Goal: Task Accomplishment & Management: Use online tool/utility

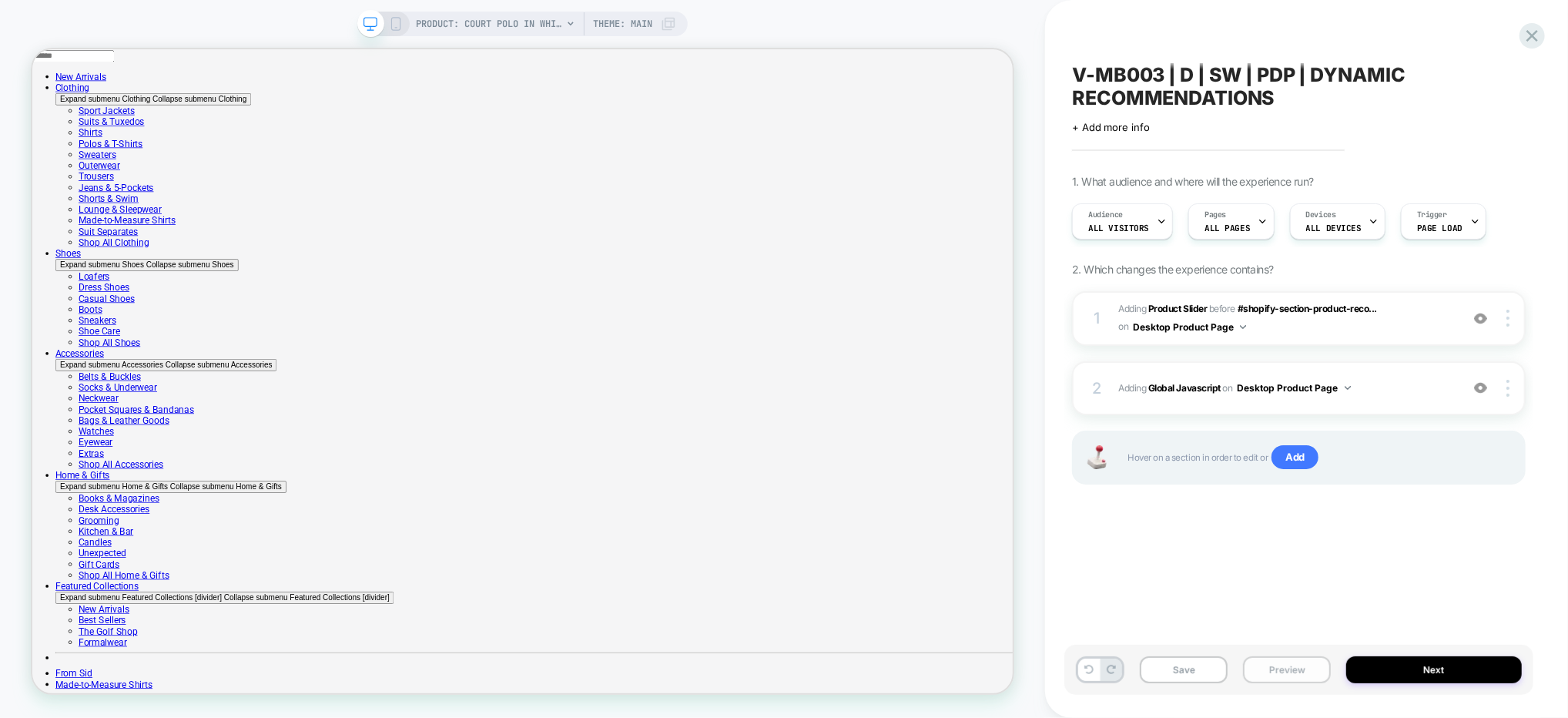
click at [1280, 676] on button "Preview" at bounding box center [1286, 670] width 88 height 27
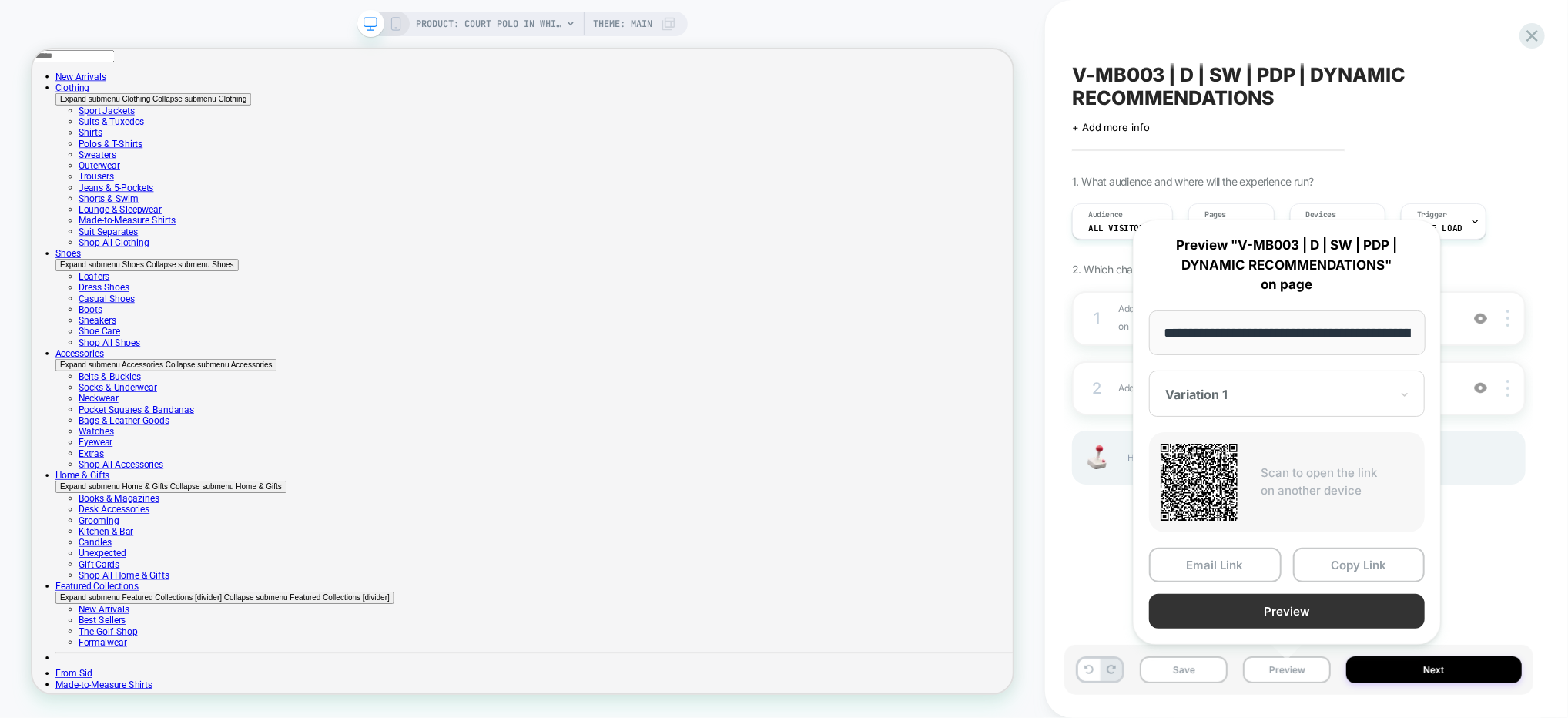
click at [1272, 613] on button "Preview" at bounding box center [1286, 611] width 275 height 35
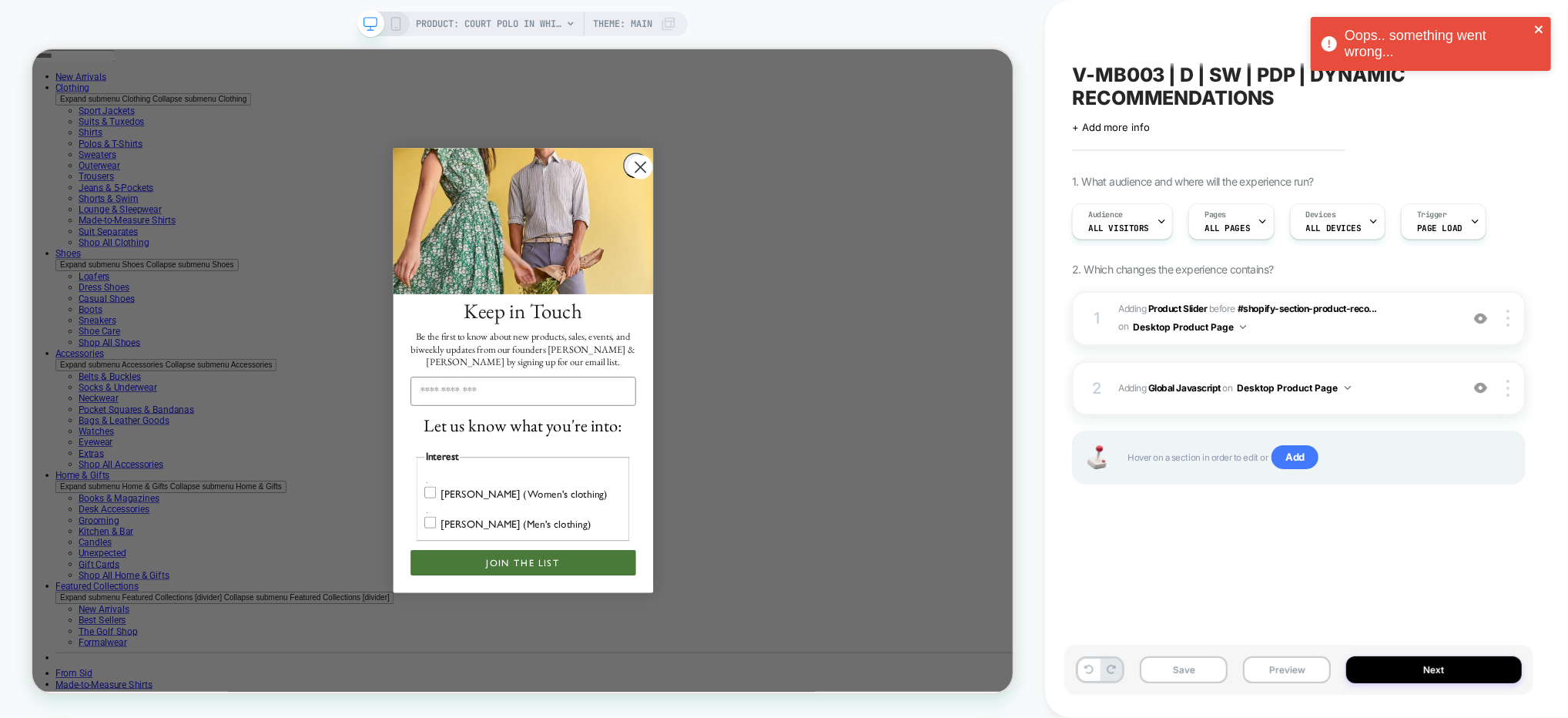
click at [1537, 37] on button "close" at bounding box center [1539, 31] width 10 height 15
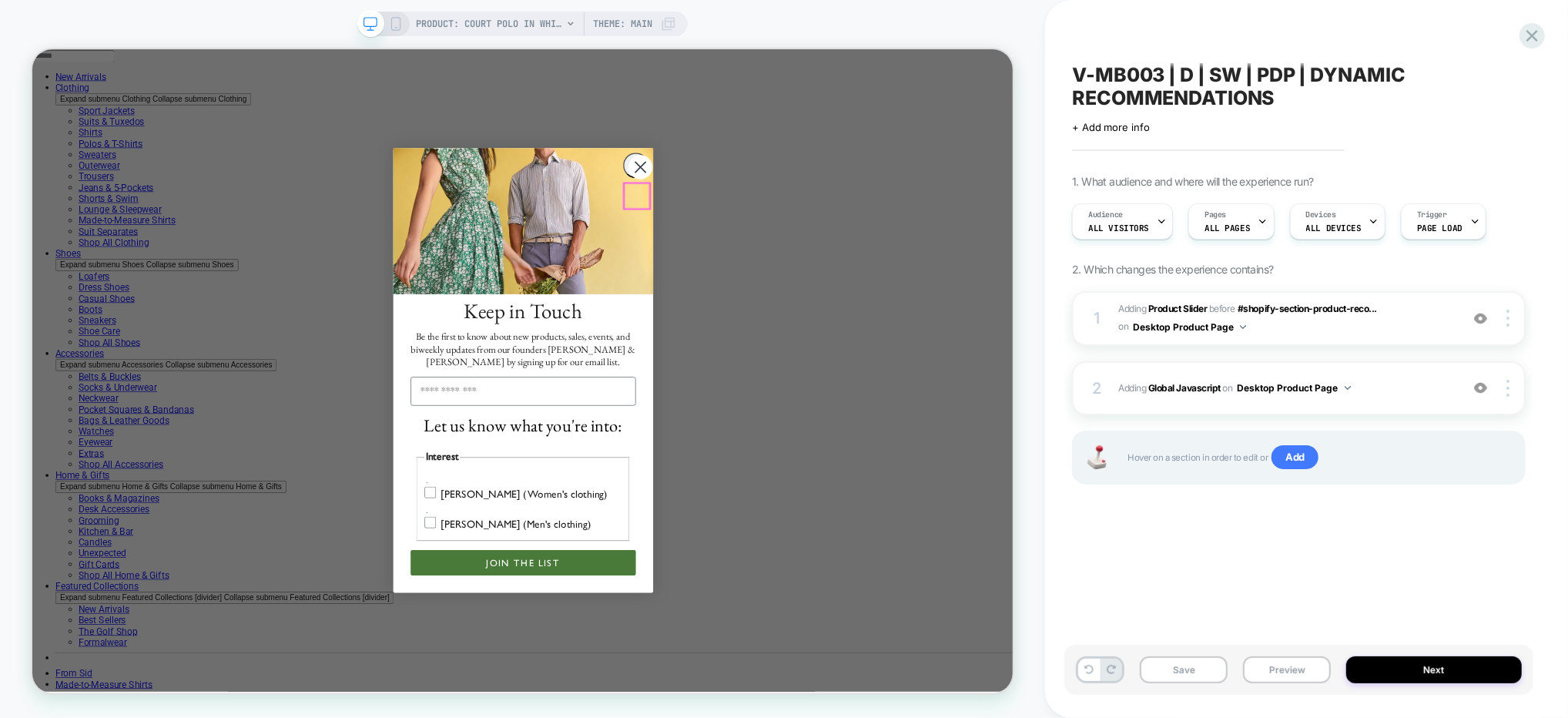
click at [841, 222] on circle "Close dialog" at bounding box center [843, 206] width 32 height 32
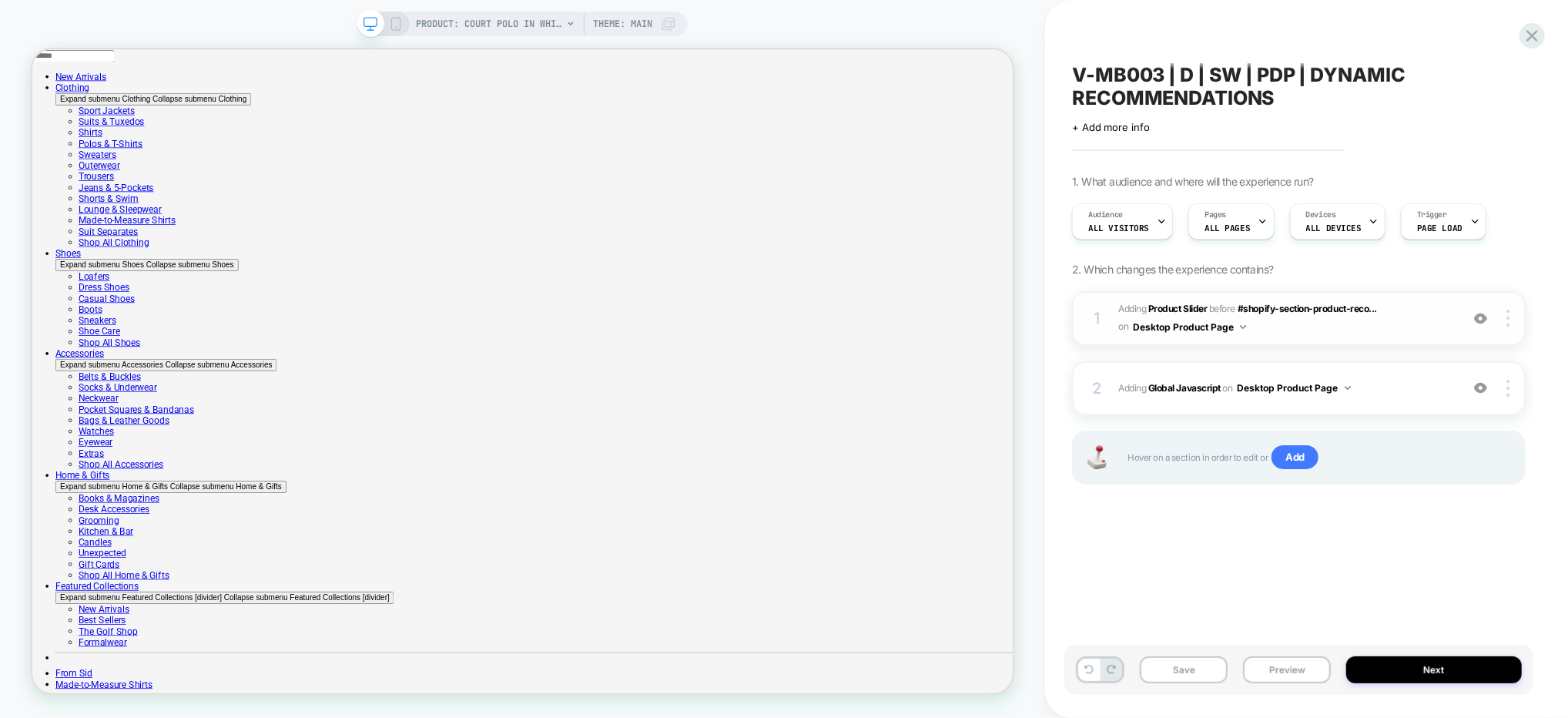
click at [1349, 317] on span "#_loomi_addon_1755883541937 Adding Product Slider BEFORE #shopify-section-produ…" at bounding box center [1285, 318] width 334 height 36
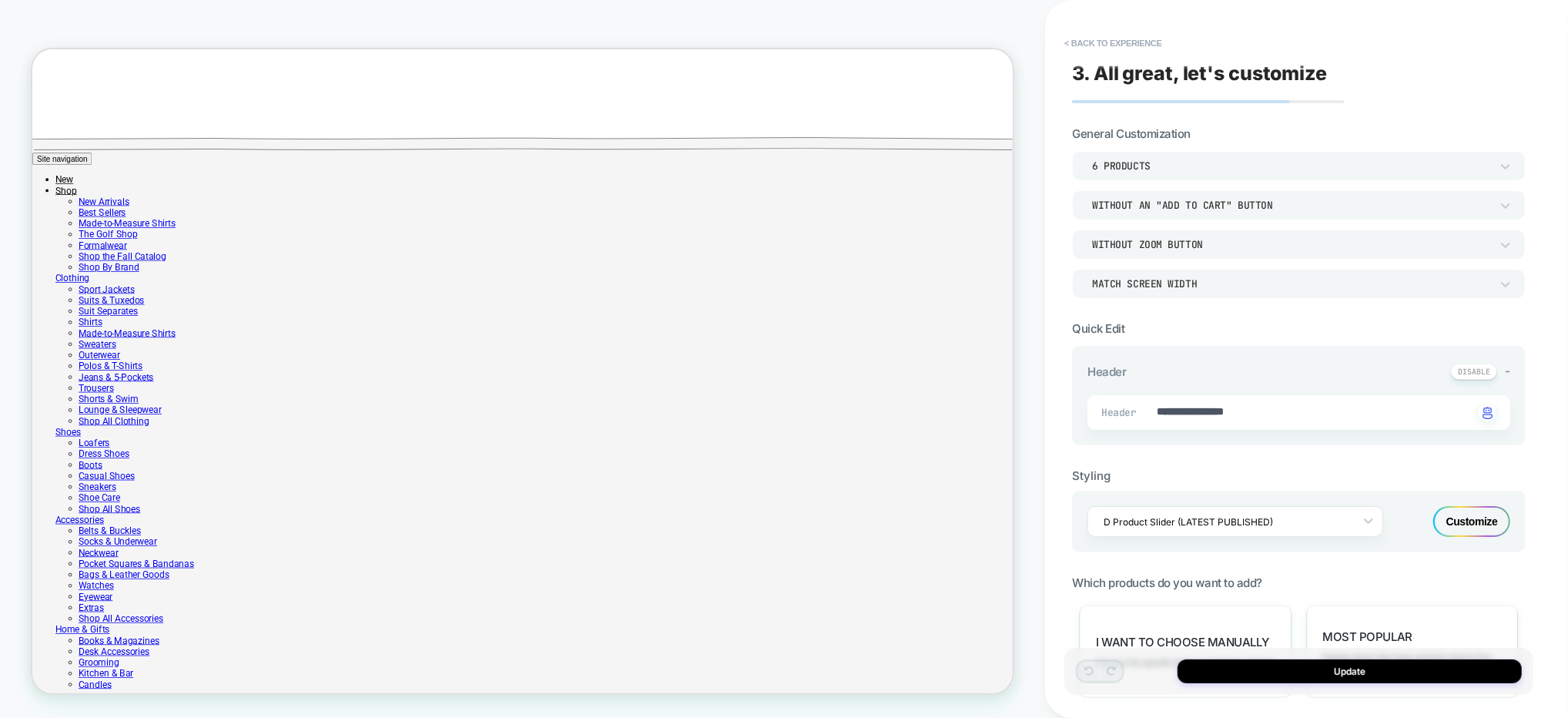
click at [1189, 167] on div "6 Products" at bounding box center [1290, 166] width 398 height 13
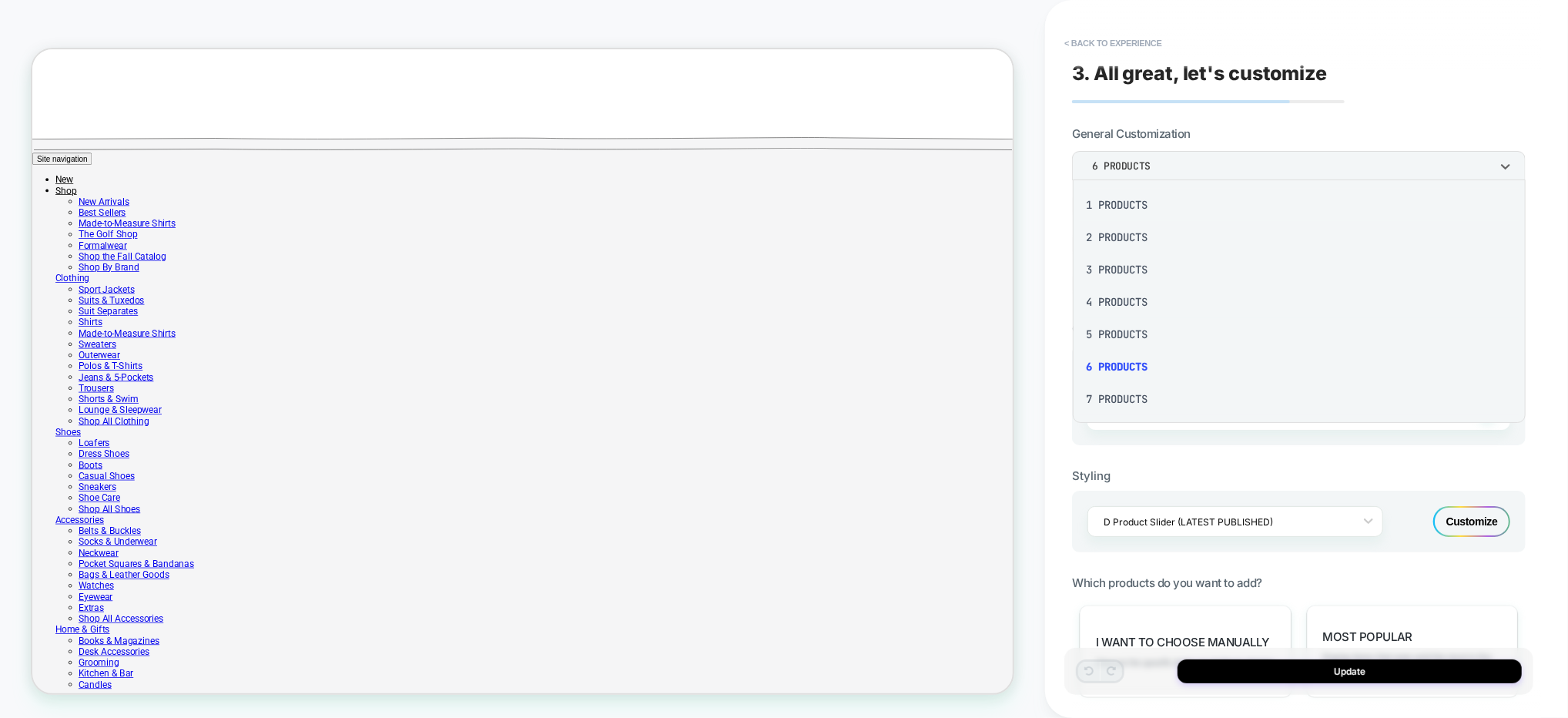
click at [1125, 268] on div "3 Products" at bounding box center [1299, 270] width 442 height 32
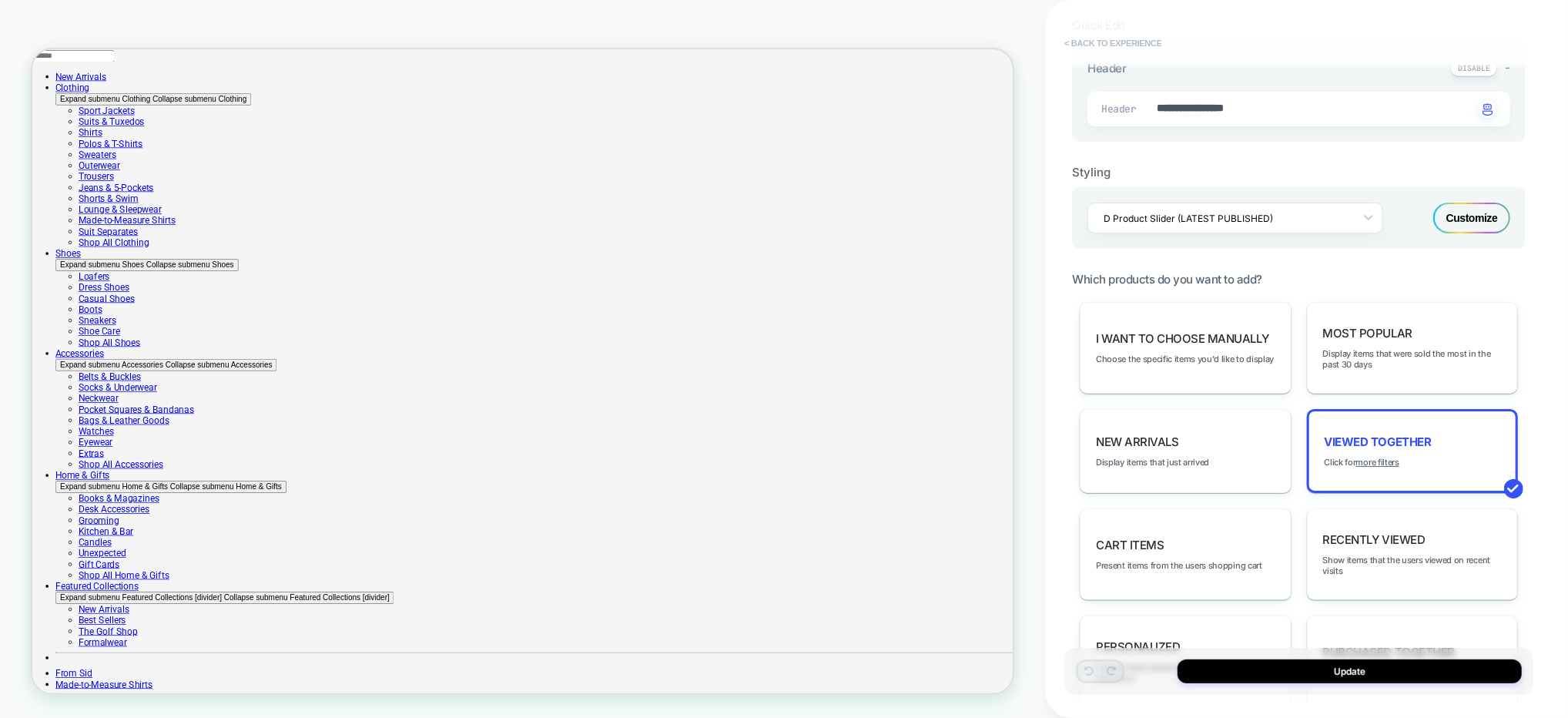
click at [1101, 48] on button "< Back to experience" at bounding box center [1113, 43] width 112 height 25
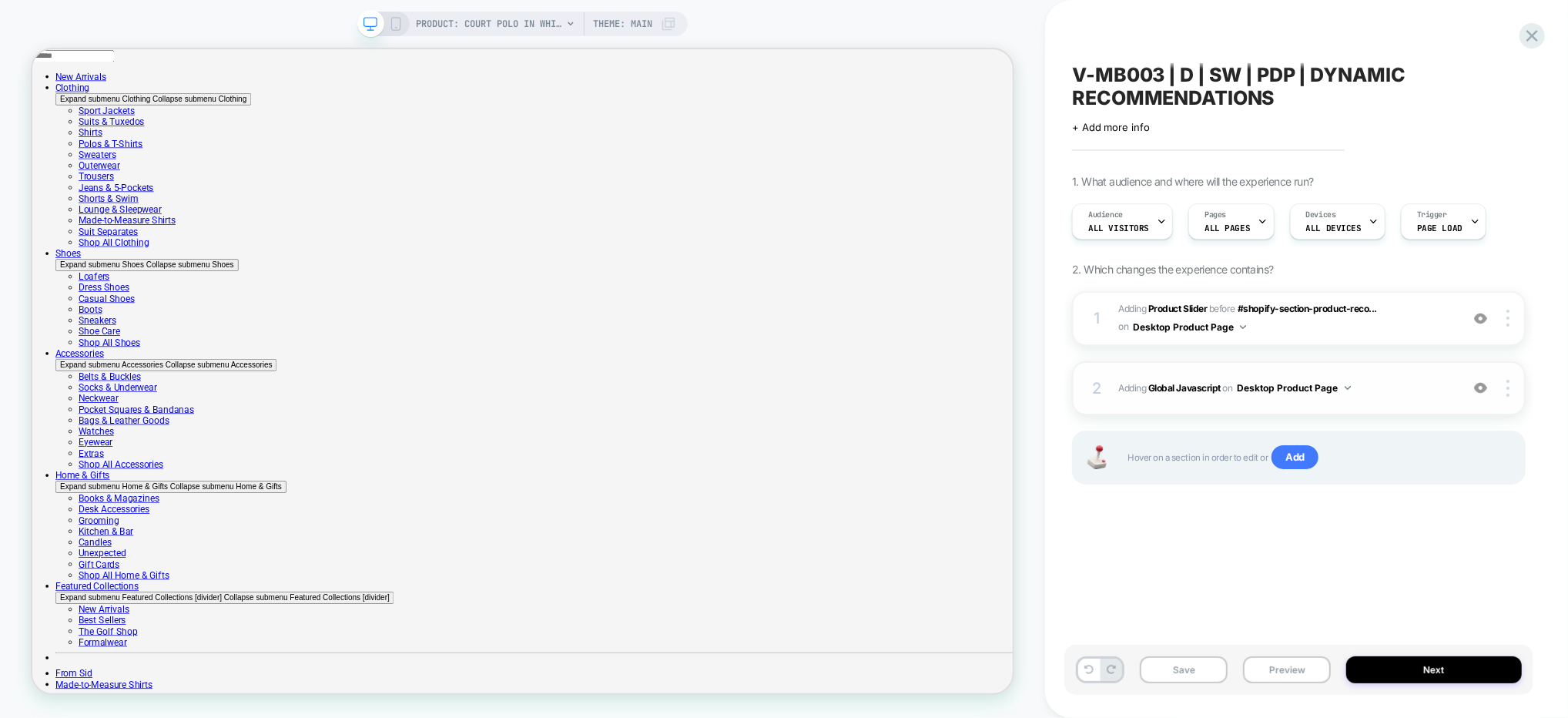
click at [1394, 367] on div "2 Adding Global Javascript on Desktop Product Page Add Before Add After Copy to…" at bounding box center [1299, 388] width 454 height 54
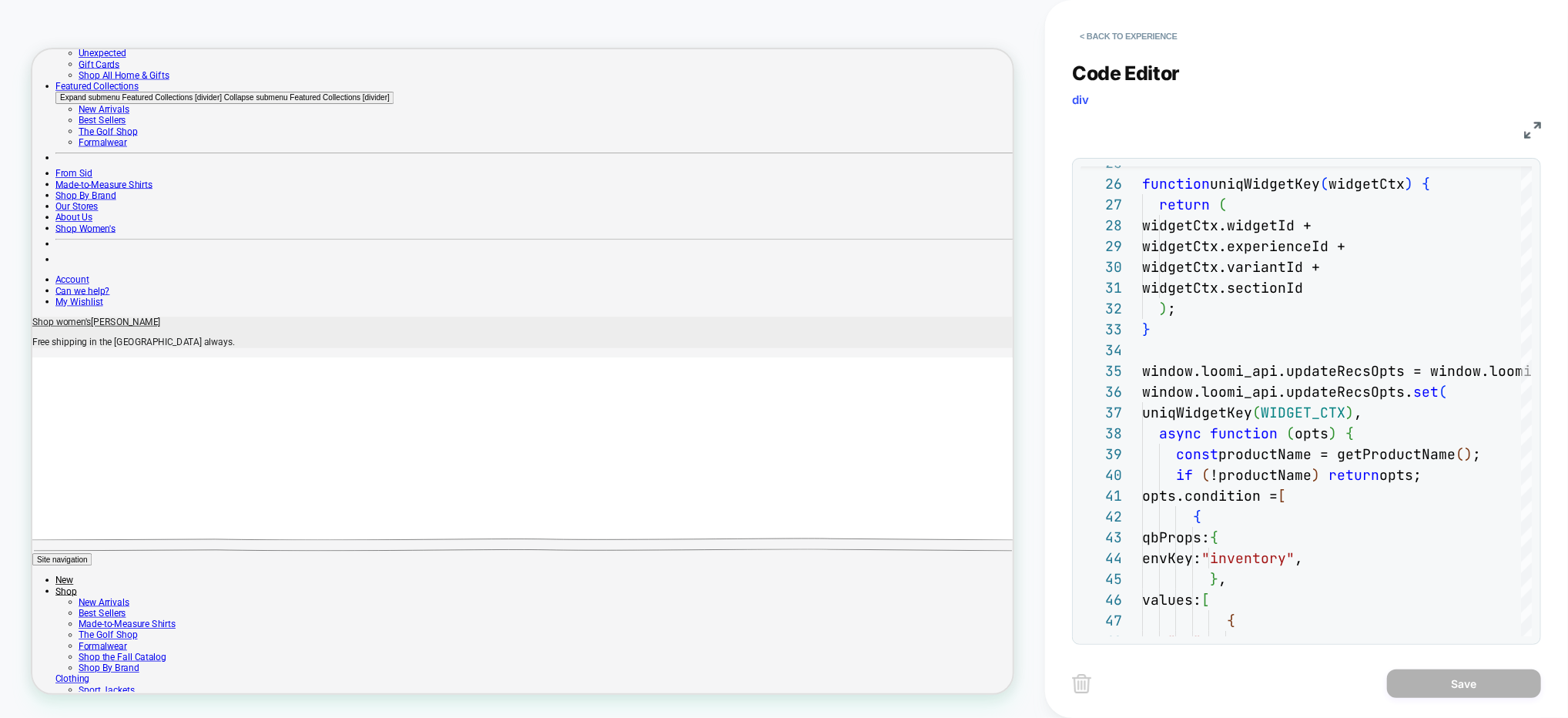
scroll to position [665, 0]
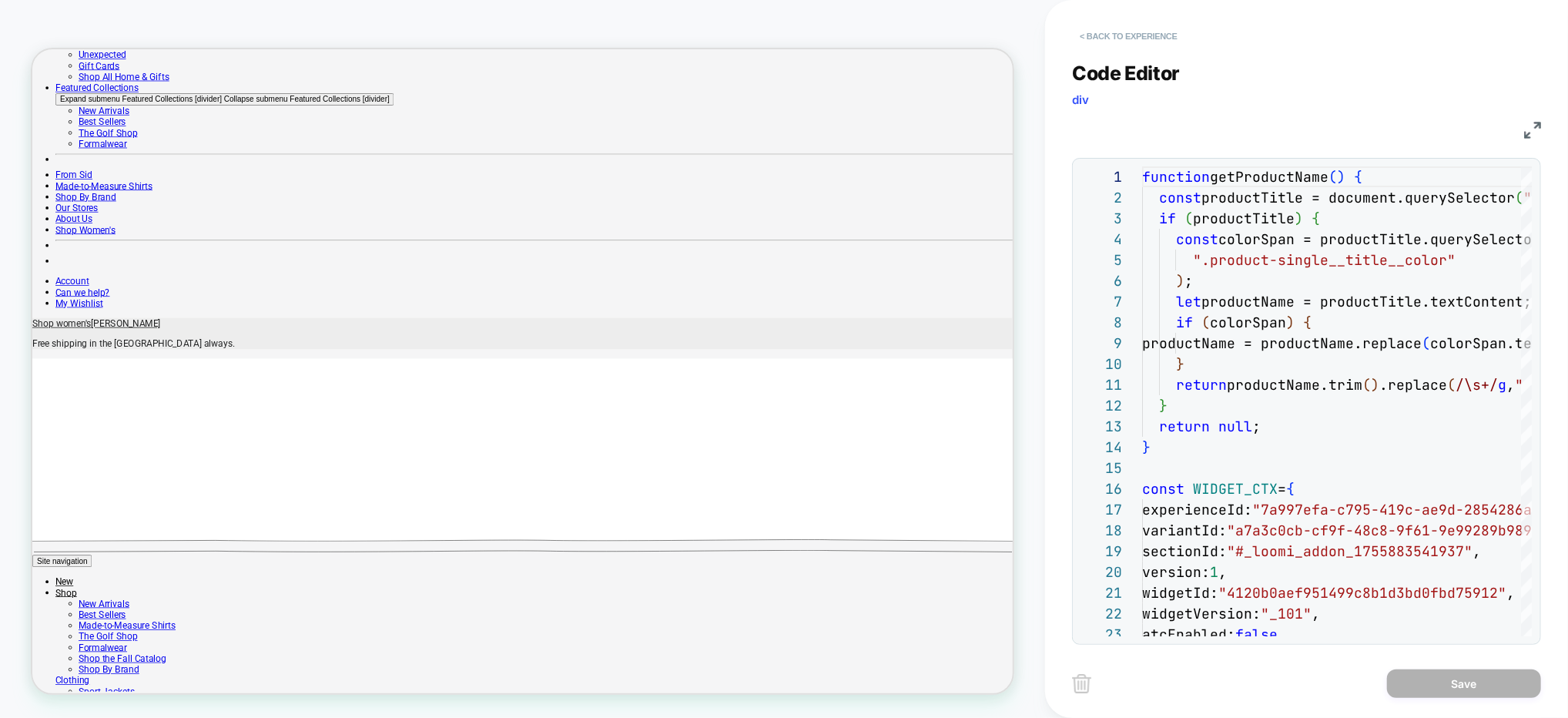
click at [1152, 29] on button "< Back to experience" at bounding box center [1128, 36] width 112 height 25
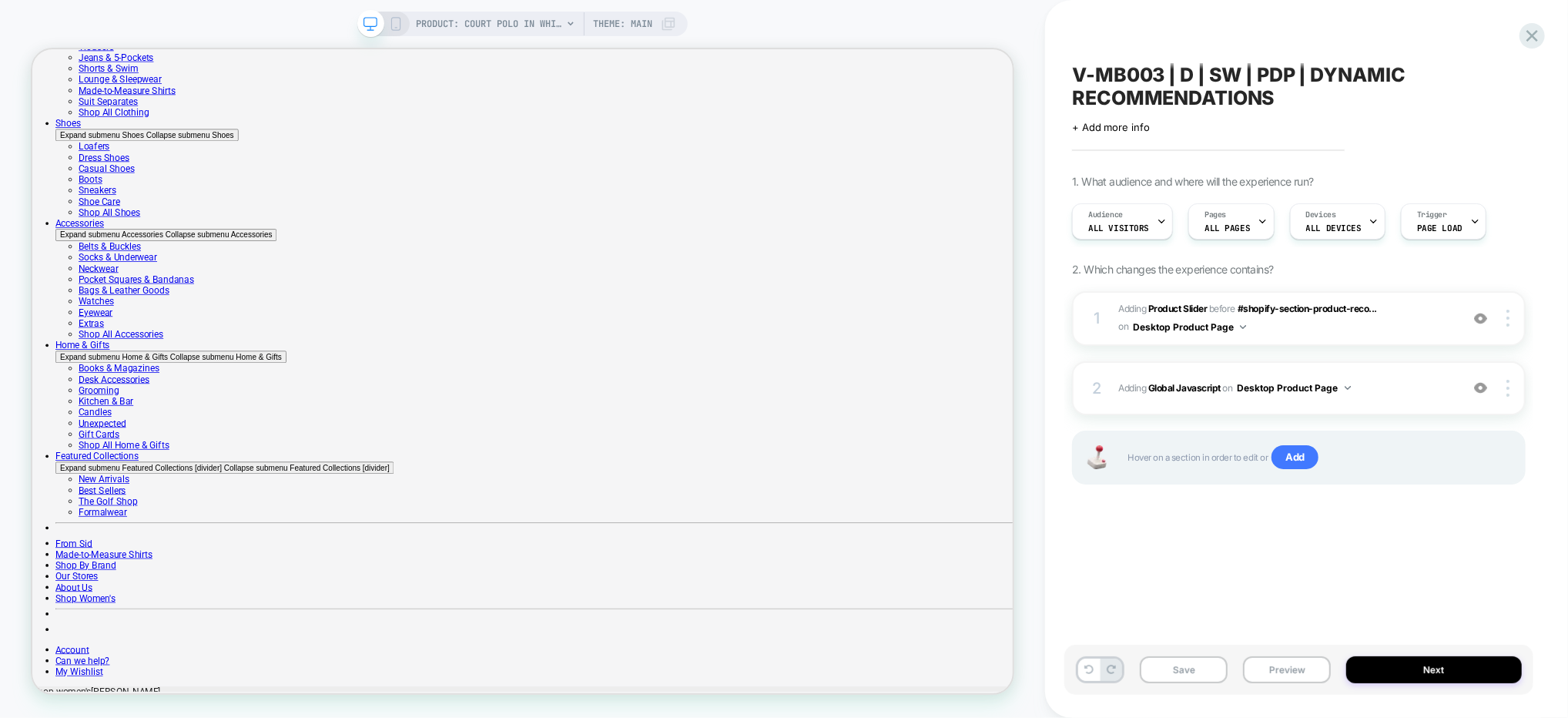
scroll to position [0, 0]
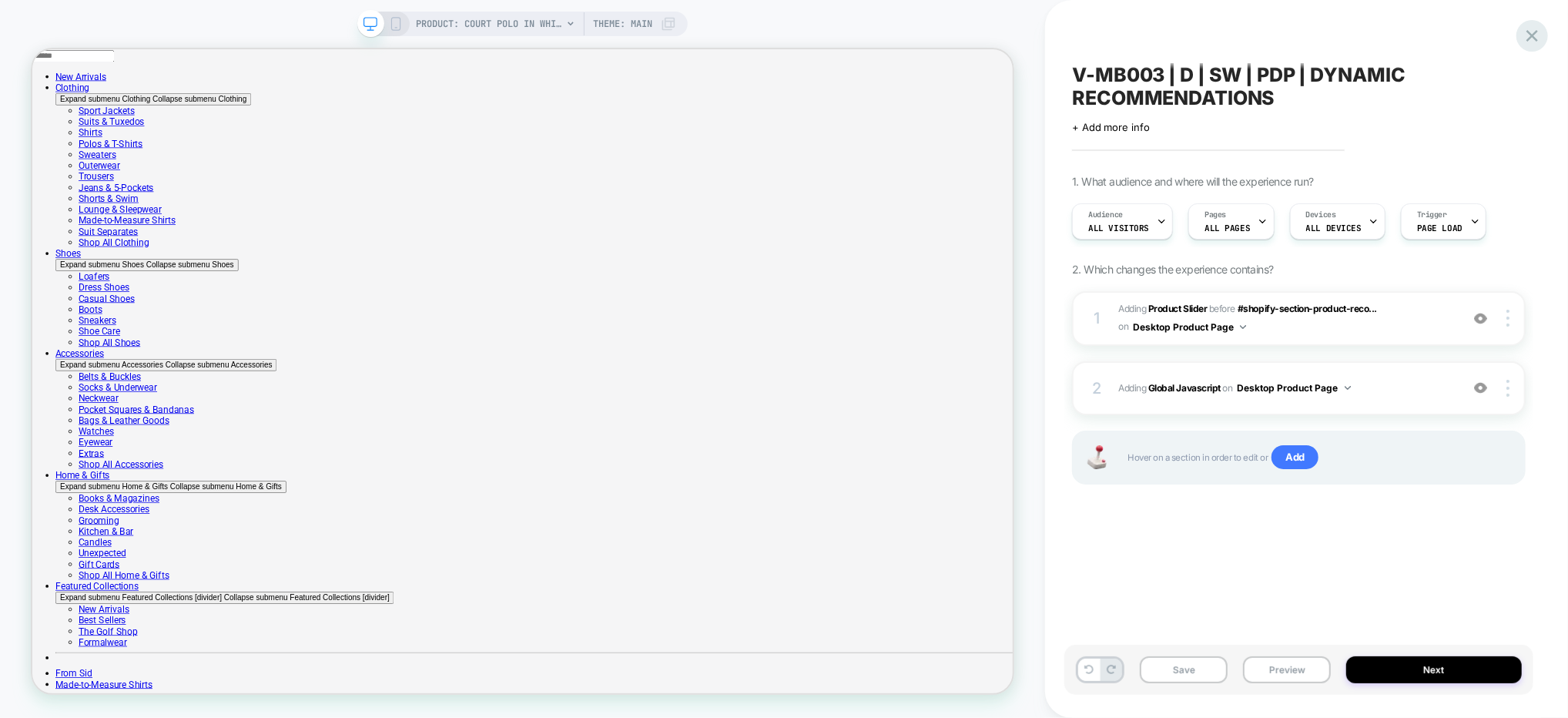
click at [1538, 38] on icon at bounding box center [1532, 36] width 21 height 21
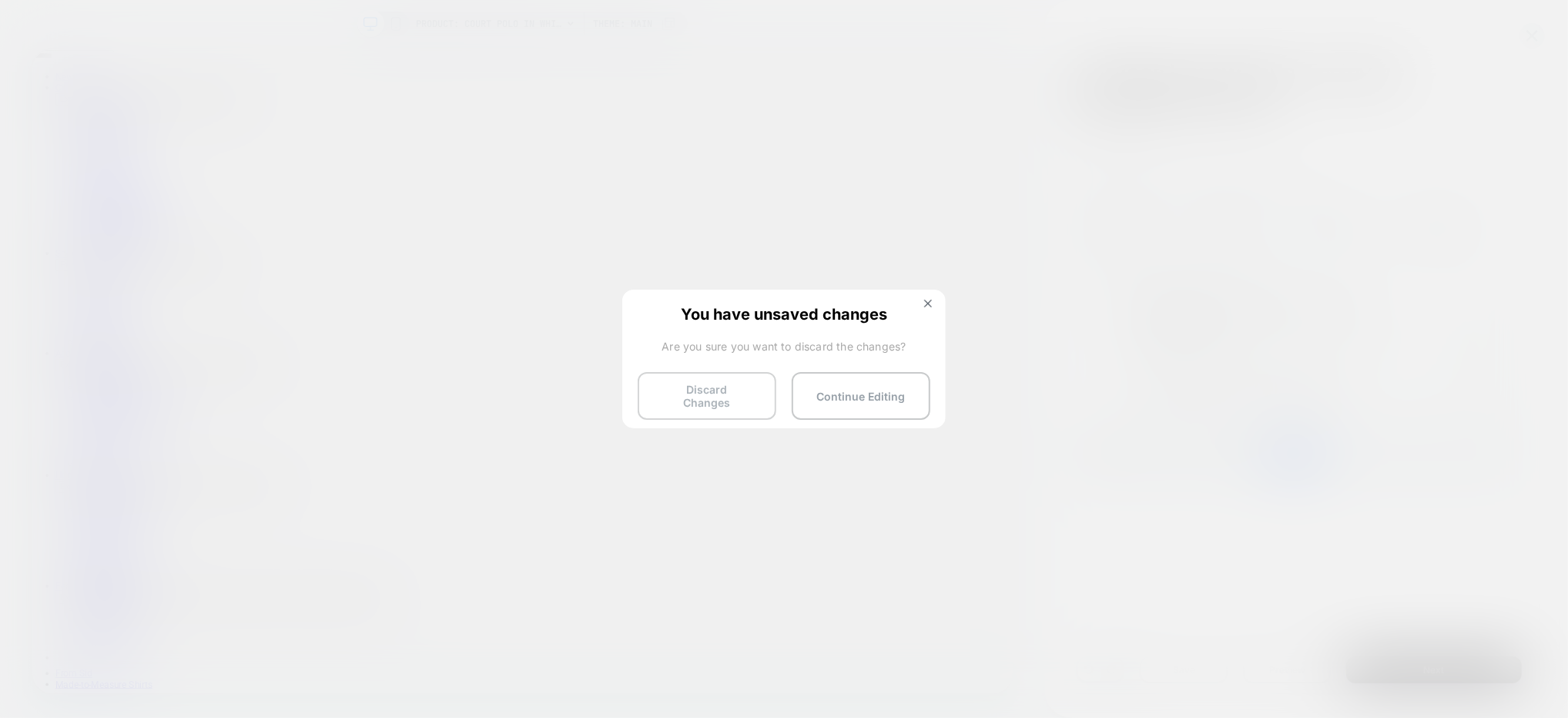
click at [706, 392] on button "Discard Changes" at bounding box center [707, 396] width 139 height 48
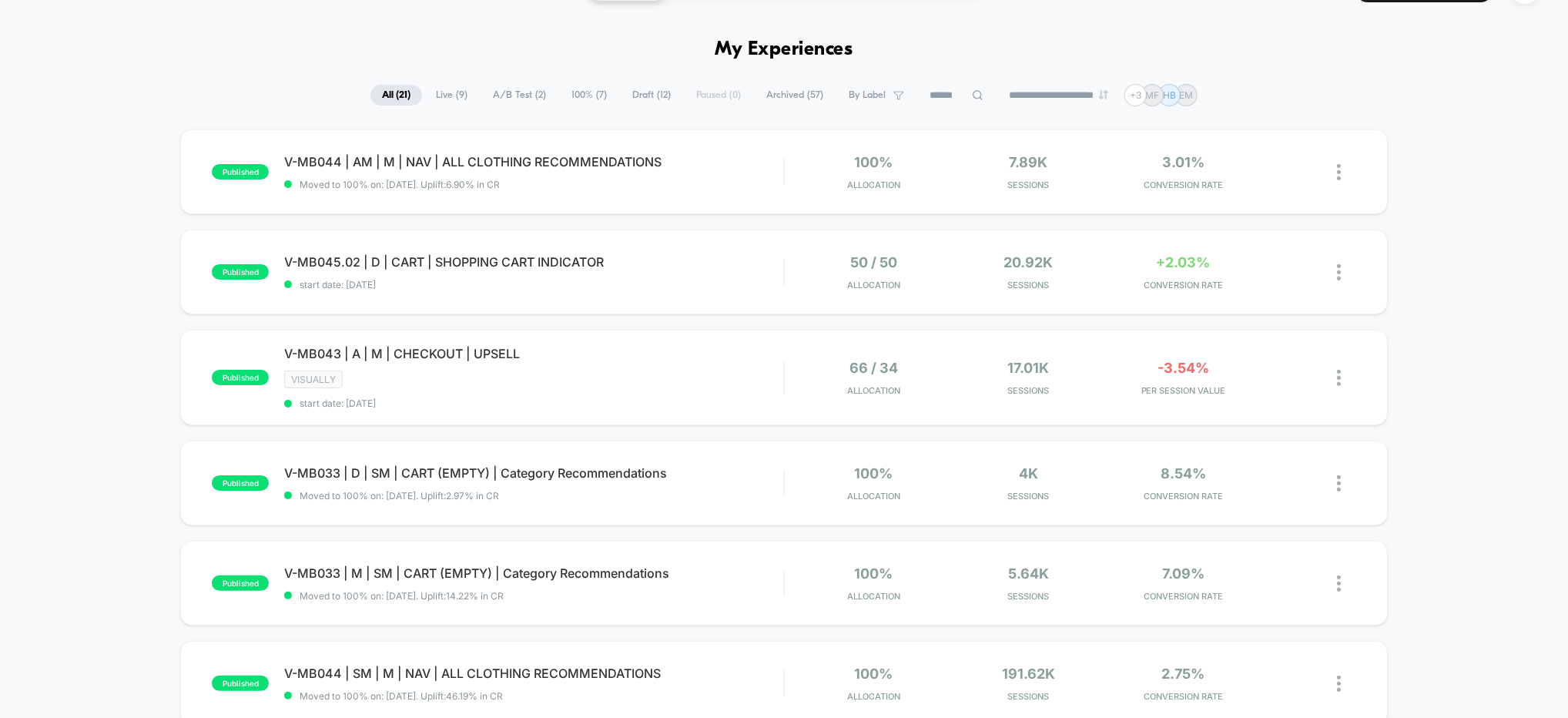
scroll to position [40, 0]
click at [706, 392] on div "V-MB043 | A | M | CHECKOUT | UPSELL VISUALLY start date: 8/13/2025" at bounding box center [534, 376] width 499 height 63
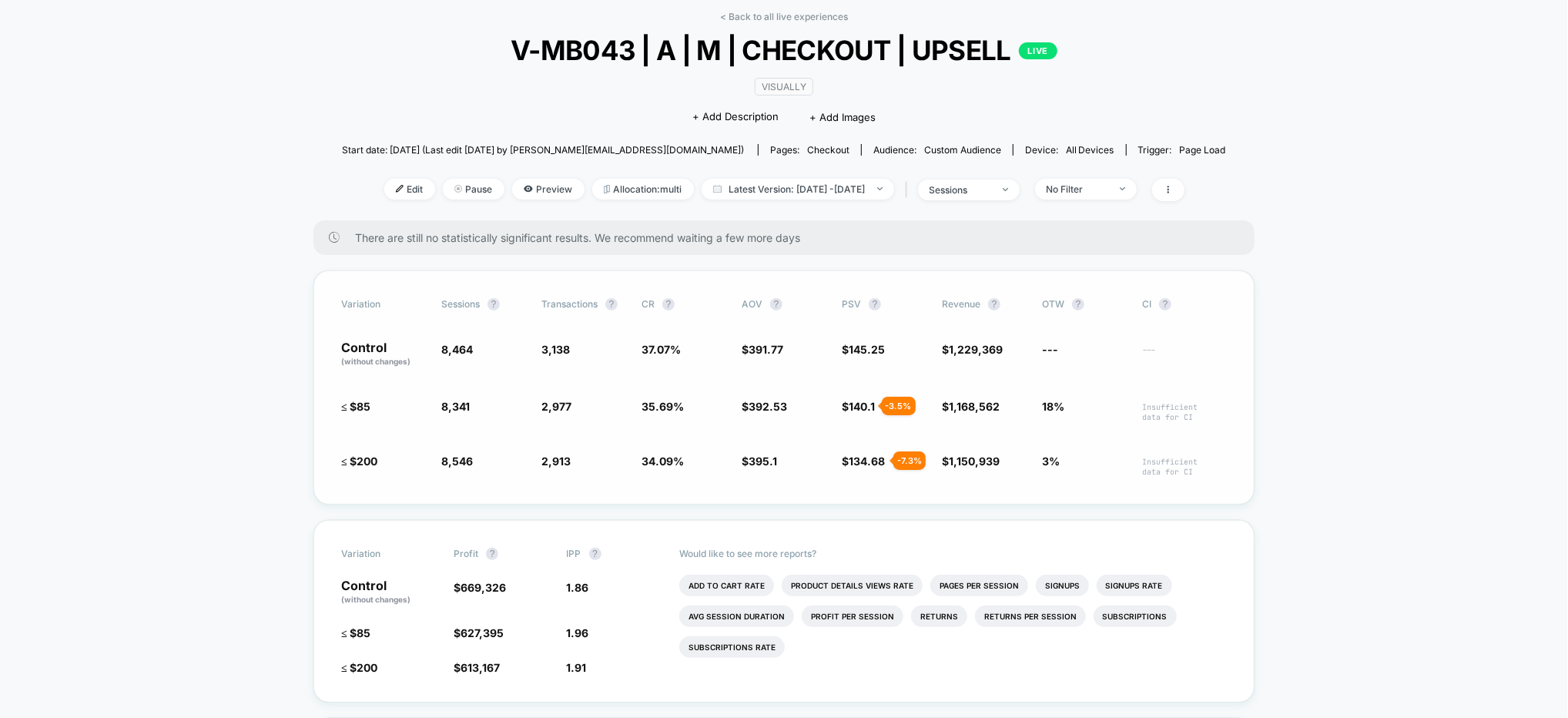
scroll to position [136, 0]
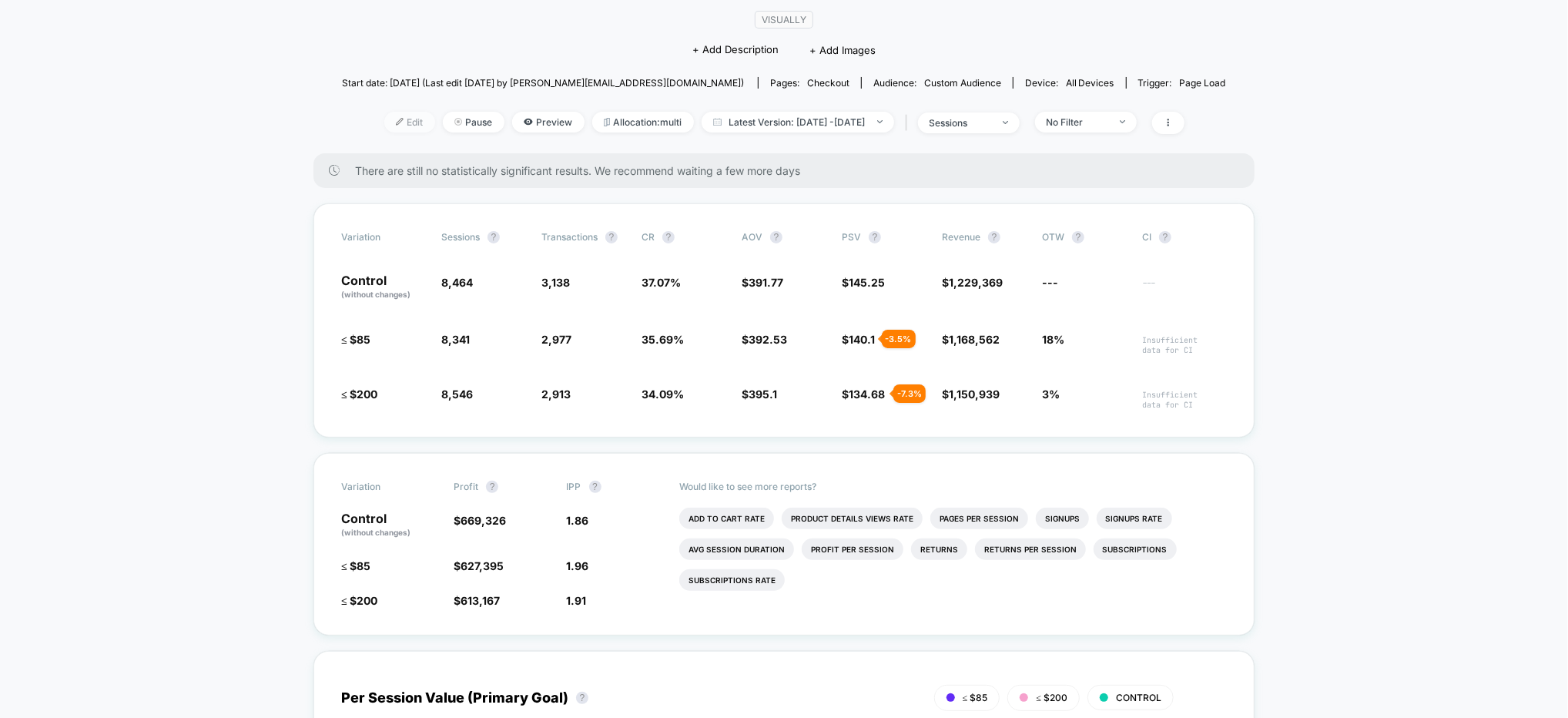
click at [389, 124] on span "Edit" at bounding box center [409, 122] width 51 height 21
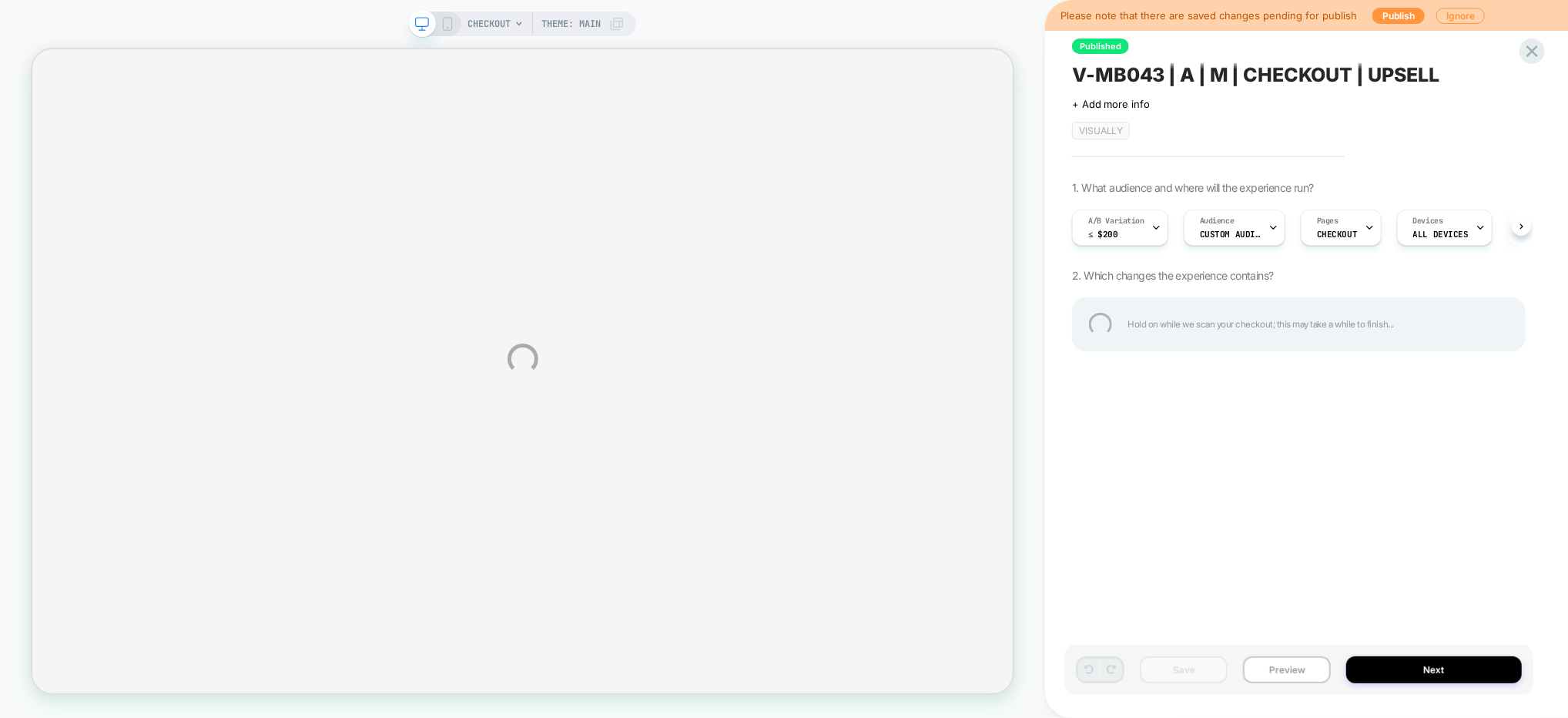
click at [1155, 233] on div "CHECKOUT Theme: MAIN Please note that there are saved changes pending for publi…" at bounding box center [784, 359] width 1568 height 718
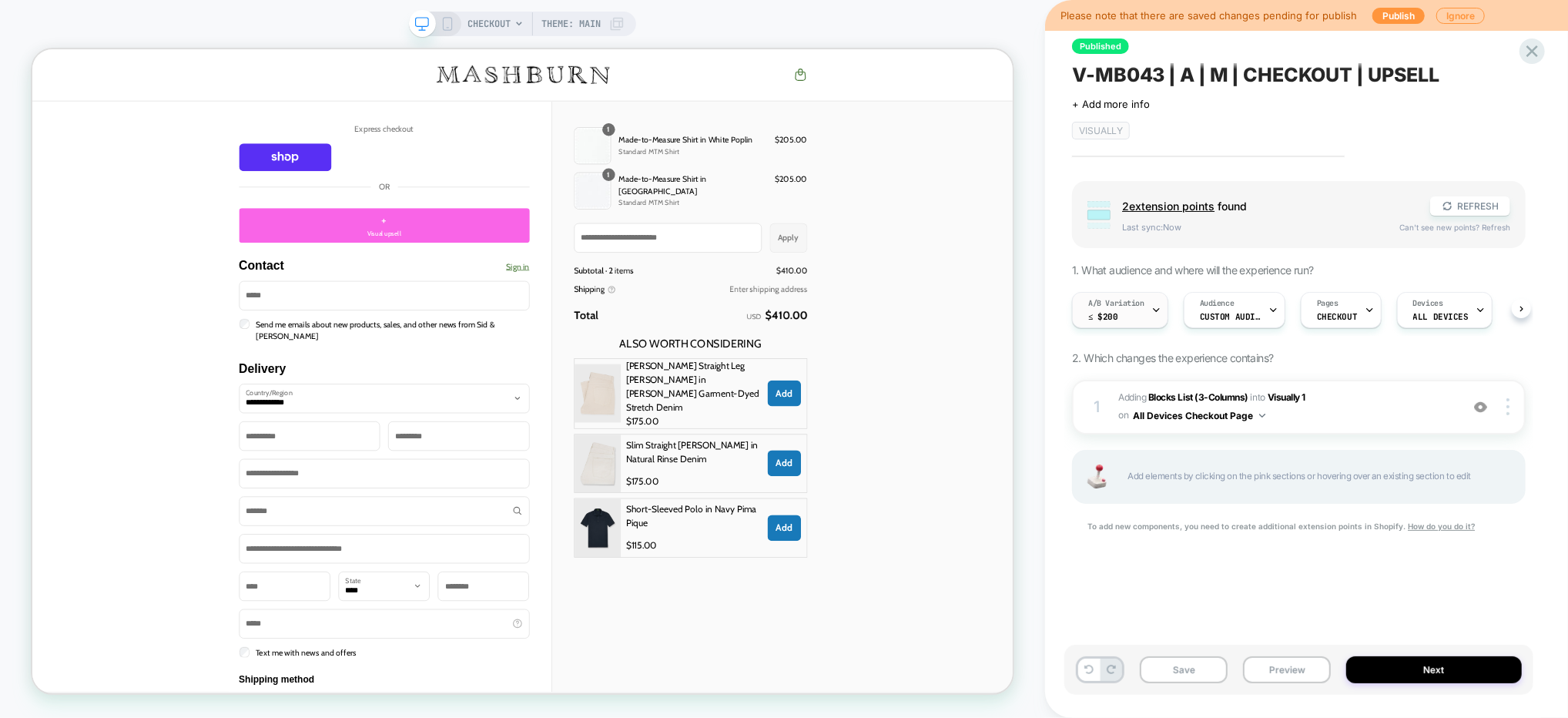
click at [1160, 313] on div "A/B Variation ≤ $200" at bounding box center [1120, 309] width 96 height 36
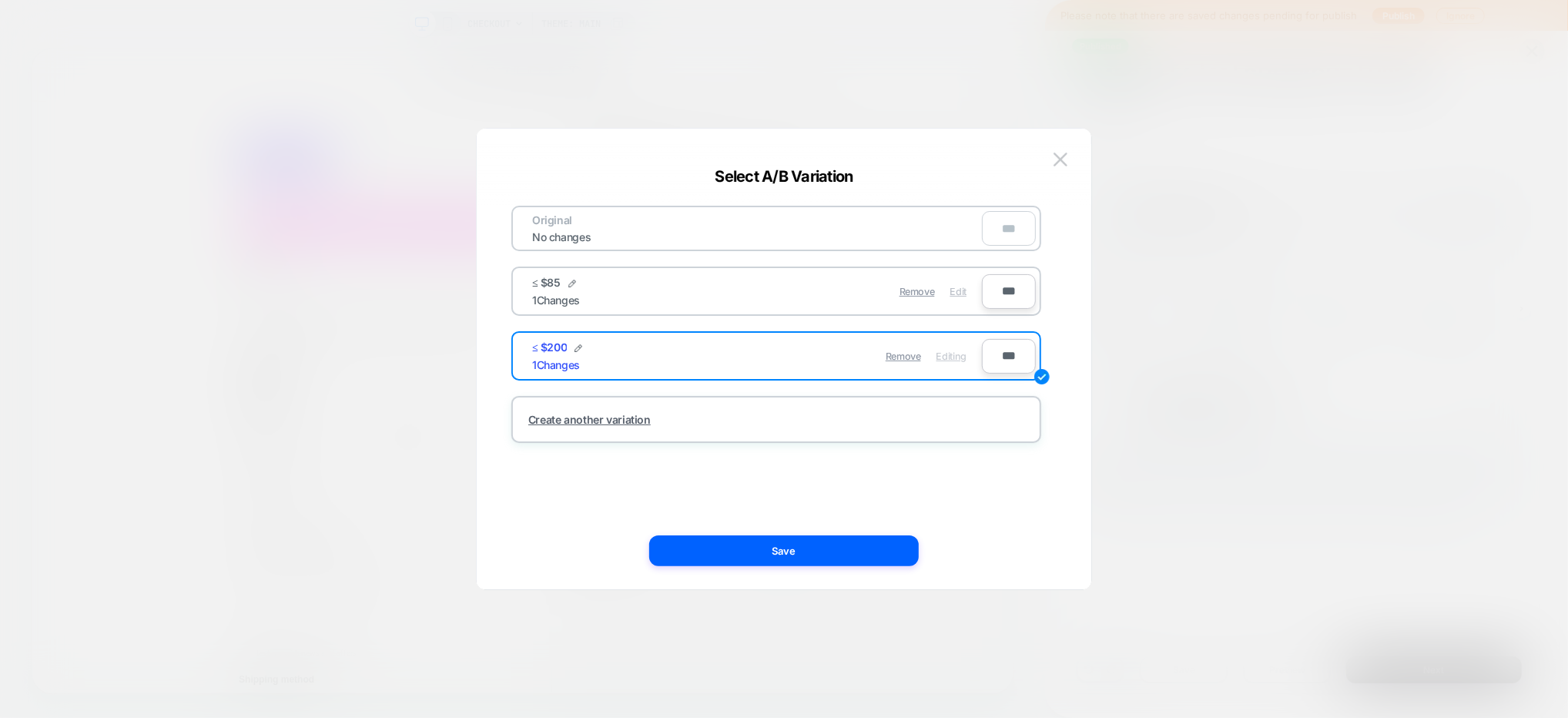
click at [955, 292] on span "Edit" at bounding box center [958, 292] width 16 height 11
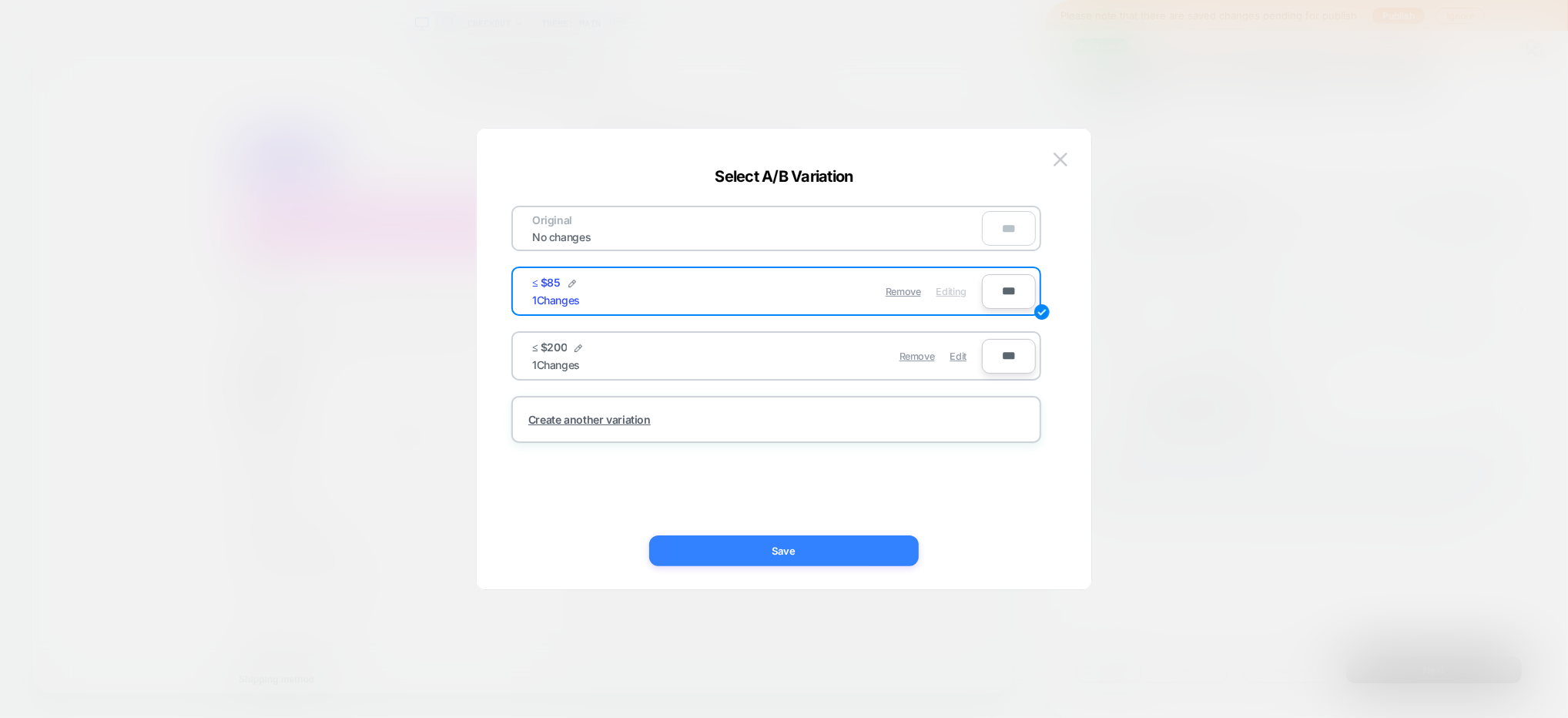
click at [865, 544] on button "Save" at bounding box center [784, 551] width 270 height 31
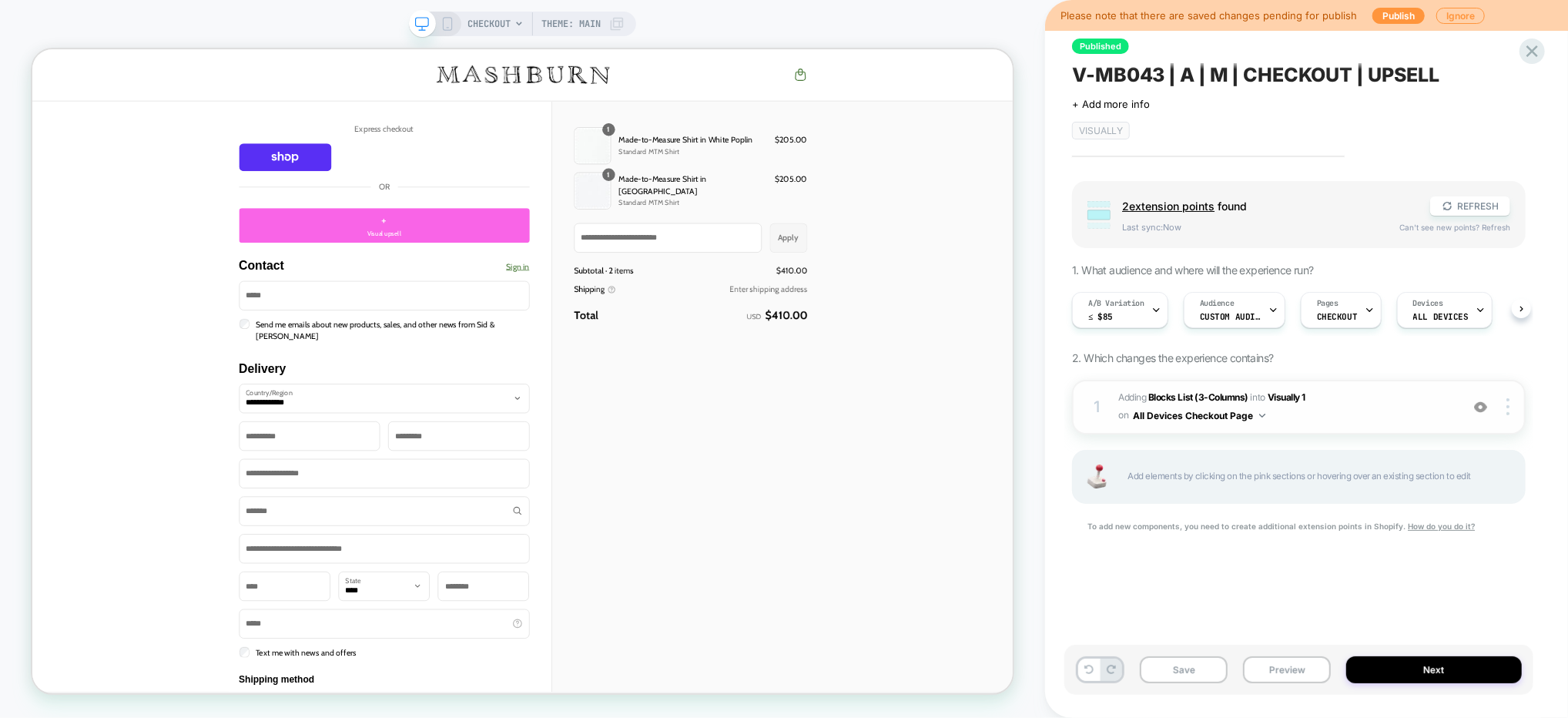
click at [1382, 415] on span "#_loomi_addon_1744719800999 Adding Blocks List (3-Columns) INTO Visually 1 Visu…" at bounding box center [1285, 407] width 334 height 36
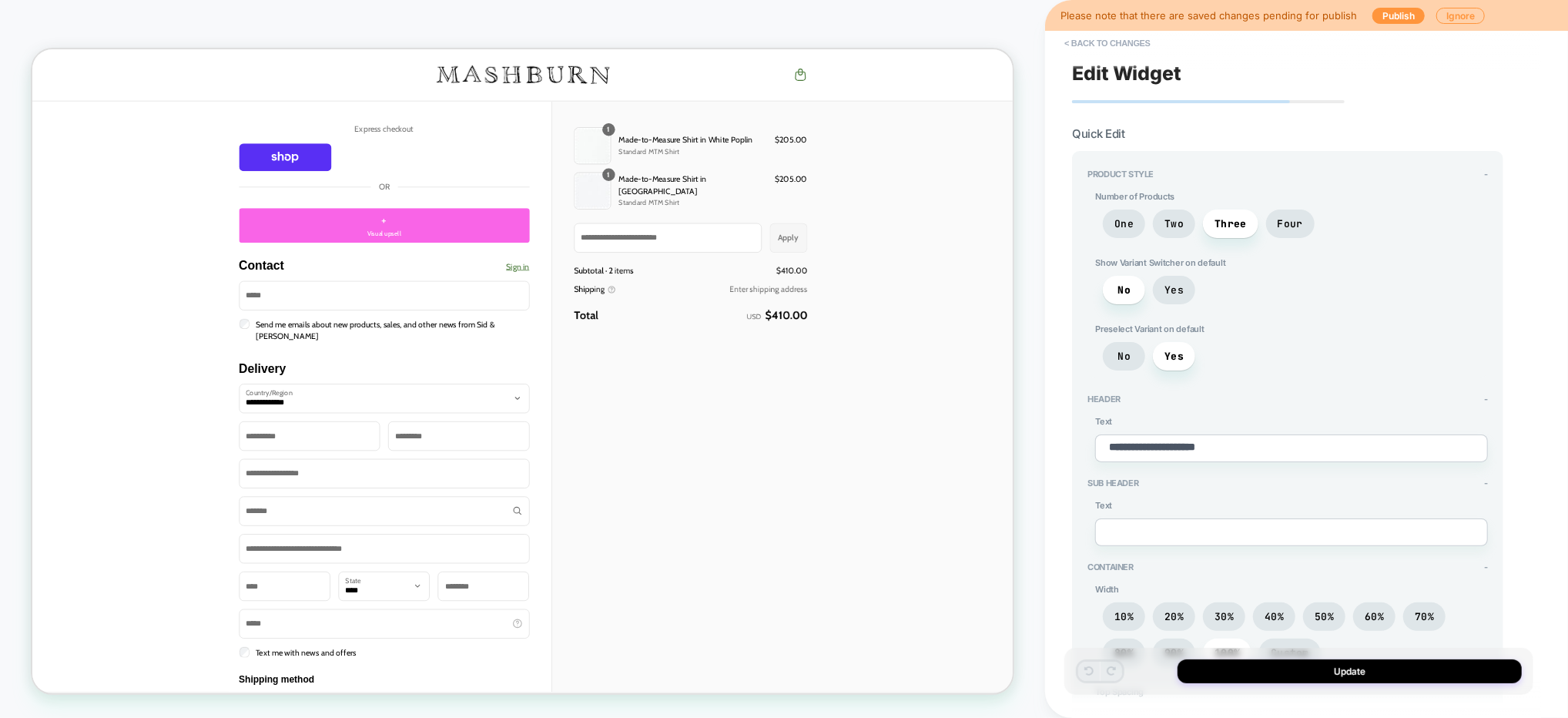
type textarea "*"
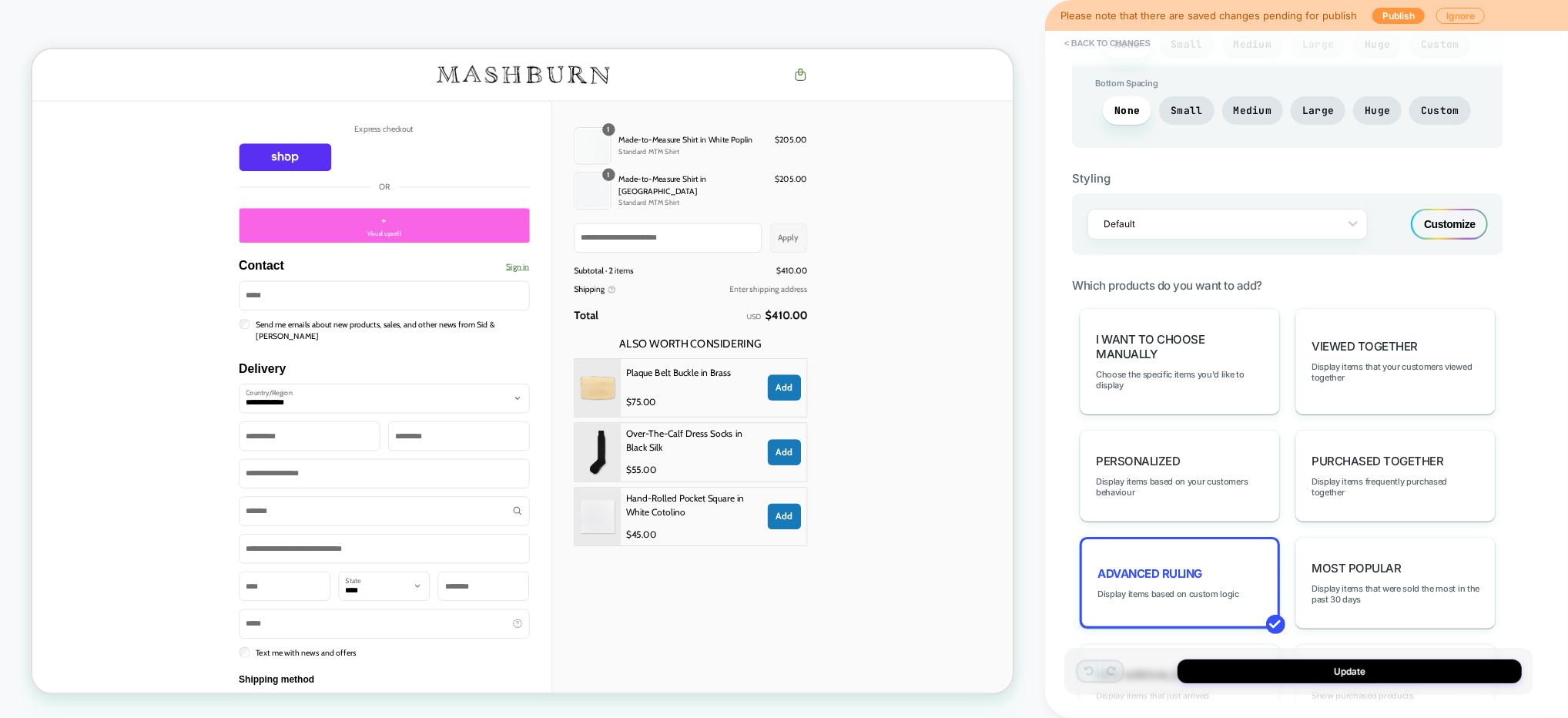
scroll to position [716, 0]
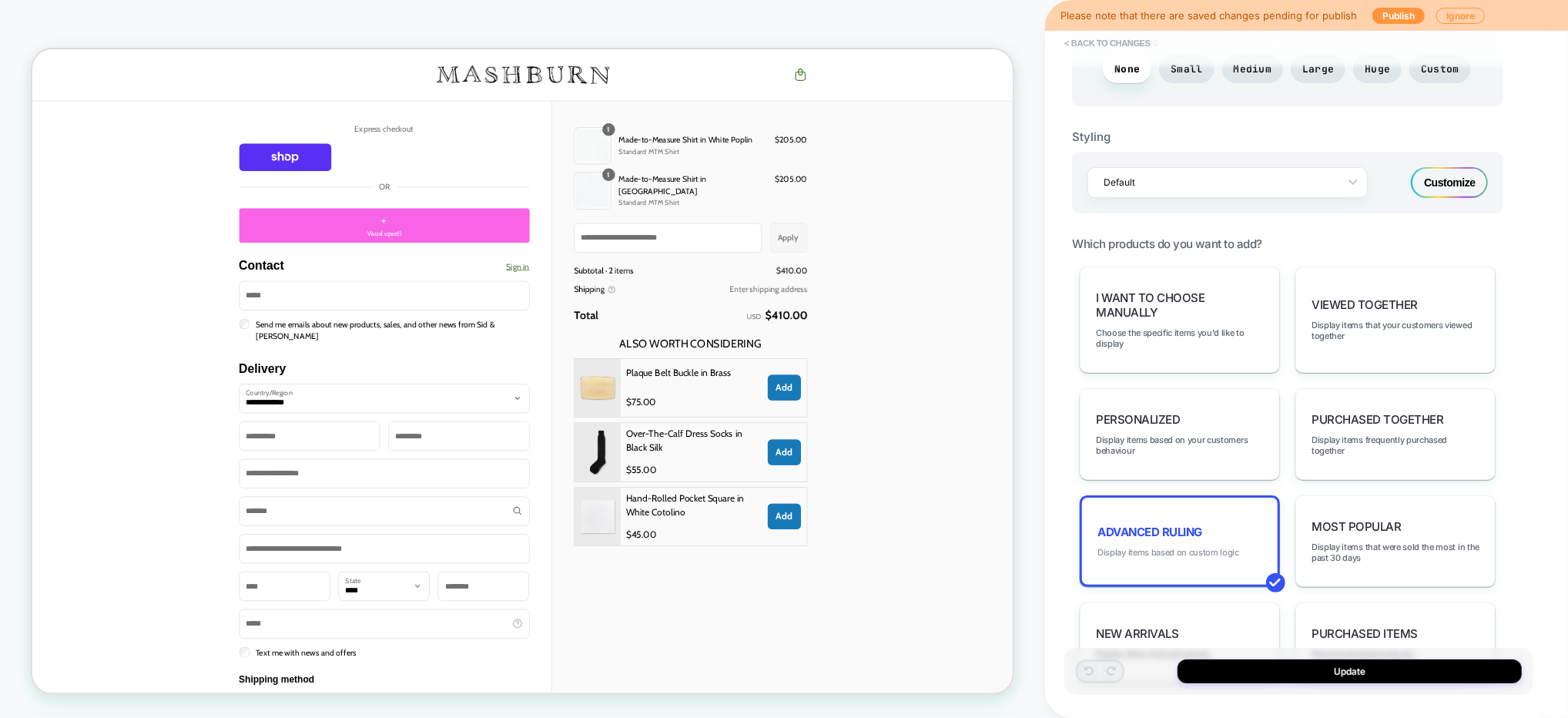
click at [1193, 547] on span "Display items based on custom logic" at bounding box center [1168, 552] width 141 height 10
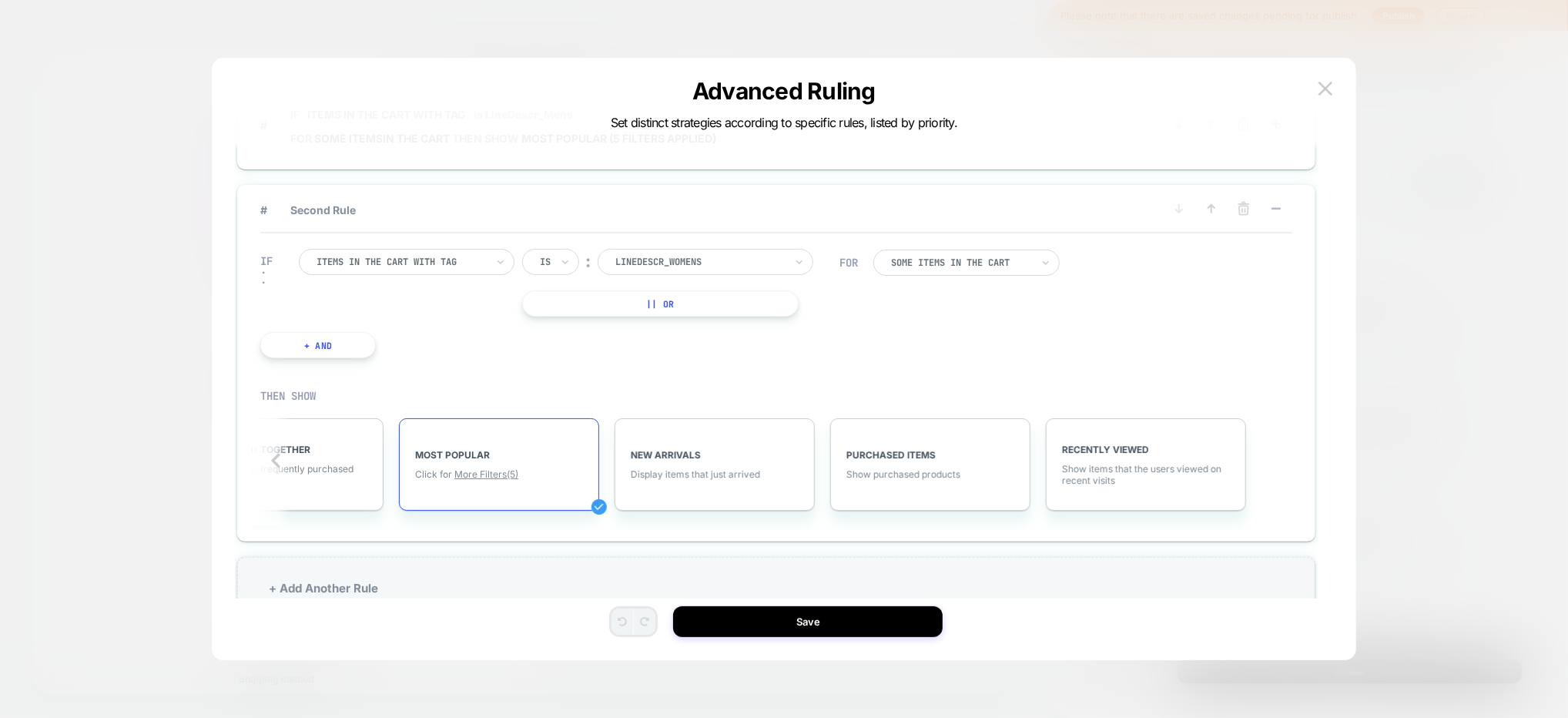
scroll to position [36, 0]
click at [499, 471] on span "More Filters (5)" at bounding box center [486, 472] width 64 height 11
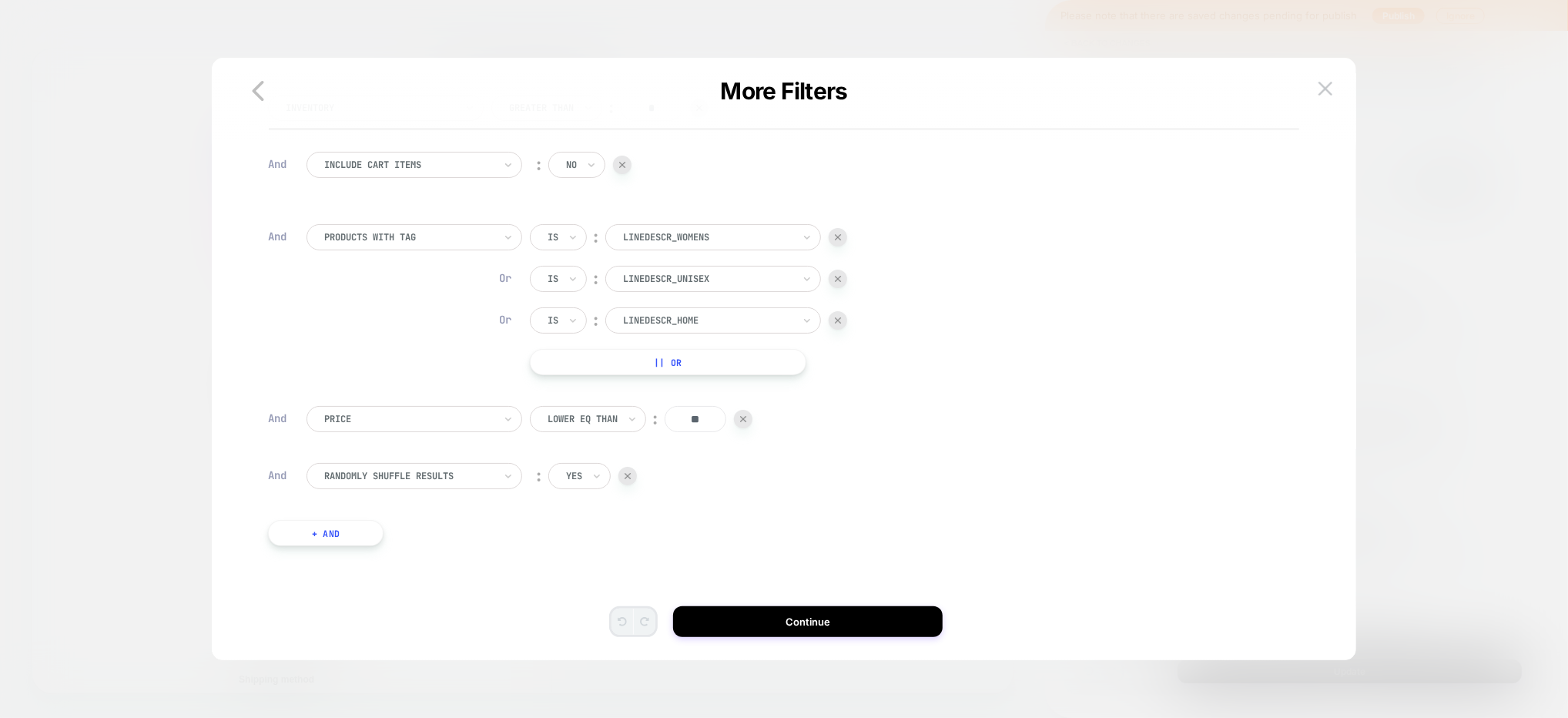
scroll to position [53, 0]
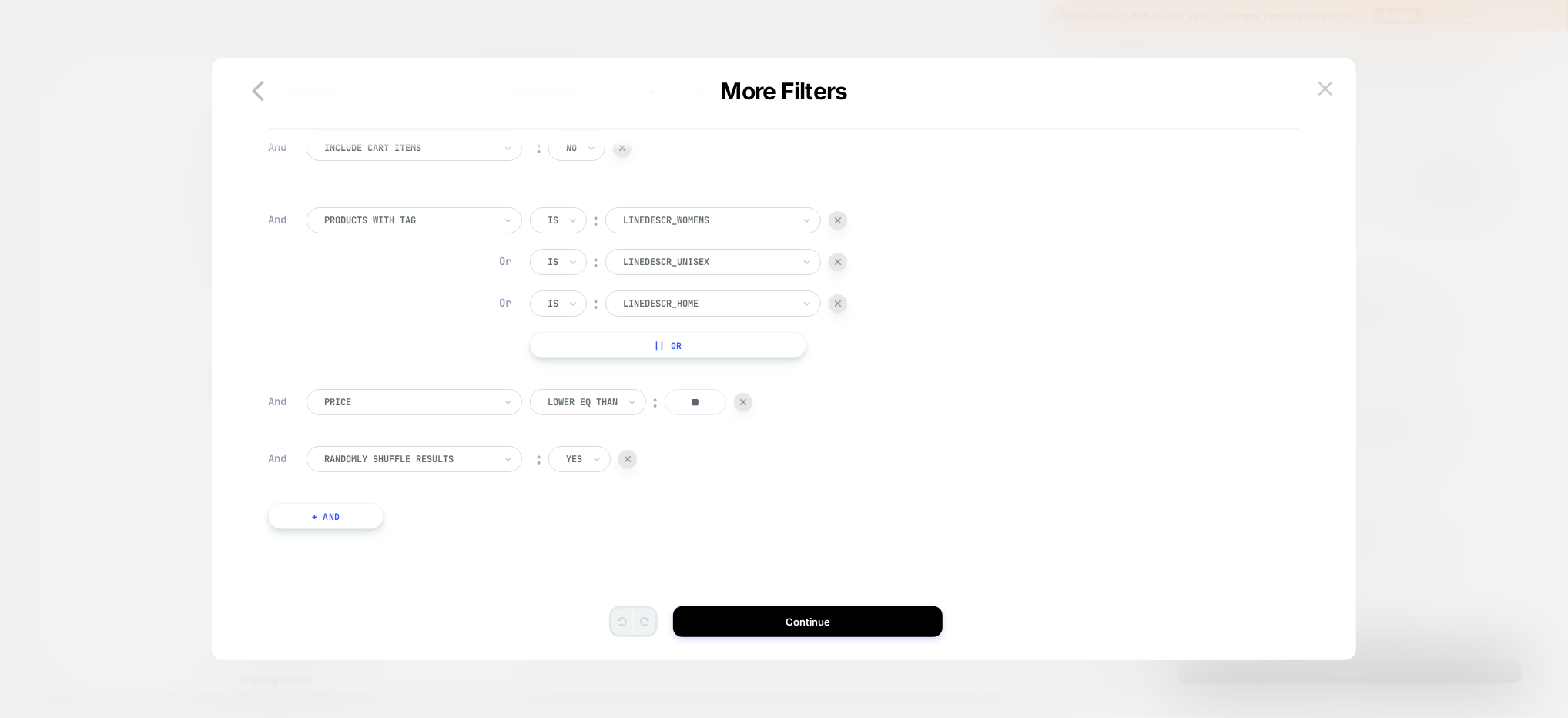
click at [693, 403] on input "**" at bounding box center [695, 402] width 61 height 26
type input "***"
click at [694, 615] on button "Continue" at bounding box center [808, 622] width 270 height 31
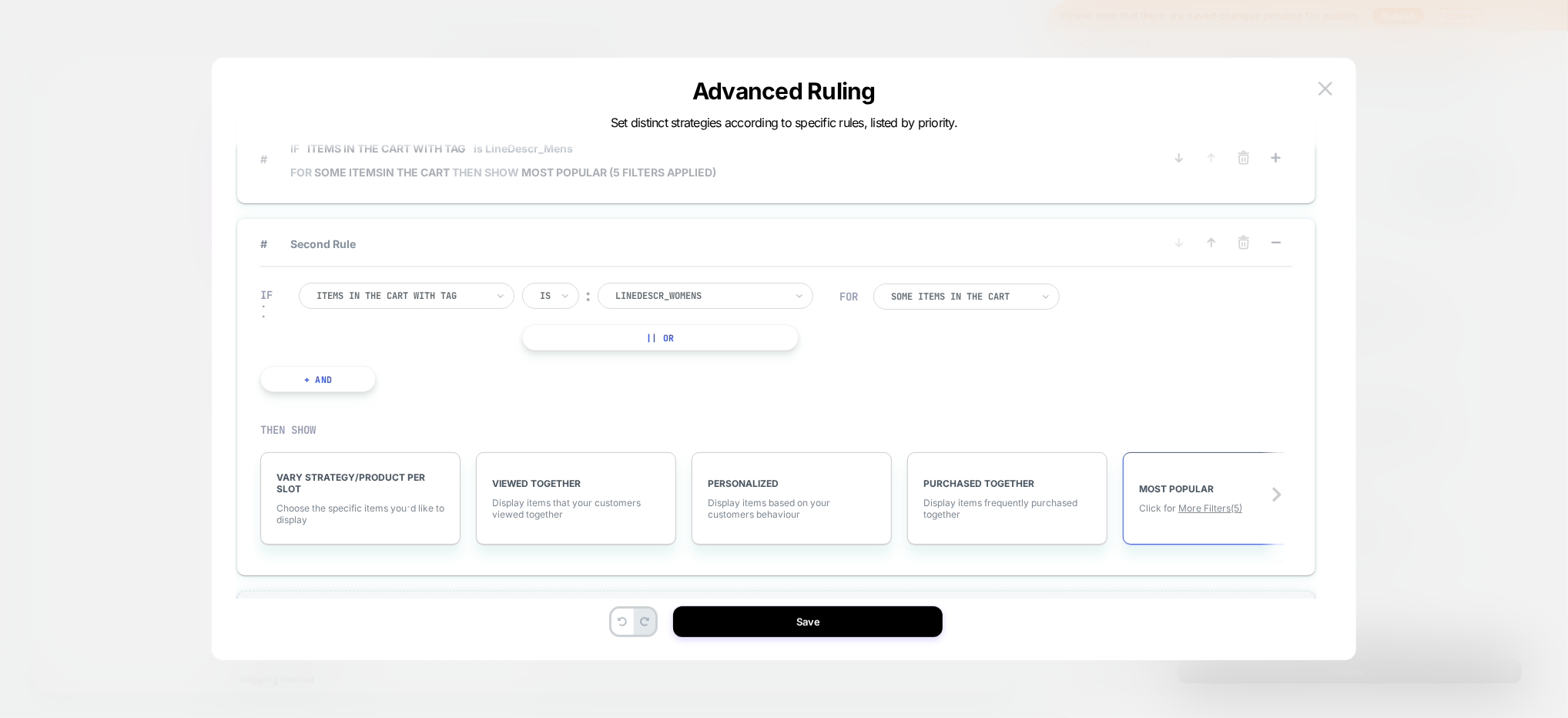
scroll to position [39, 0]
click at [759, 179] on span "# IF Items in the cart with tag is LineDescr_Mens FOR some items IN THE CART TH…" at bounding box center [711, 166] width 903 height 56
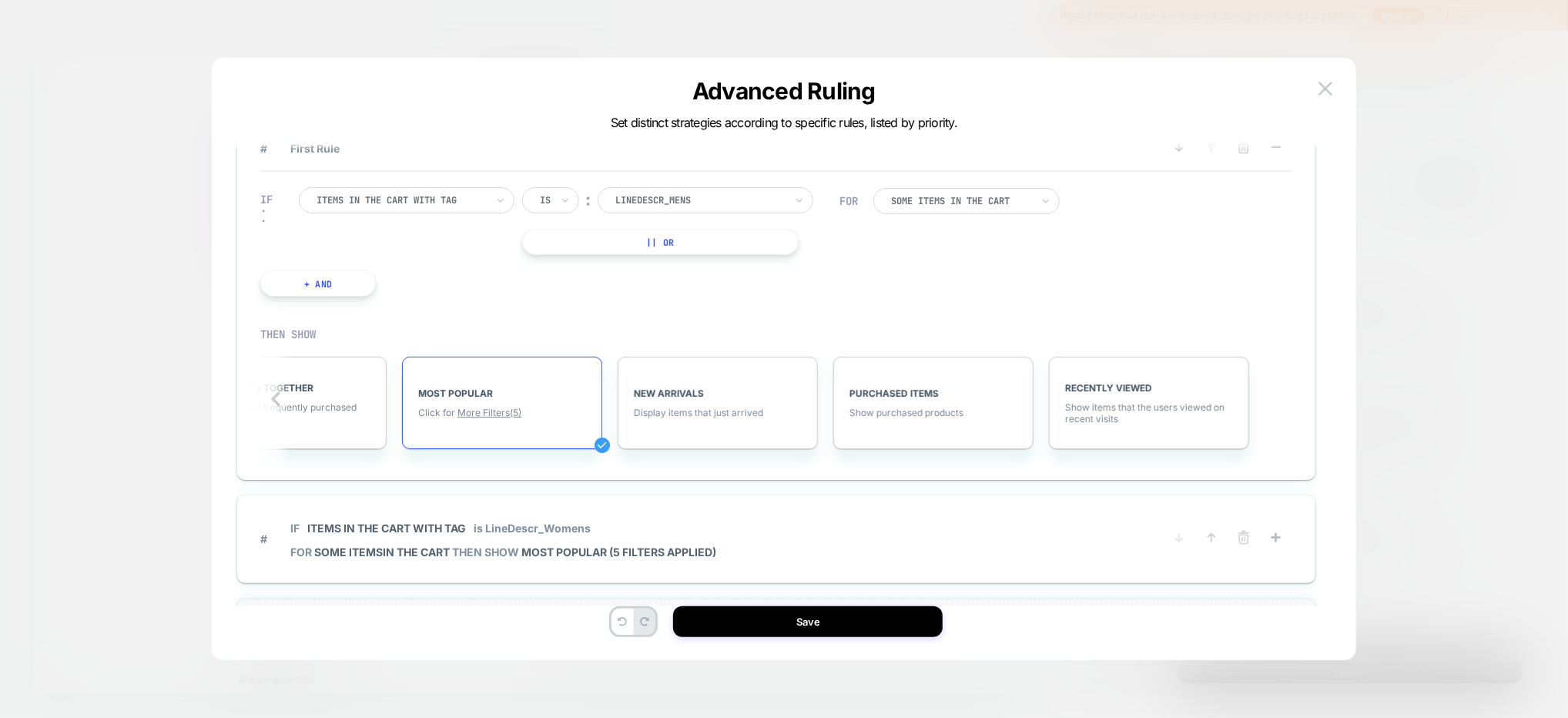
scroll to position [0, 724]
click at [497, 408] on span "More Filters (5)" at bounding box center [486, 413] width 64 height 11
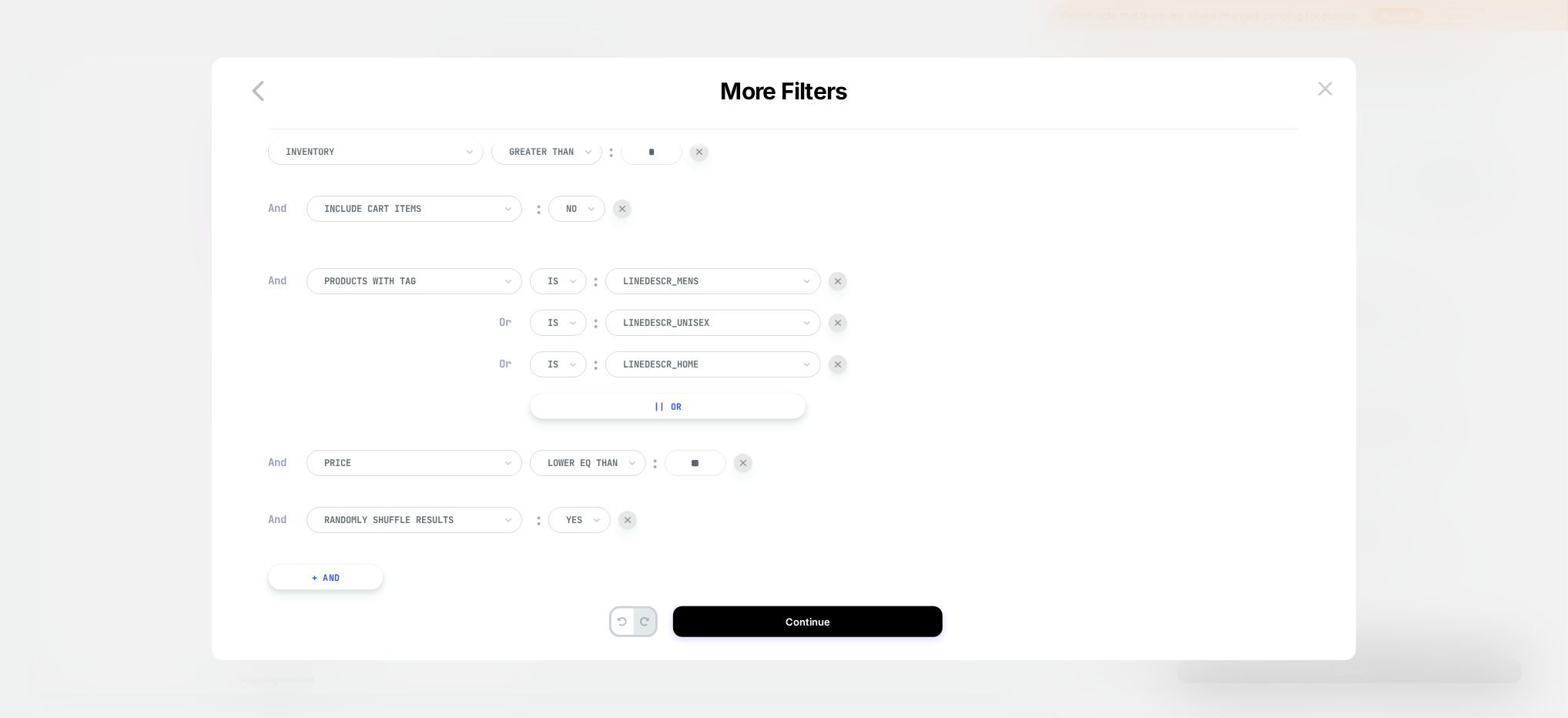
click at [707, 474] on input "**" at bounding box center [695, 463] width 61 height 26
click at [705, 471] on input "**" at bounding box center [695, 463] width 61 height 26
type input "***"
click at [748, 631] on button "Continue" at bounding box center [808, 622] width 270 height 31
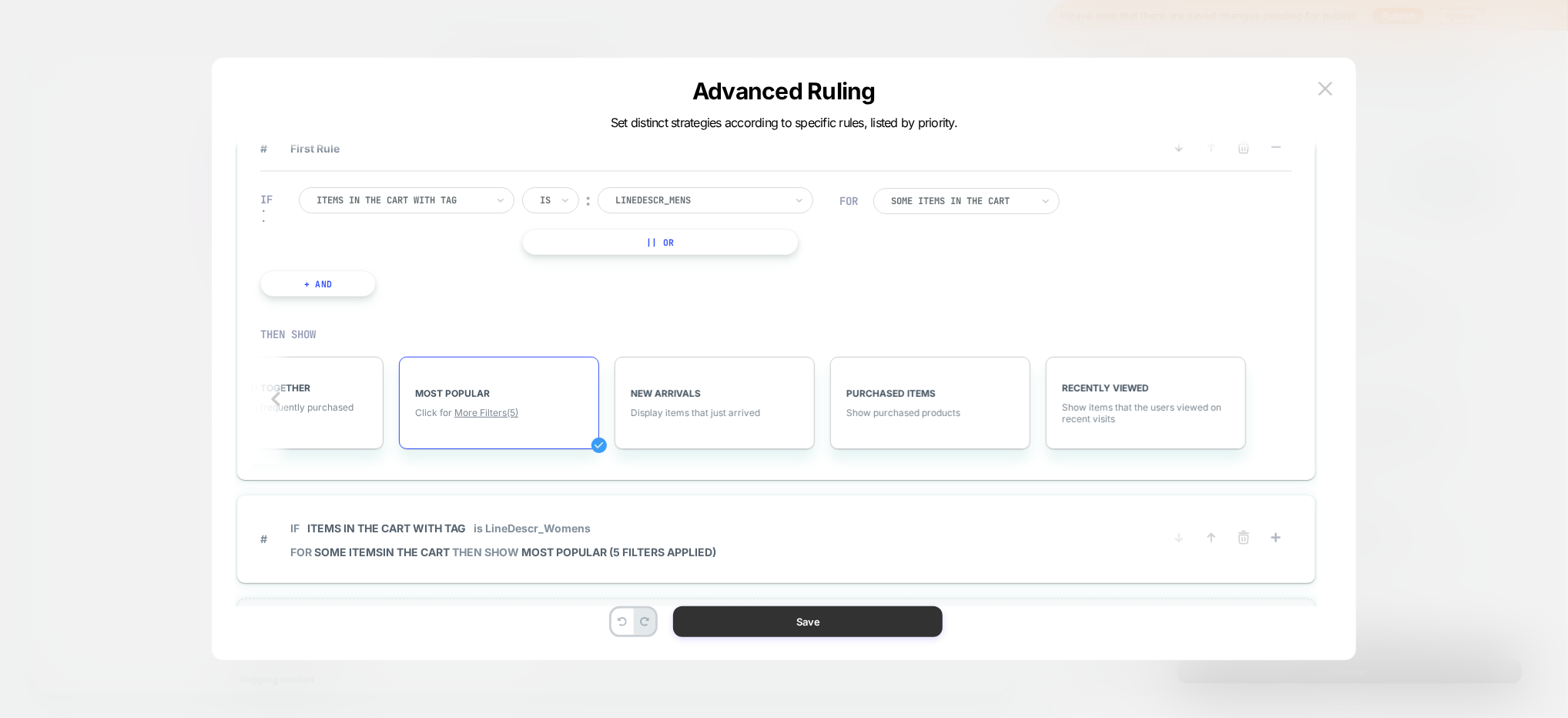
click at [757, 625] on button "Save" at bounding box center [808, 622] width 270 height 31
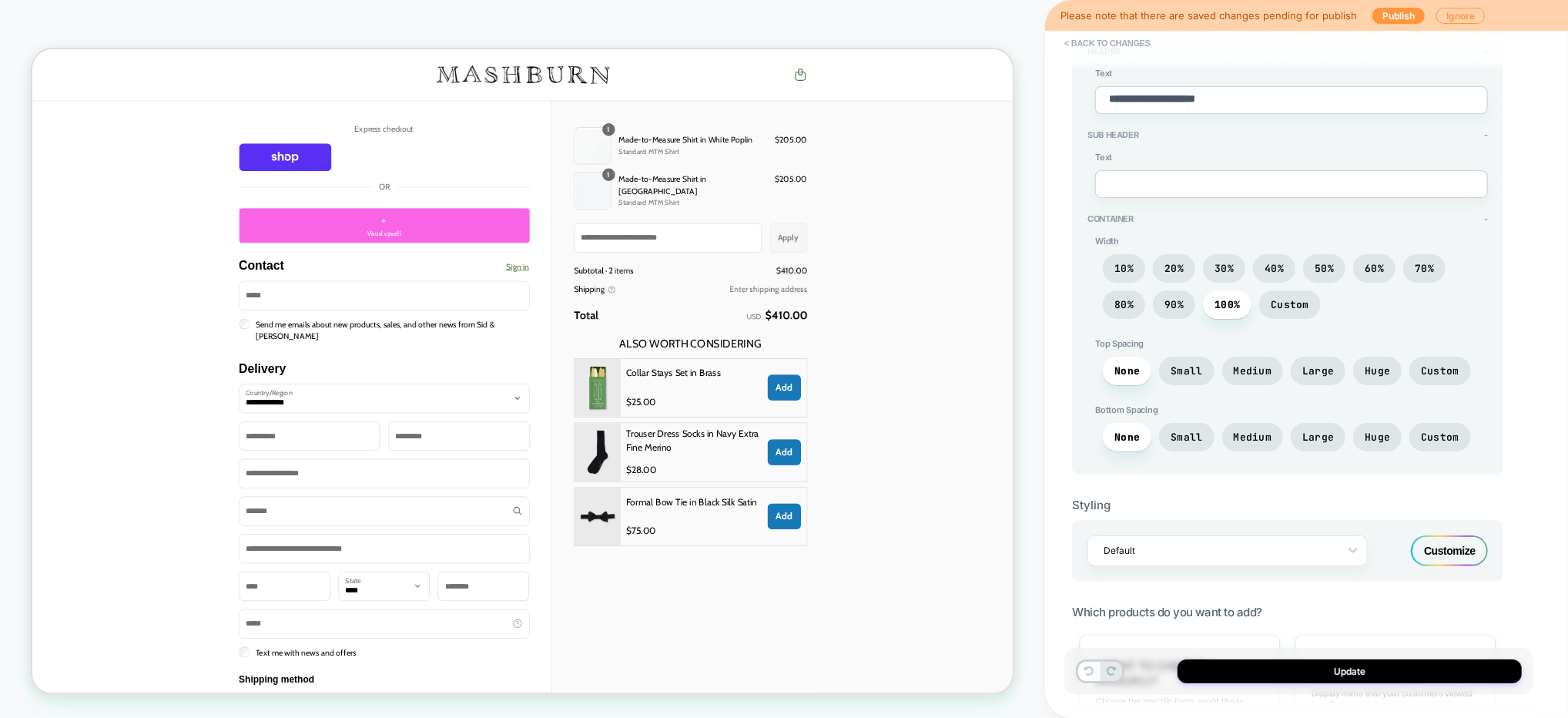
scroll to position [0, 0]
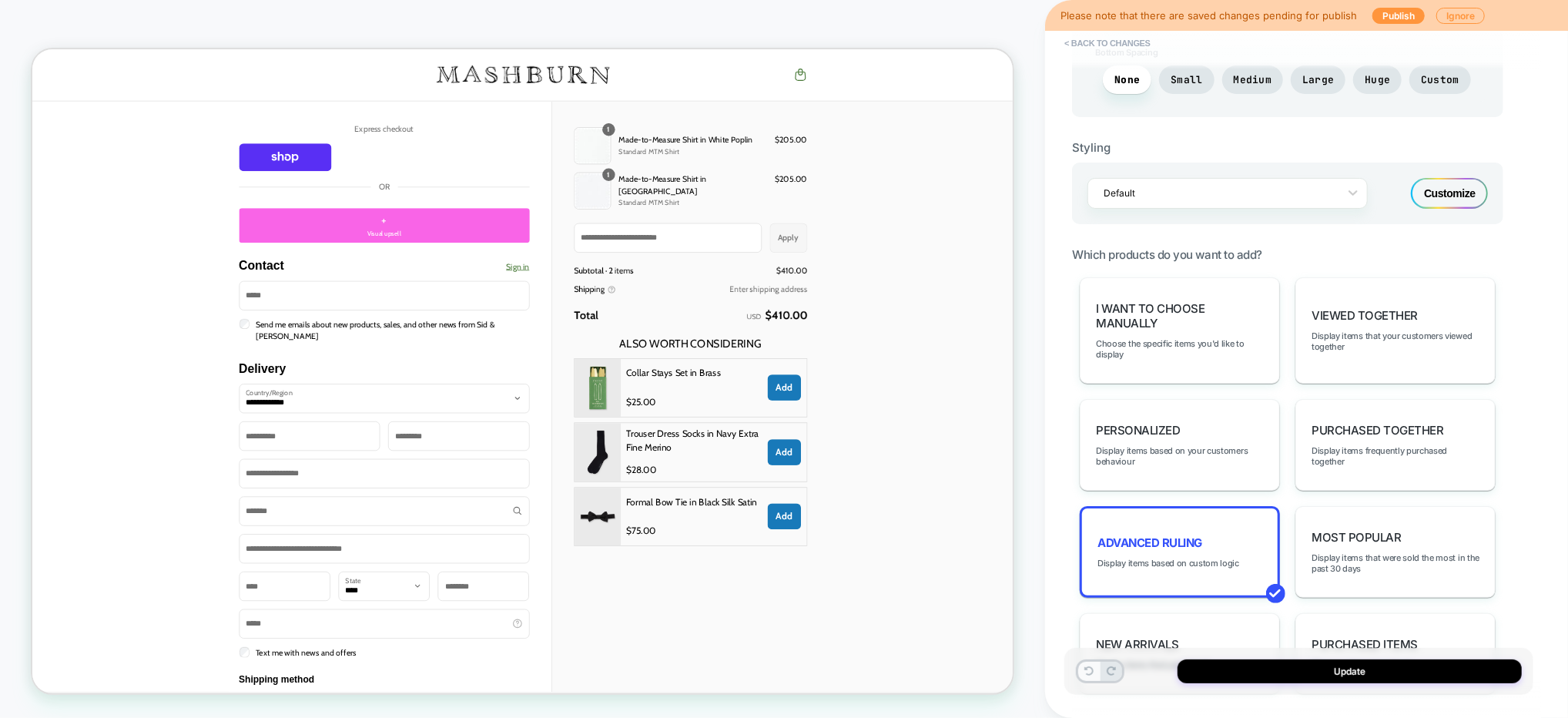
click at [1084, 675] on button at bounding box center [1088, 671] width 22 height 19
type textarea "*"
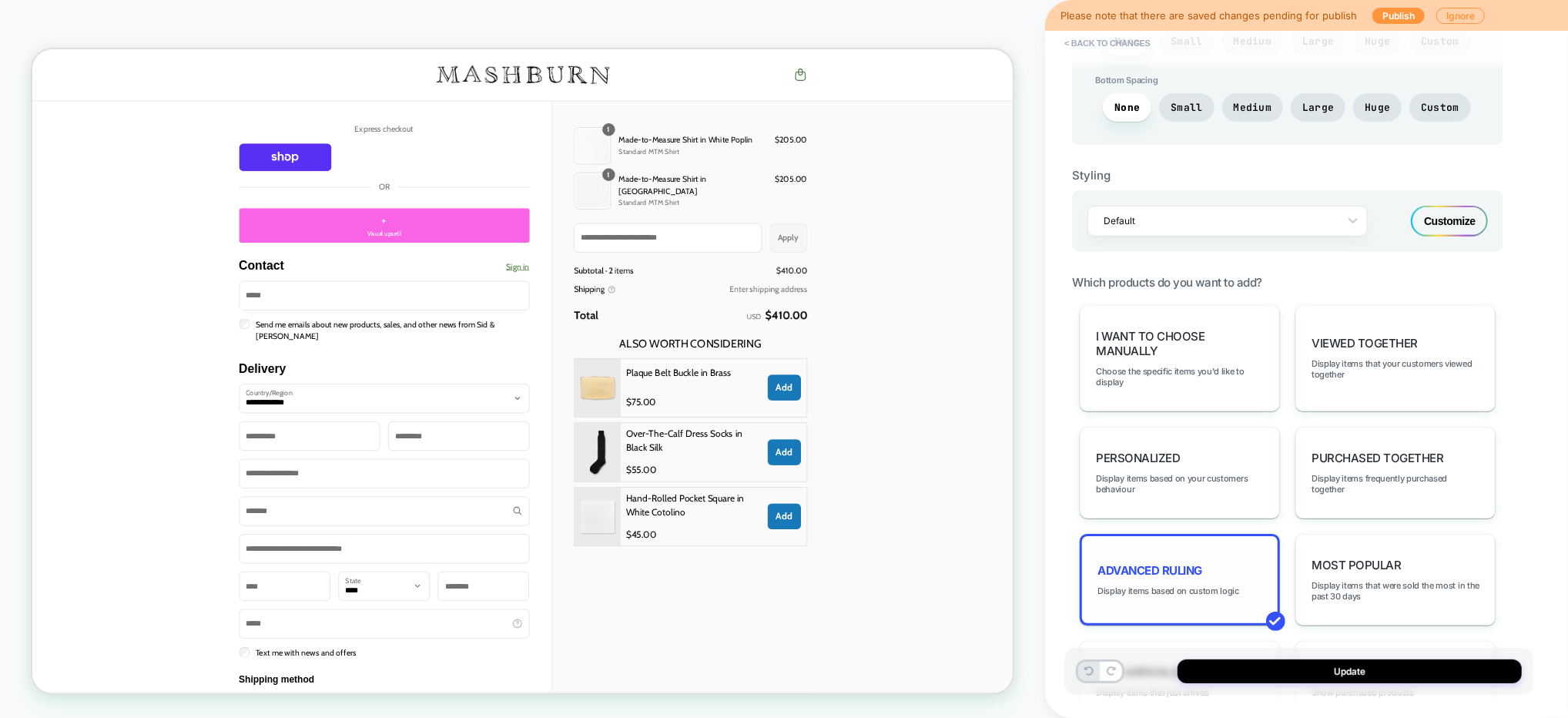
click at [1185, 543] on div "Advanced Ruling Display items based on custom logic" at bounding box center [1180, 579] width 200 height 91
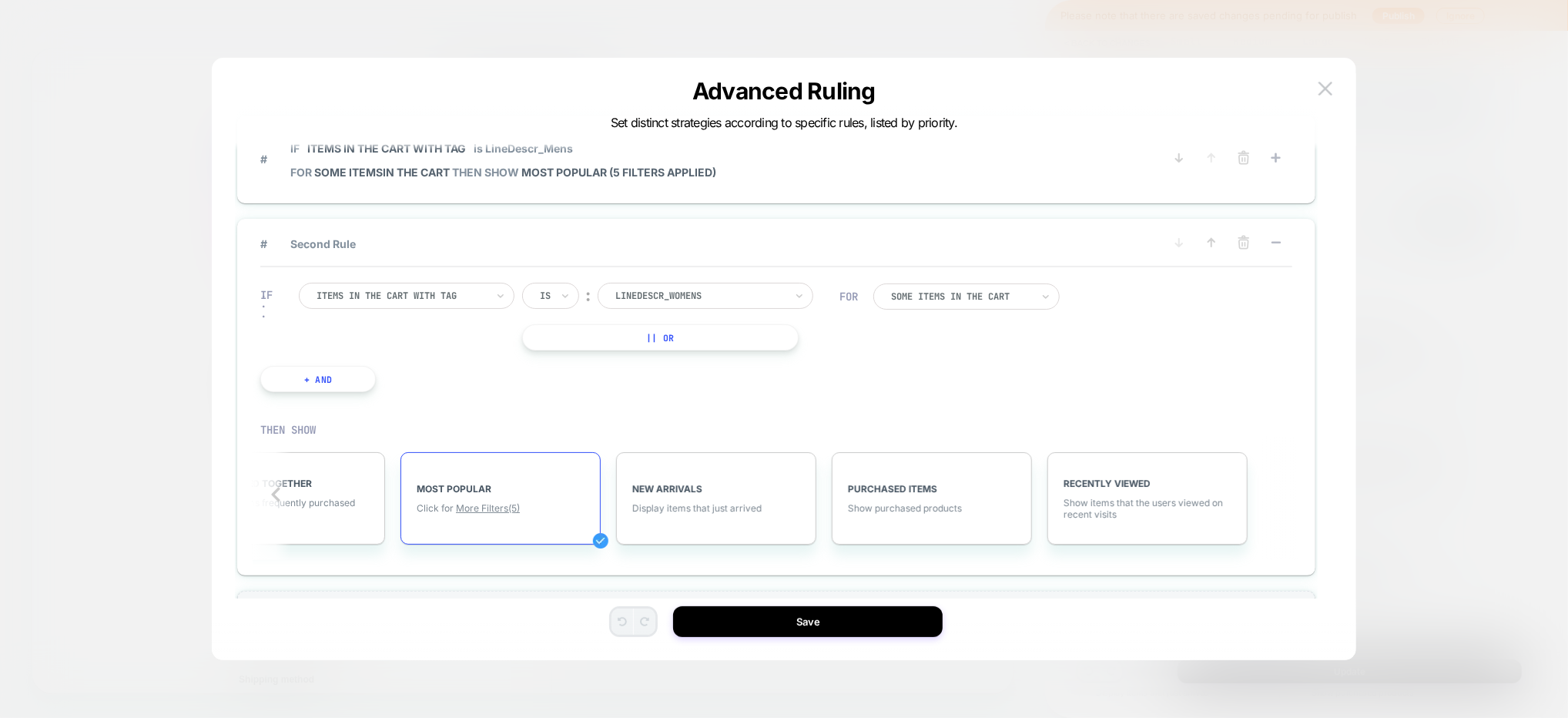
scroll to position [0, 724]
click at [468, 512] on span "More Filters (5)" at bounding box center [486, 508] width 64 height 11
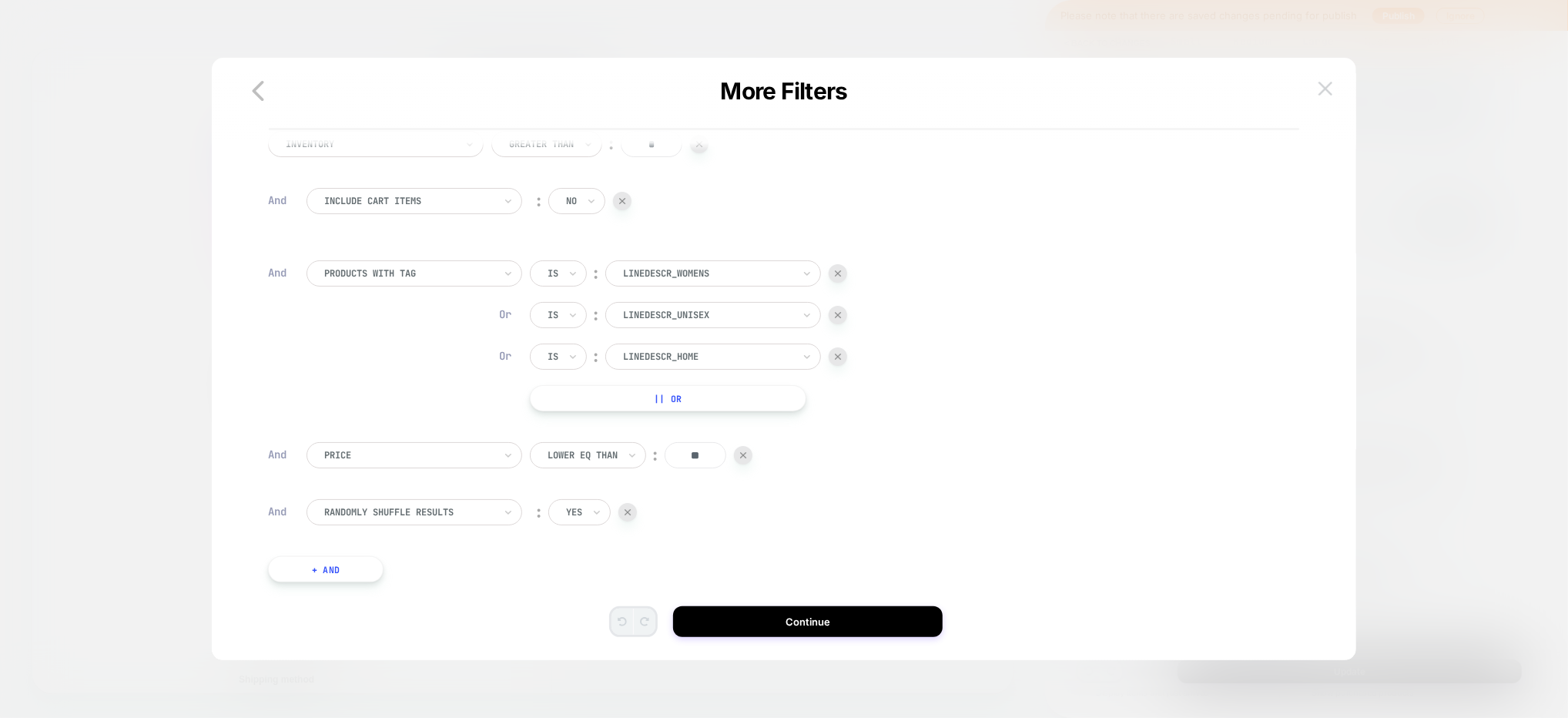
click at [1319, 78] on button at bounding box center [1325, 88] width 23 height 23
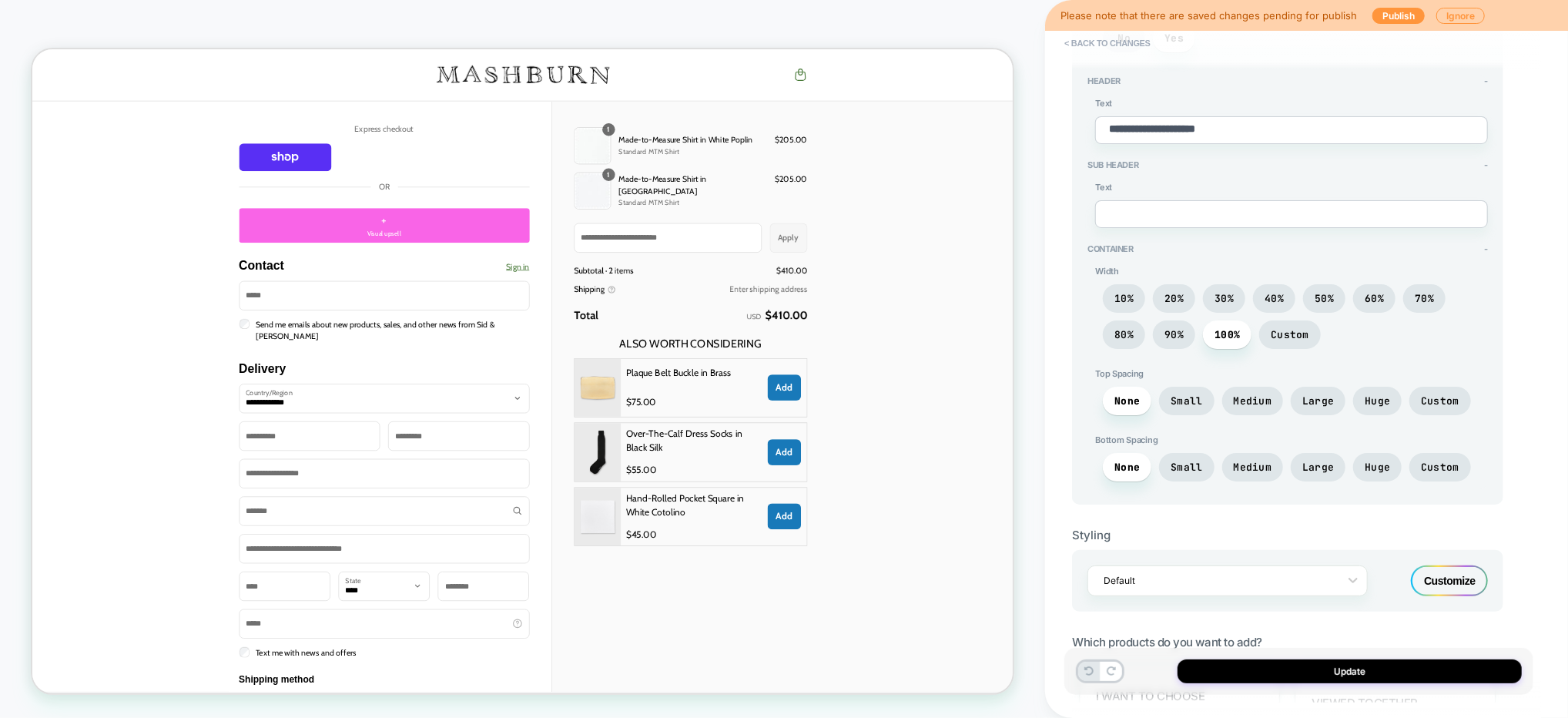
scroll to position [0, 0]
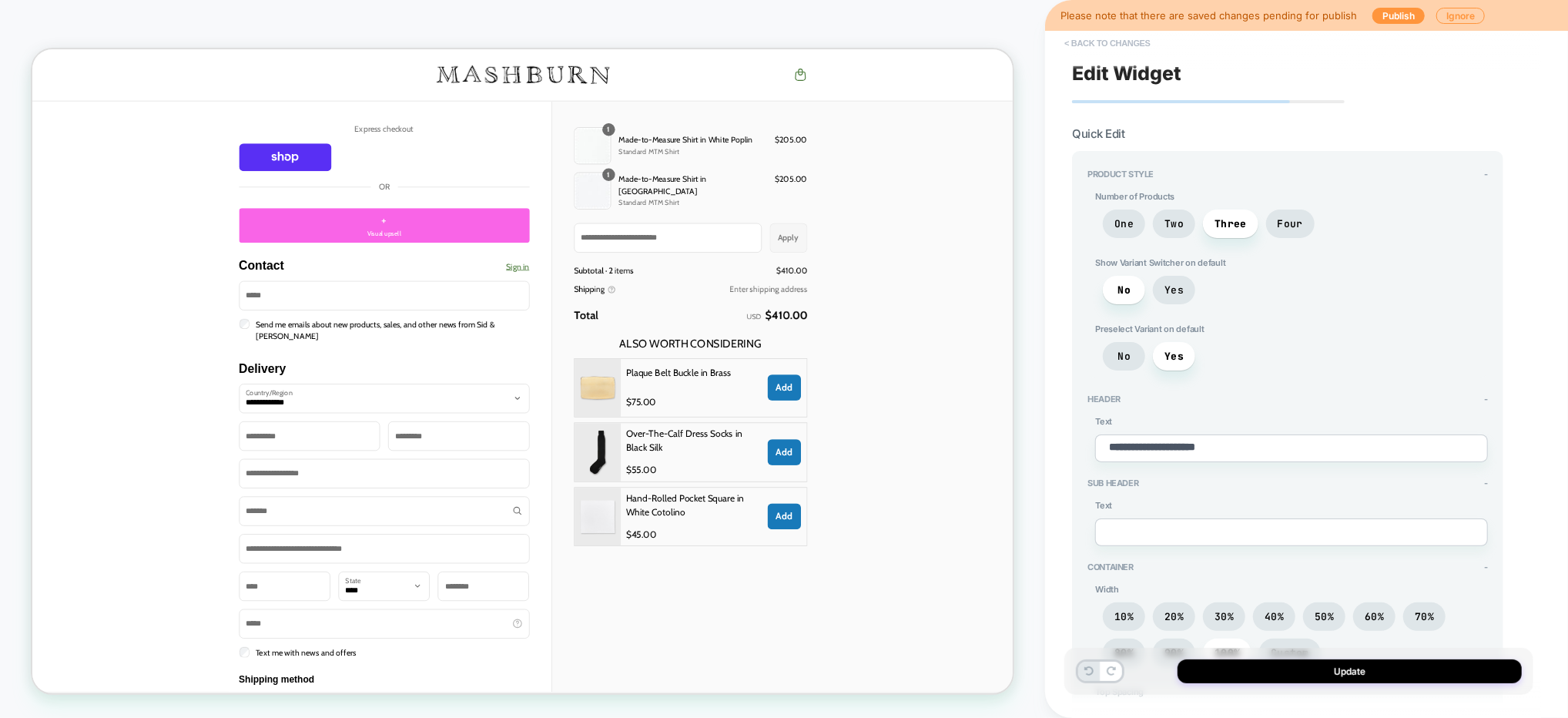
click at [1117, 31] on button "< Back to changes" at bounding box center [1108, 43] width 102 height 25
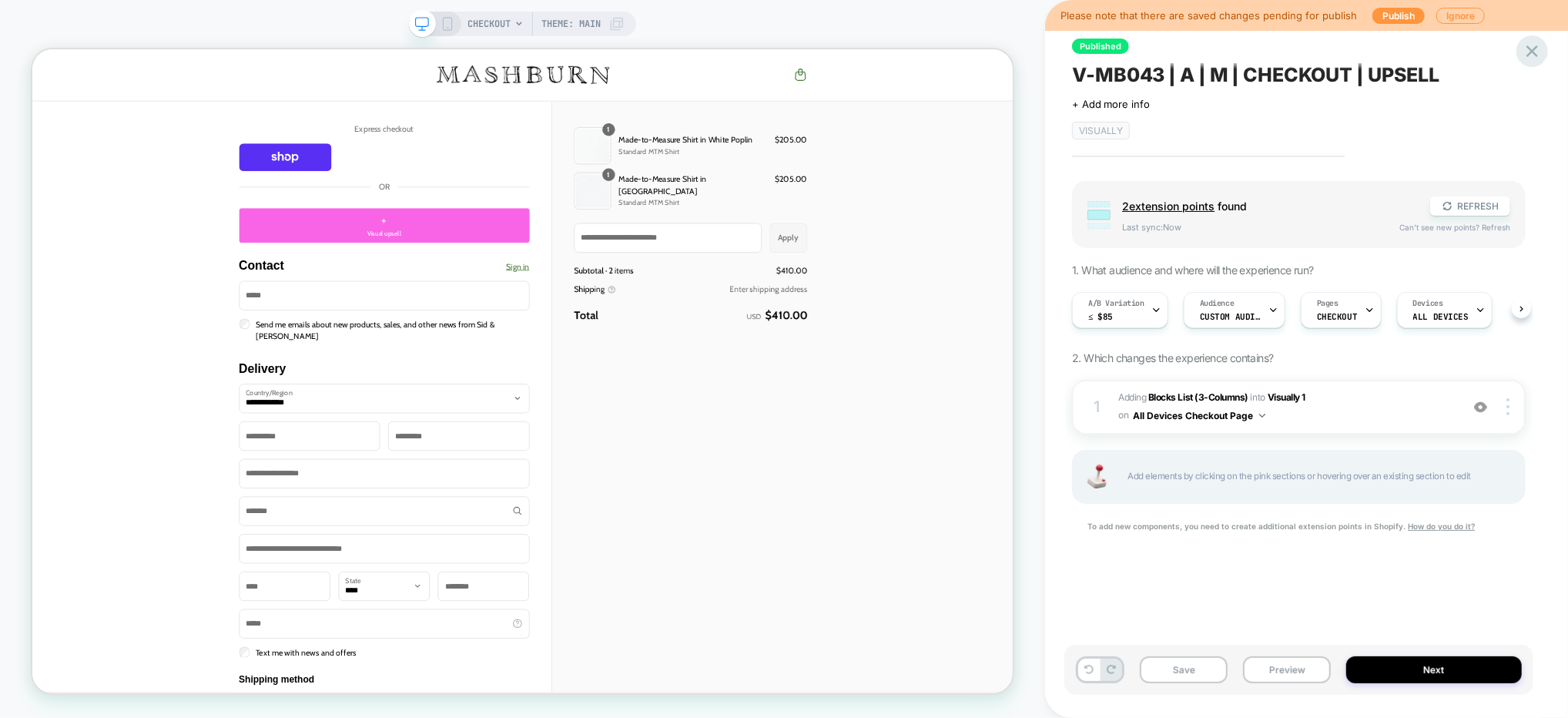
click at [1529, 44] on icon at bounding box center [1532, 52] width 21 height 21
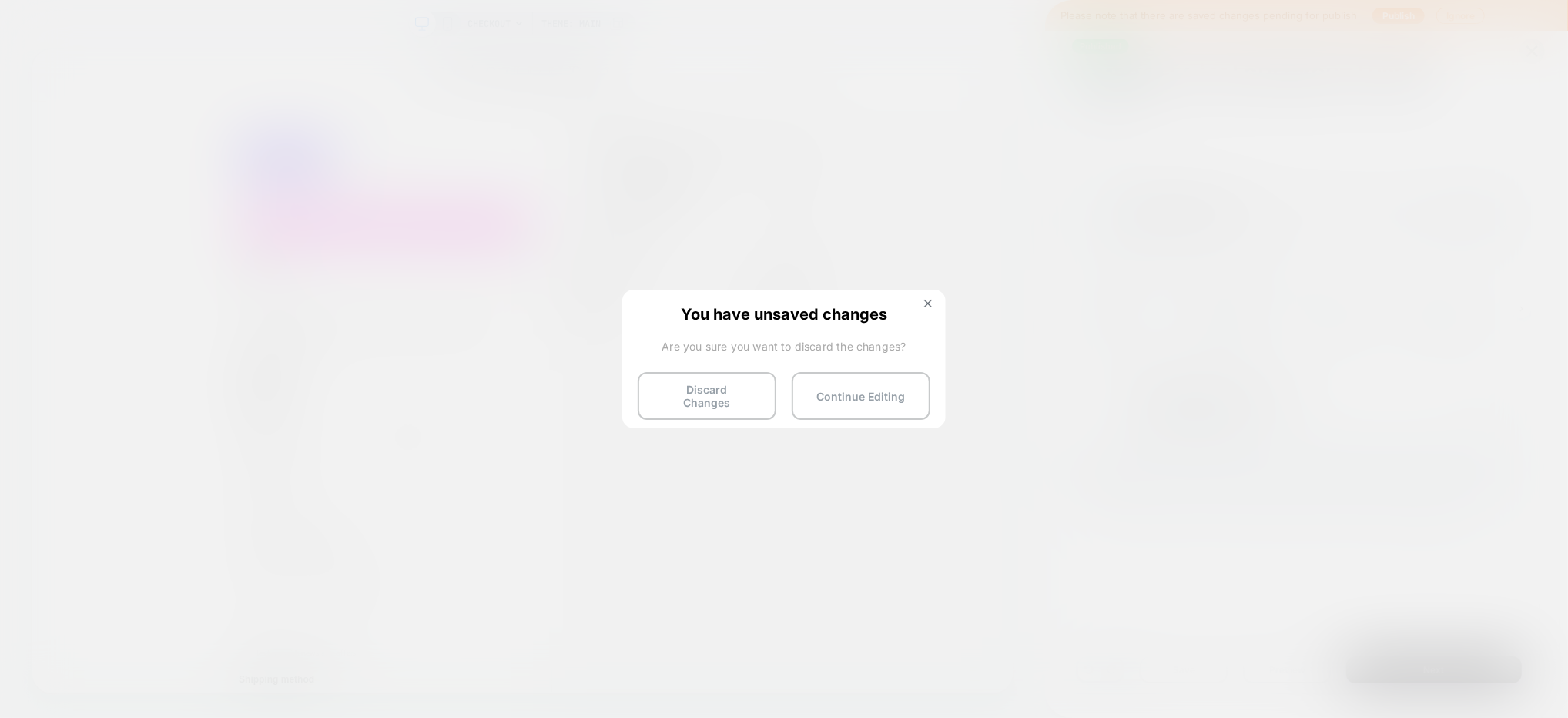
click at [716, 407] on button "Discard Changes" at bounding box center [707, 396] width 139 height 48
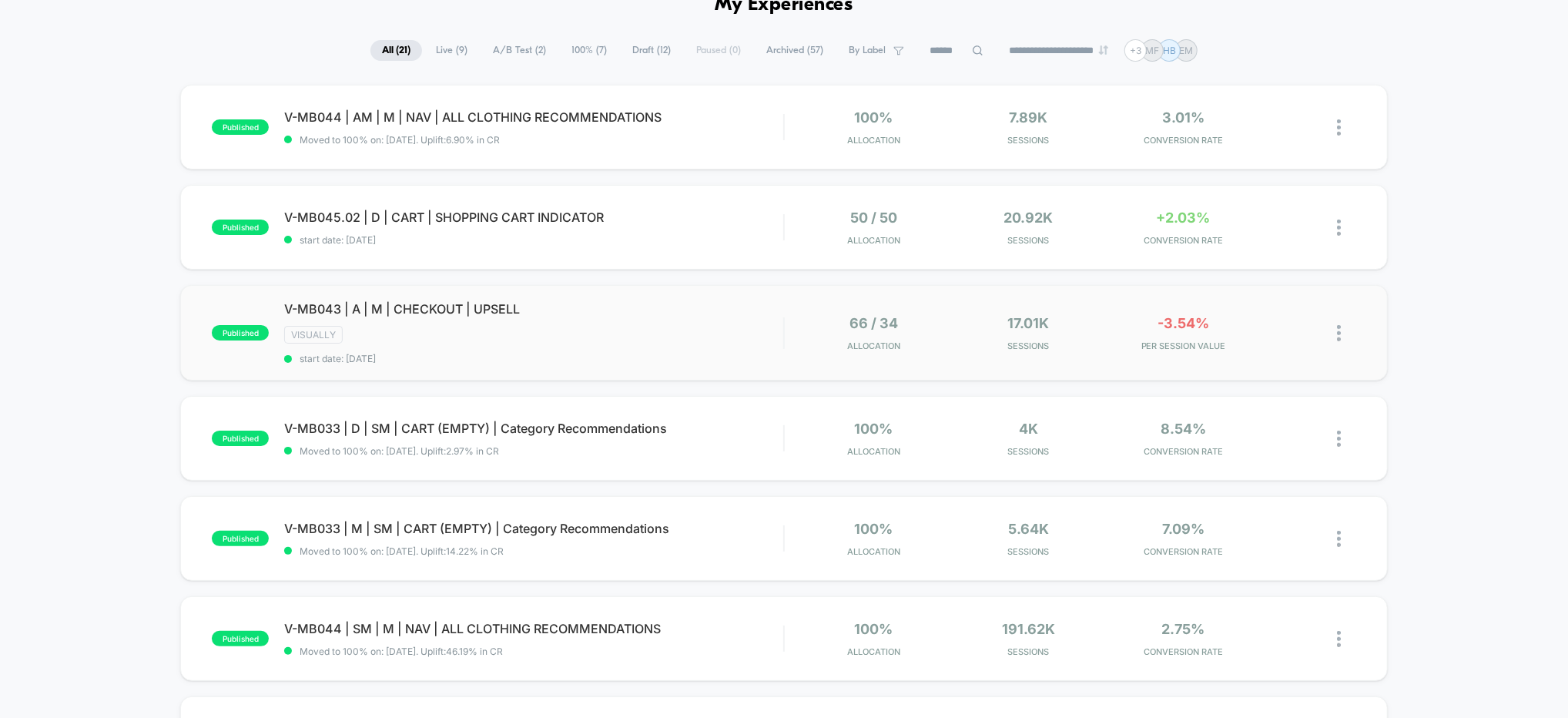
scroll to position [176, 0]
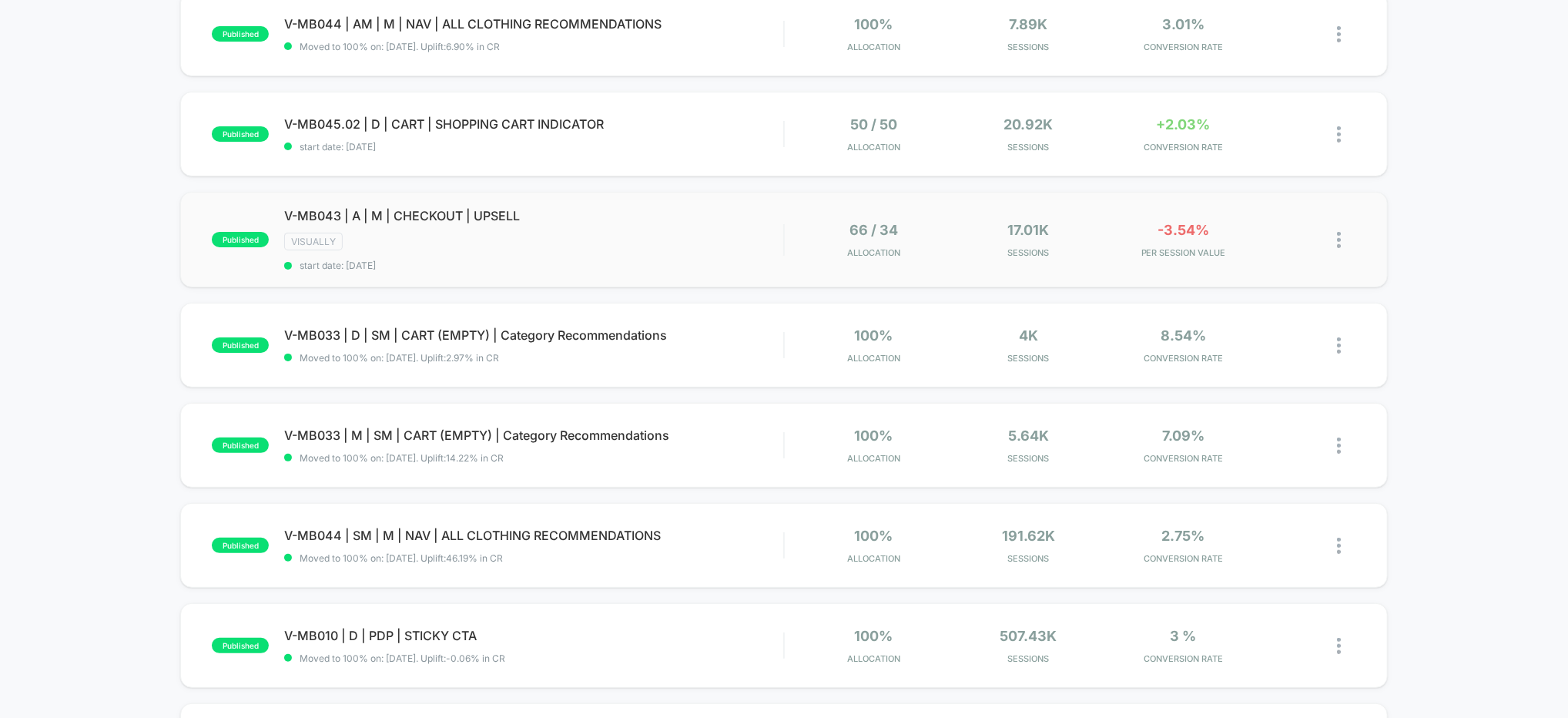
click at [1338, 238] on img at bounding box center [1339, 240] width 4 height 16
click at [1226, 182] on div "Duplicate" at bounding box center [1260, 186] width 139 height 35
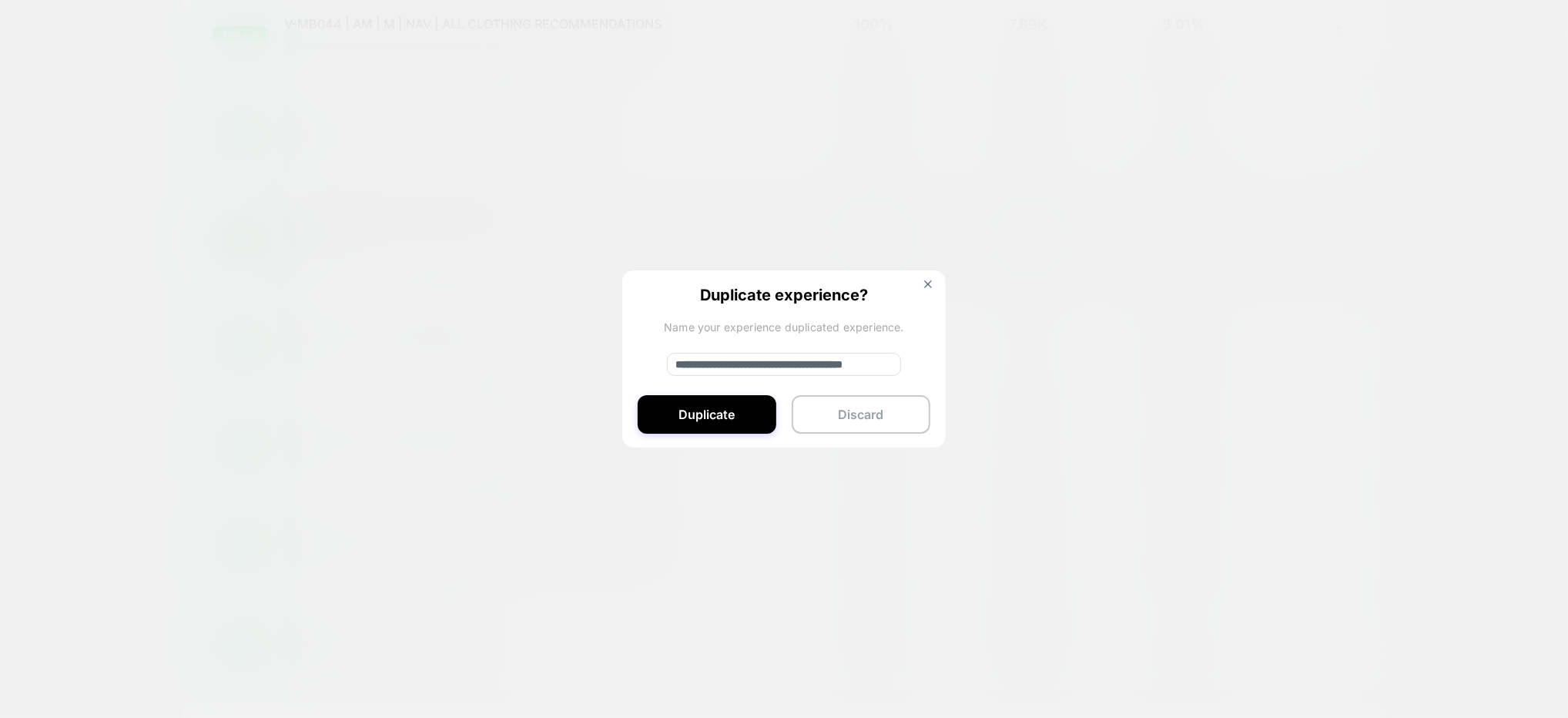
drag, startPoint x: 622, startPoint y: 361, endPoint x: 525, endPoint y: 360, distance: 97.0
click at [1337, 258] on div "**********" at bounding box center [1347, 240] width 19 height 36
click at [726, 360] on input "**********" at bounding box center [784, 364] width 234 height 23
type input "**********"
click at [708, 409] on button "Duplicate" at bounding box center [707, 414] width 139 height 39
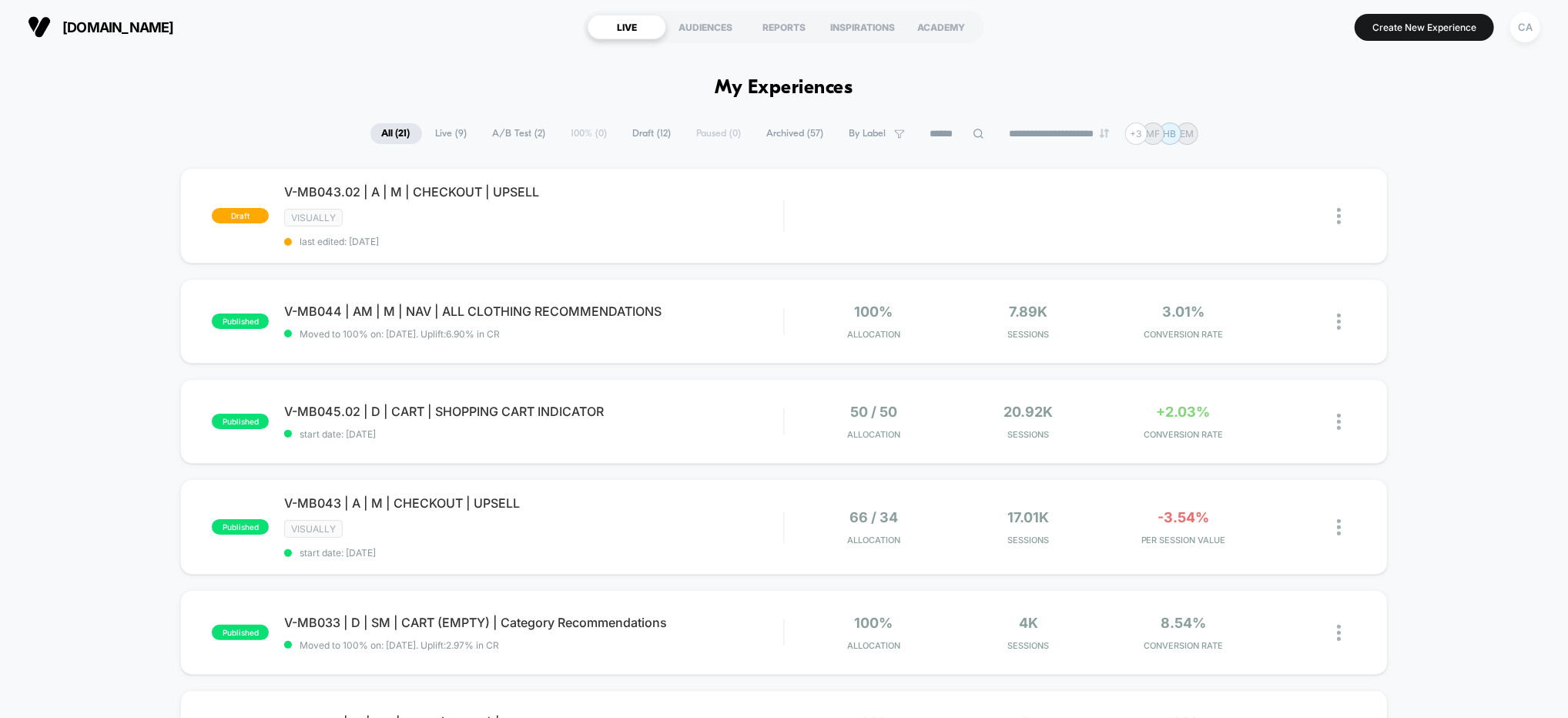
scroll to position [30, 0]
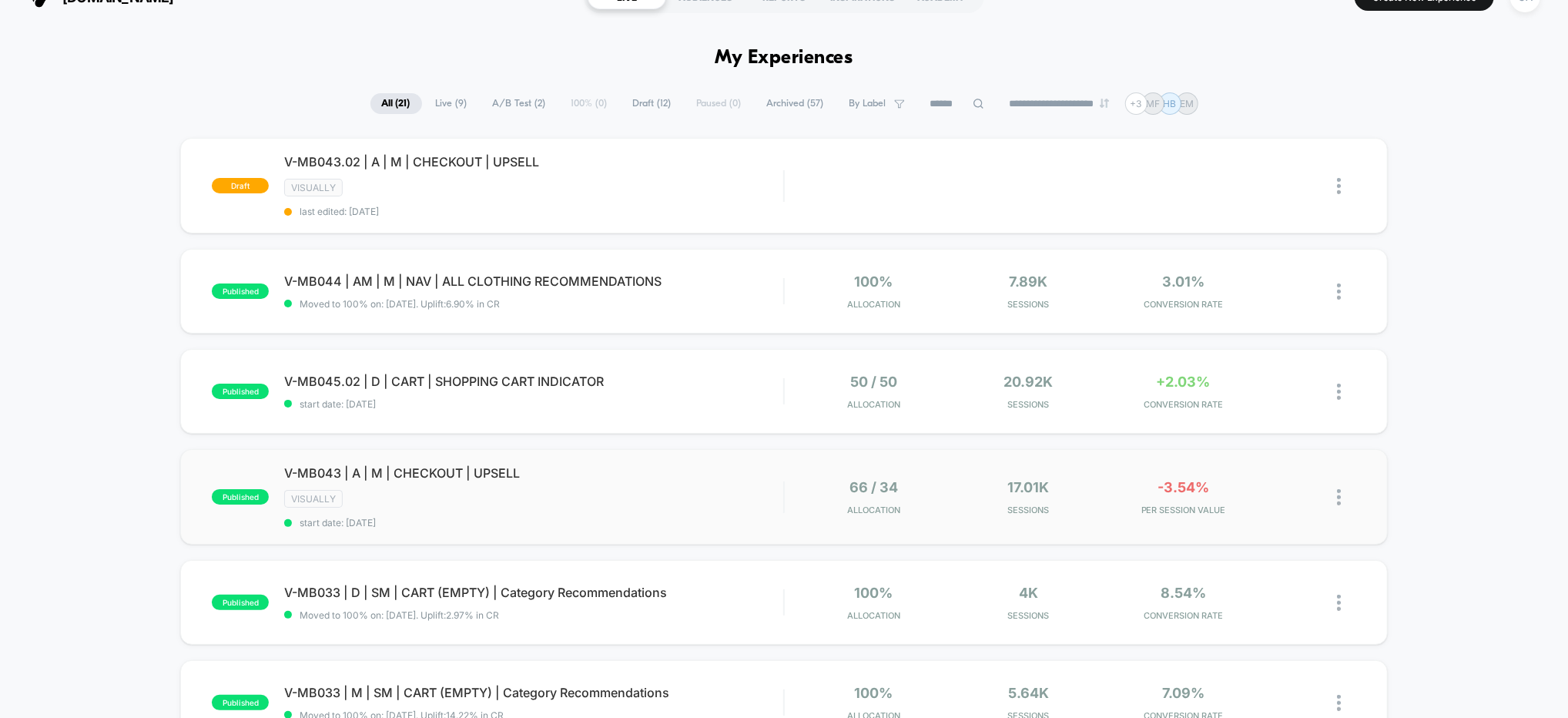
click at [1337, 500] on img at bounding box center [1339, 498] width 4 height 16
click at [1235, 482] on div "Pause" at bounding box center [1260, 477] width 139 height 35
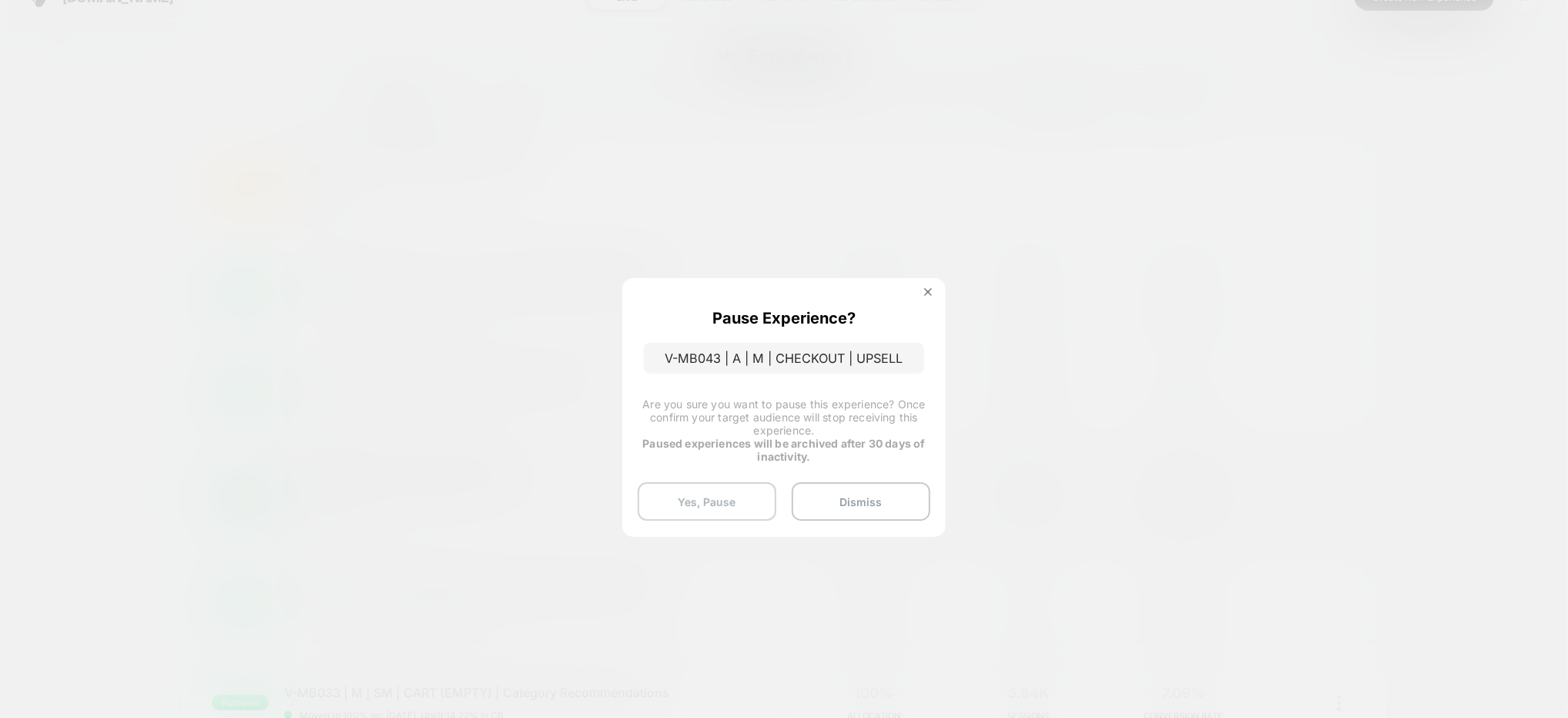
click at [719, 493] on button "Yes, Pause" at bounding box center [707, 502] width 139 height 39
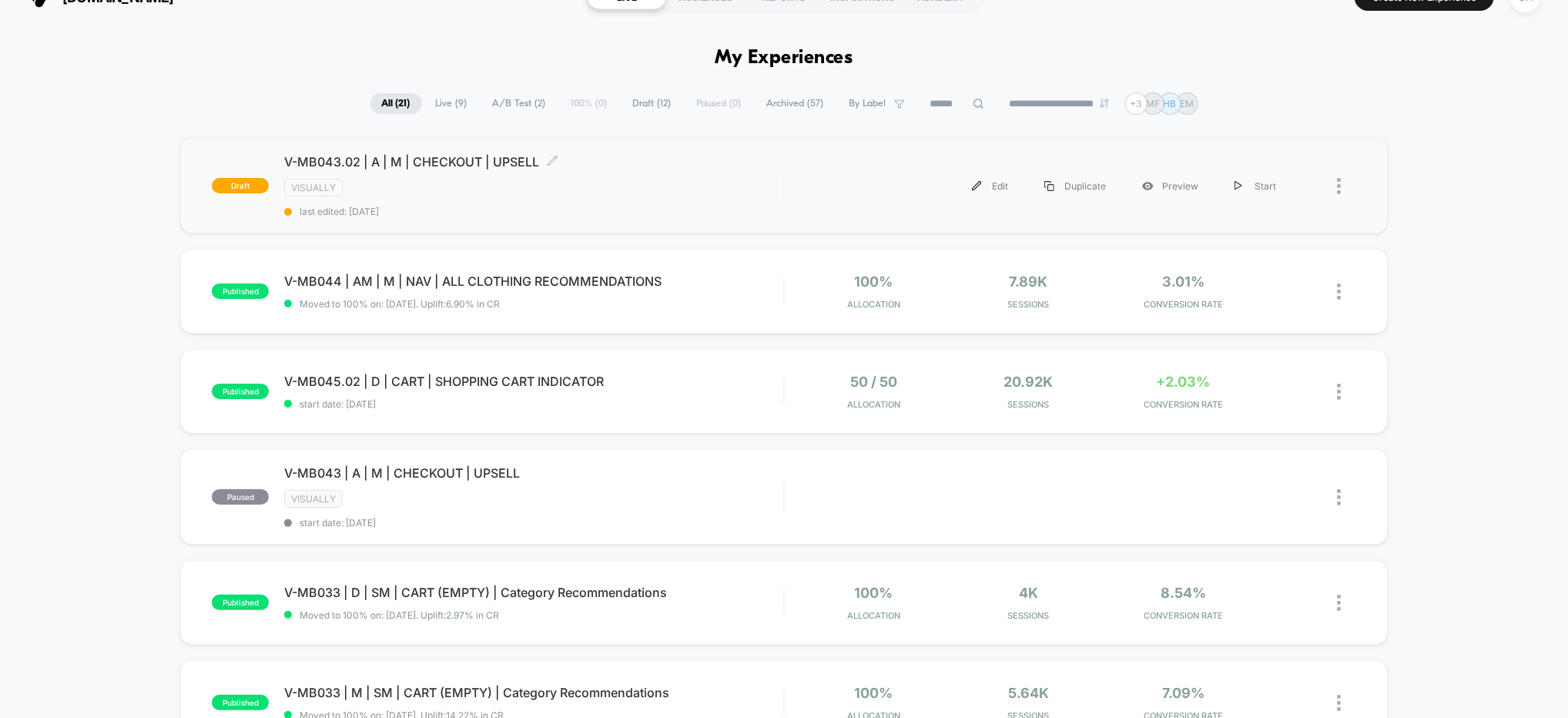
click at [772, 209] on span "last edited: 9/16/2025" at bounding box center [534, 212] width 499 height 11
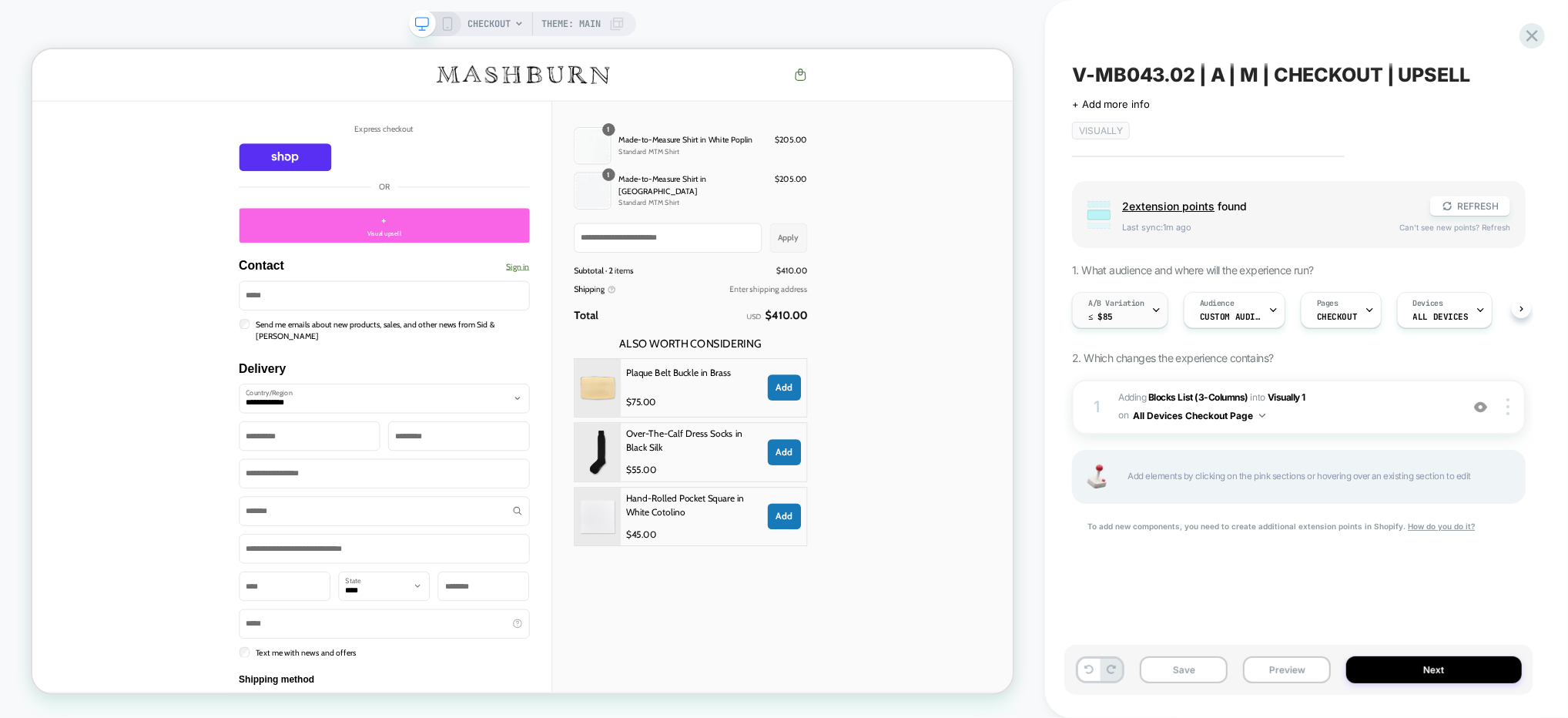
click at [1137, 309] on div "A/B Variation ≤ $85" at bounding box center [1117, 309] width 87 height 35
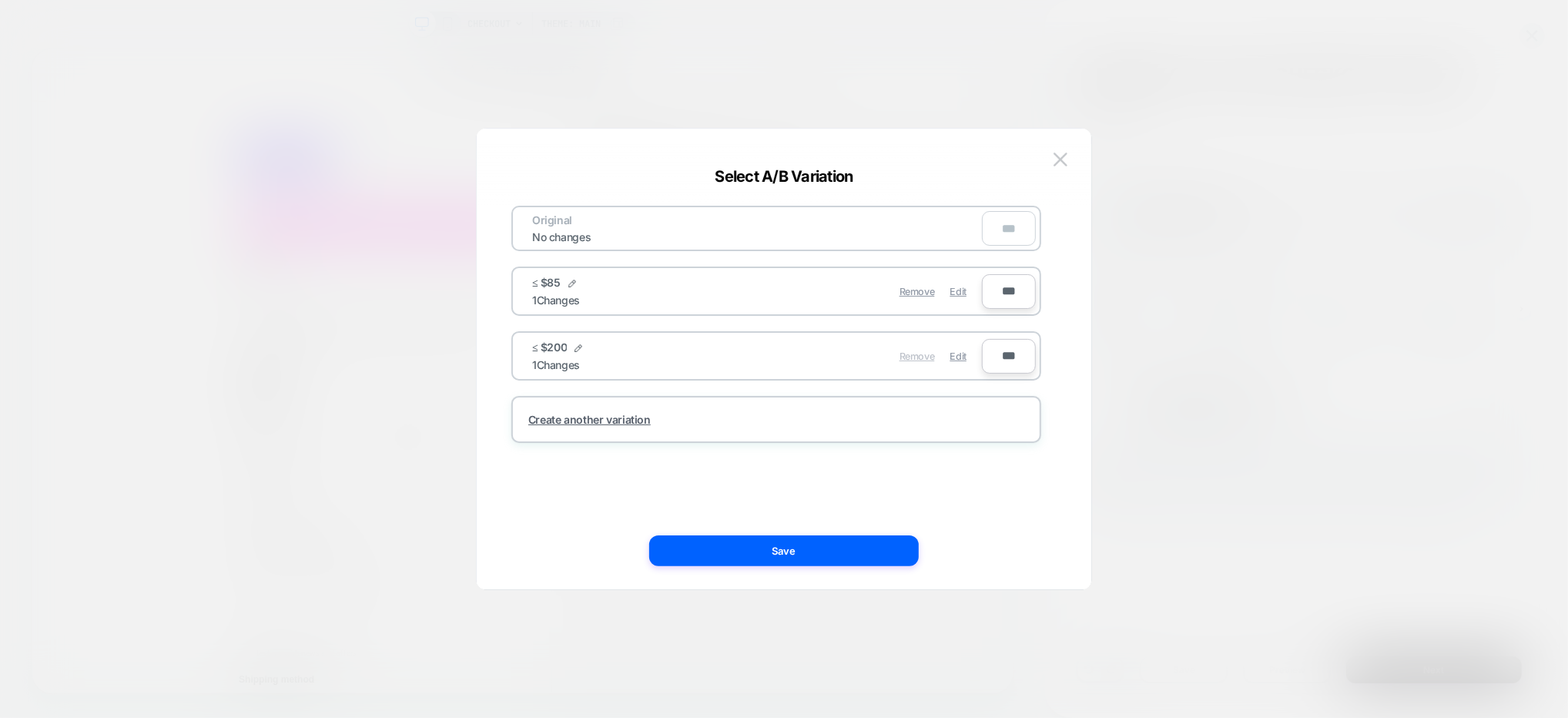
click at [924, 355] on span "Remove" at bounding box center [917, 356] width 36 height 11
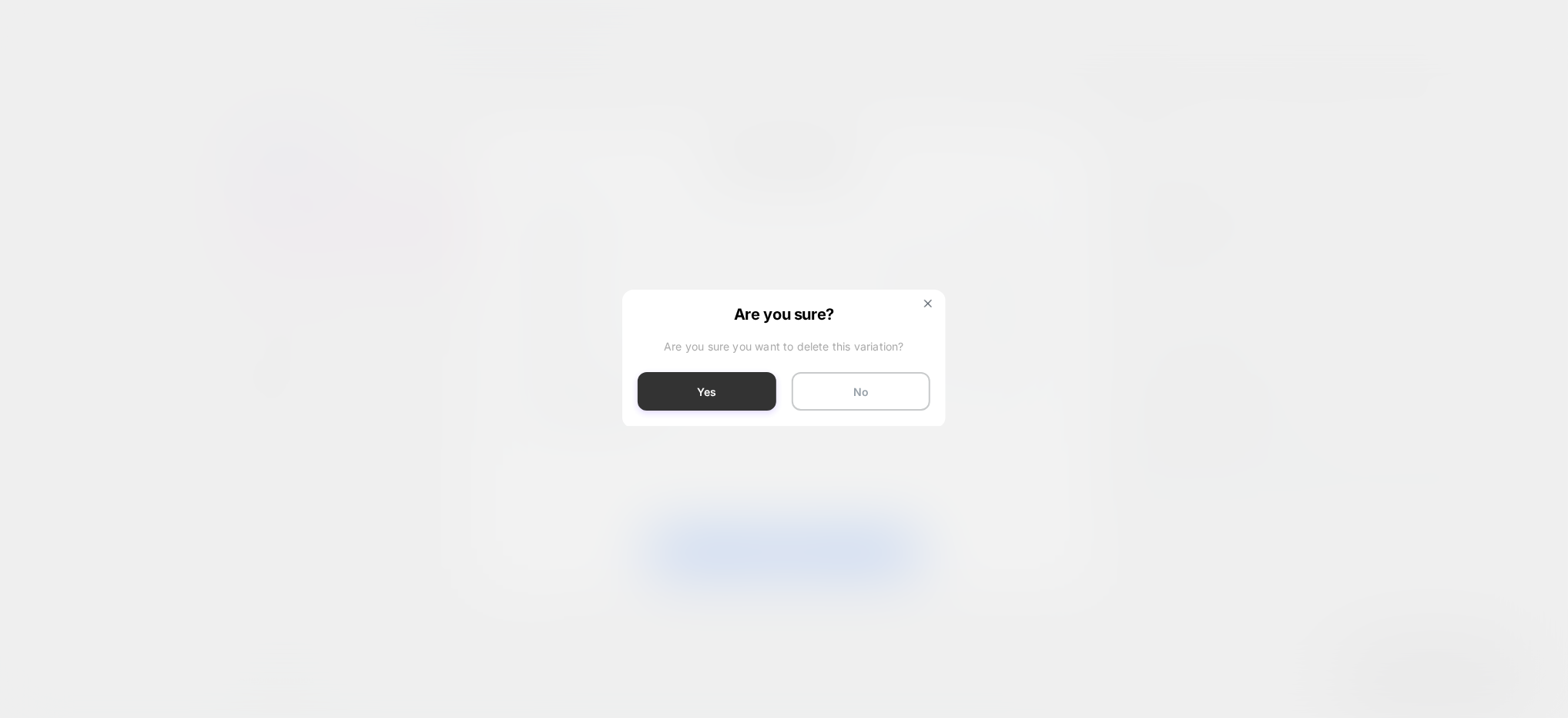
click at [721, 378] on button "Yes" at bounding box center [707, 392] width 139 height 39
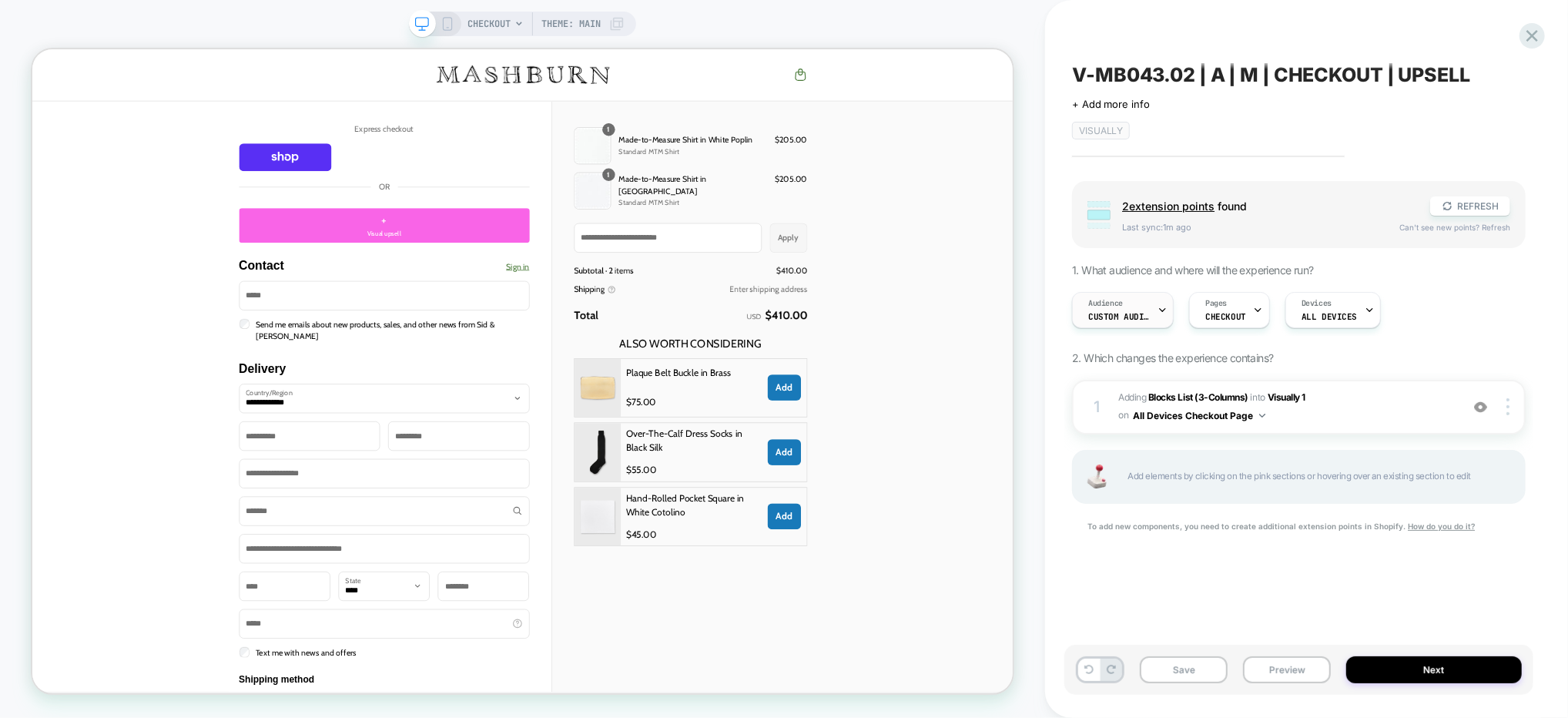
click at [1155, 310] on div "Audience Custom Audience" at bounding box center [1119, 309] width 92 height 35
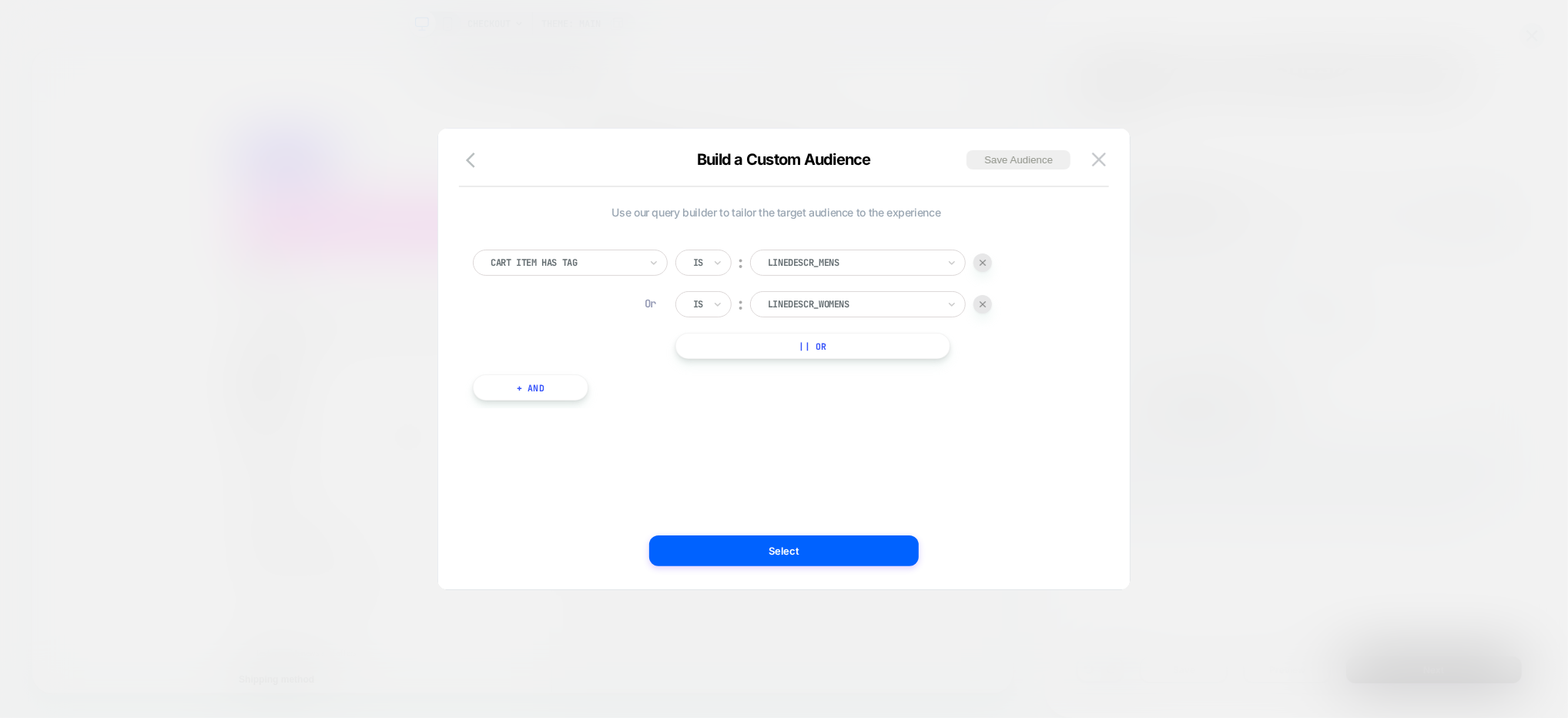
click at [1315, 321] on div at bounding box center [784, 359] width 1568 height 718
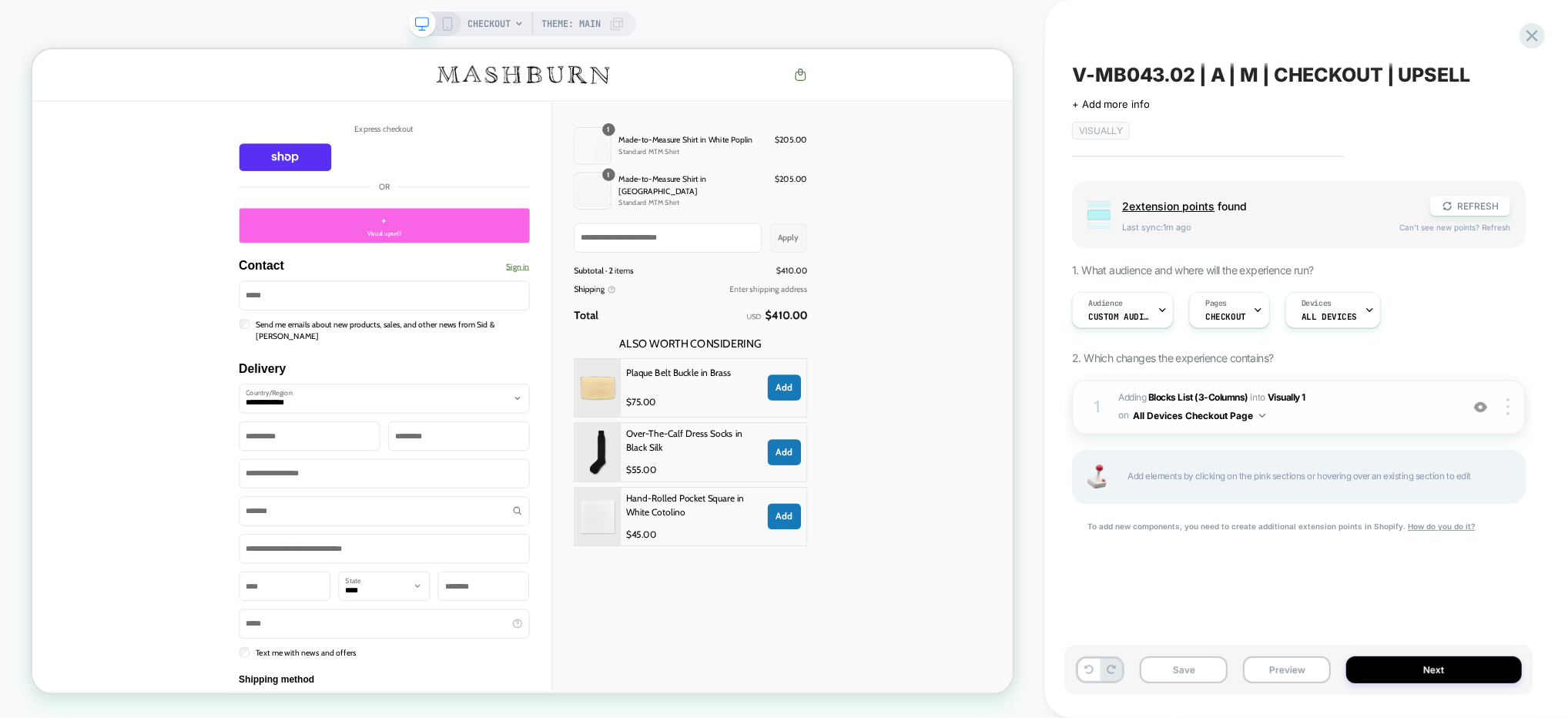
click at [1381, 408] on span "#_loomi_addon_1744719800999_dup1758044505 Adding Blocks List (3-Columns) INTO V…" at bounding box center [1285, 407] width 334 height 36
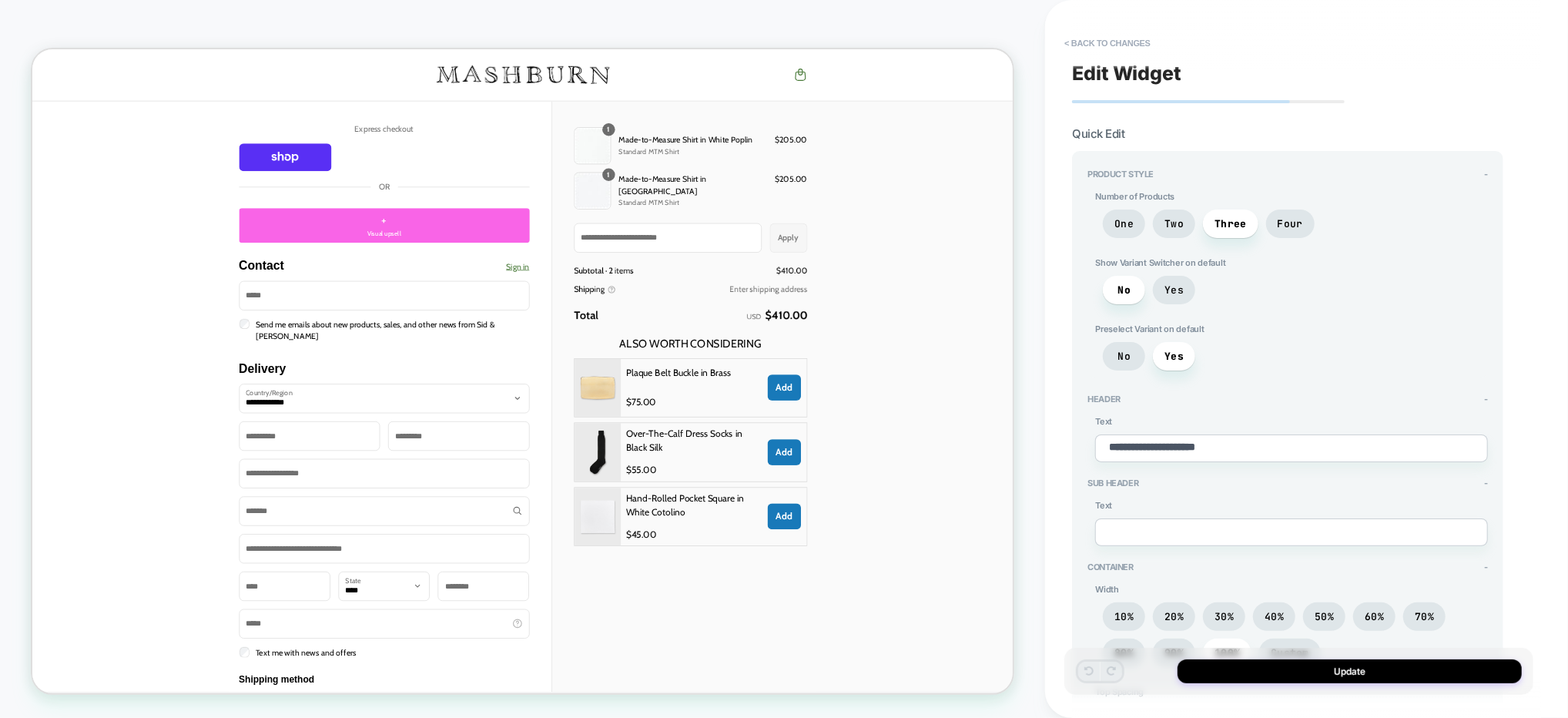
type textarea "*"
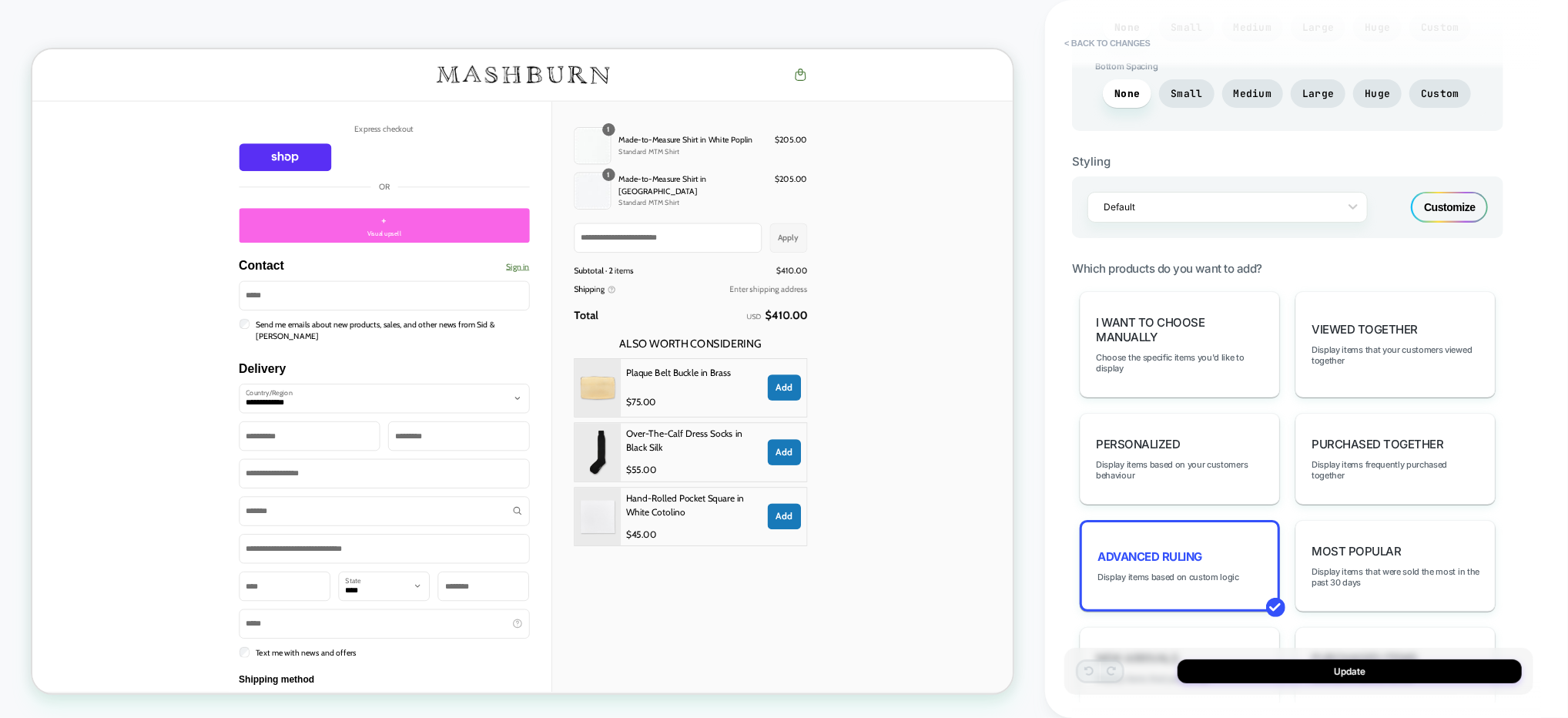
scroll to position [762, 0]
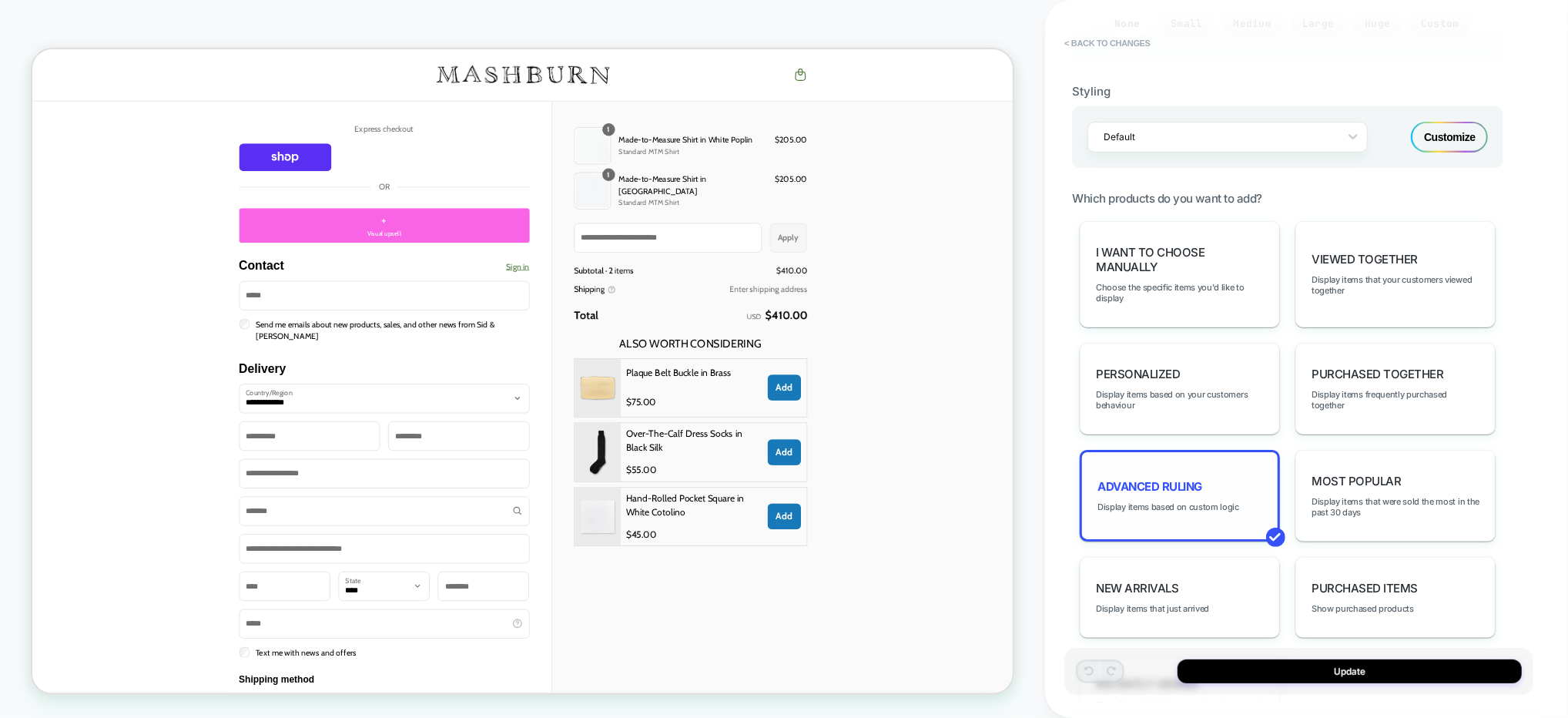
click at [1202, 481] on div "Advanced Ruling Display items based on custom logic" at bounding box center [1180, 495] width 200 height 91
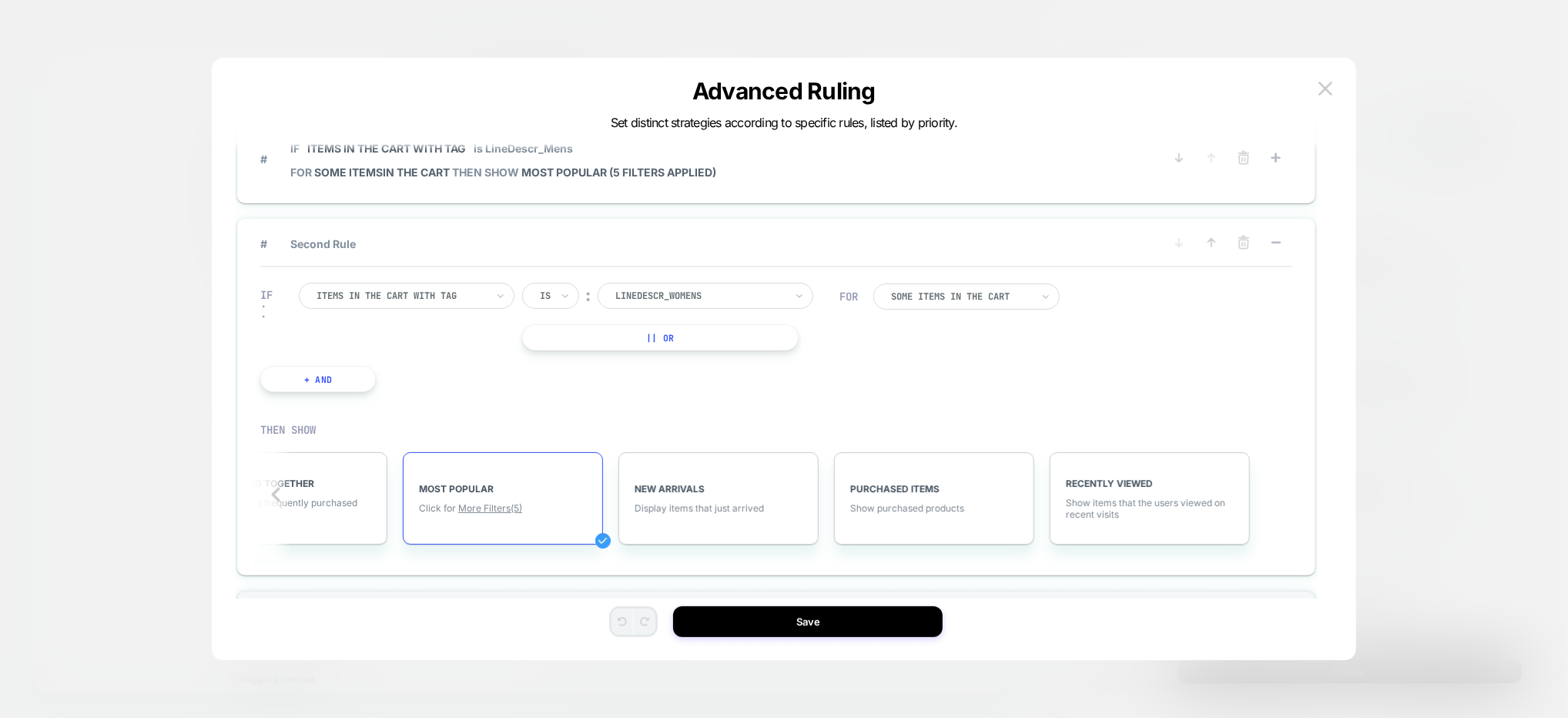
scroll to position [0, 724]
click at [606, 171] on span "MOST POPULAR (5 filters applied)" at bounding box center [618, 172] width 195 height 13
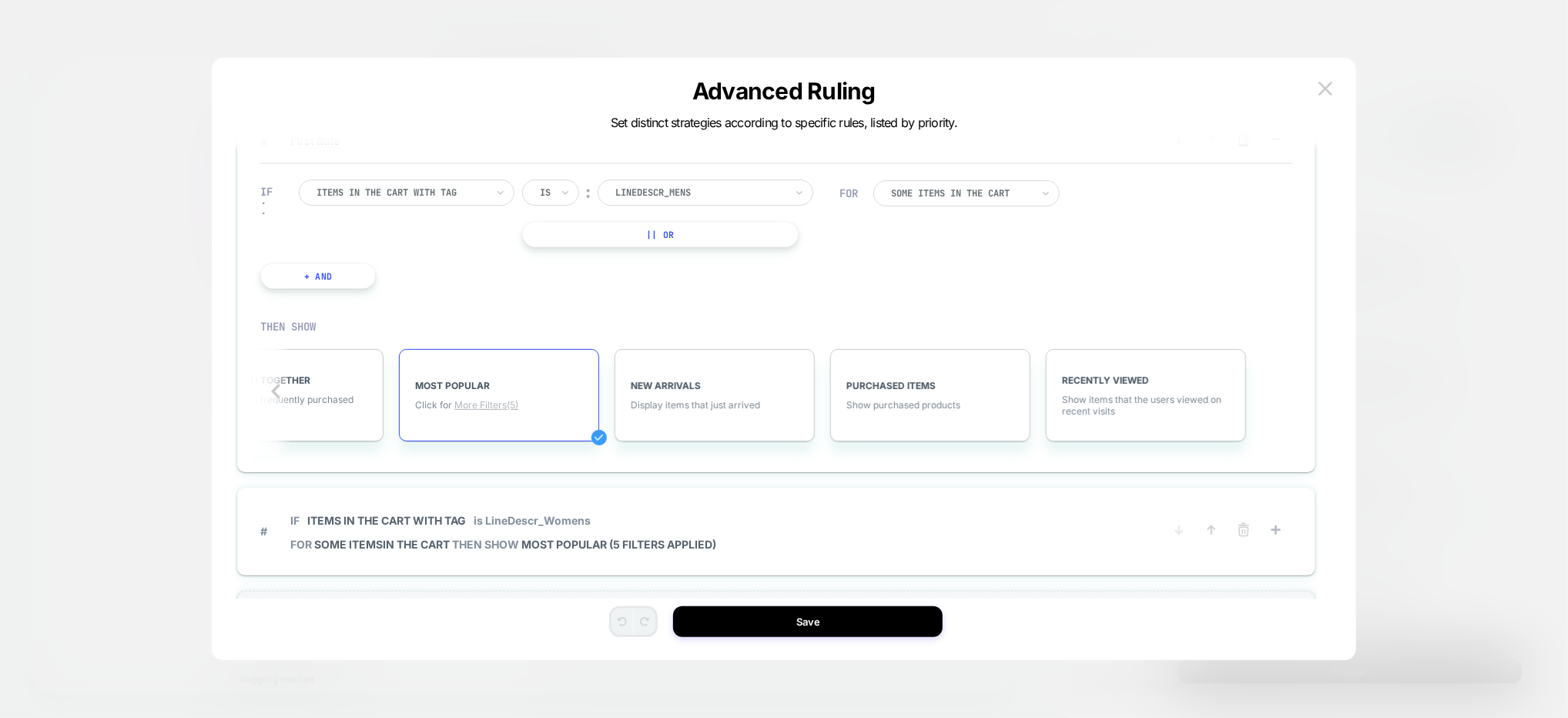
click at [506, 407] on span "More Filters (5)" at bounding box center [486, 405] width 64 height 11
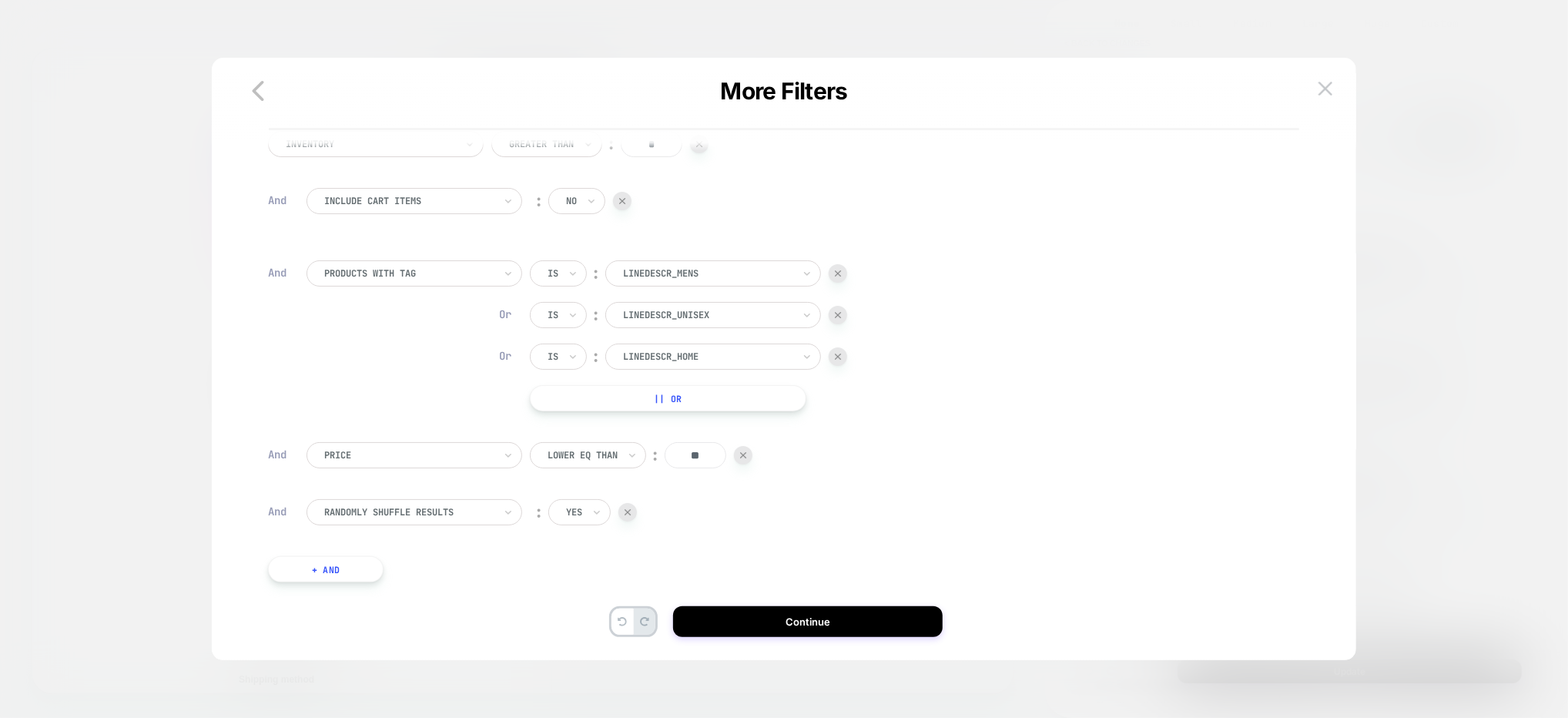
click at [706, 451] on input "**" at bounding box center [695, 455] width 61 height 26
type input "***"
click at [750, 620] on button "Continue" at bounding box center [808, 622] width 270 height 31
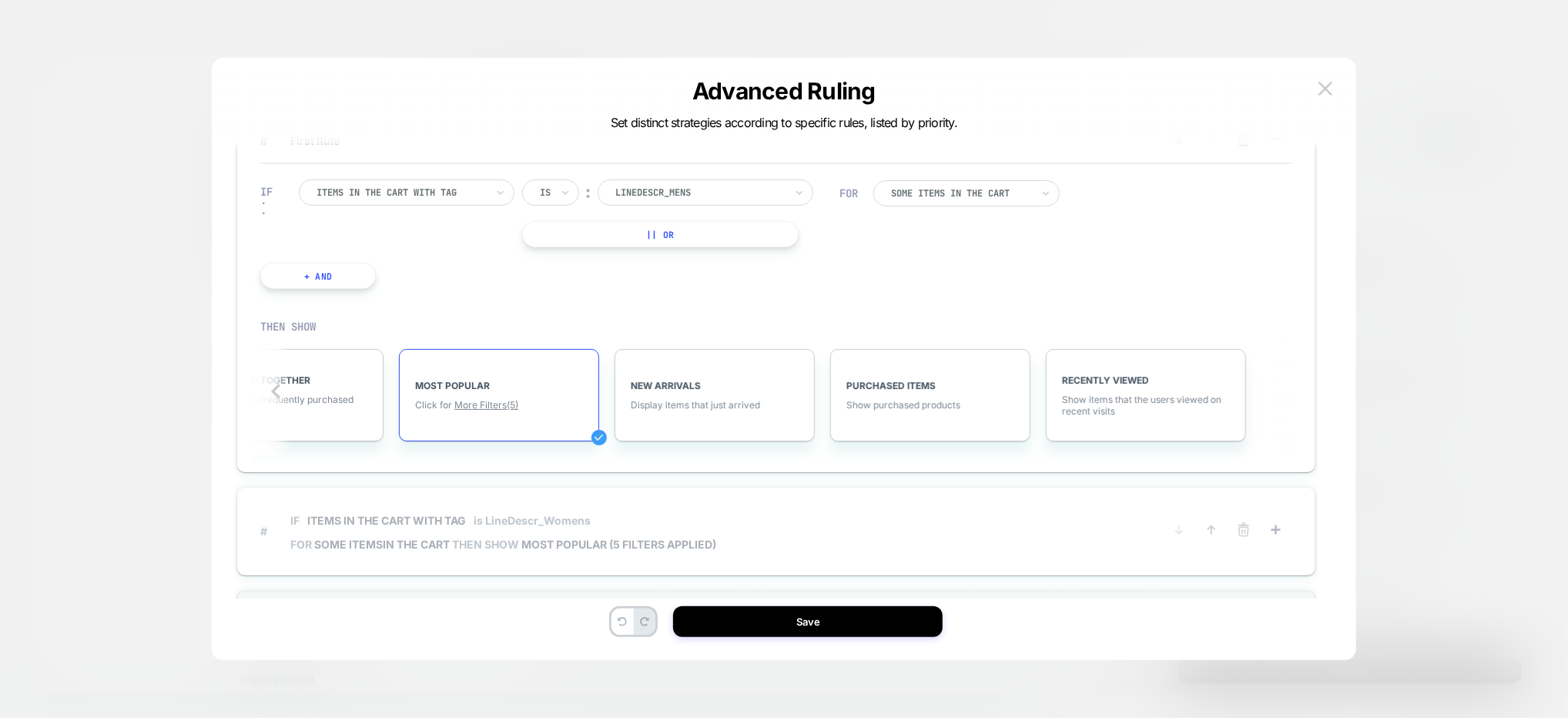
click at [745, 533] on span "# IF Items in the cart with tag is LineDescr_Womens FOR some items IN THE CART …" at bounding box center [711, 531] width 903 height 56
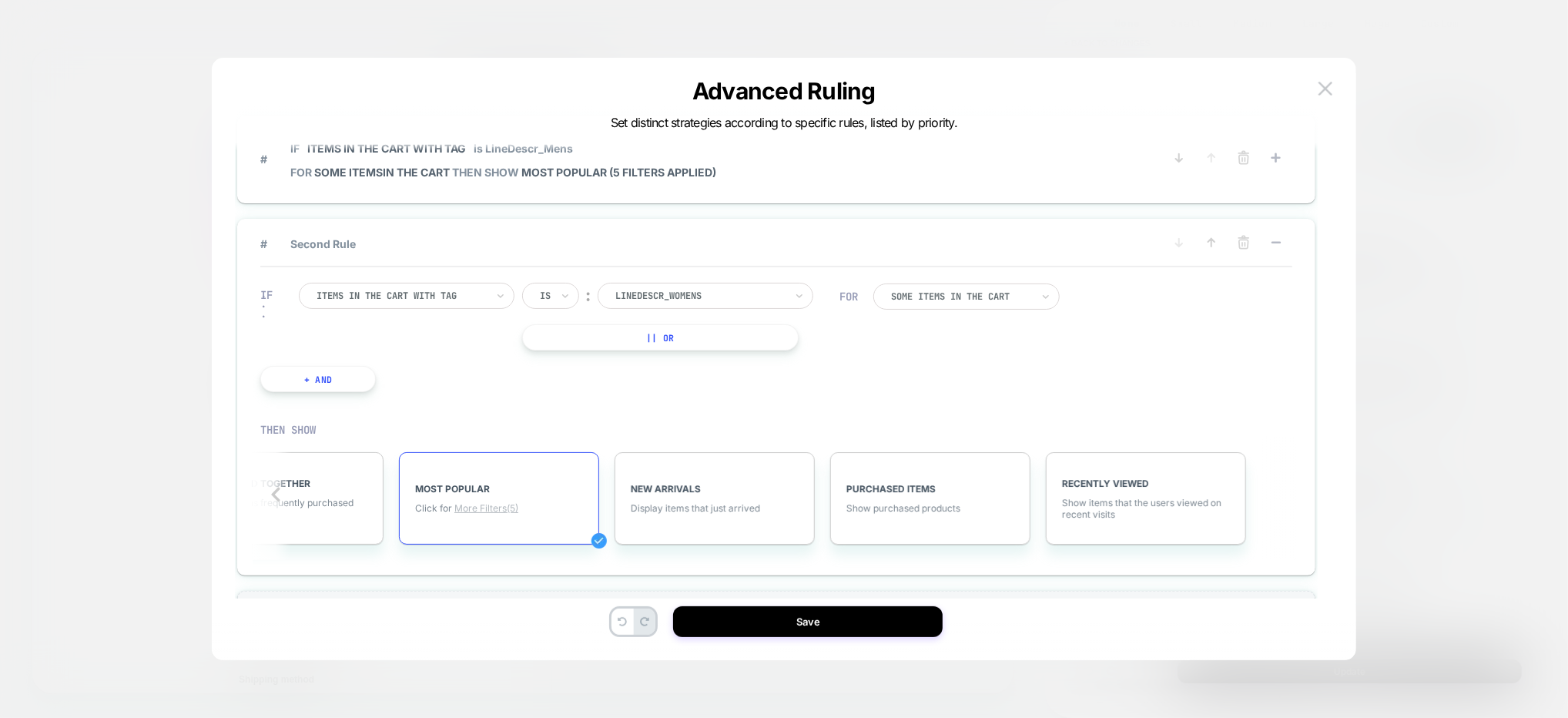
click at [496, 510] on span "More Filters (5)" at bounding box center [486, 508] width 64 height 11
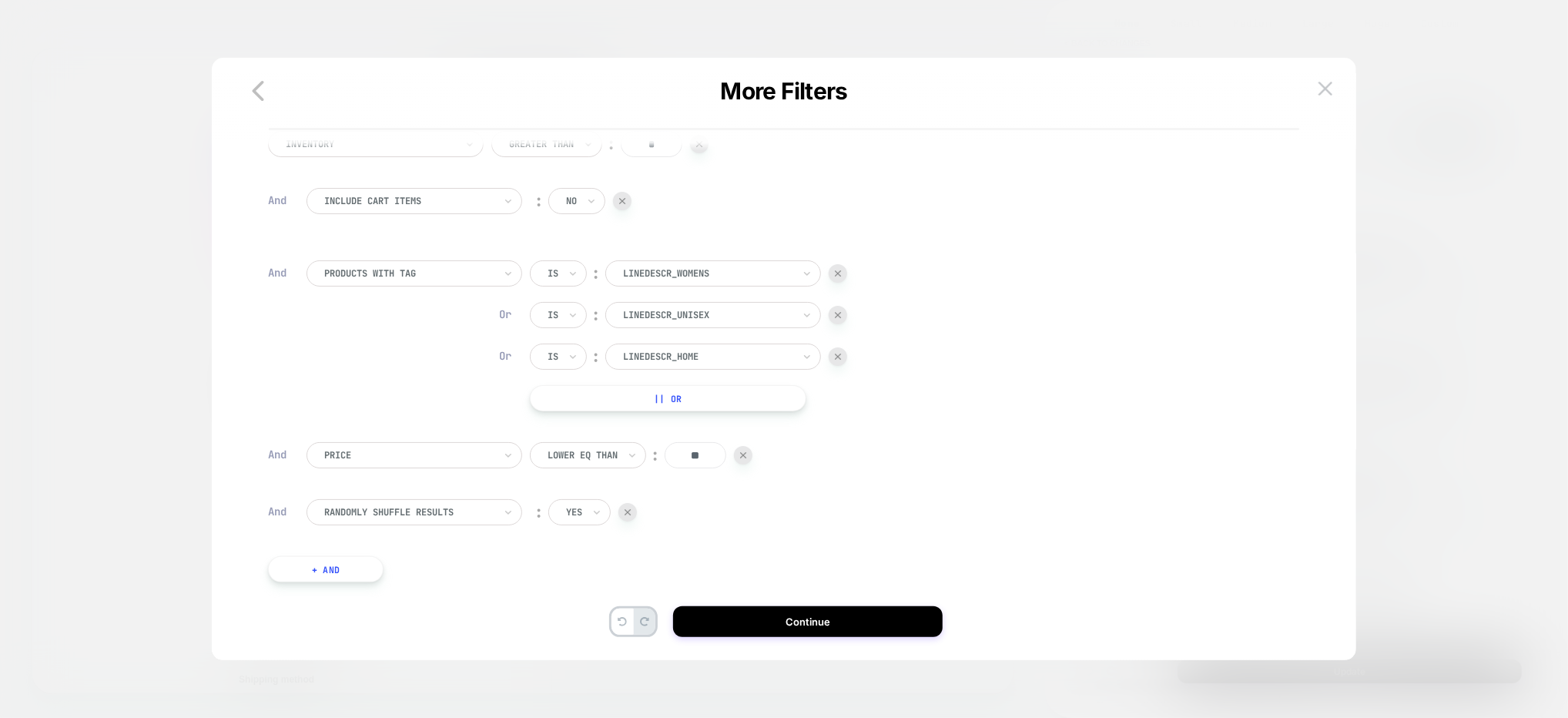
click at [702, 457] on input "**" at bounding box center [695, 455] width 61 height 26
type input "***"
click at [803, 639] on div "Inventory Greater Than ︰ * And Include Cart Items ︰ no And PRODUCTS WITH TAG Is…" at bounding box center [784, 367] width 1098 height 587
click at [796, 625] on button "Continue" at bounding box center [808, 622] width 270 height 31
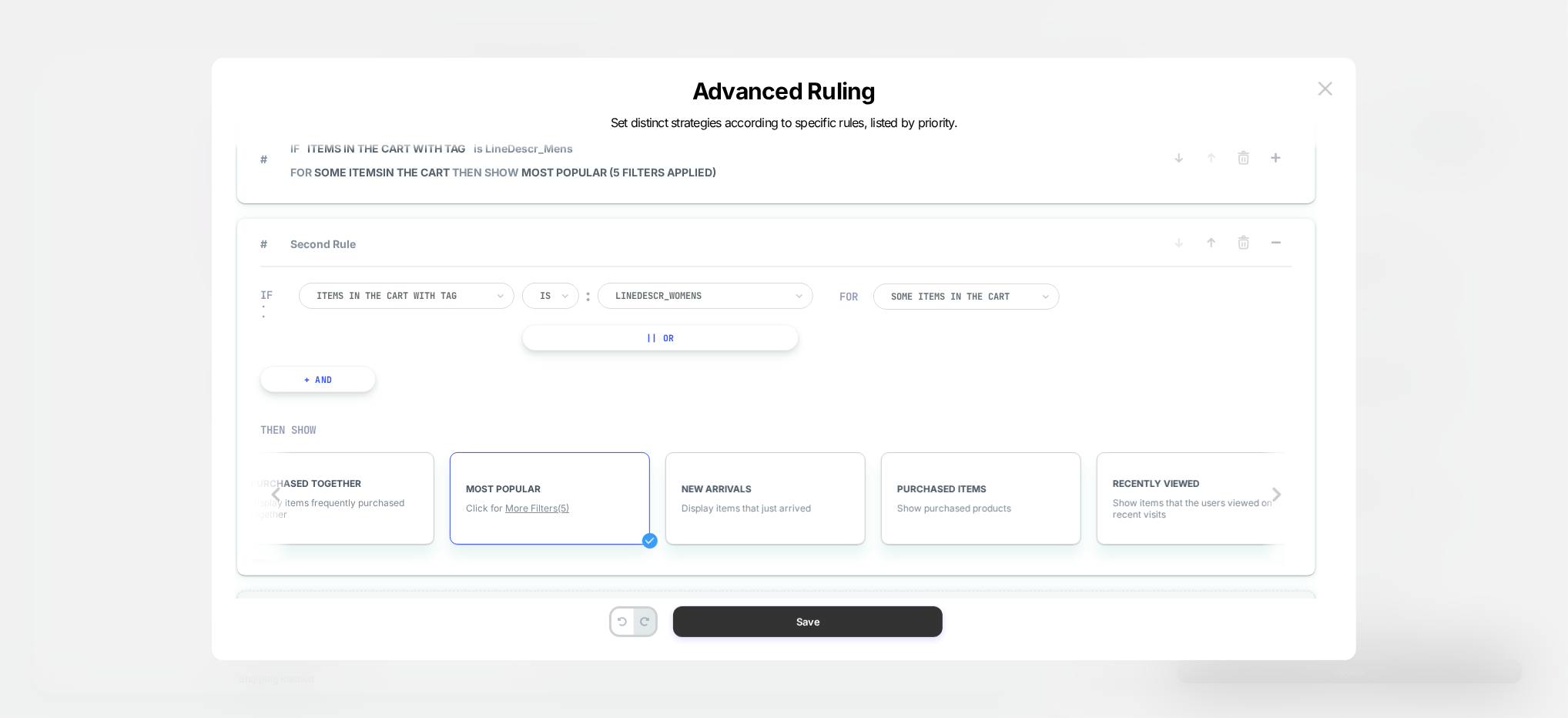
scroll to position [0, 705]
click at [790, 626] on button "Save" at bounding box center [808, 622] width 270 height 31
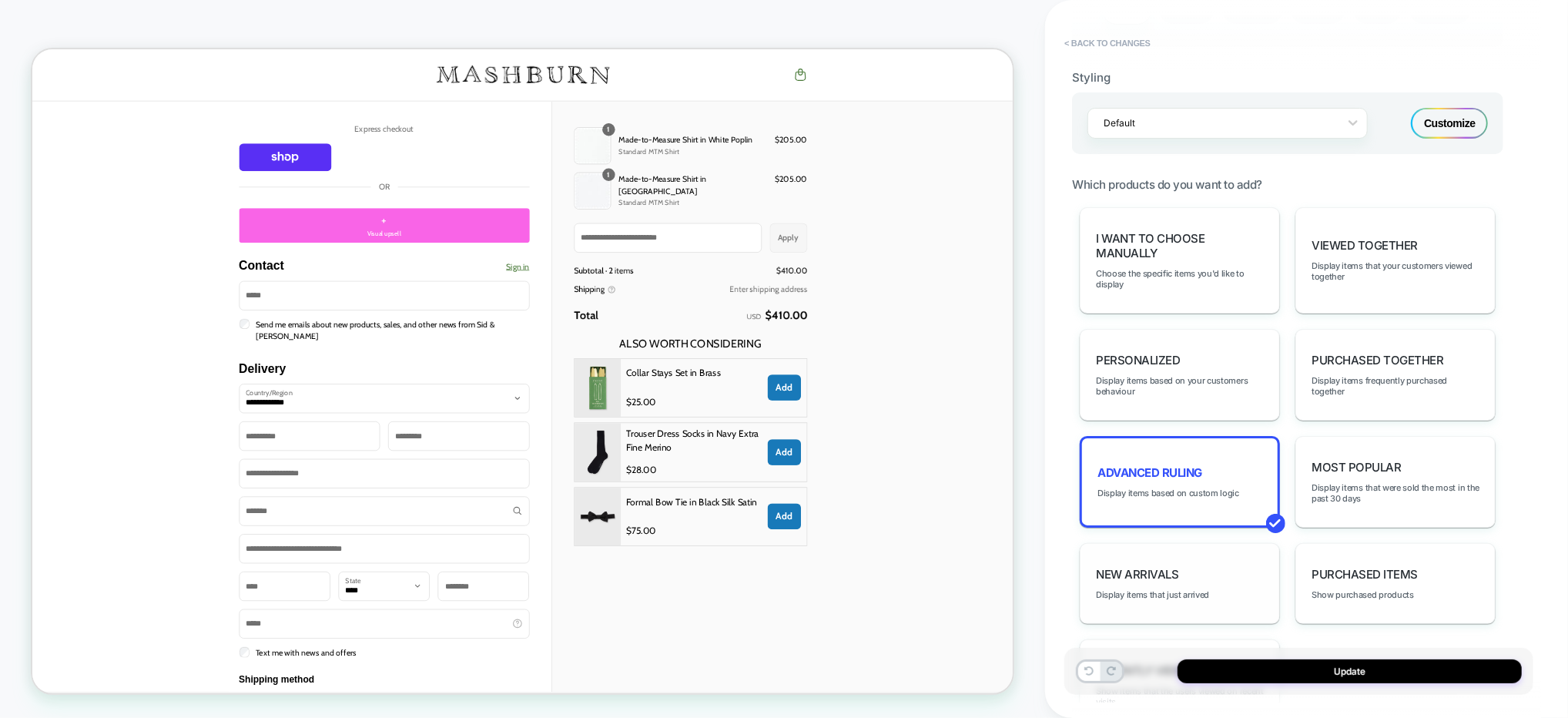
scroll to position [875, 0]
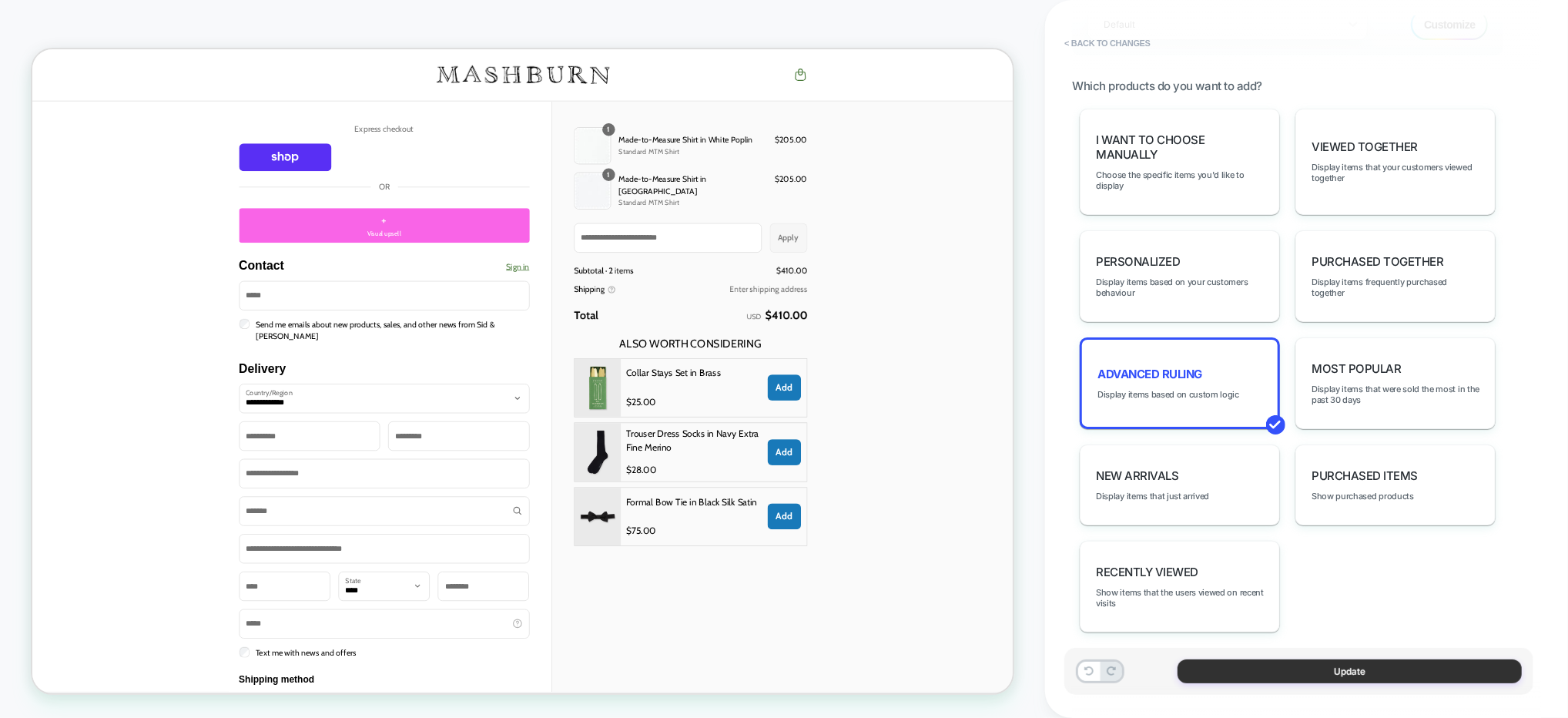
click at [1243, 665] on button "Update" at bounding box center [1349, 671] width 344 height 24
type textarea "*"
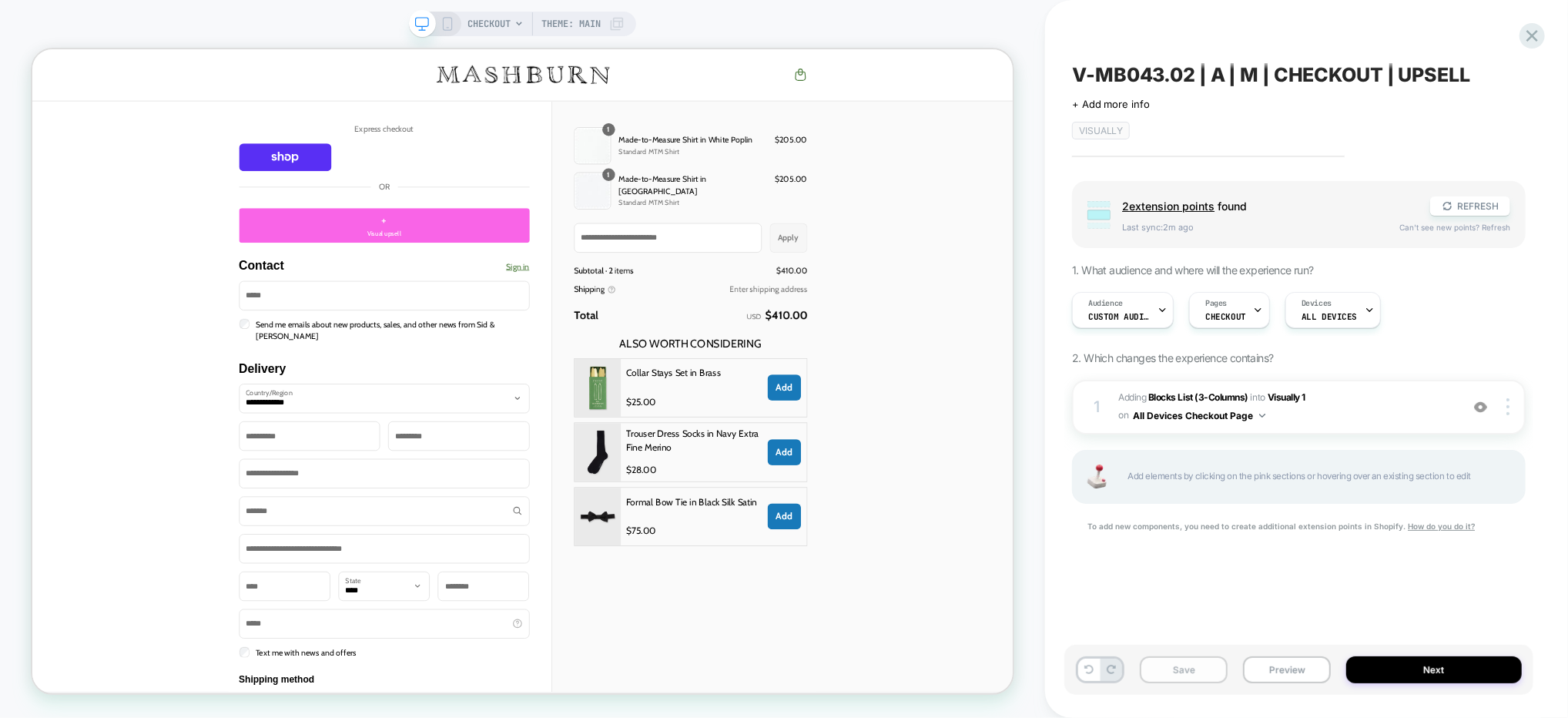
click at [1204, 675] on button "Save" at bounding box center [1184, 670] width 88 height 27
click at [1390, 665] on button "Next" at bounding box center [1433, 670] width 175 height 27
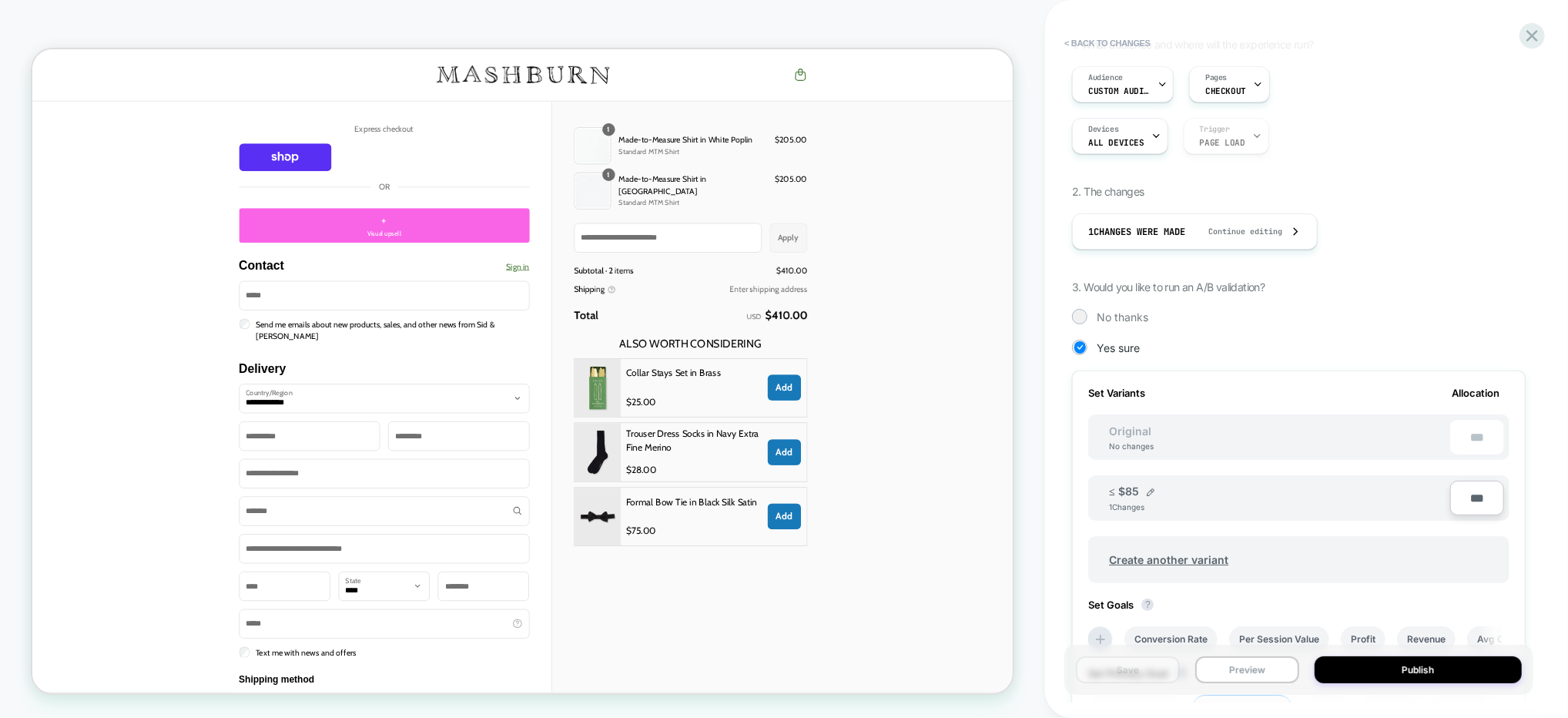
scroll to position [208, 0]
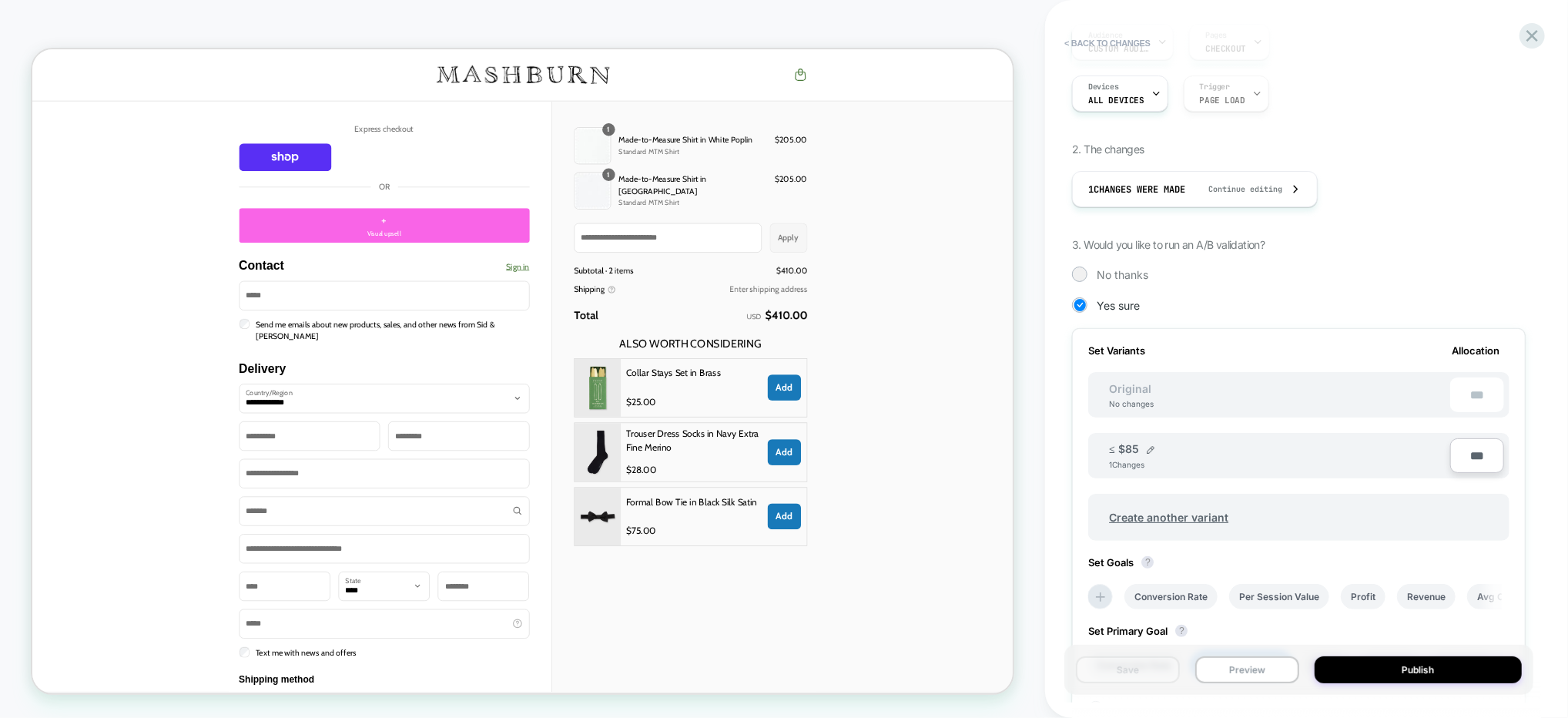
click at [1474, 451] on input "***" at bounding box center [1477, 456] width 54 height 35
type input "**"
type input "***"
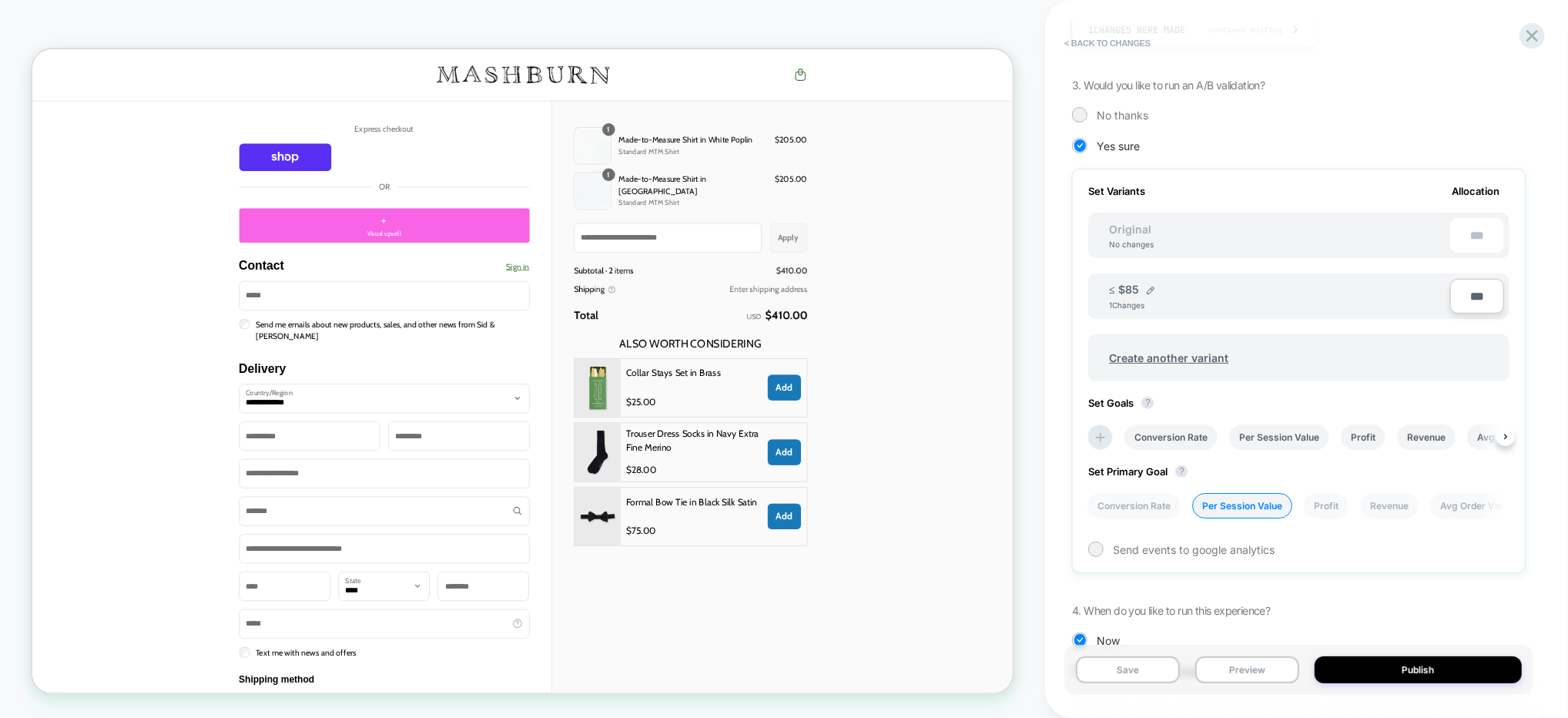
scroll to position [406, 0]
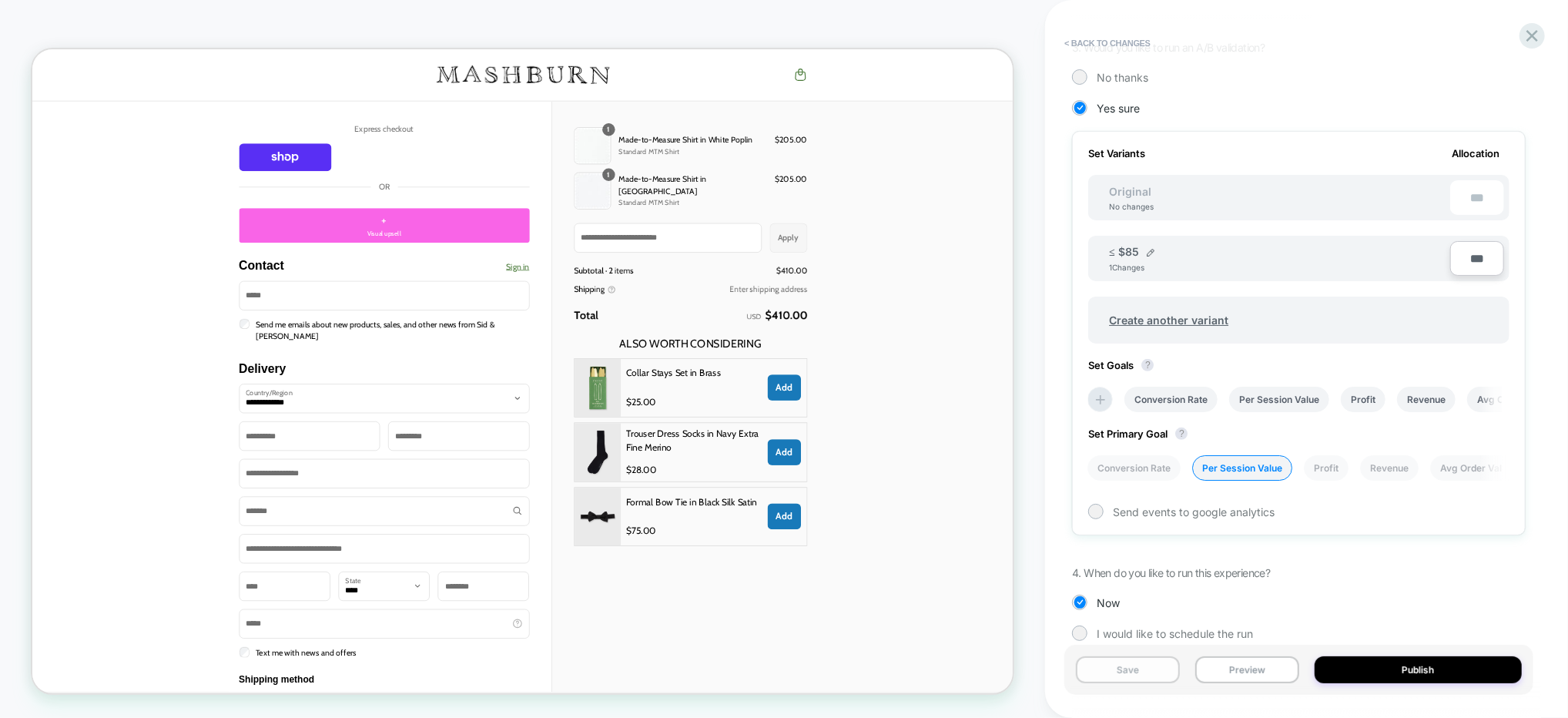
type input "***"
click at [1123, 664] on button "Save" at bounding box center [1127, 670] width 104 height 27
click at [1340, 670] on button "Publish" at bounding box center [1418, 670] width 208 height 27
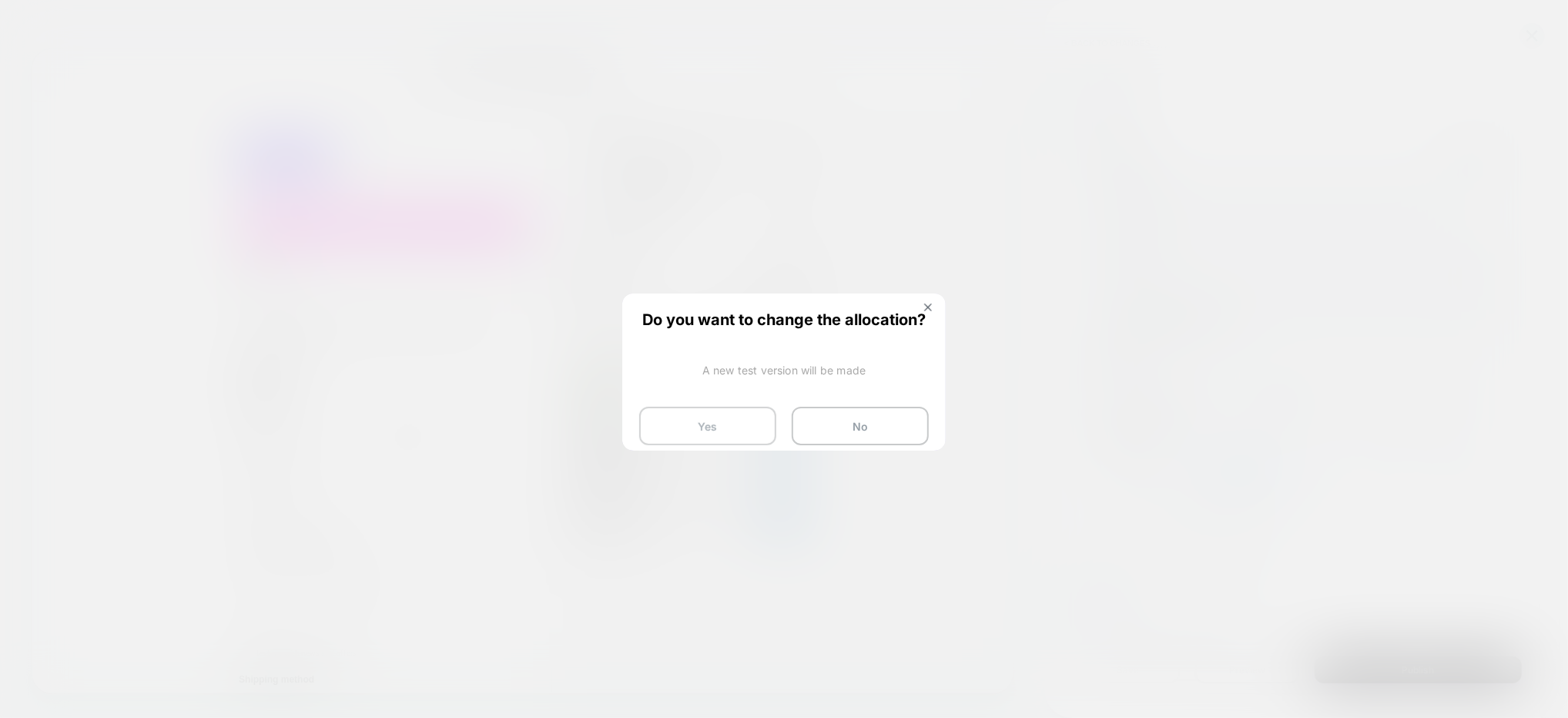
click at [744, 425] on button "Yes" at bounding box center [708, 426] width 137 height 39
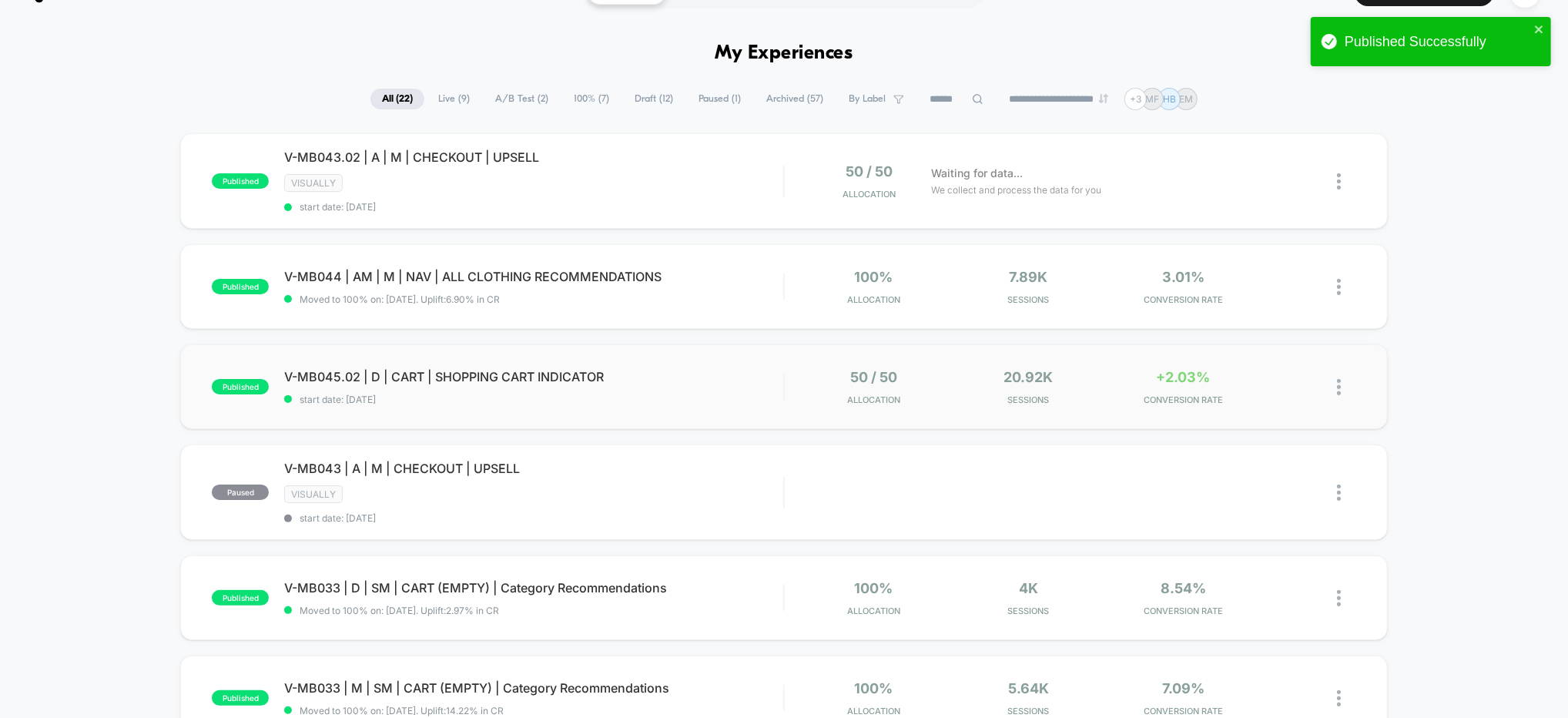
scroll to position [36, 0]
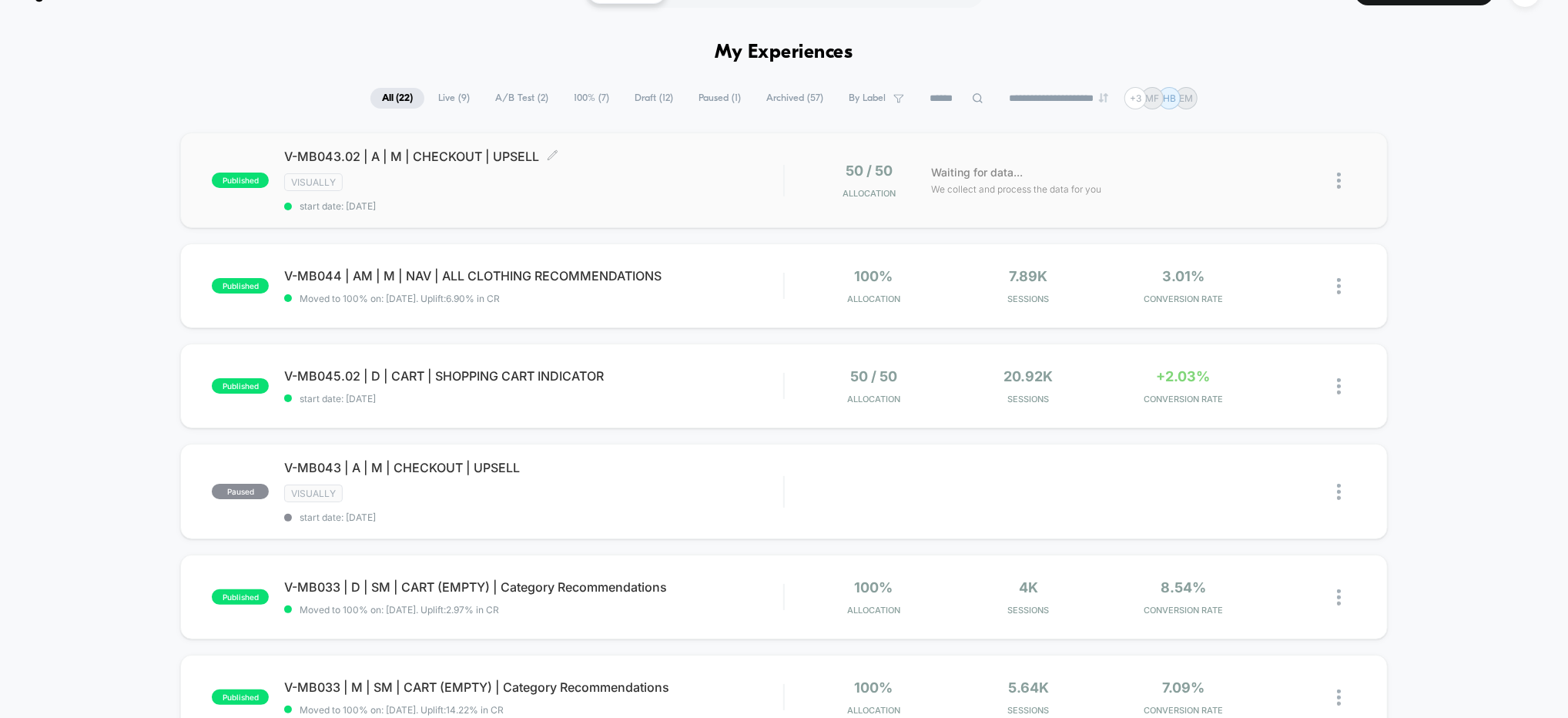
click at [669, 190] on div "V-MB043.02 | A | M | CHECKOUT | UPSELL Click to edit experience details Click t…" at bounding box center [534, 180] width 499 height 63
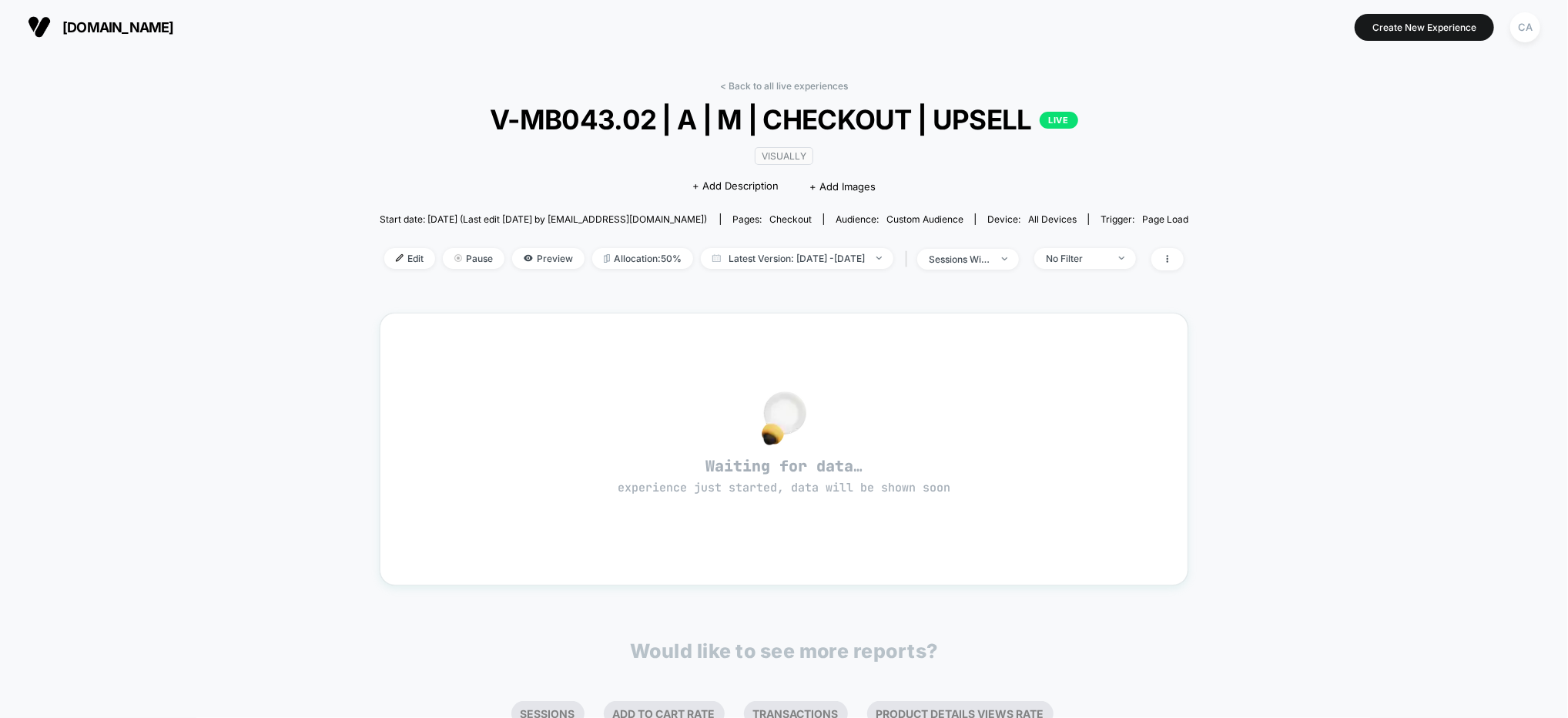
click at [473, 154] on div "< Back to all live experiences V-MB043.02 | A | M | CHECKOUT | UPSELL LIVE VISU…" at bounding box center [784, 184] width 809 height 209
click at [521, 255] on span "Preview" at bounding box center [548, 258] width 73 height 21
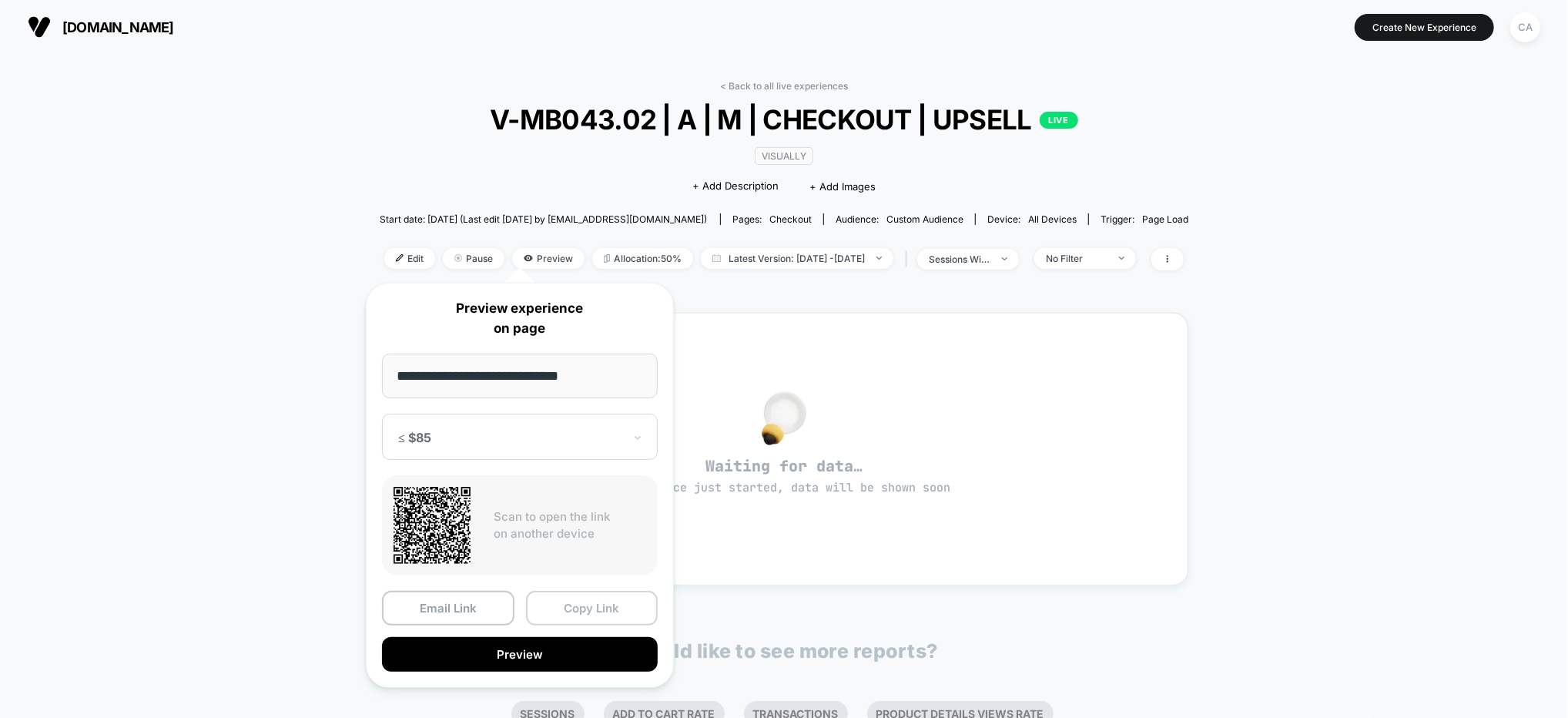
click at [561, 615] on button "Copy Link" at bounding box center [592, 608] width 132 height 35
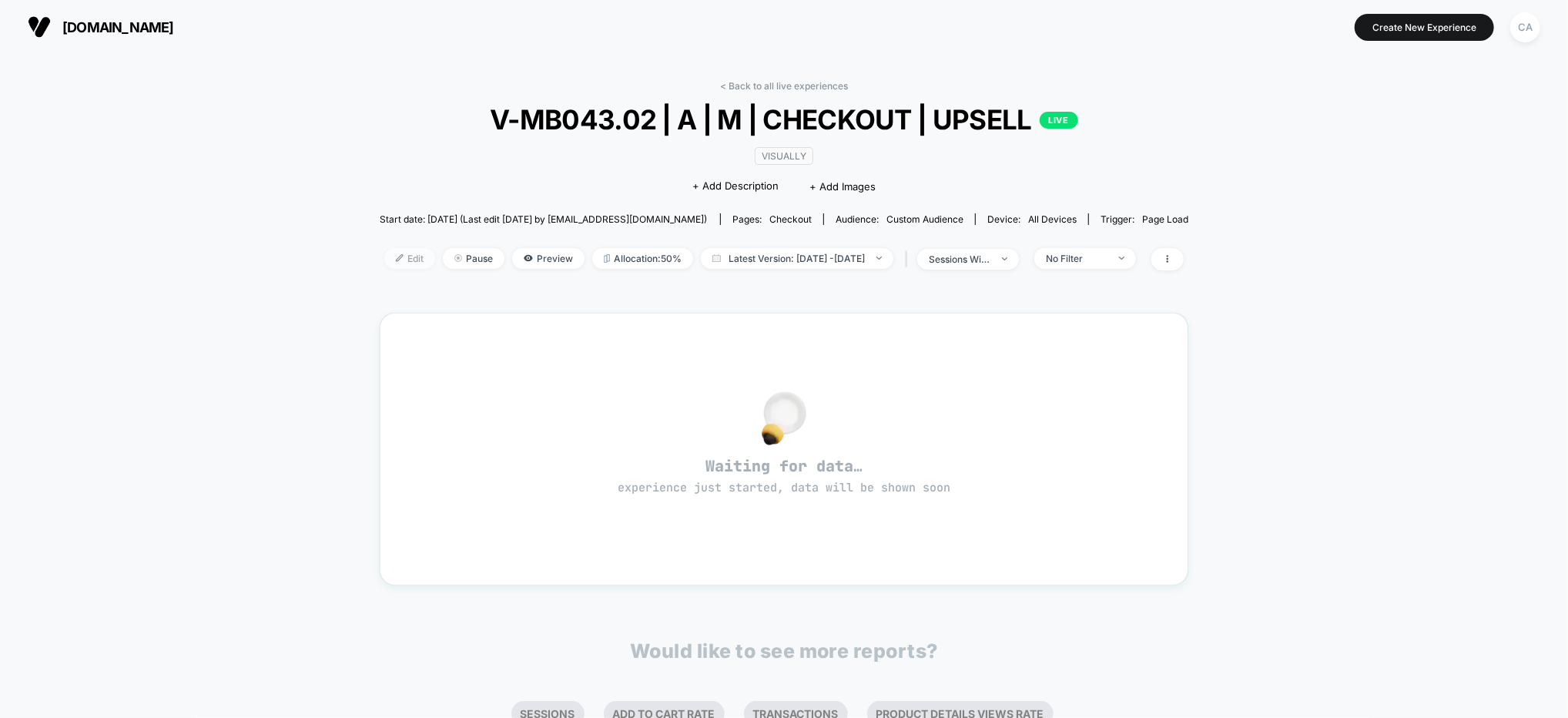
click at [388, 253] on span "Edit" at bounding box center [409, 258] width 51 height 21
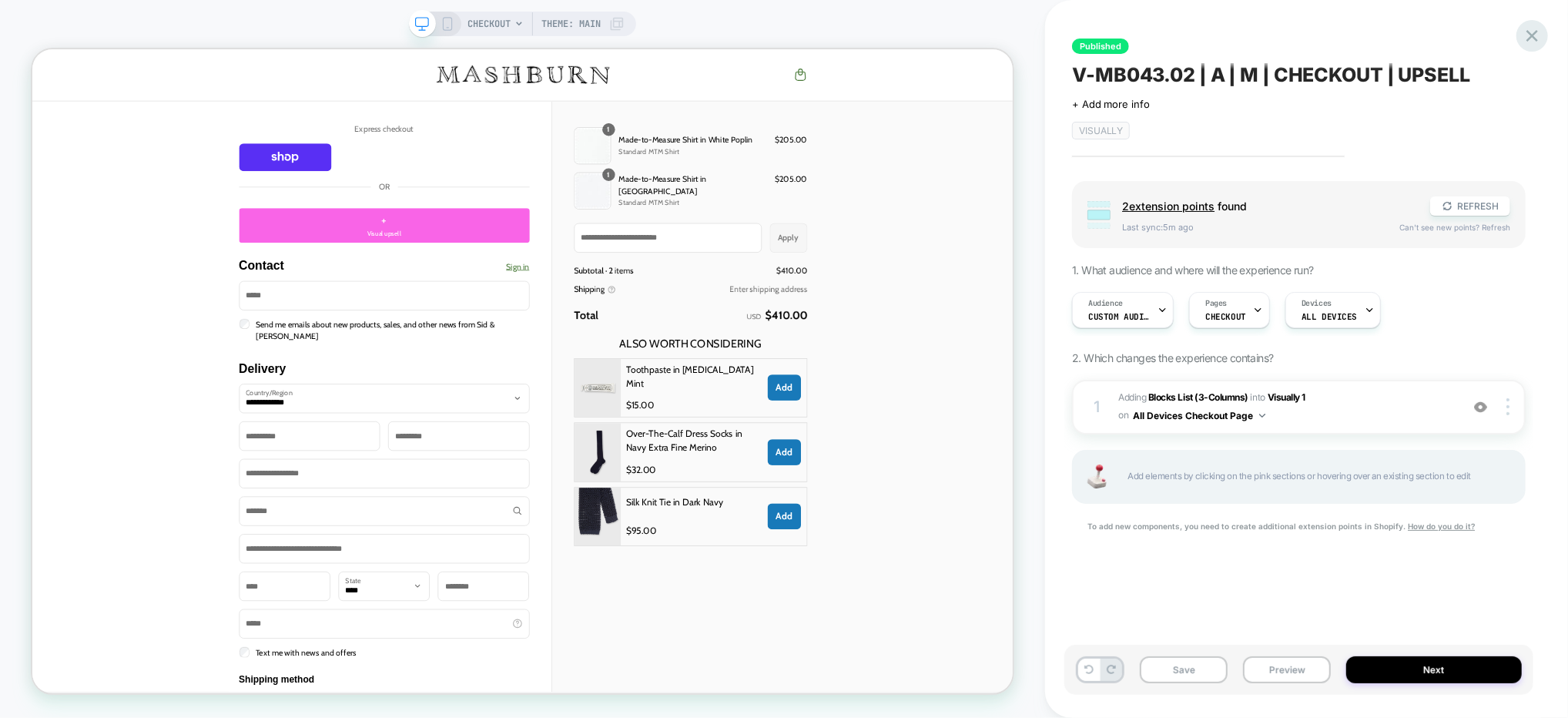
click at [1531, 36] on icon at bounding box center [1532, 36] width 11 height 11
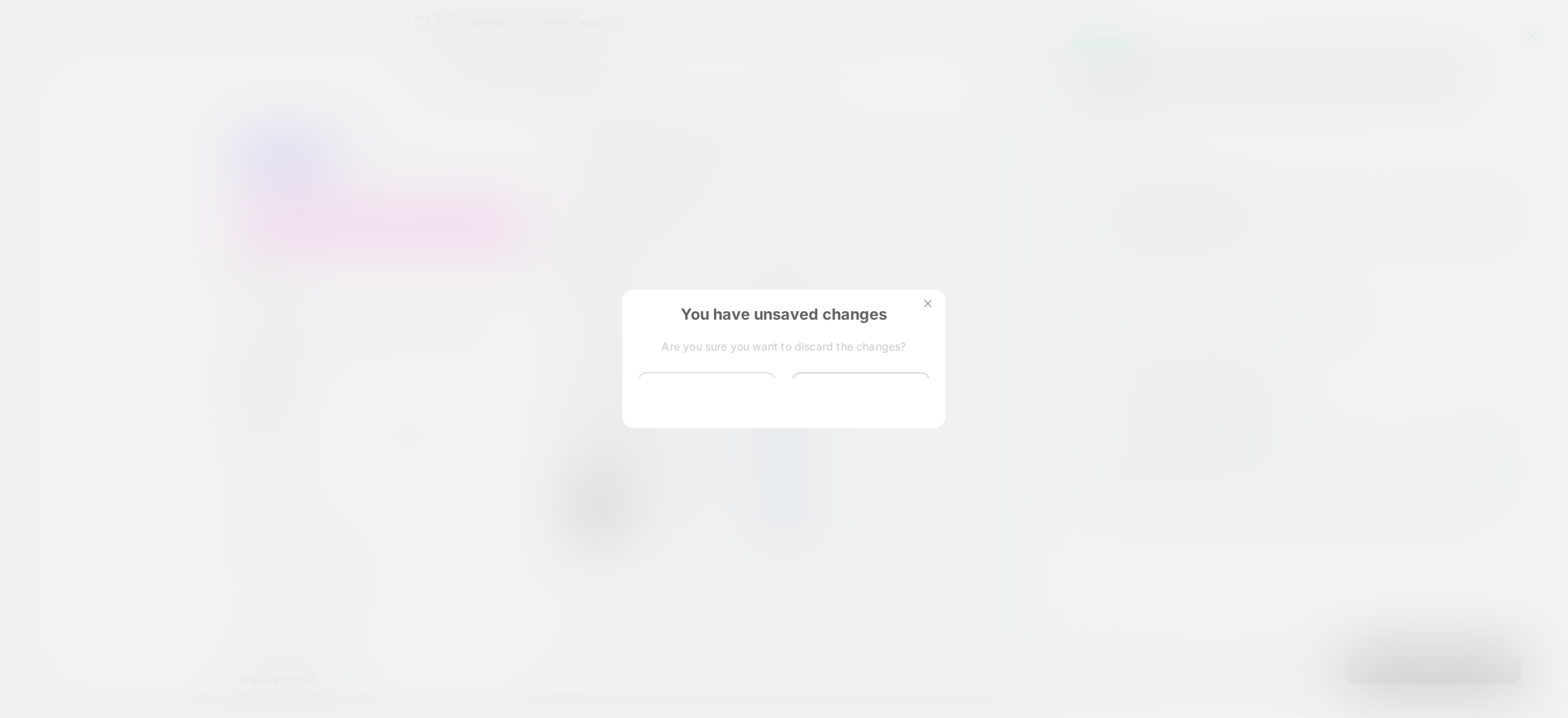
click at [711, 397] on button "Discard Changes" at bounding box center [707, 396] width 139 height 48
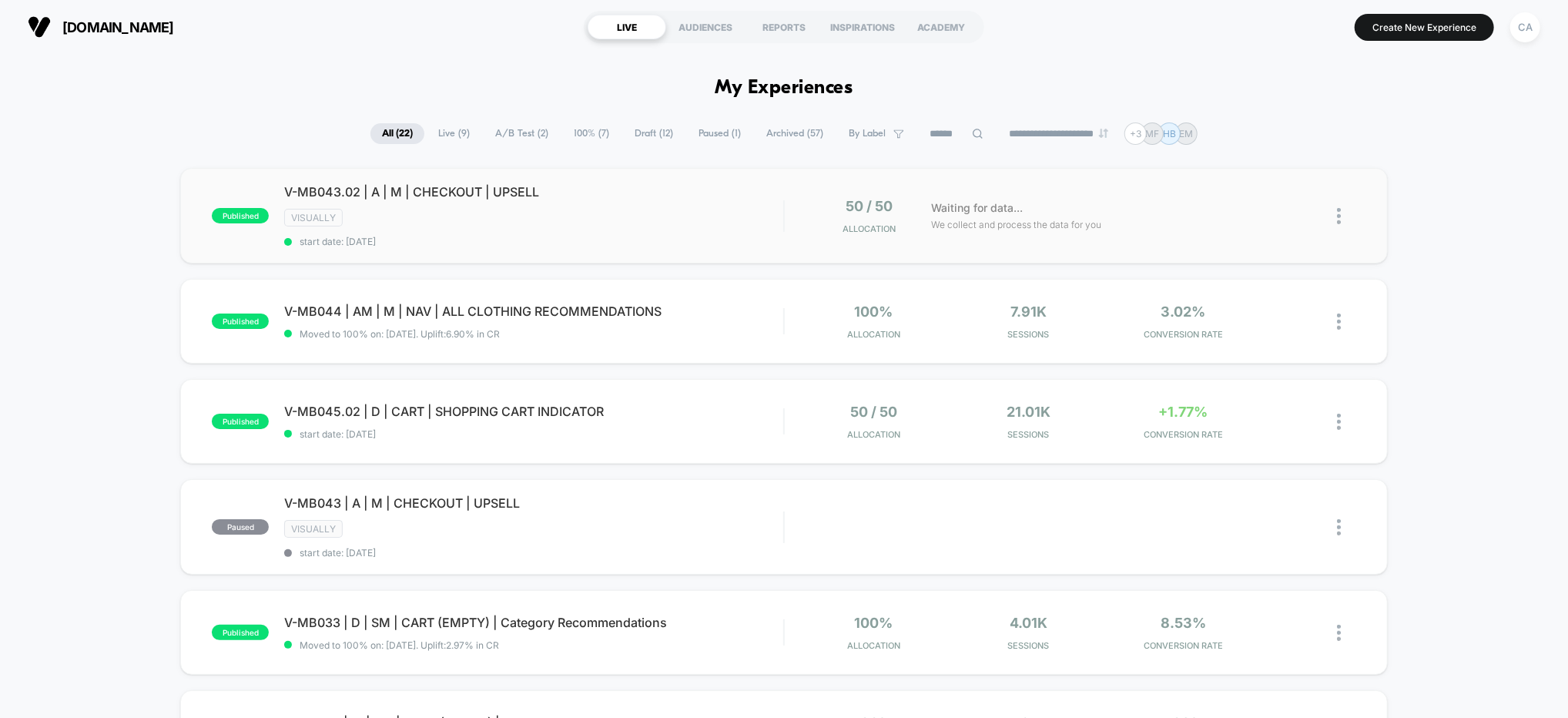
click at [1338, 214] on img at bounding box center [1339, 216] width 4 height 16
click at [1261, 133] on div "Edit" at bounding box center [1260, 126] width 139 height 35
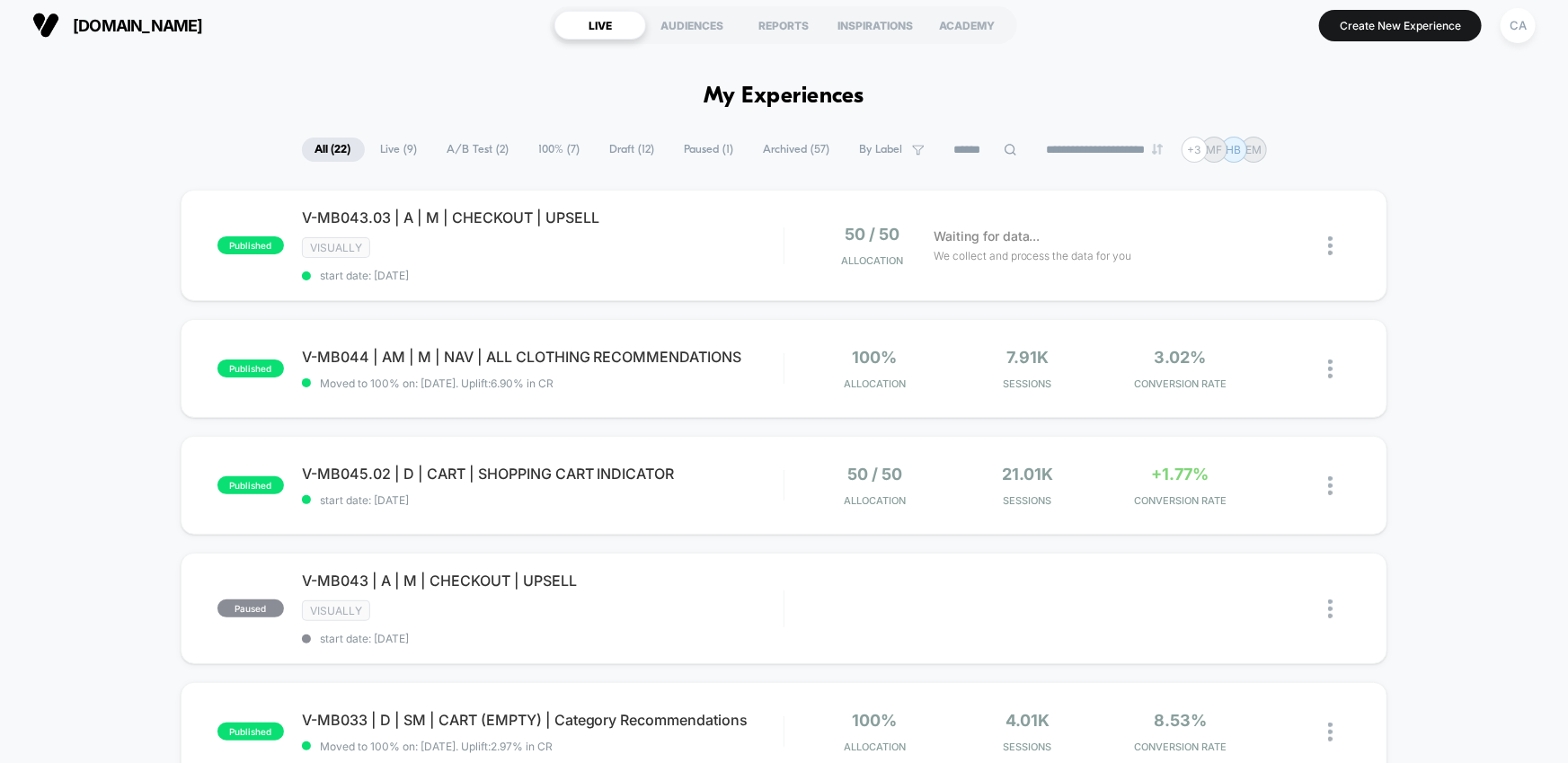
click at [109, 141] on div "**********" at bounding box center [784, 150] width 1568 height 26
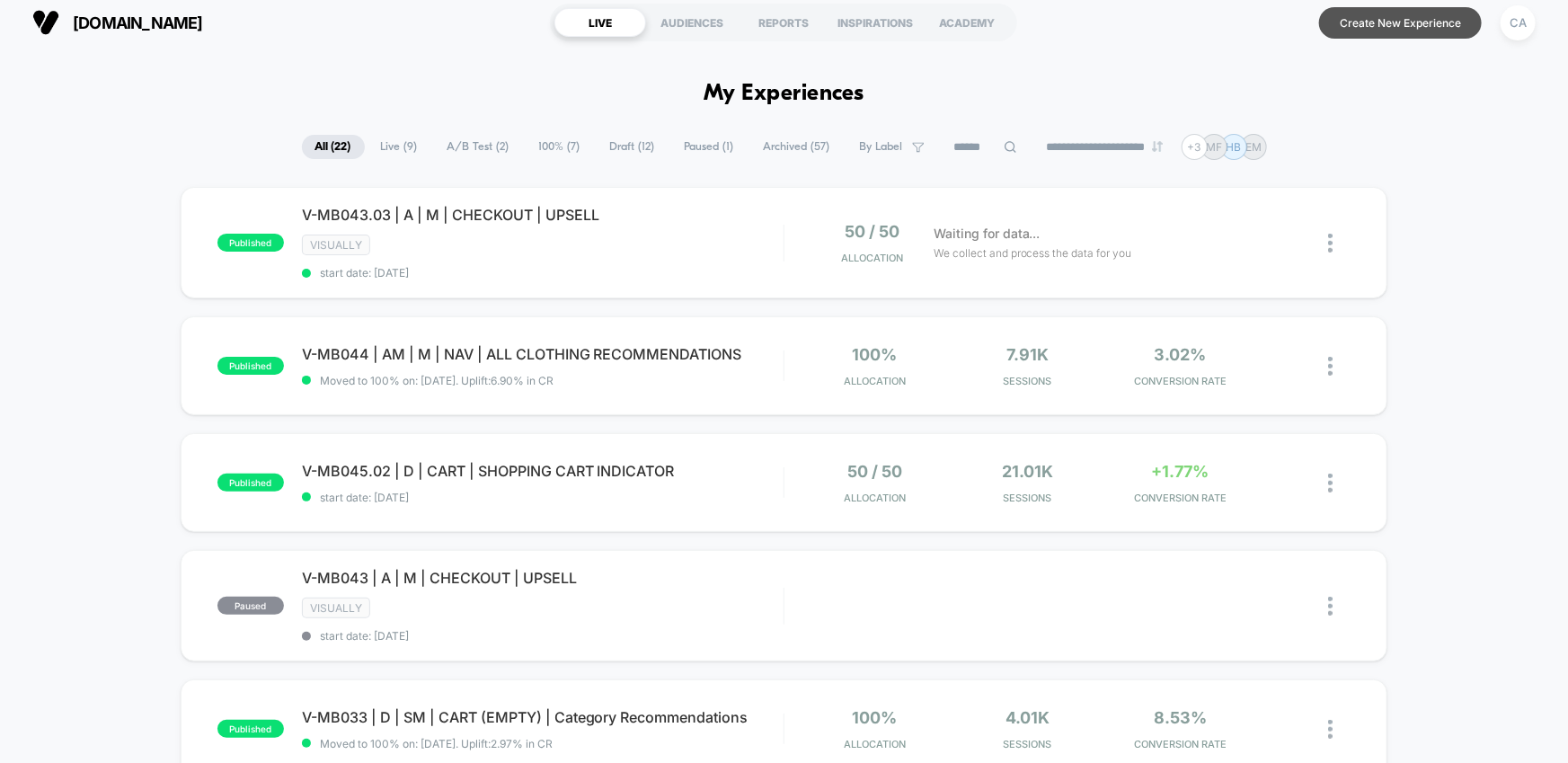
click at [1458, 9] on button "Create New Experience" at bounding box center [1400, 23] width 163 height 31
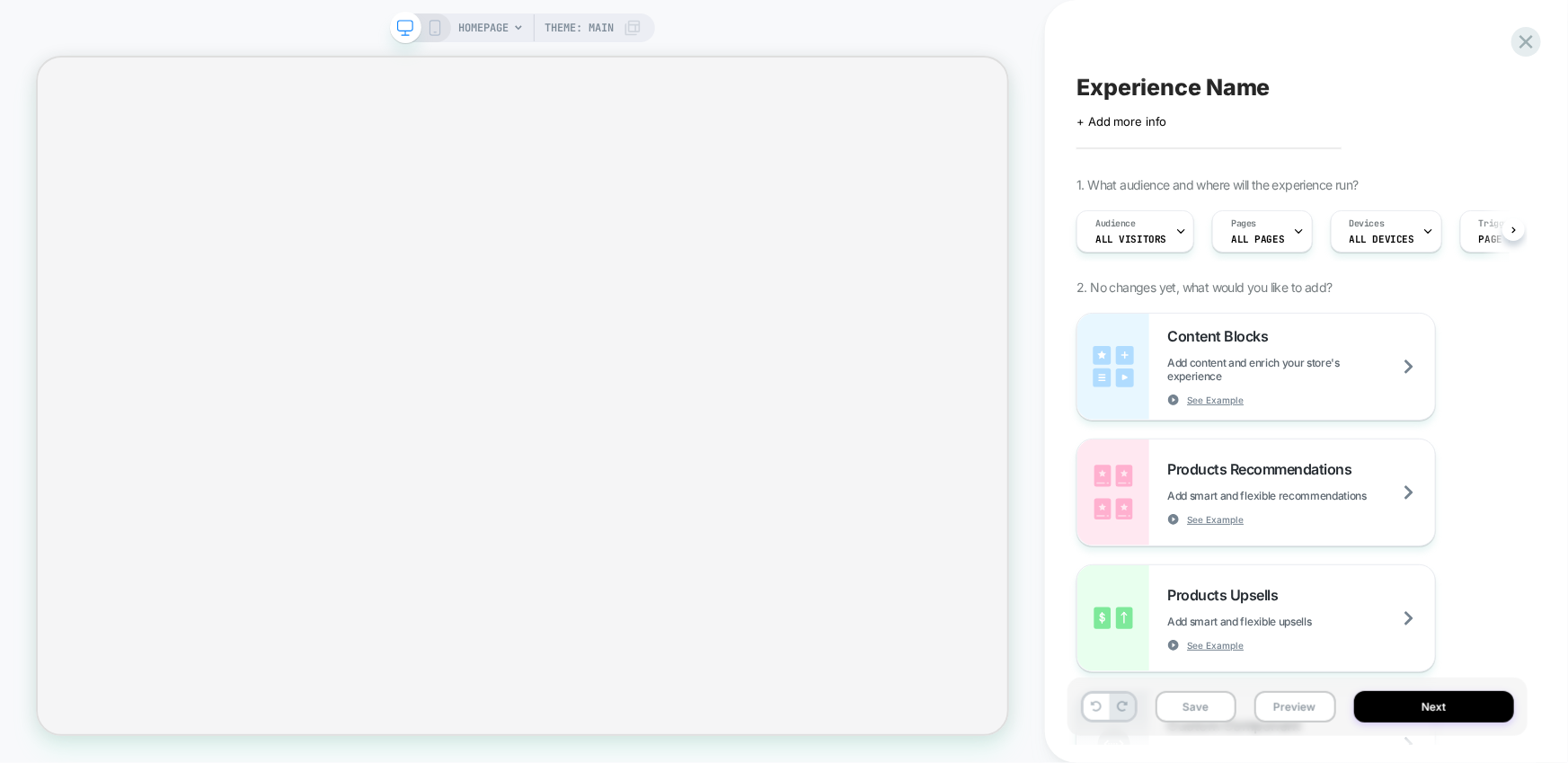
click at [1179, 92] on span "Experience Name" at bounding box center [1173, 87] width 193 height 27
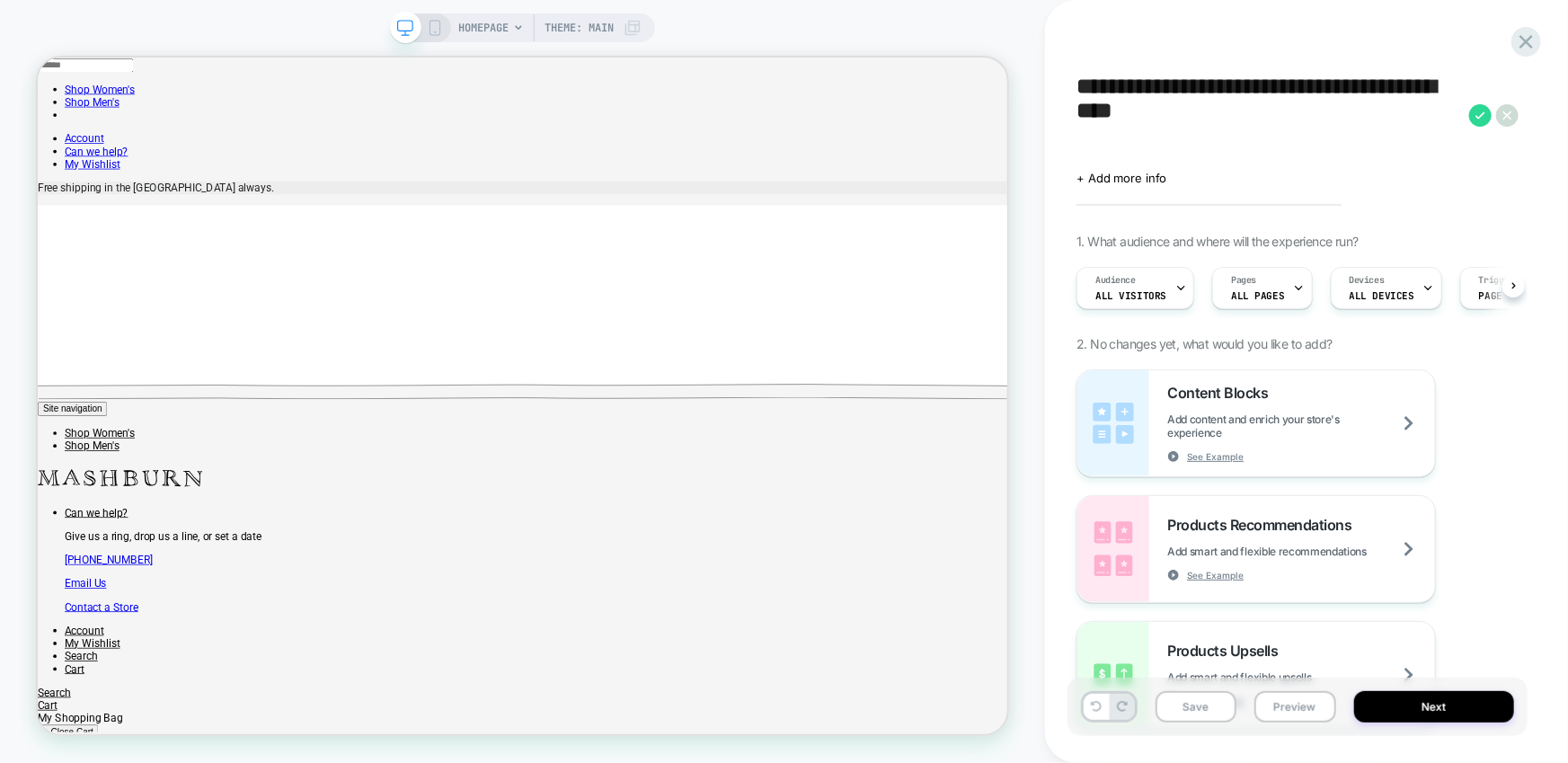
click at [1230, 89] on textarea "**********" at bounding box center [1268, 115] width 384 height 84
drag, startPoint x: 1219, startPoint y: 87, endPoint x: 1260, endPoint y: 89, distance: 41.0
click at [1257, 89] on textarea "**********" at bounding box center [1268, 115] width 384 height 84
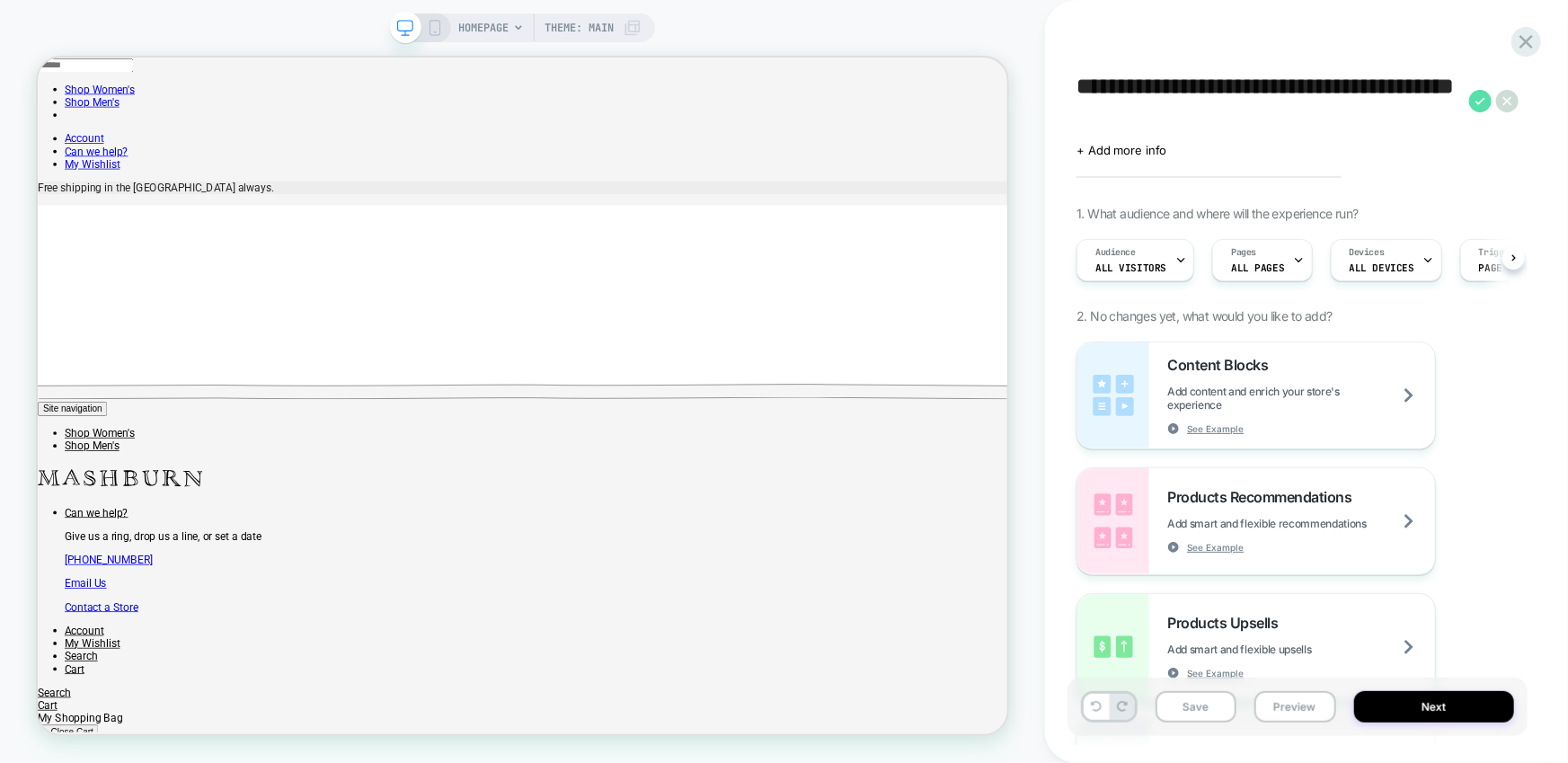
type textarea "**********"
click at [1482, 96] on icon at bounding box center [1480, 101] width 23 height 23
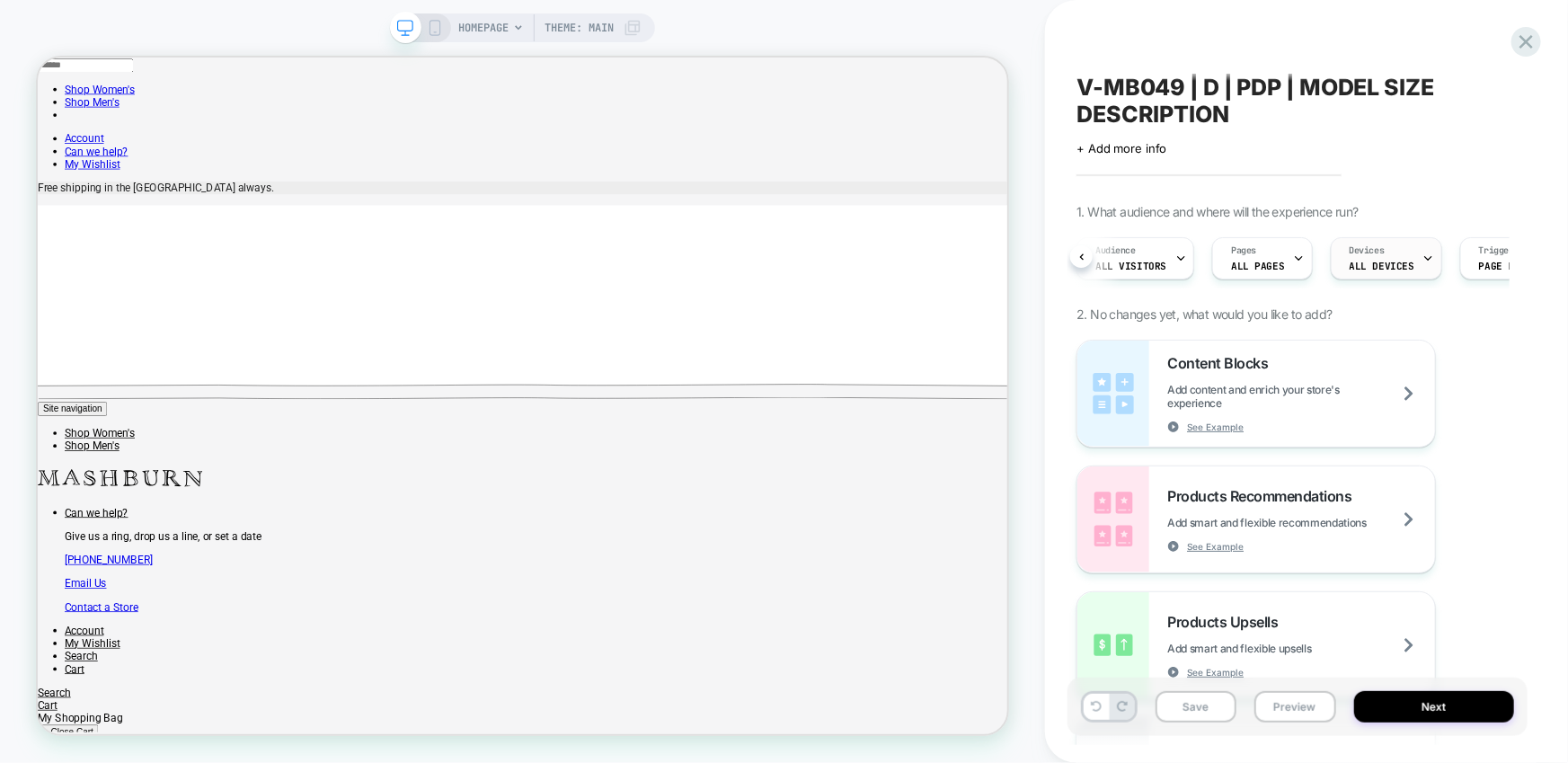
scroll to position [0, 97]
click at [1385, 255] on span "Trigger" at bounding box center [1399, 250] width 35 height 12
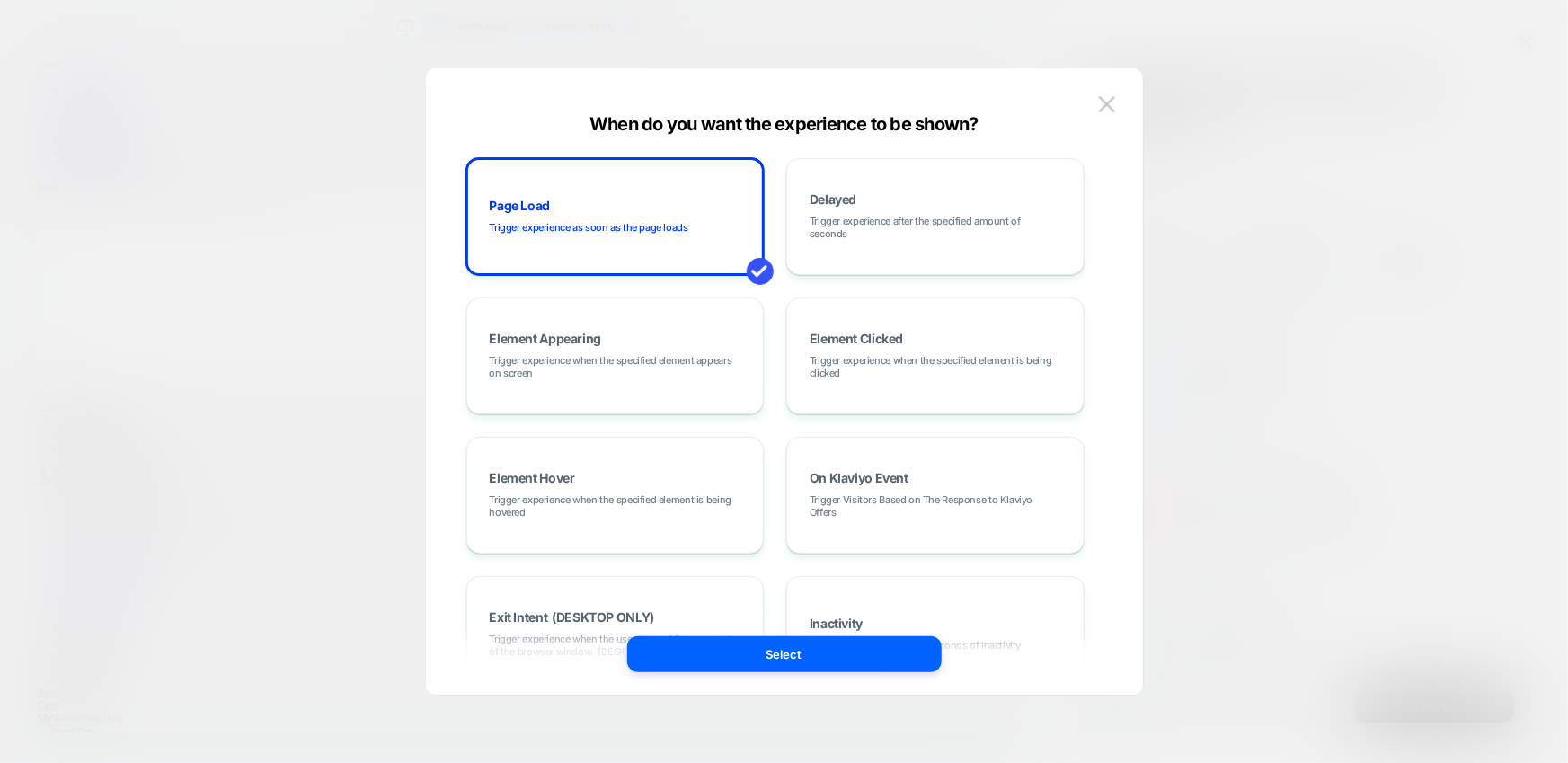
click at [1385, 255] on div at bounding box center [784, 382] width 1568 height 763
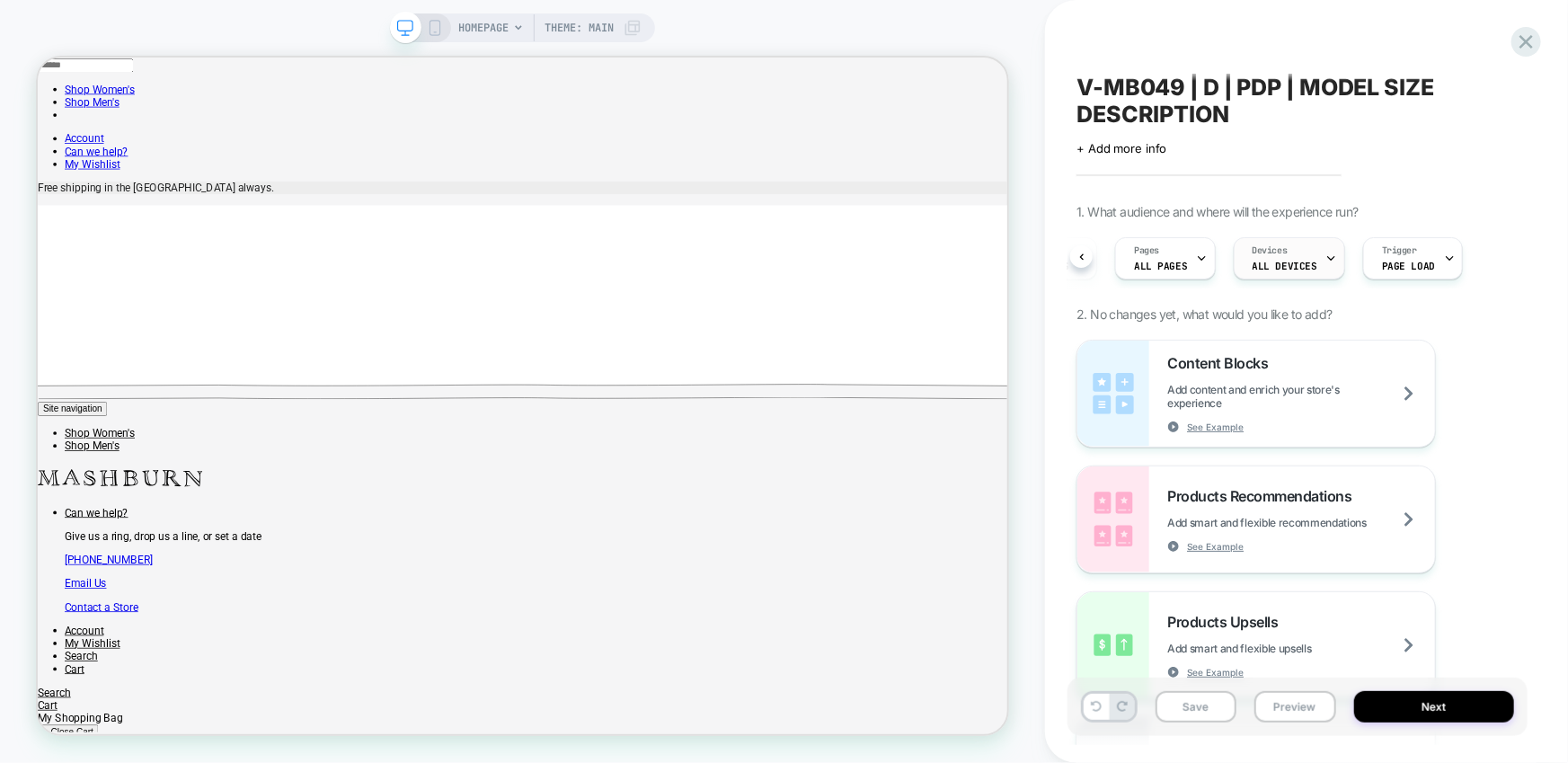
click at [1284, 262] on span "ALL DEVICES" at bounding box center [1285, 266] width 65 height 12
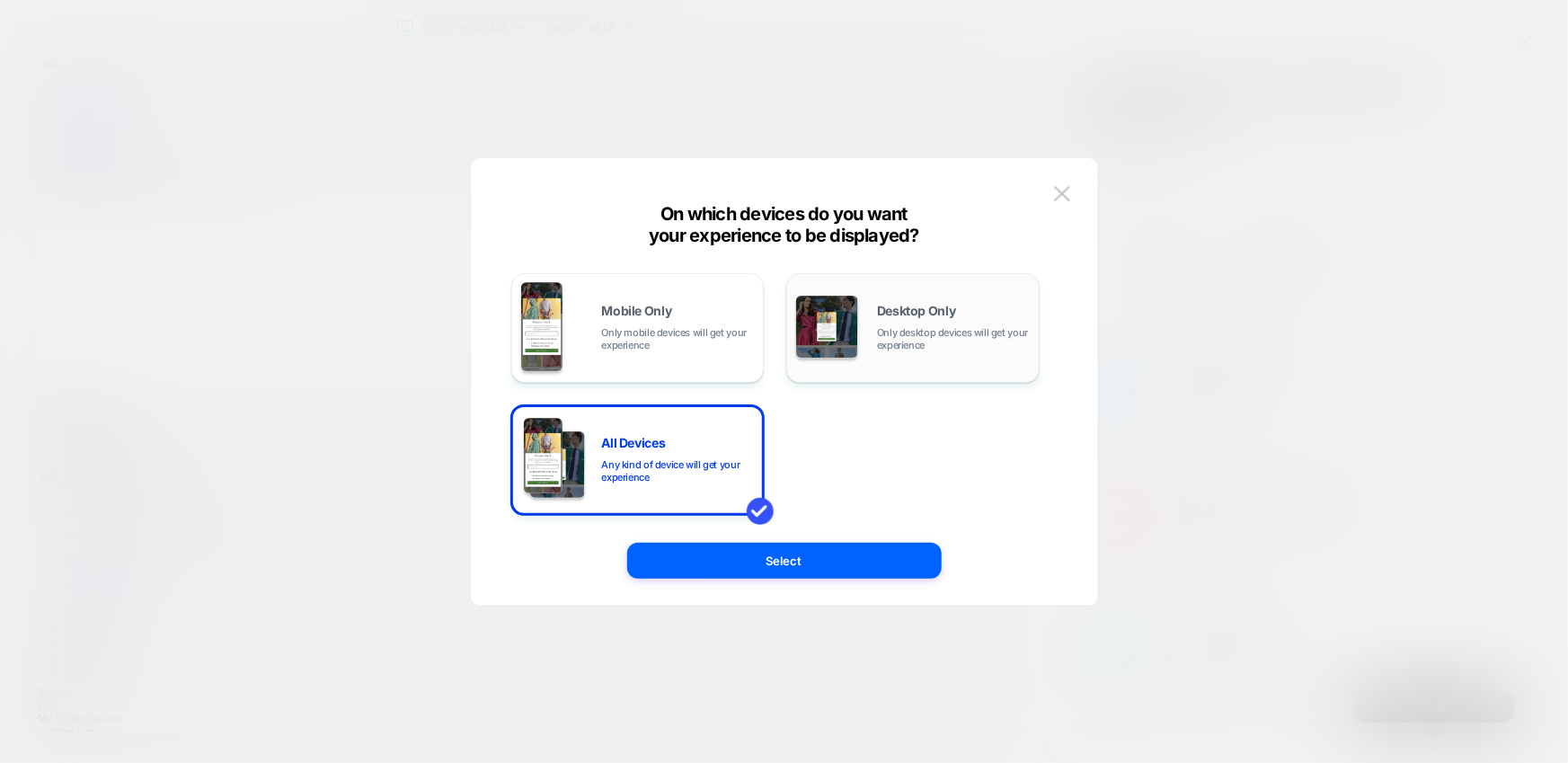
click at [851, 329] on img at bounding box center [827, 327] width 62 height 62
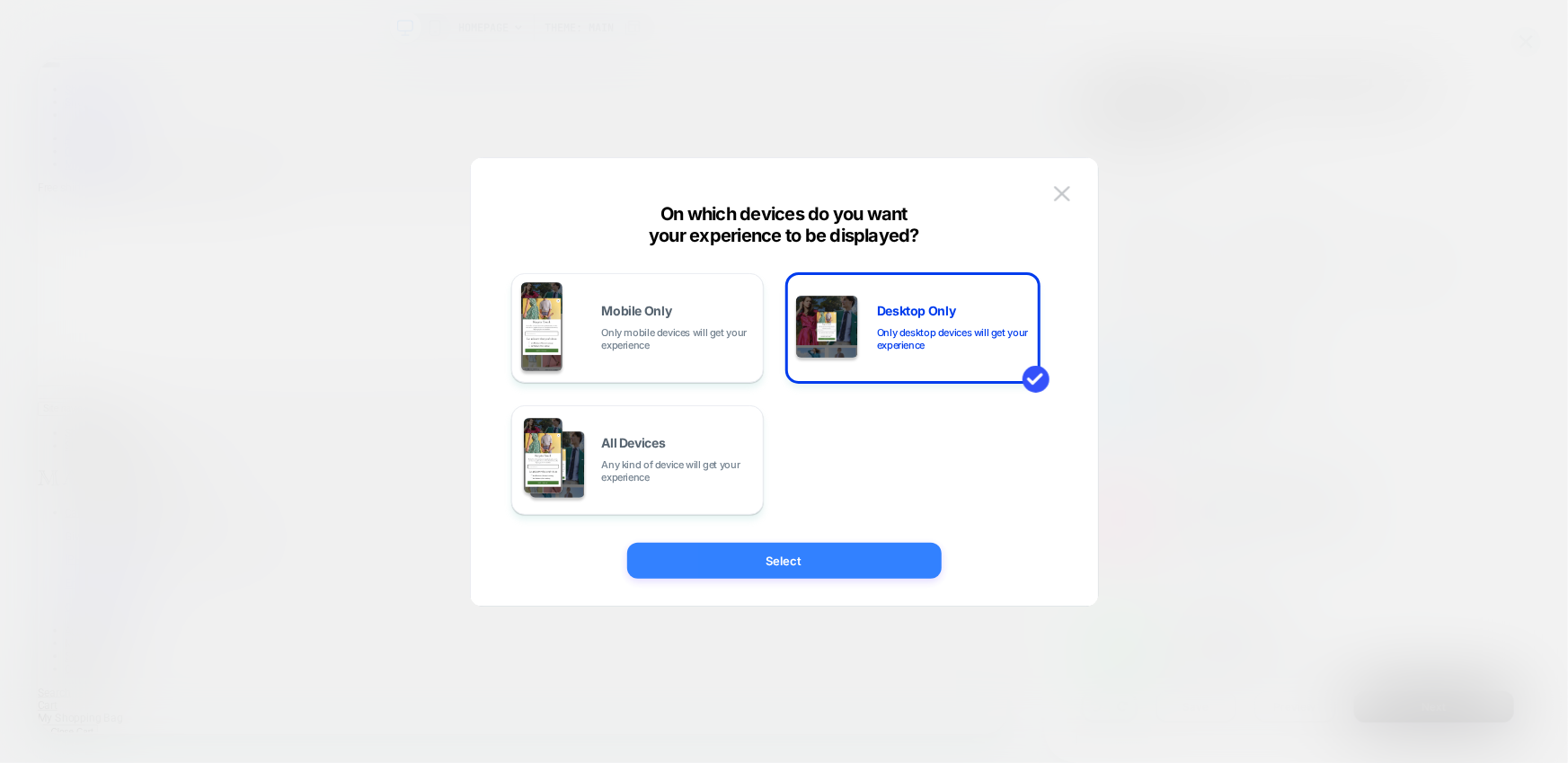
drag, startPoint x: 852, startPoint y: 561, endPoint x: 1124, endPoint y: 651, distance: 286.5
click at [852, 561] on button "Select" at bounding box center [785, 560] width 315 height 36
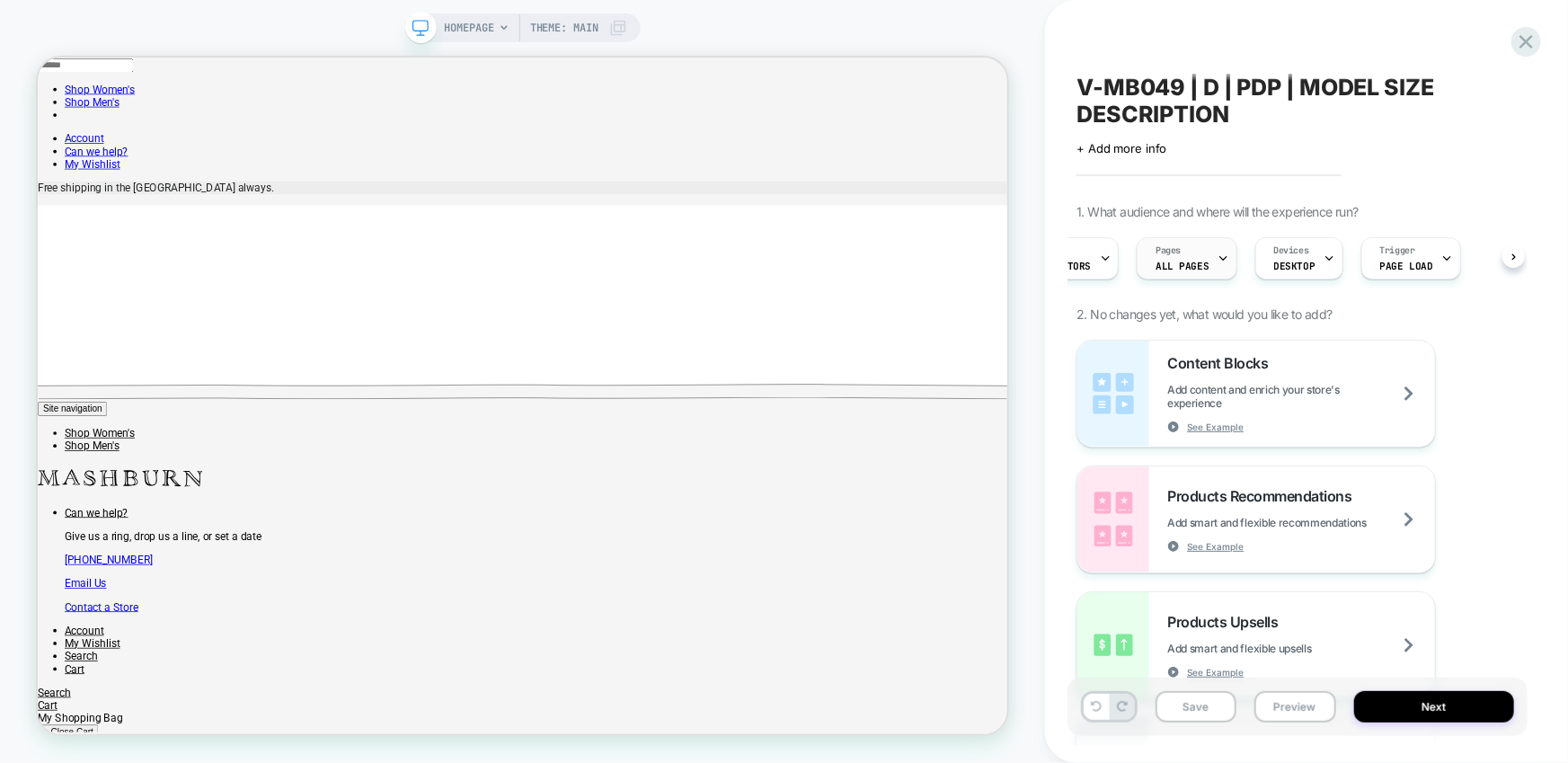
scroll to position [0, 0]
click at [1272, 263] on span "ALL PAGES" at bounding box center [1258, 266] width 53 height 12
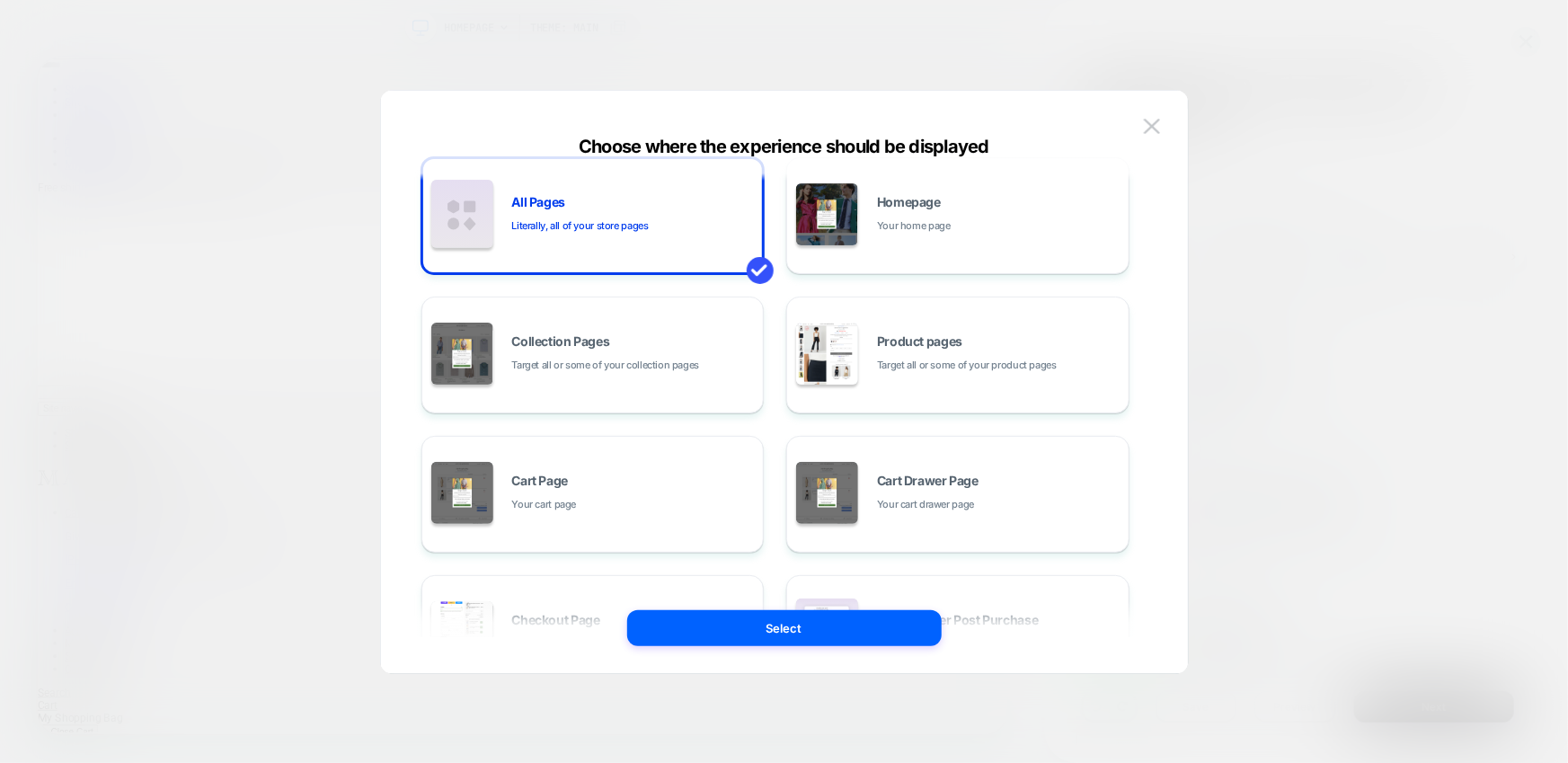
scroll to position [24, 0]
click at [956, 314] on div "Product pages Target all or some of your product pages" at bounding box center [957, 353] width 323 height 99
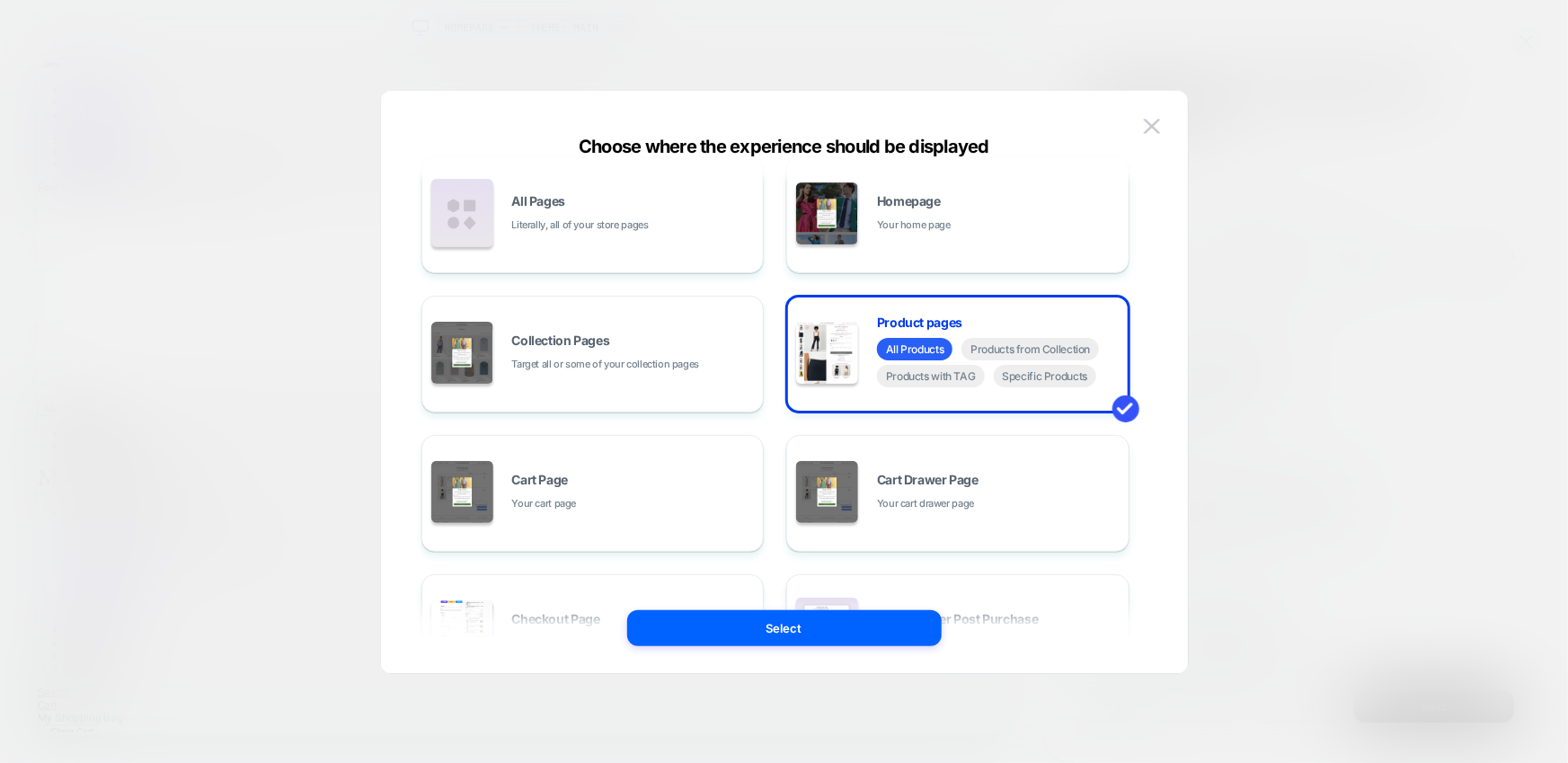
click at [798, 628] on button "Select" at bounding box center [785, 628] width 315 height 36
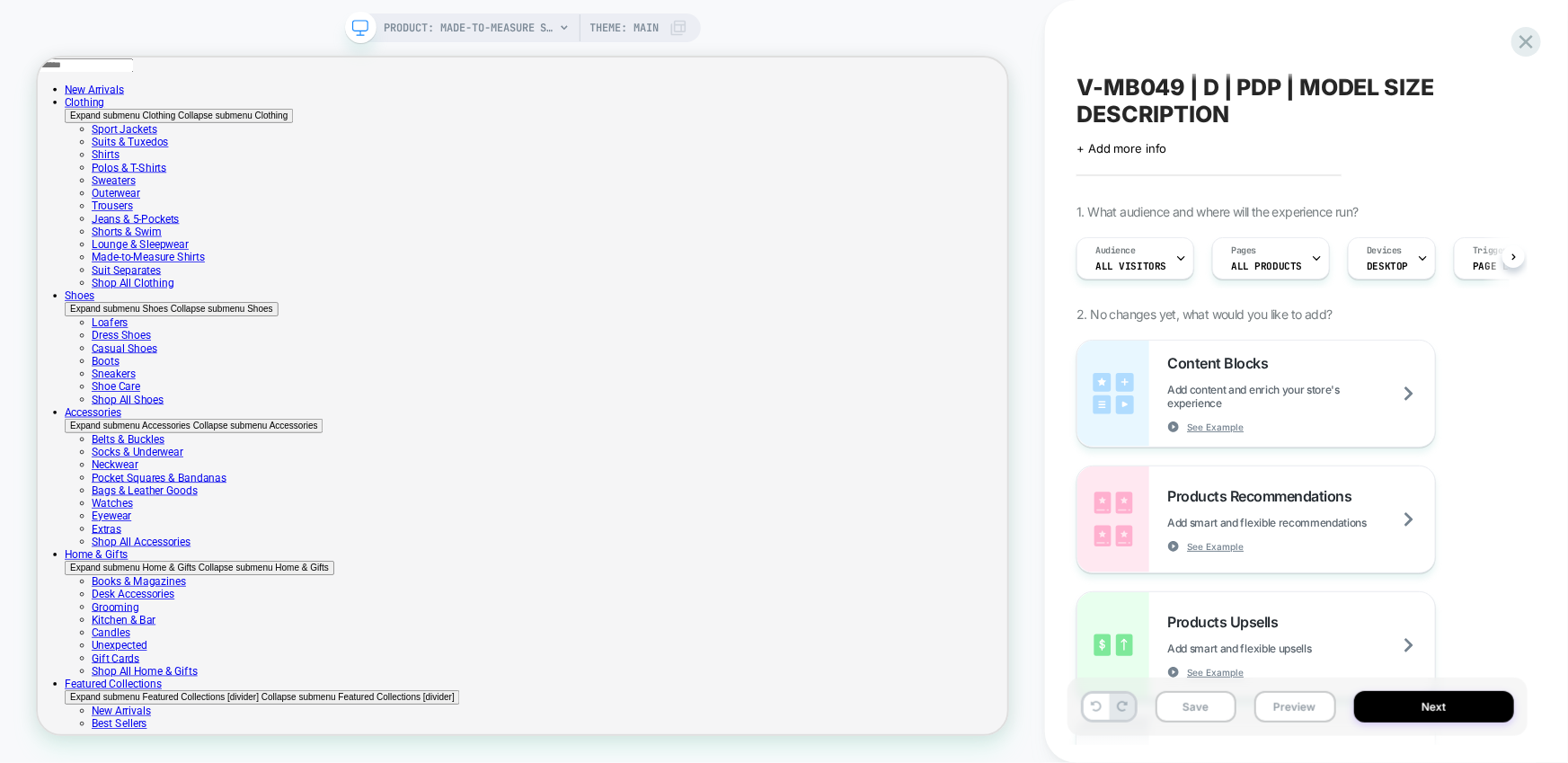
scroll to position [0, 0]
click at [564, 32] on icon at bounding box center [564, 27] width 10 height 10
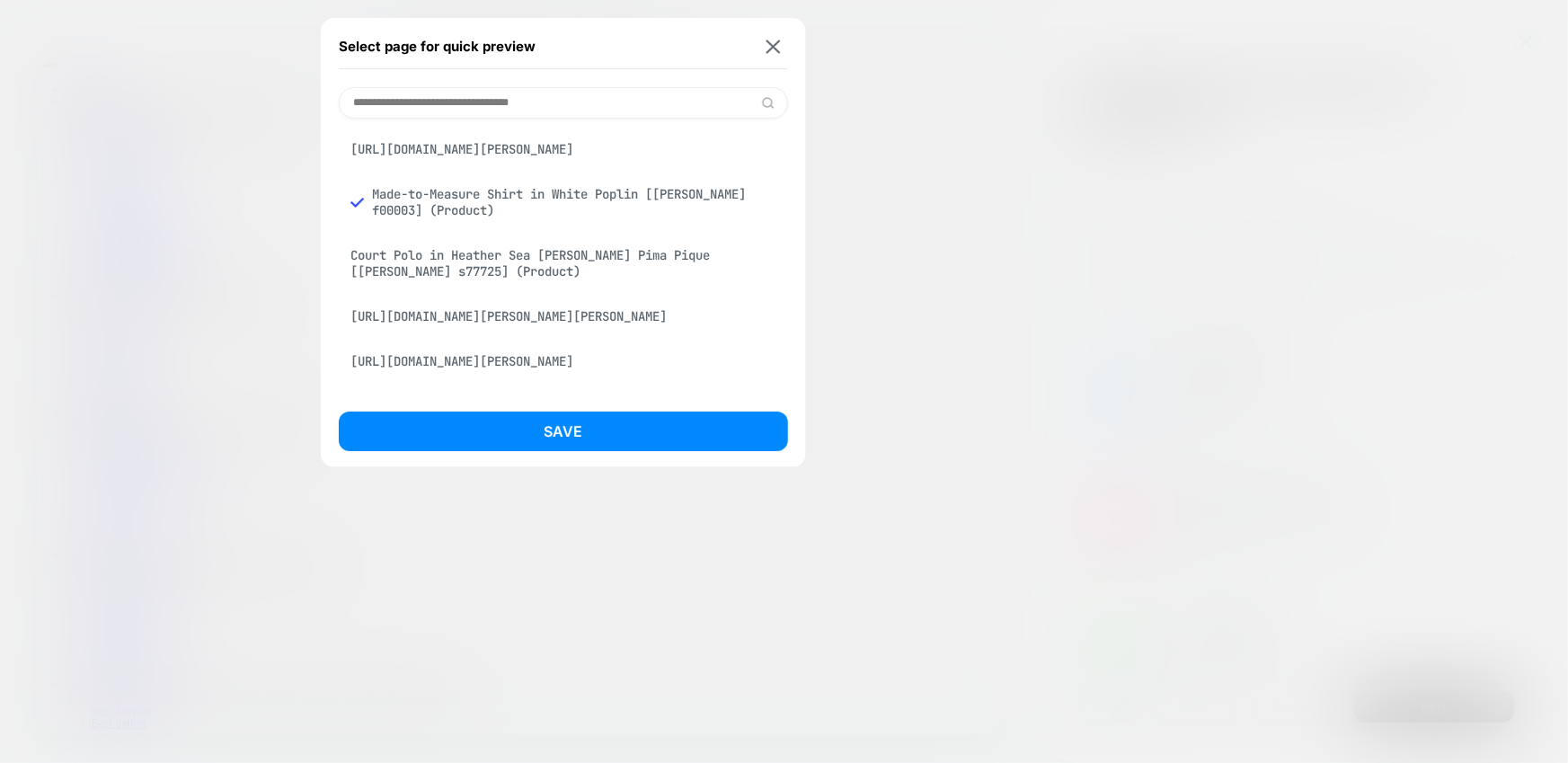
click at [581, 106] on input at bounding box center [564, 103] width 449 height 31
click at [508, 274] on div "Court Polo in Heather Sea [PERSON_NAME] Pima Pique [[PERSON_NAME] s77725] (Prod…" at bounding box center [564, 263] width 449 height 50
click at [563, 435] on button "Save" at bounding box center [564, 431] width 449 height 40
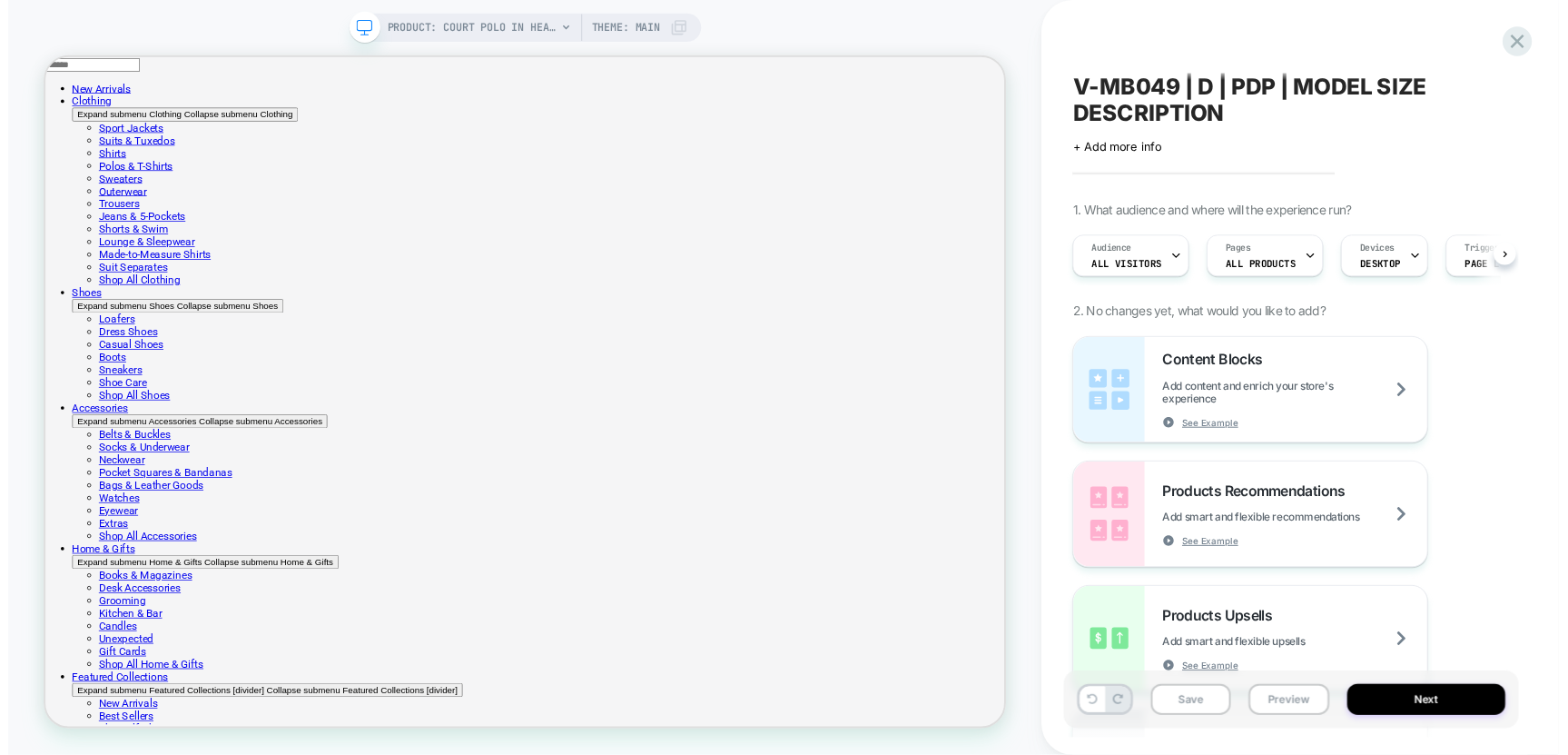
scroll to position [0, 1]
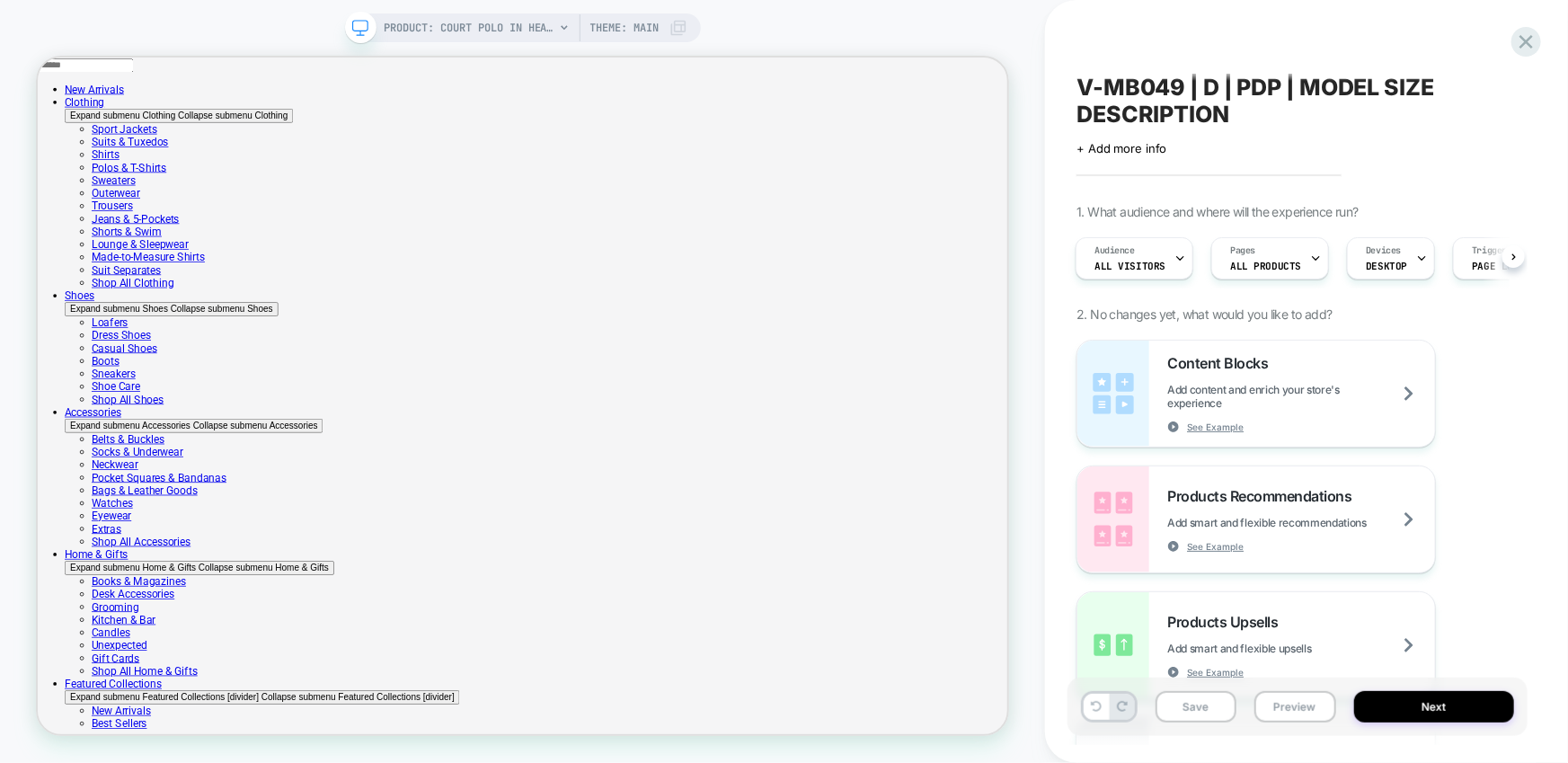
click at [1489, 415] on div "Content Blocks Add content and enrich your store's experience See Example Produ…" at bounding box center [1298, 582] width 442 height 485
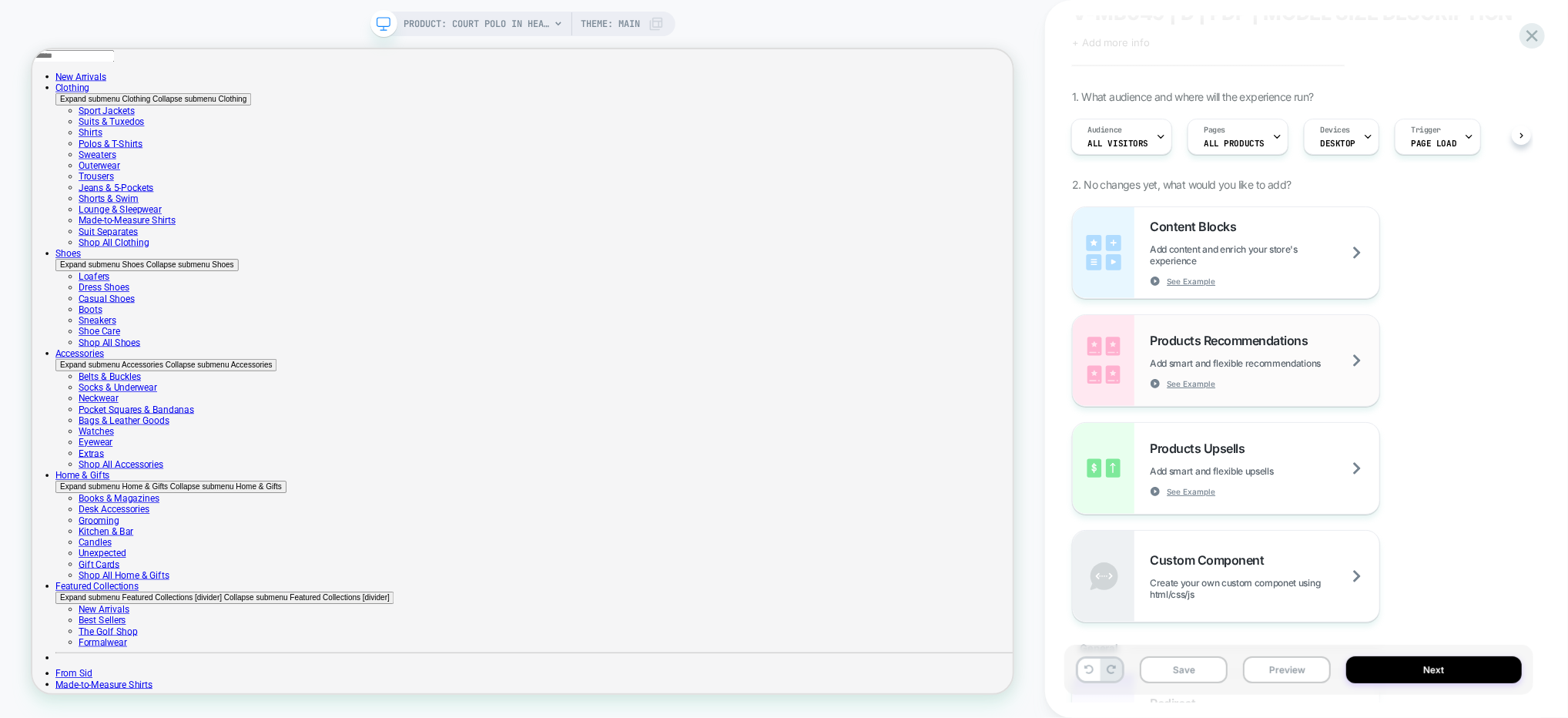
scroll to position [0, 0]
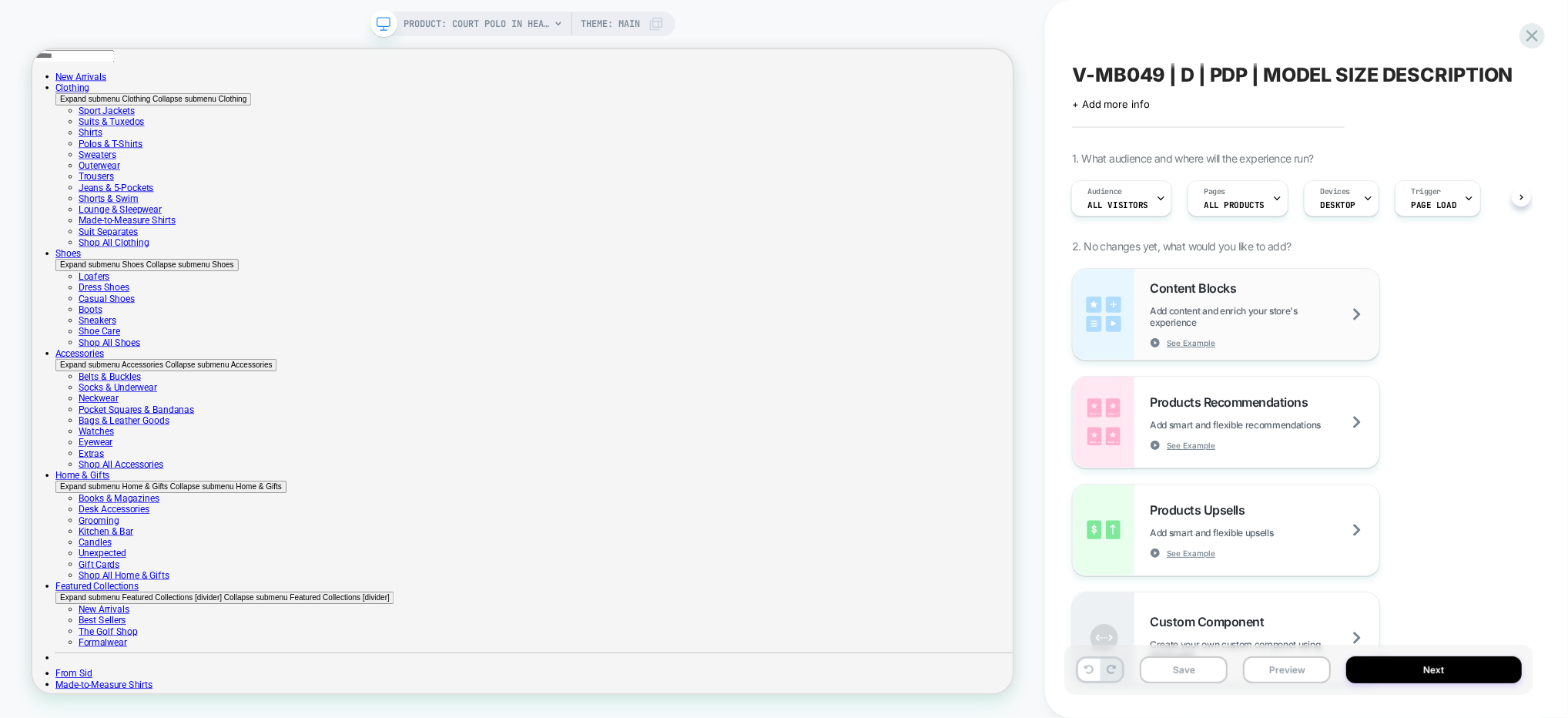
click at [1226, 295] on div "Content Blocks Add content and enrich your store's experience See Example" at bounding box center [1264, 314] width 229 height 68
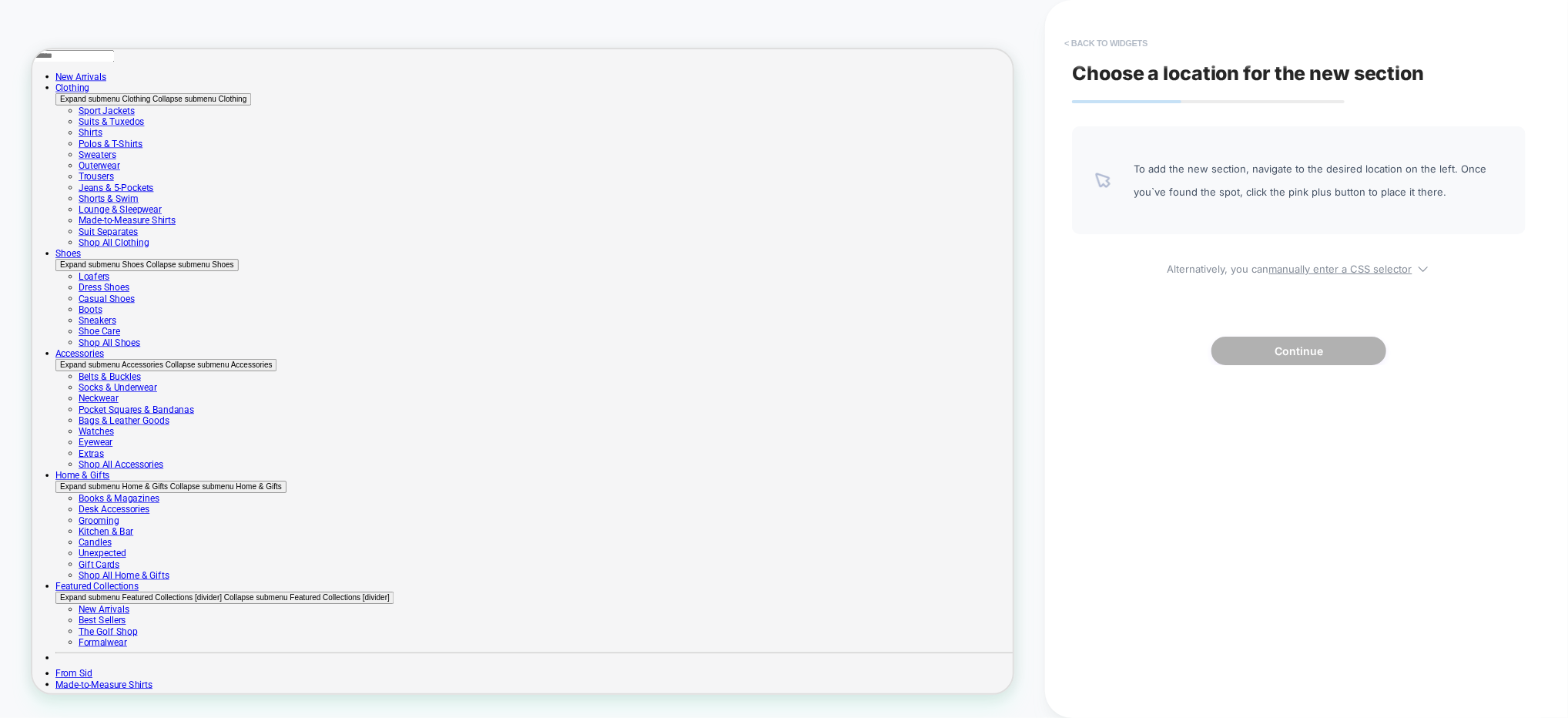
click at [1088, 43] on button "< Back to widgets" at bounding box center [1106, 43] width 99 height 25
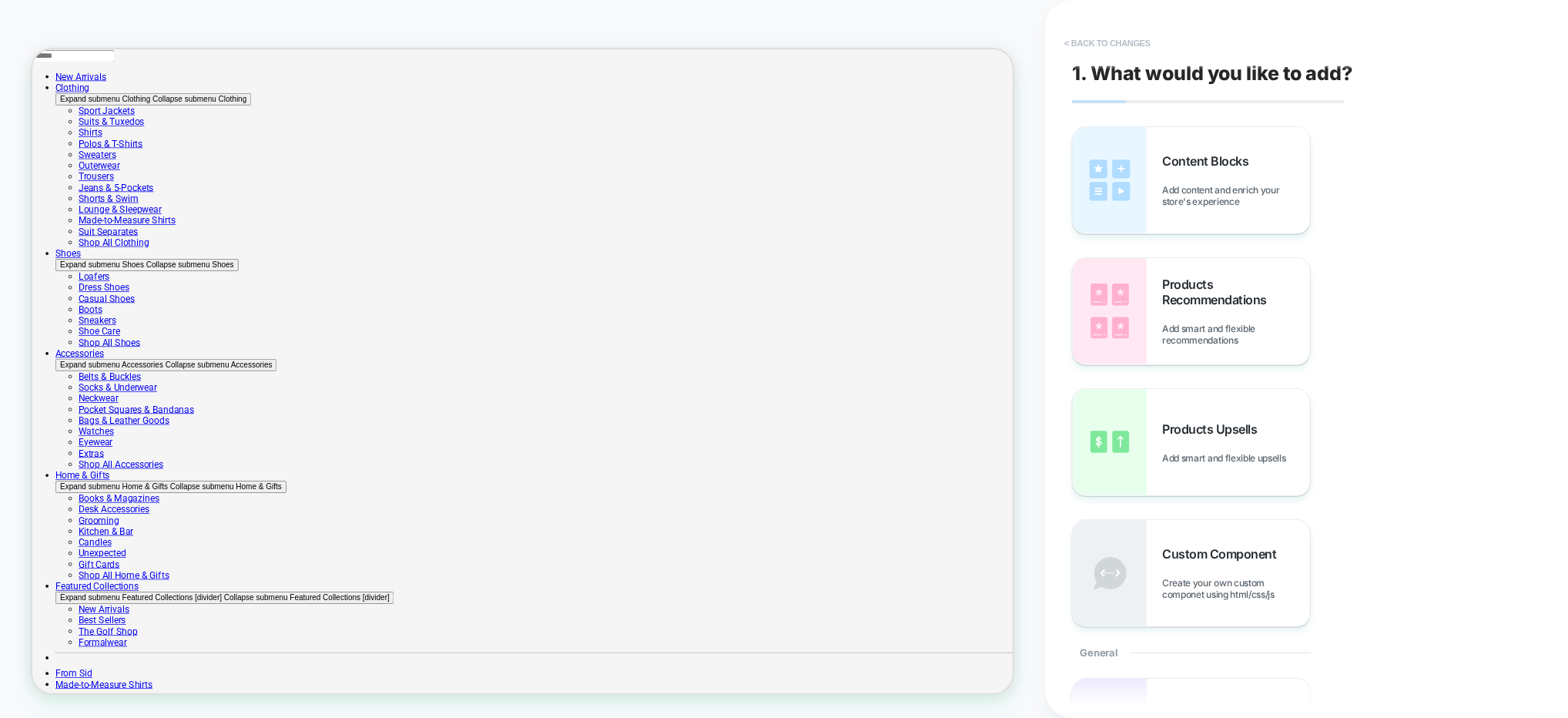
click at [1088, 37] on button "< Back to changes" at bounding box center [1108, 43] width 102 height 25
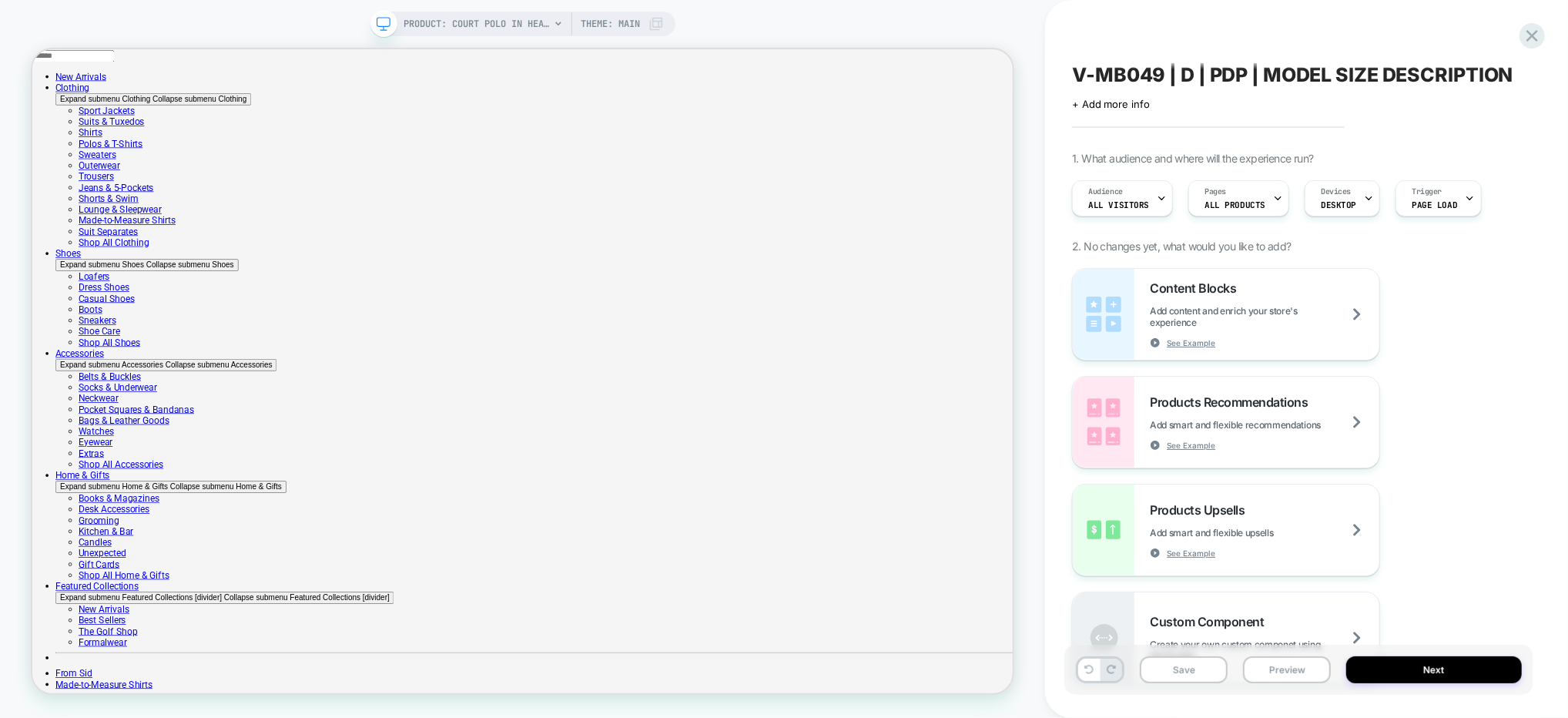
drag, startPoint x: 1501, startPoint y: 411, endPoint x: 1478, endPoint y: 405, distance: 23.8
click at [1500, 411] on div "Content Blocks Add content and enrich your store's experience See Example Produ…" at bounding box center [1299, 476] width 454 height 416
click at [1184, 667] on button "Save" at bounding box center [1184, 670] width 88 height 27
click at [1480, 308] on div "Content Blocks Add content and enrich your store's experience See Example Produ…" at bounding box center [1299, 476] width 454 height 416
click at [1141, 198] on div "Audience All Visitors" at bounding box center [1118, 198] width 91 height 35
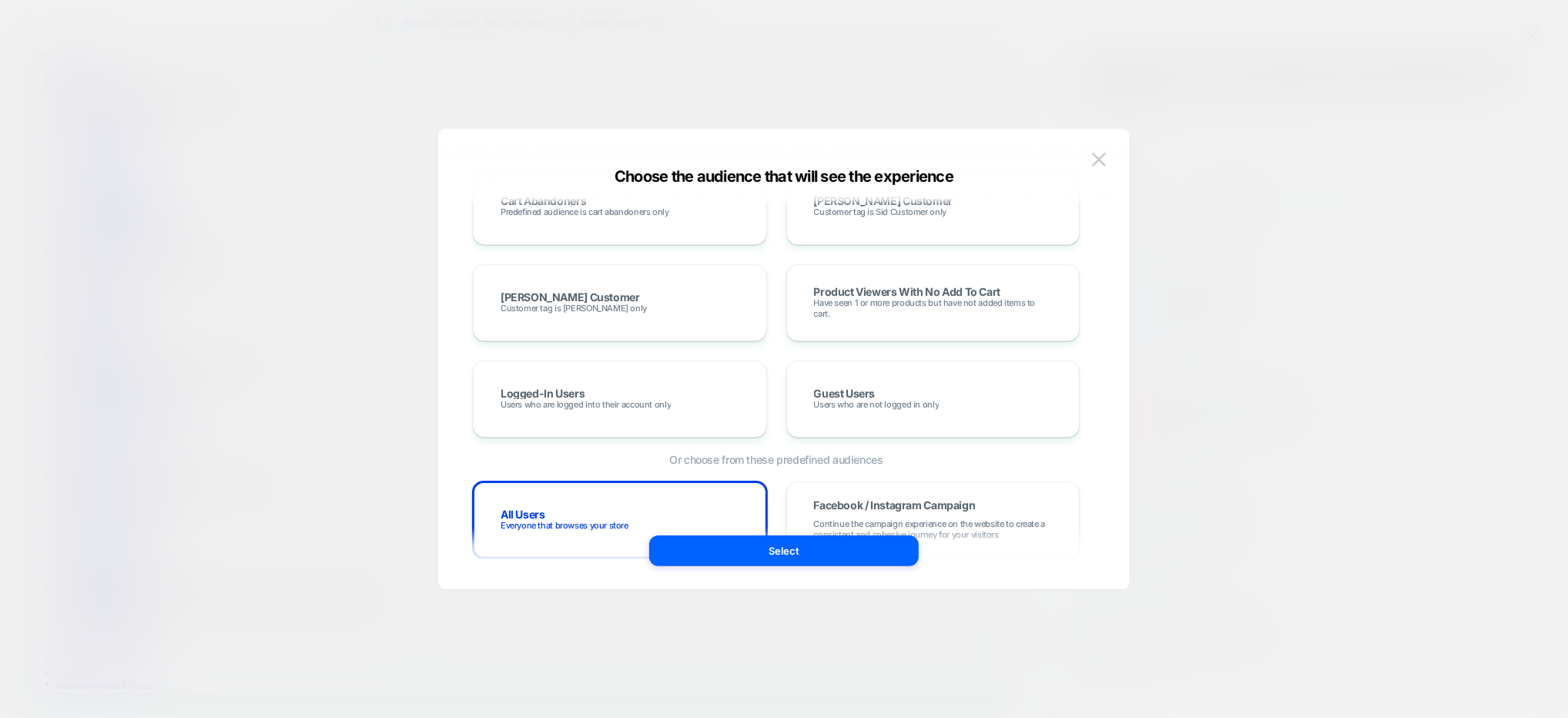
scroll to position [91, 0]
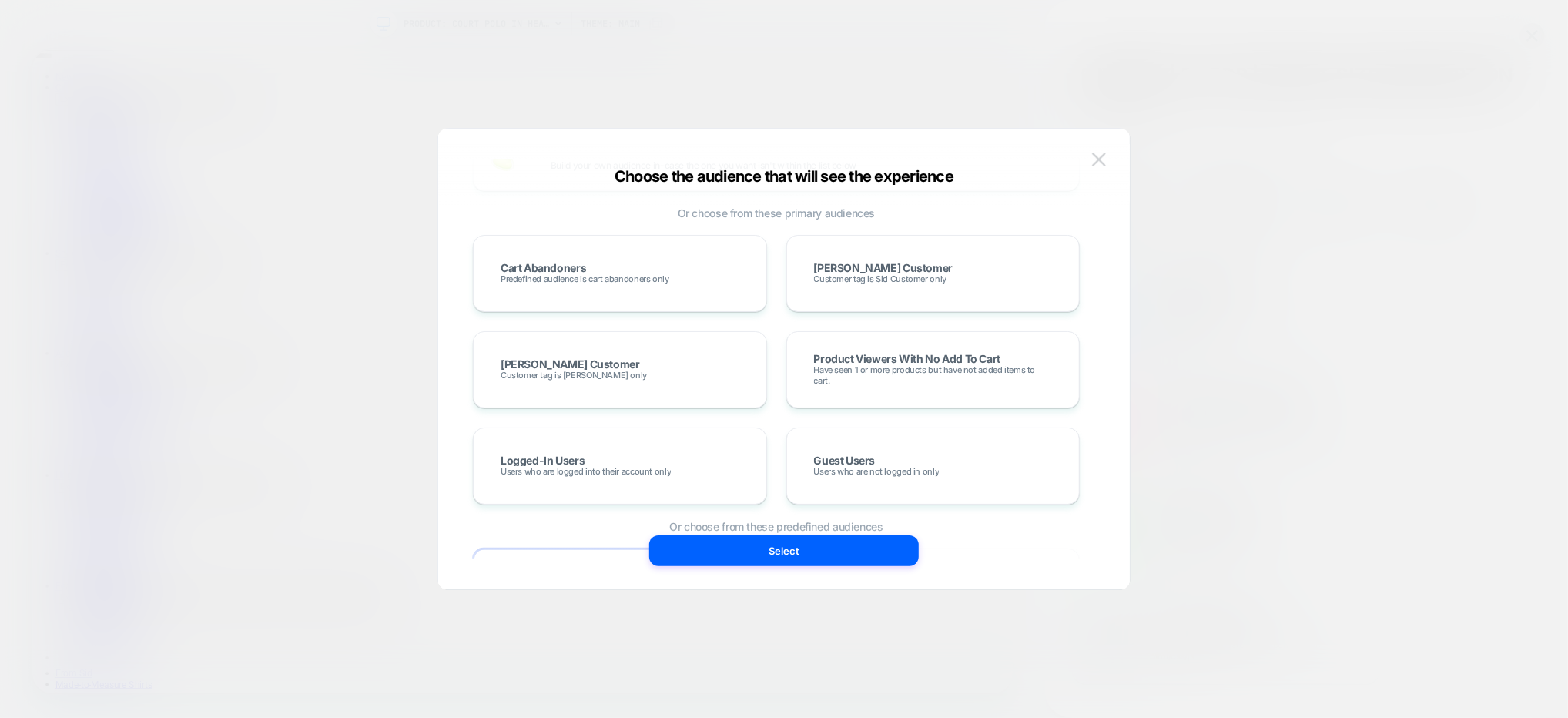
click at [1092, 166] on img at bounding box center [1098, 159] width 14 height 13
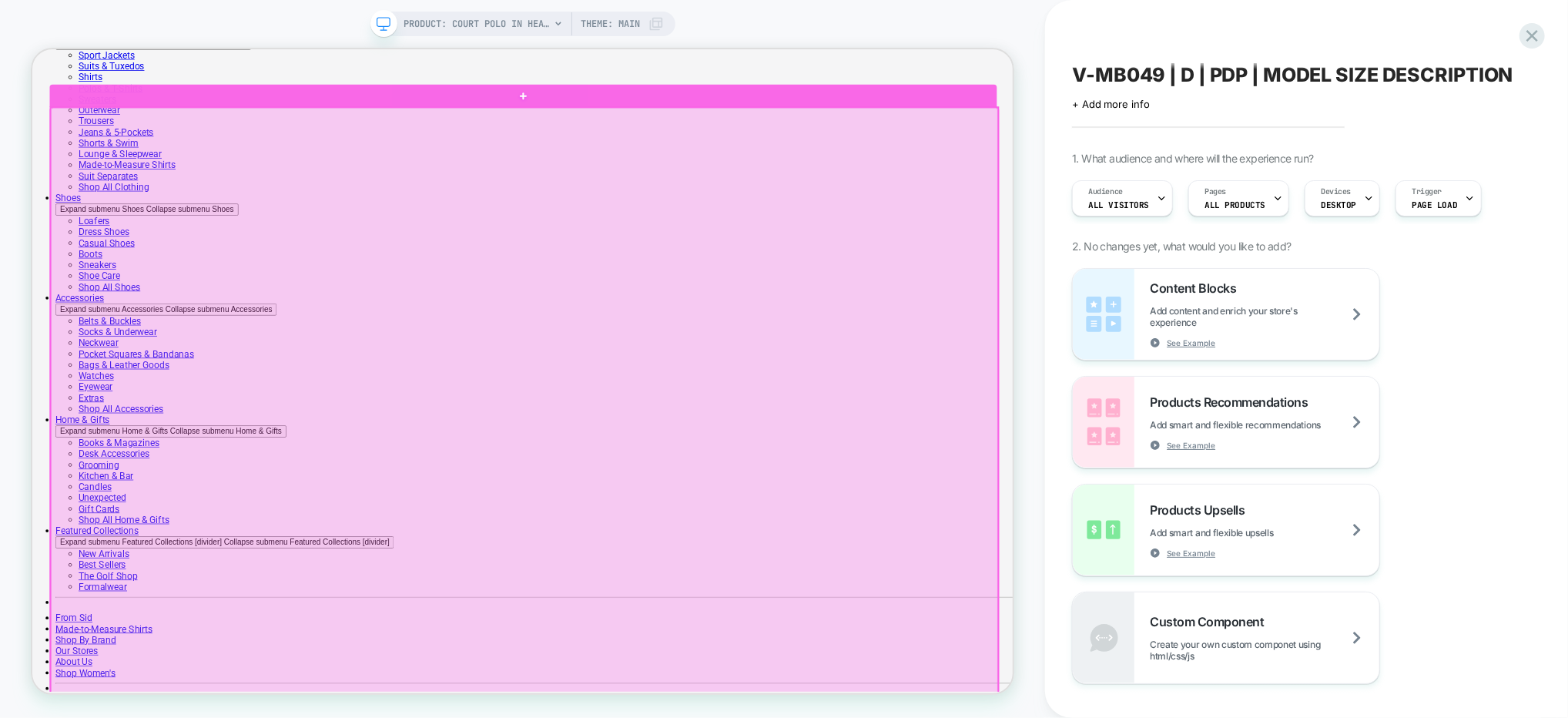
scroll to position [0, 0]
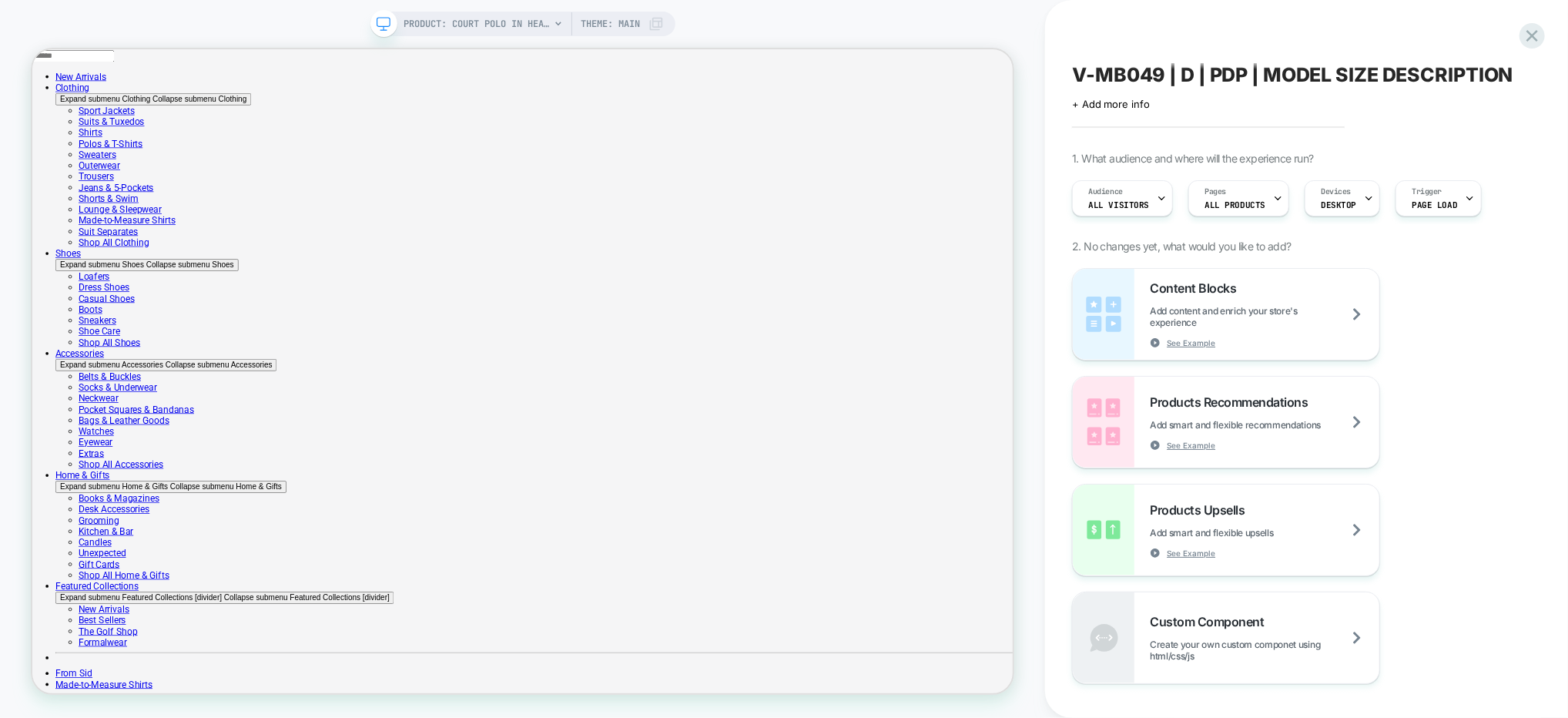
click at [1497, 375] on div "Content Blocks Add content and enrich your store's experience See Example Produ…" at bounding box center [1299, 476] width 454 height 416
click at [1114, 192] on span "Audience" at bounding box center [1105, 191] width 35 height 10
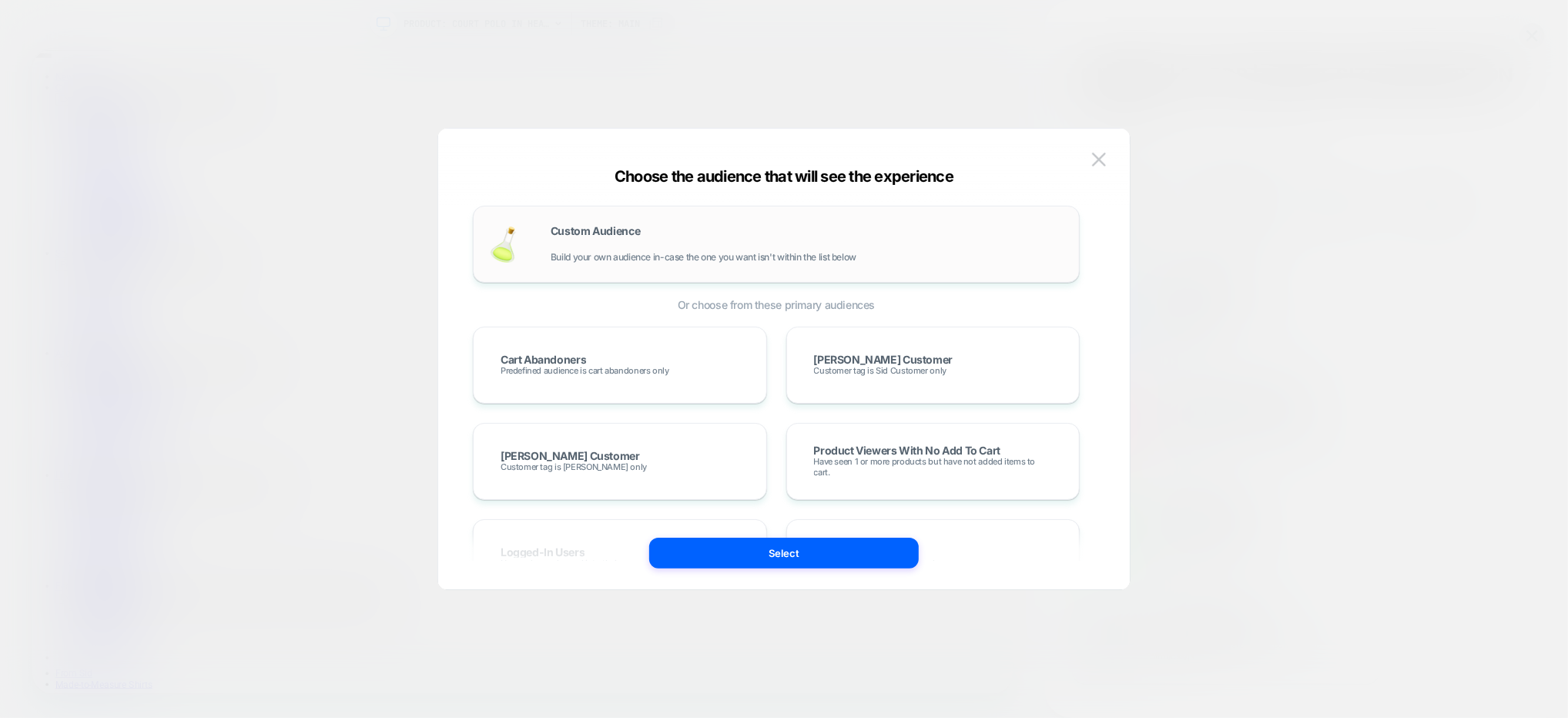
click at [741, 216] on div "Custom Audience Build your own audience in-case the one you want isn't within t…" at bounding box center [777, 244] width 607 height 77
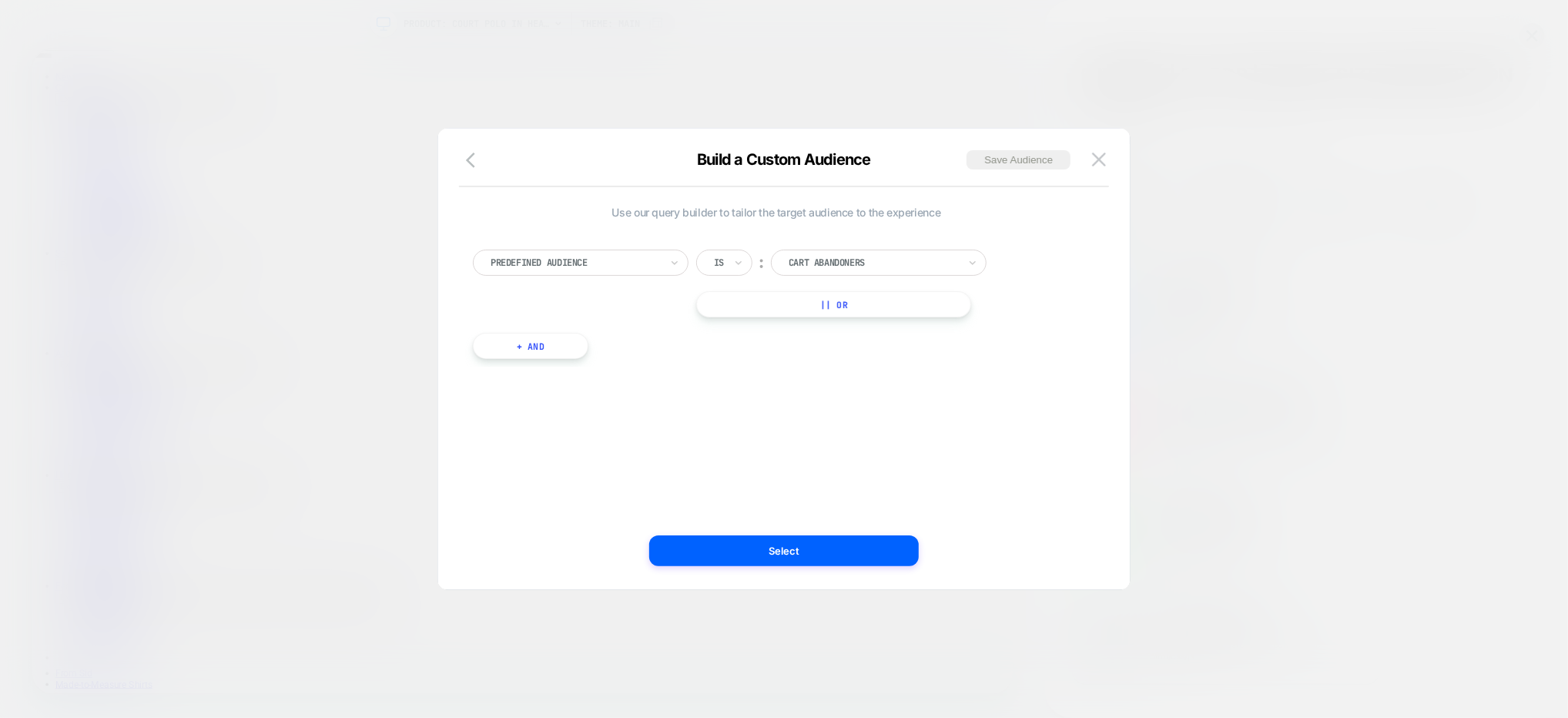
click at [633, 258] on div at bounding box center [576, 262] width 170 height 14
click at [589, 263] on div at bounding box center [576, 262] width 170 height 14
click at [1097, 160] on img at bounding box center [1098, 159] width 14 height 13
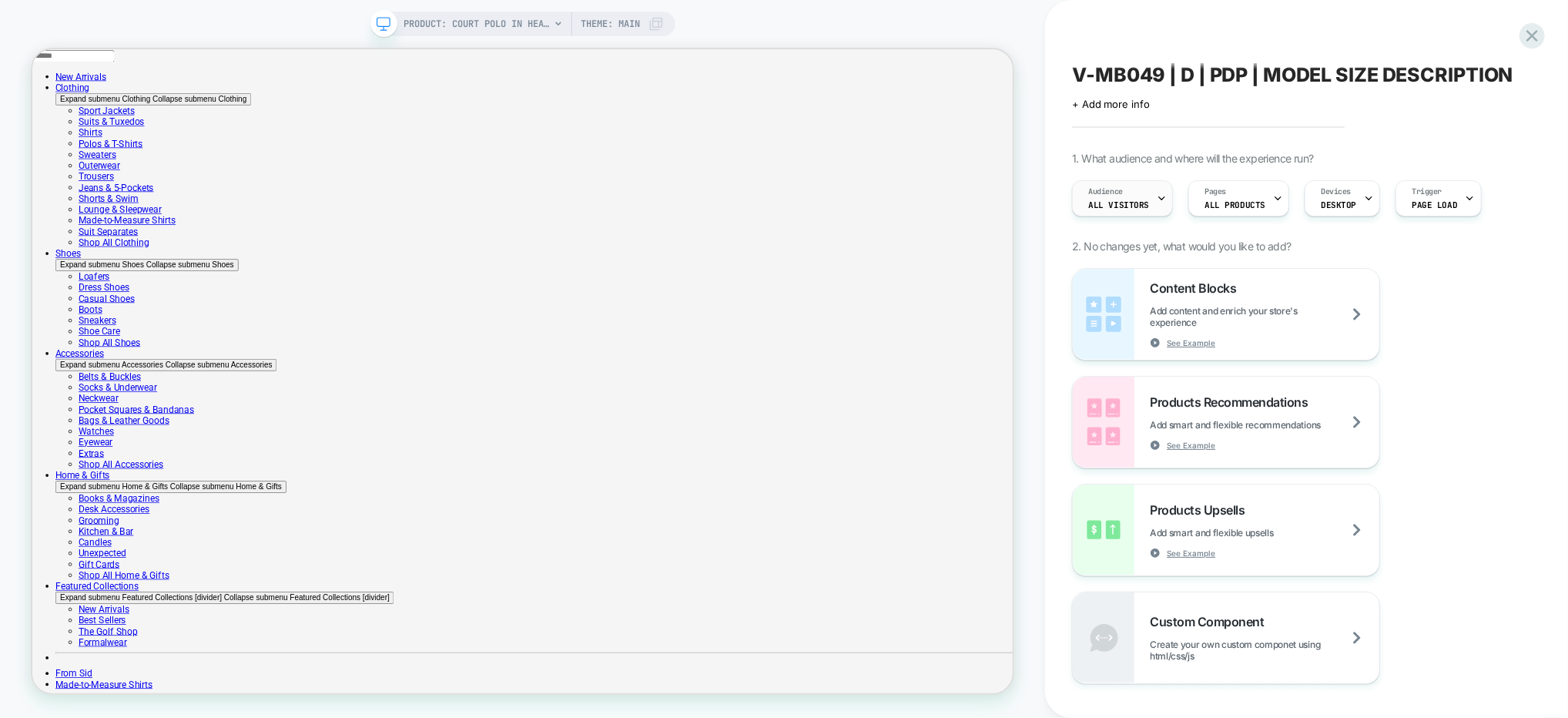
click at [1134, 203] on span "All Visitors" at bounding box center [1118, 204] width 61 height 10
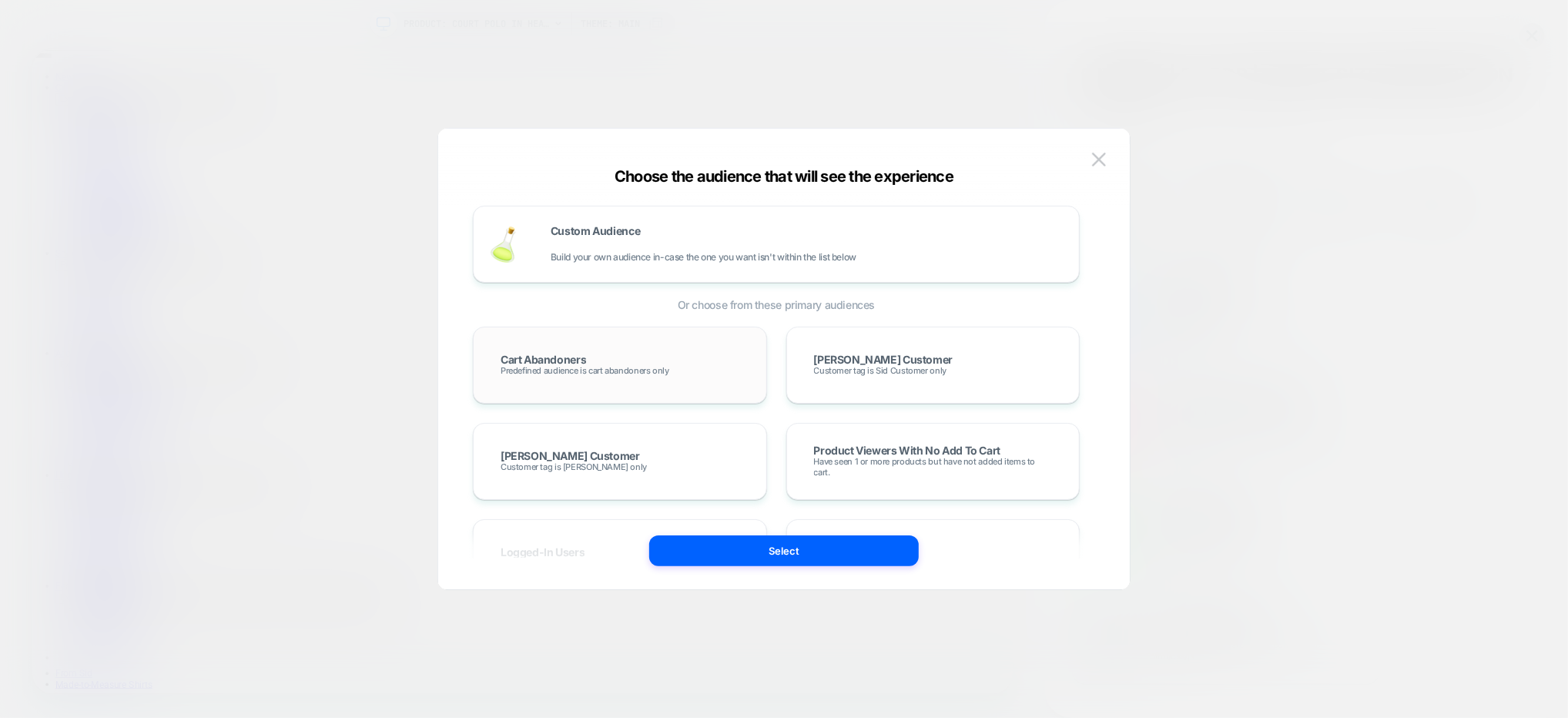
click at [646, 382] on div "Cart Abandoners Predefined audience is cart abandoners only" at bounding box center [620, 364] width 262 height 44
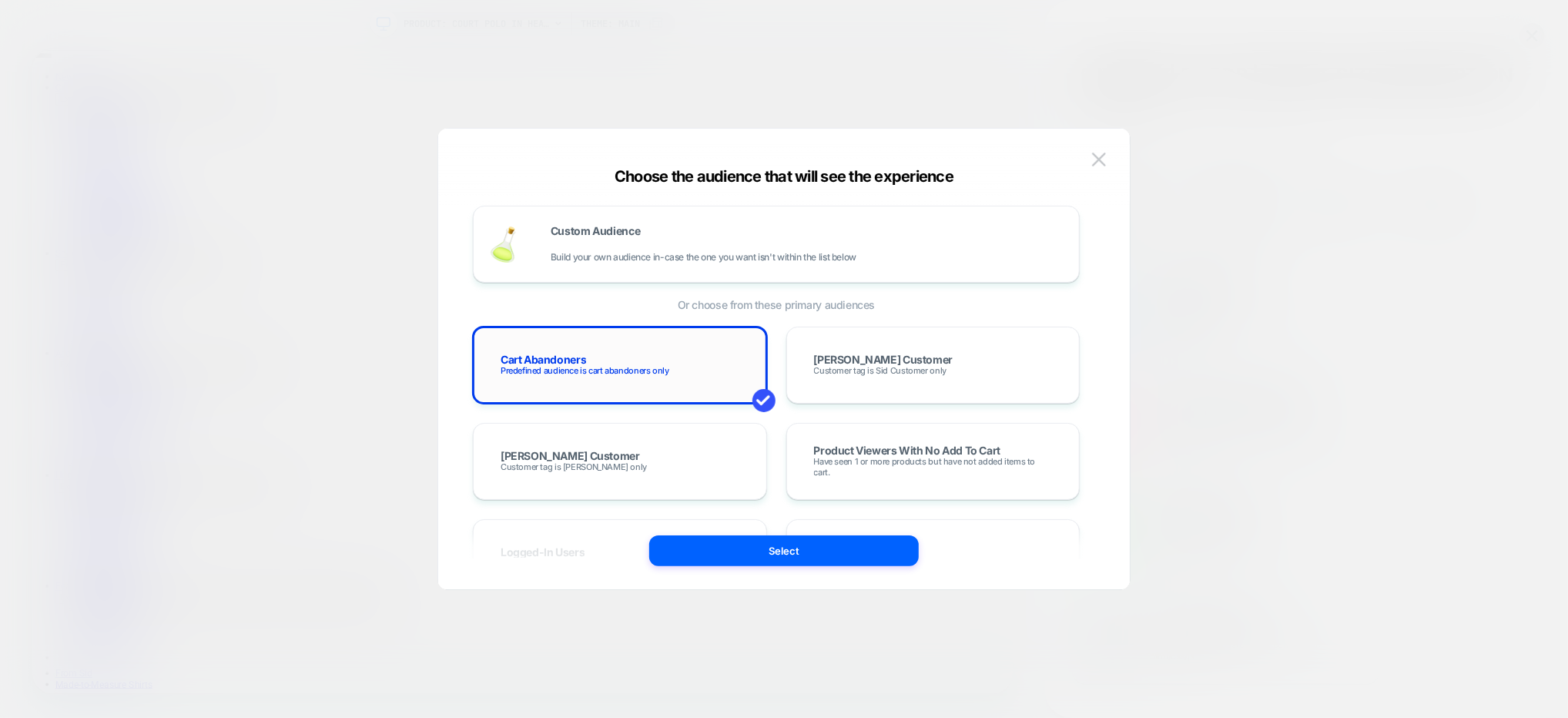
click at [646, 382] on div "Cart Abandoners Predefined audience is cart abandoners only" at bounding box center [620, 364] width 262 height 44
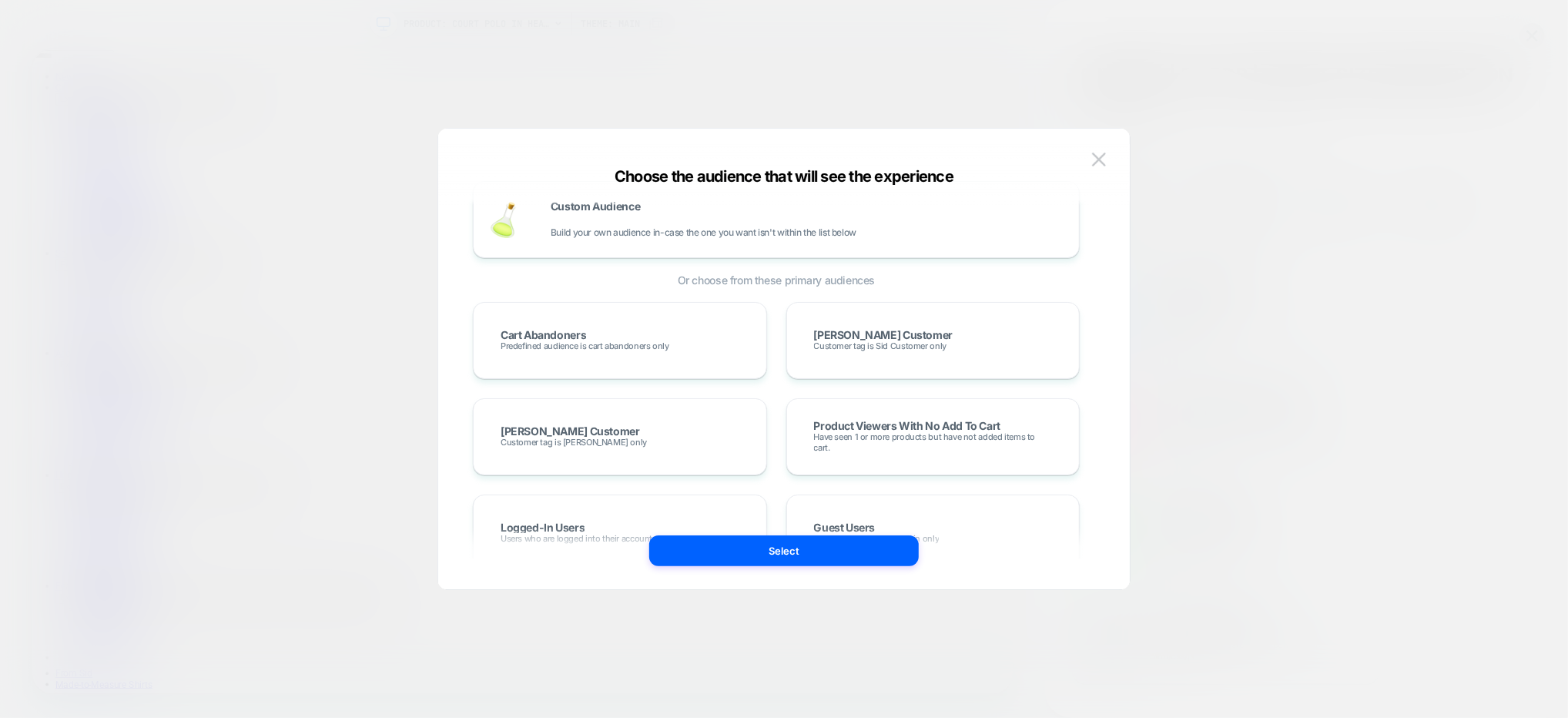
scroll to position [28, 0]
click at [652, 411] on div "Ann Mashburn Customer Customer tag is Ann Customer only" at bounding box center [620, 432] width 262 height 44
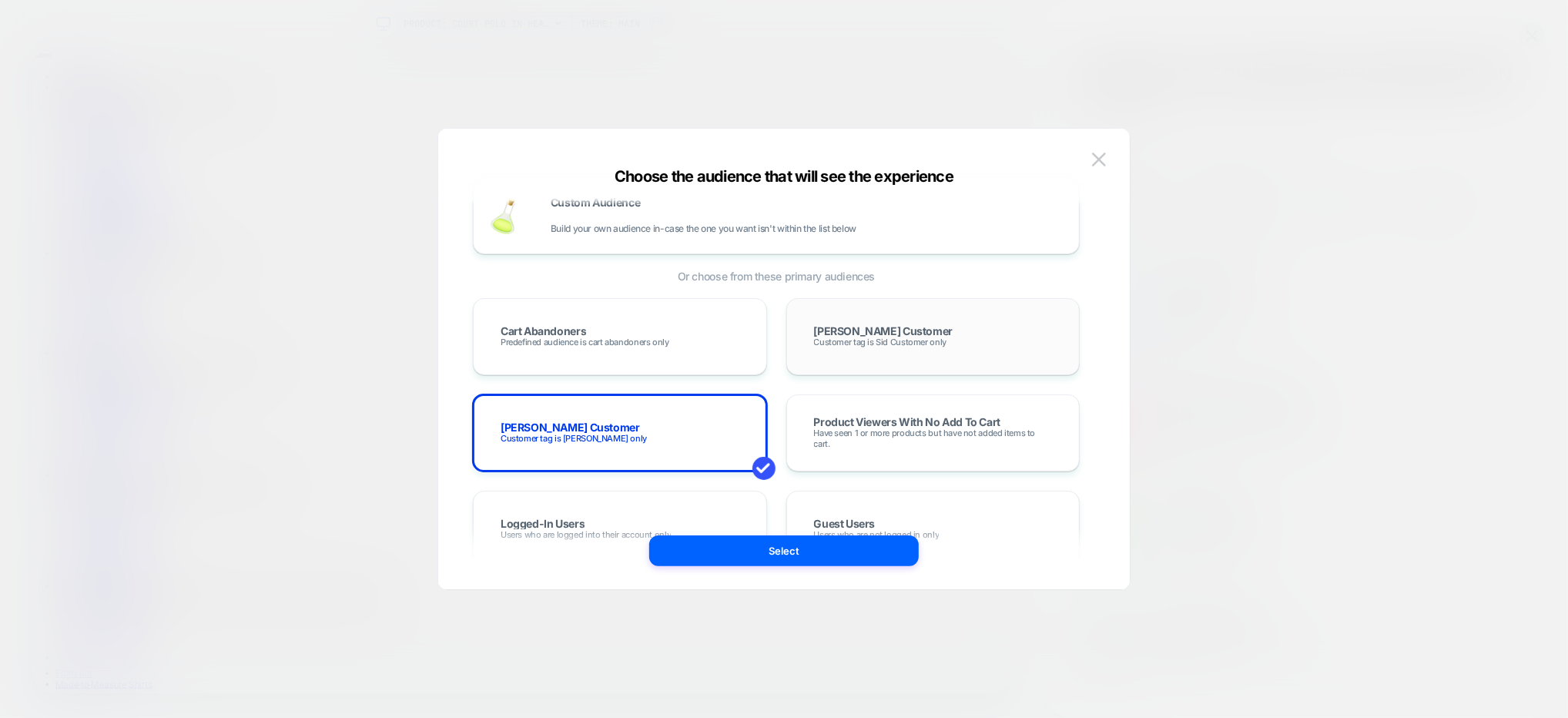
click at [863, 354] on div "Sid Mashburn Customer Customer tag is Sid Customer only" at bounding box center [933, 336] width 262 height 44
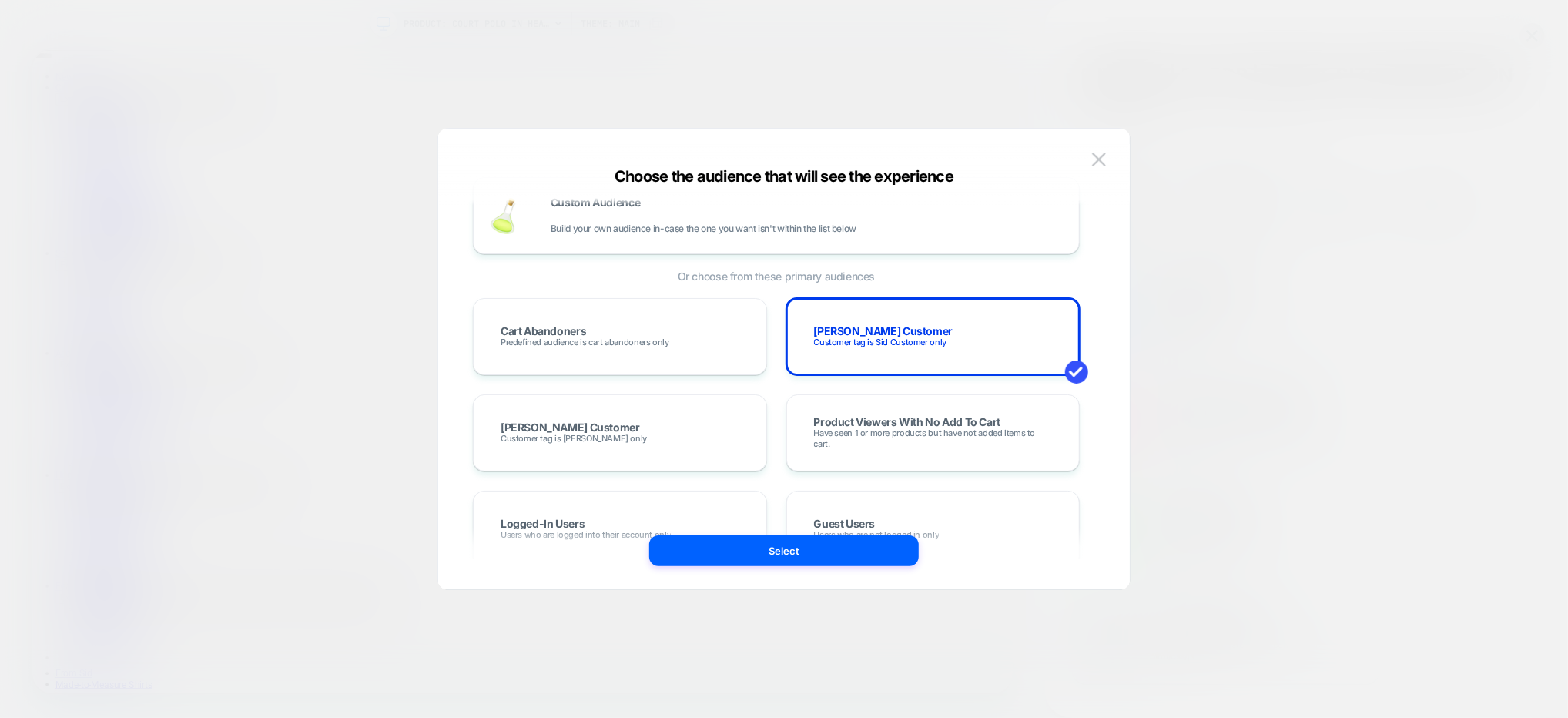
scroll to position [0, 0]
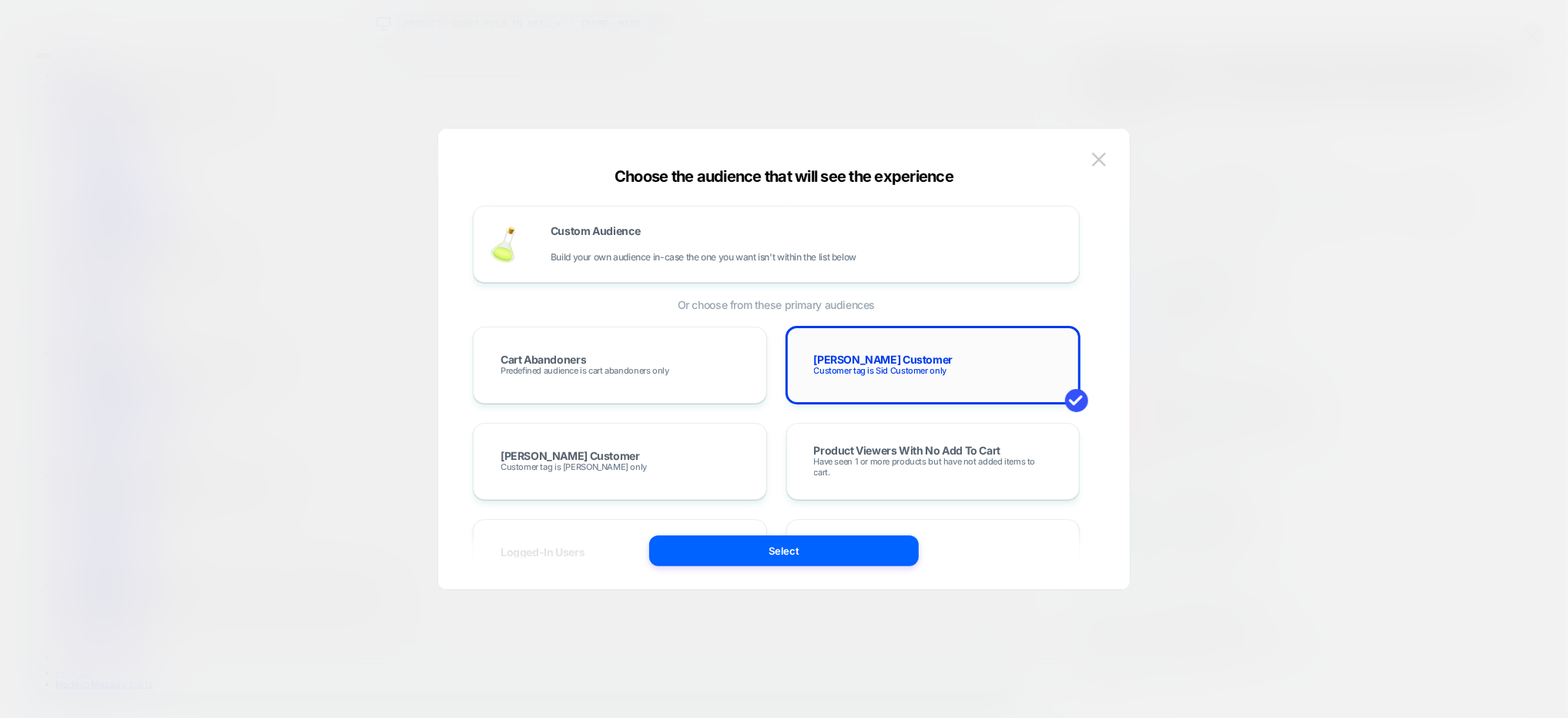
click at [836, 385] on div "Sid Mashburn Customer Customer tag is Sid Customer only" at bounding box center [933, 364] width 262 height 44
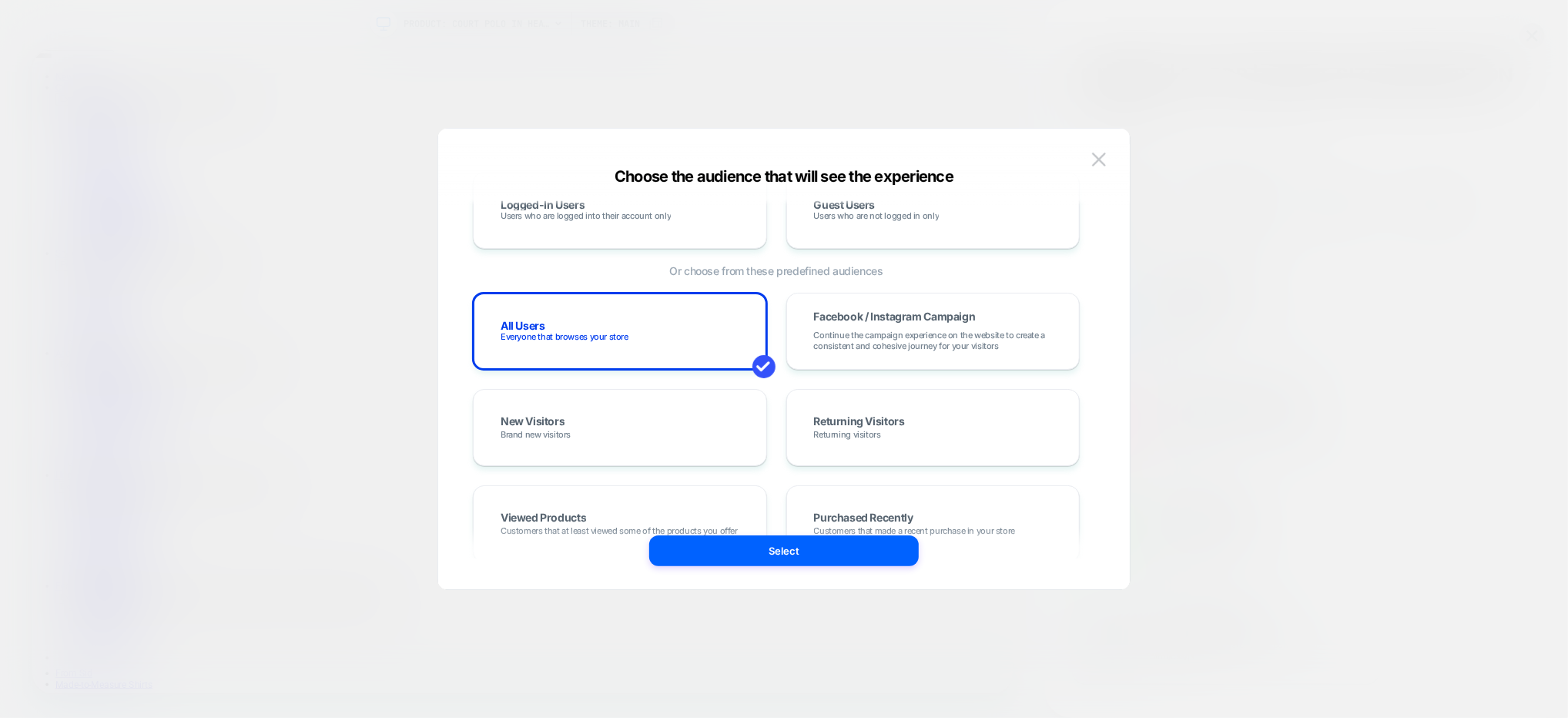
scroll to position [367, 0]
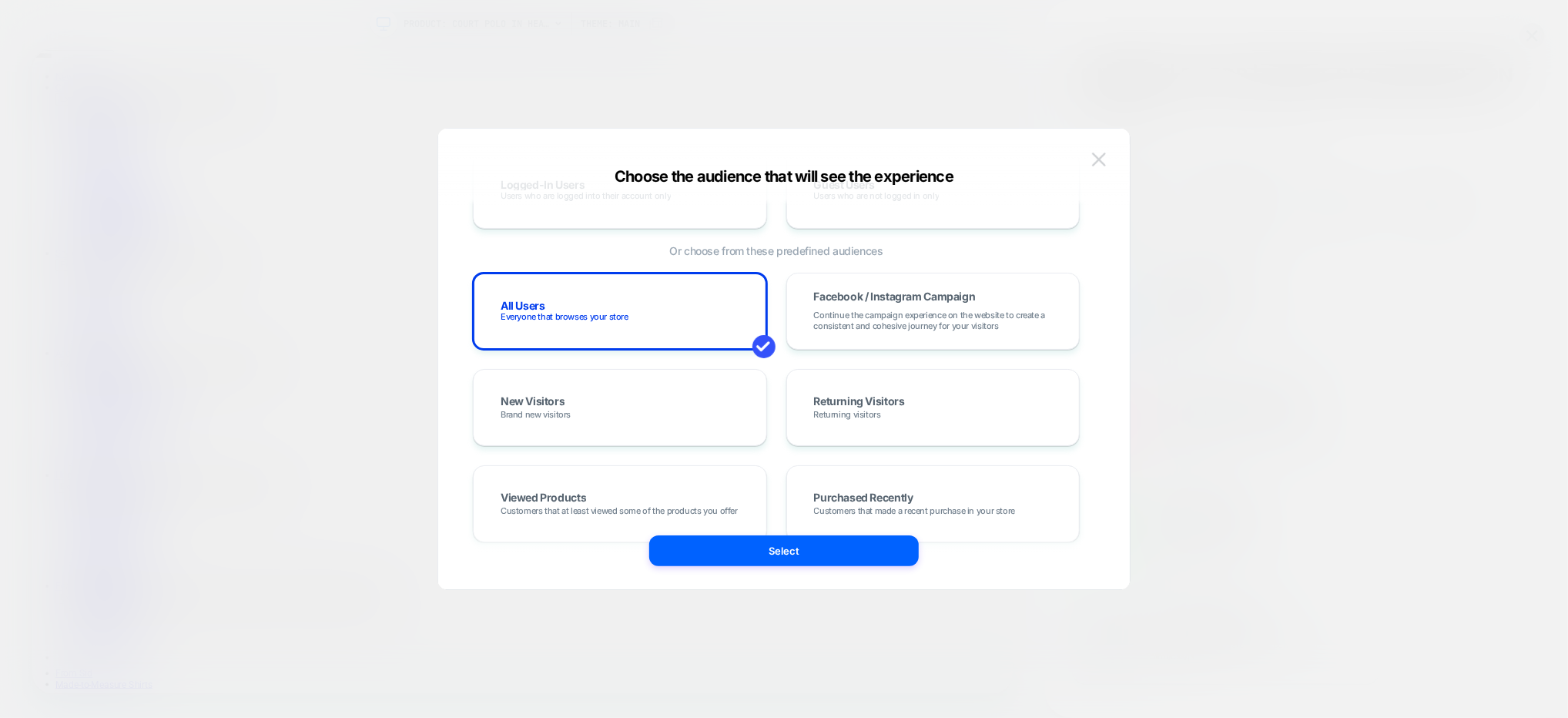
click at [1104, 163] on img at bounding box center [1098, 159] width 14 height 13
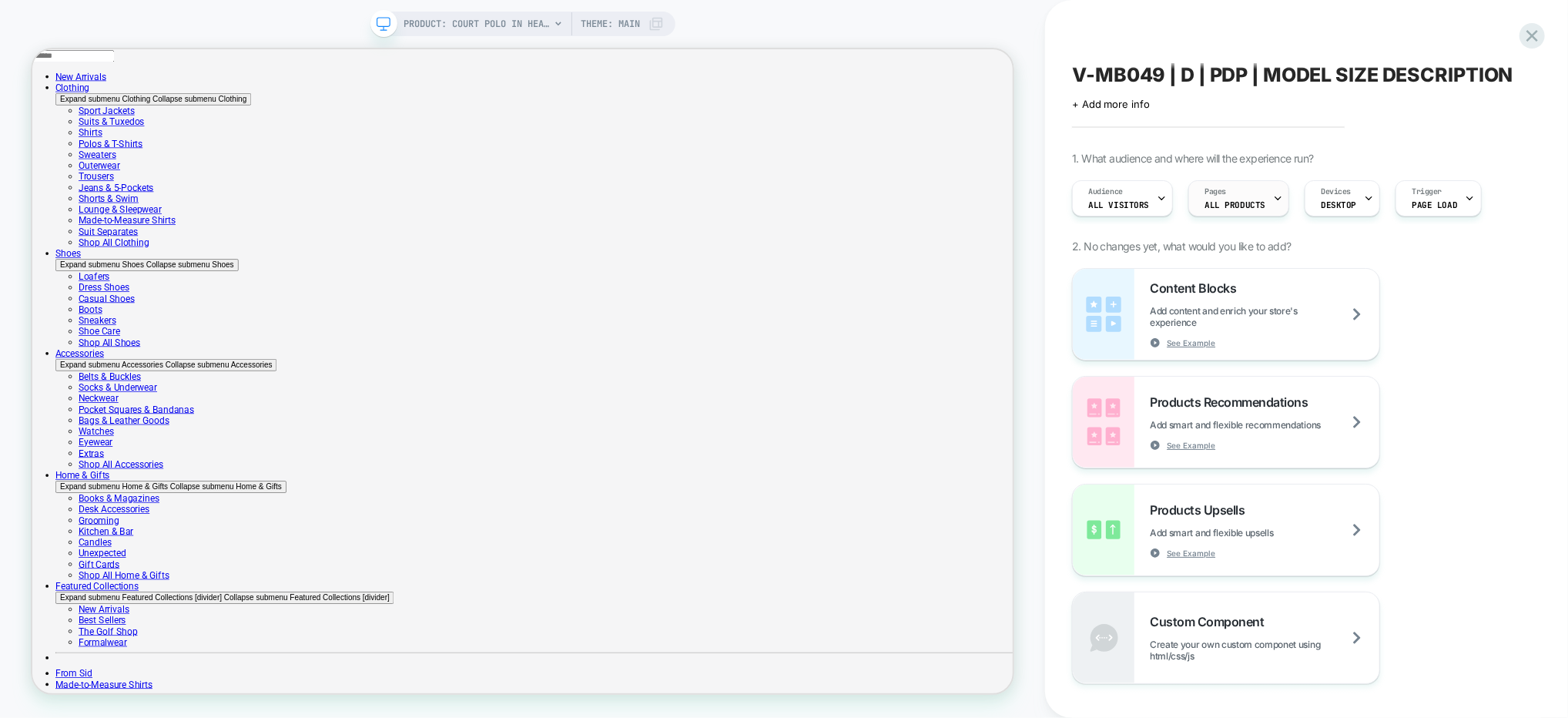
click at [1222, 203] on span "ALL PRODUCTS" at bounding box center [1235, 204] width 61 height 10
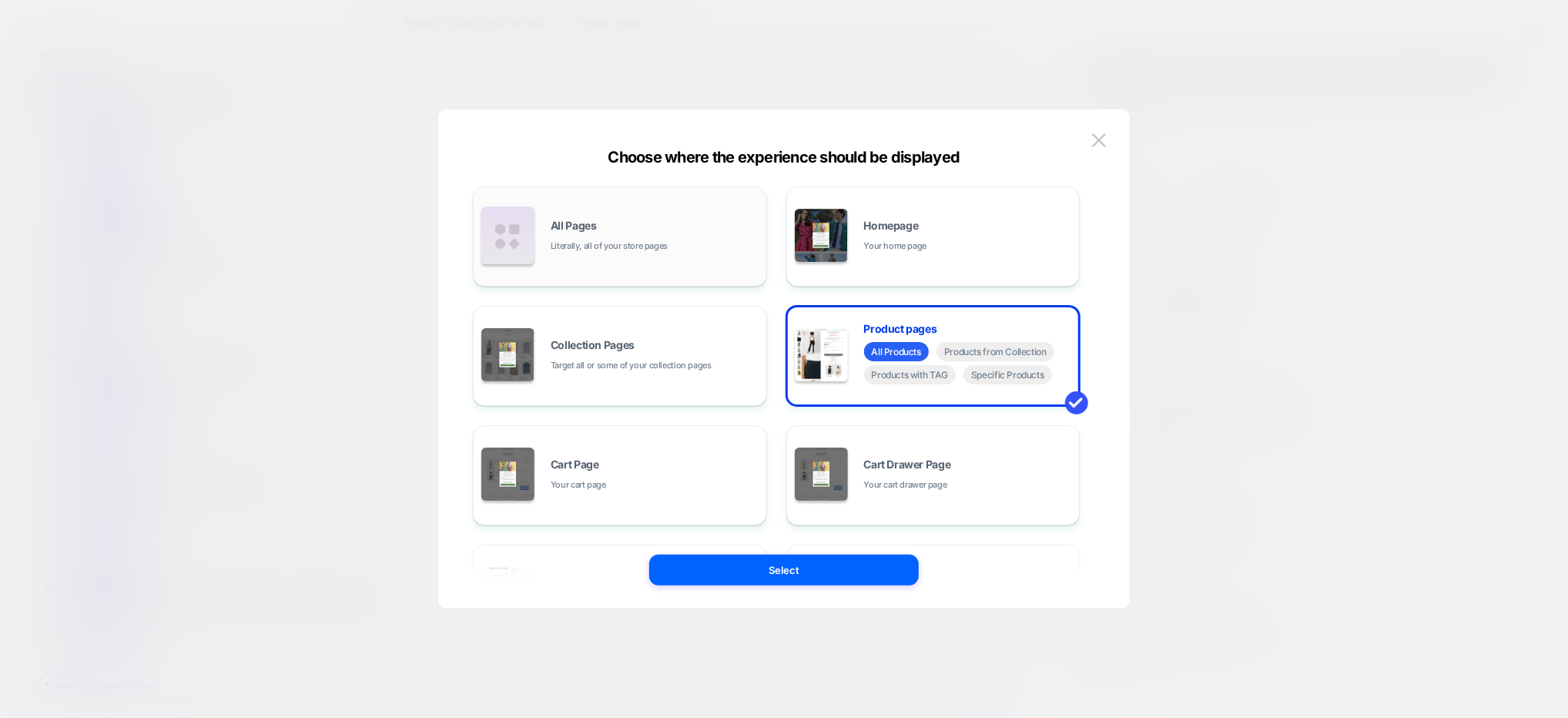
scroll to position [232, 0]
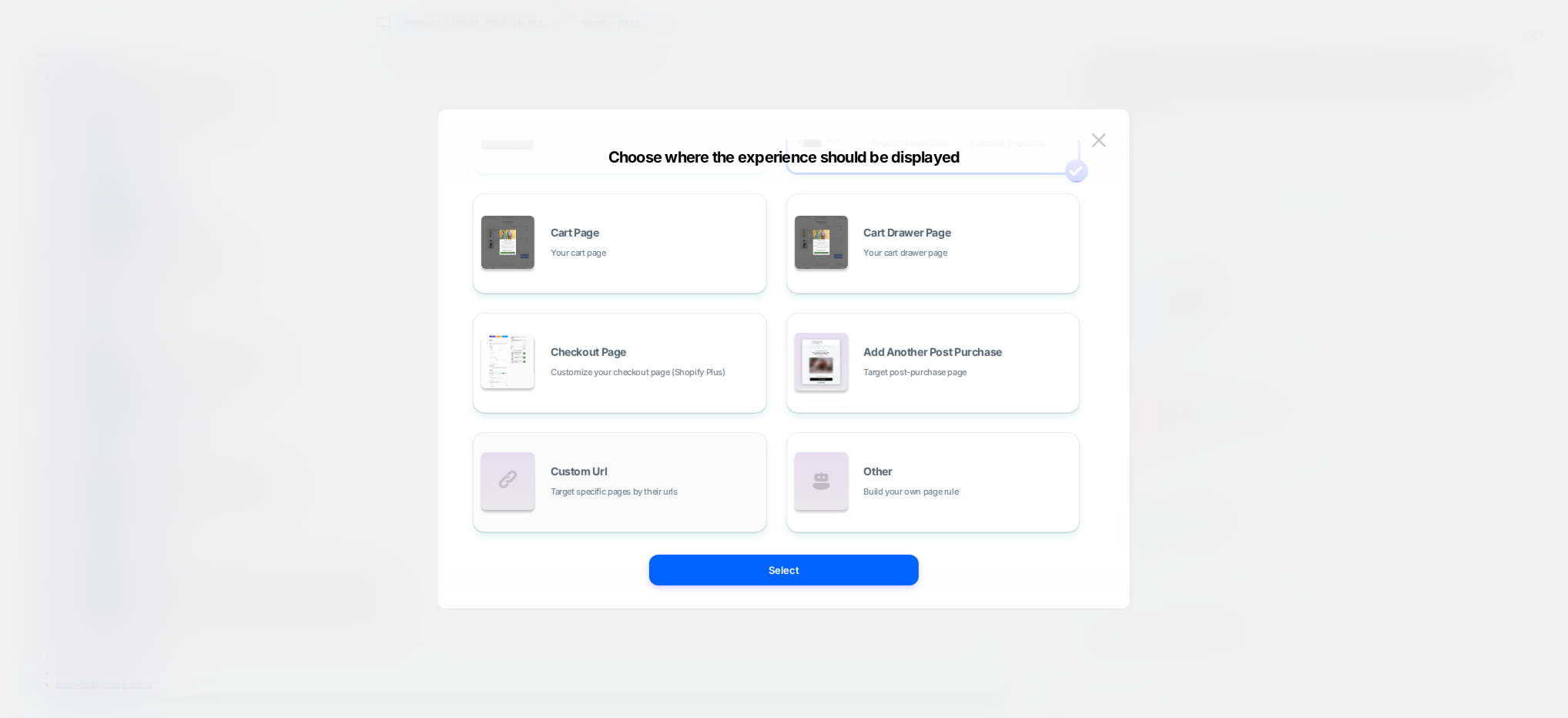
click at [652, 479] on div "Custom Url Target specific pages by their urls" at bounding box center [655, 482] width 208 height 33
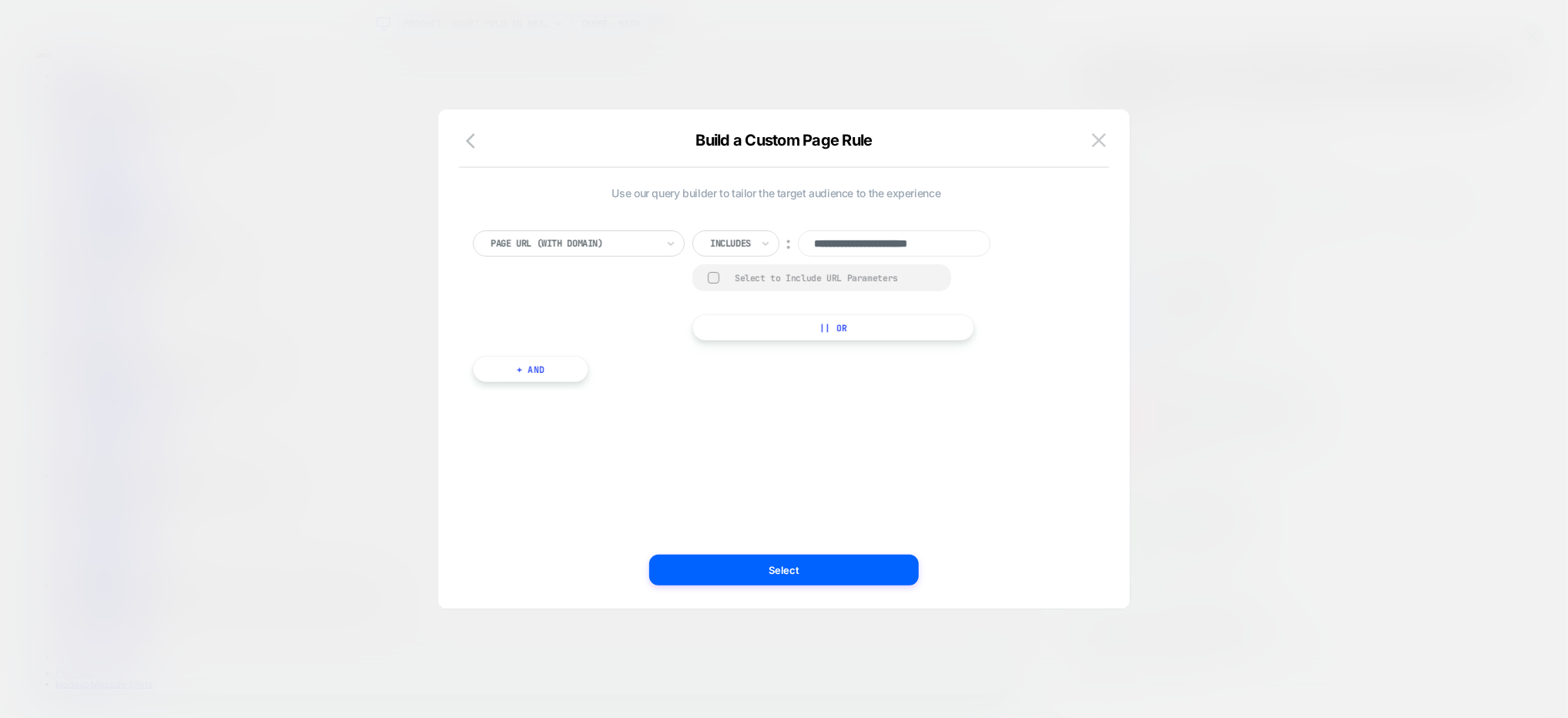
scroll to position [0, 0]
click at [882, 241] on input "**********" at bounding box center [894, 243] width 192 height 26
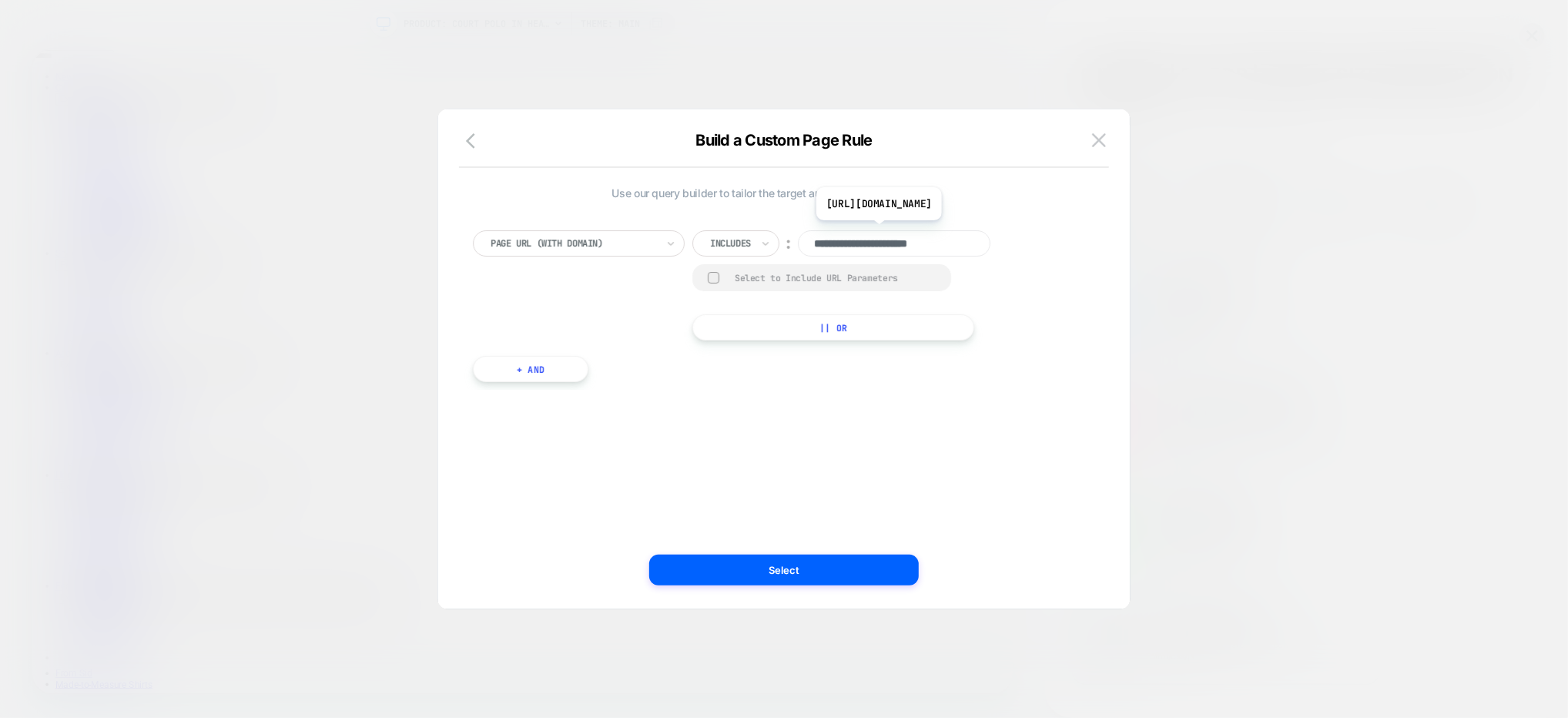
paste input
type input "**********"
click at [707, 374] on div "**********" at bounding box center [776, 299] width 623 height 183
click at [486, 360] on button "+ And" at bounding box center [530, 369] width 115 height 26
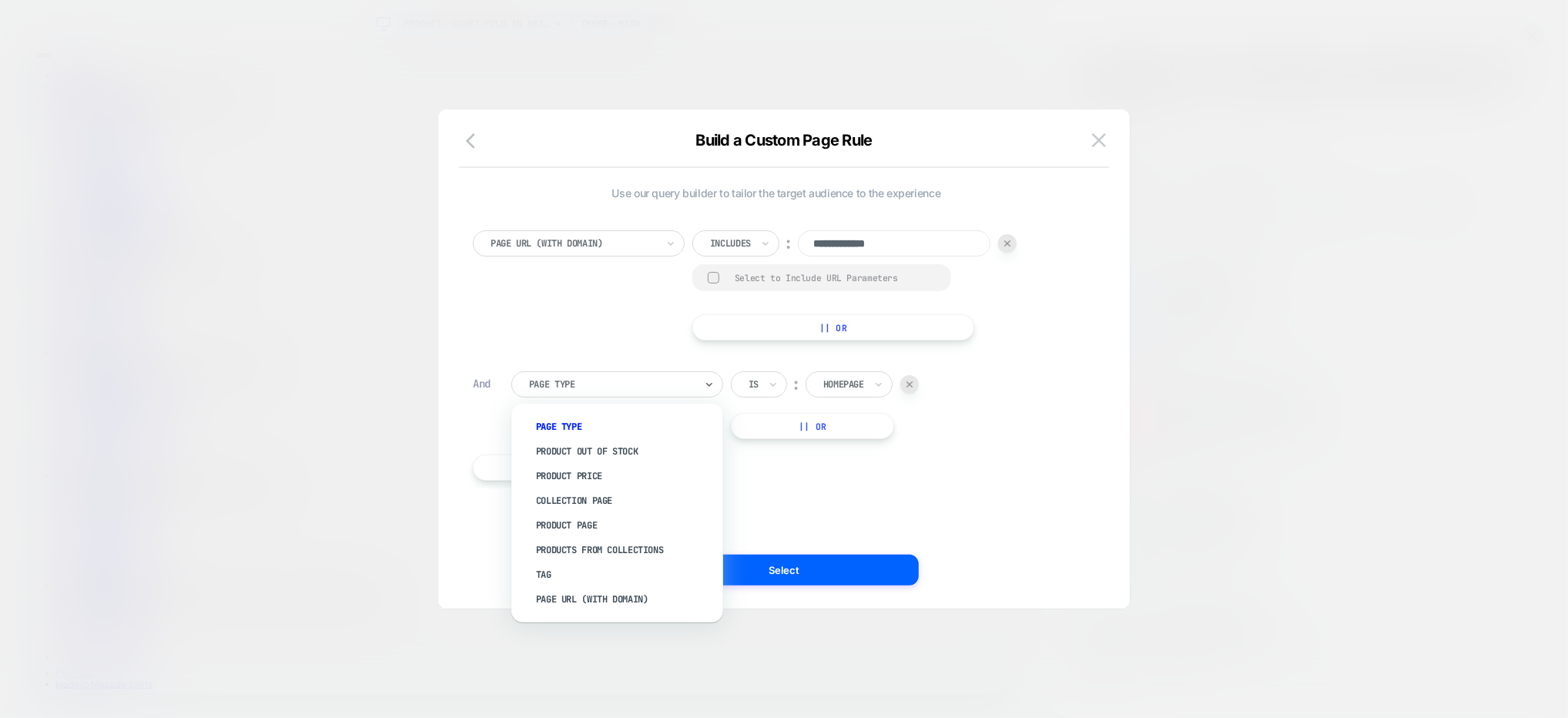
click at [585, 377] on div at bounding box center [611, 384] width 166 height 14
click at [580, 376] on div "Page Type" at bounding box center [611, 384] width 169 height 17
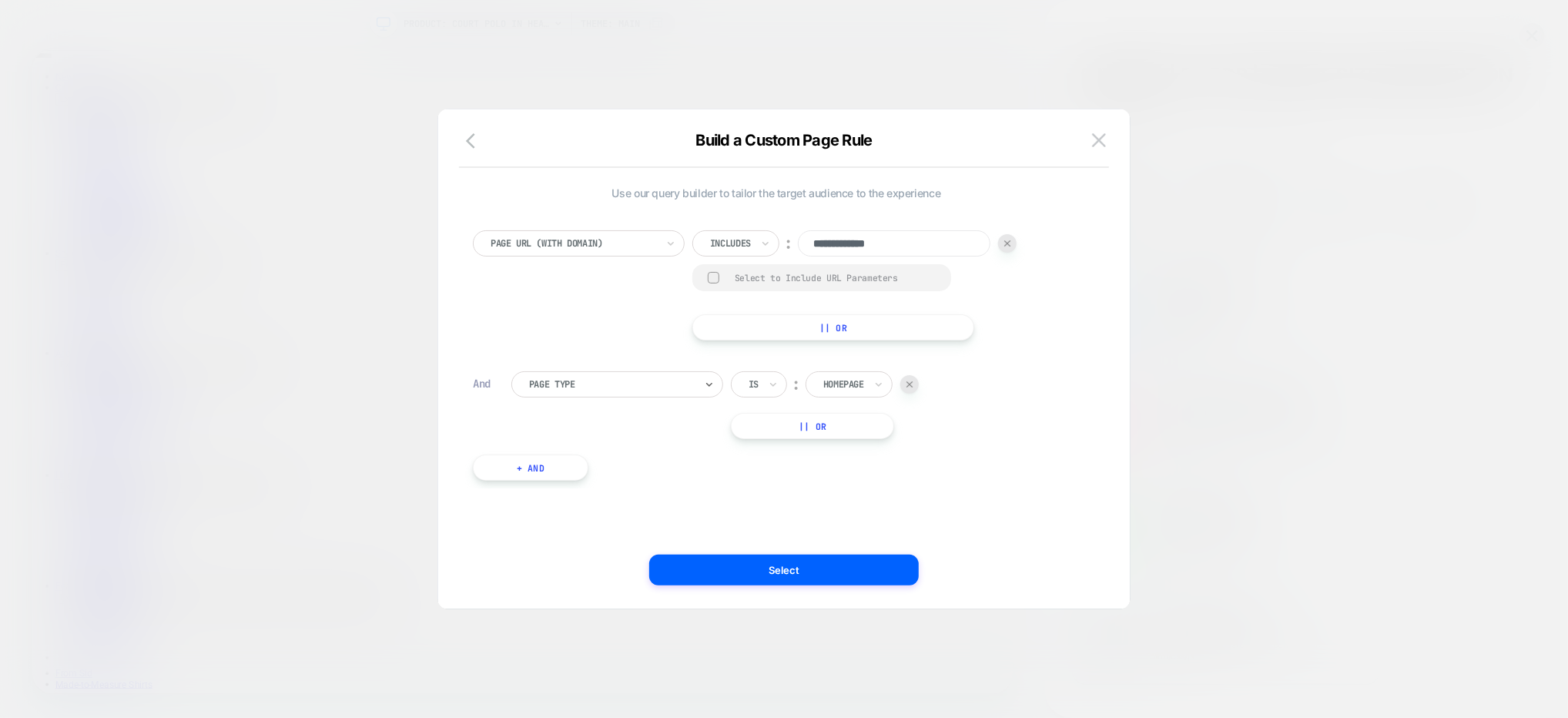
click at [856, 391] on div at bounding box center [844, 384] width 41 height 14
click at [862, 518] on div "Product" at bounding box center [872, 525] width 100 height 25
click at [857, 506] on div "**********" at bounding box center [776, 359] width 645 height 438
click at [831, 562] on button "Select" at bounding box center [784, 570] width 270 height 31
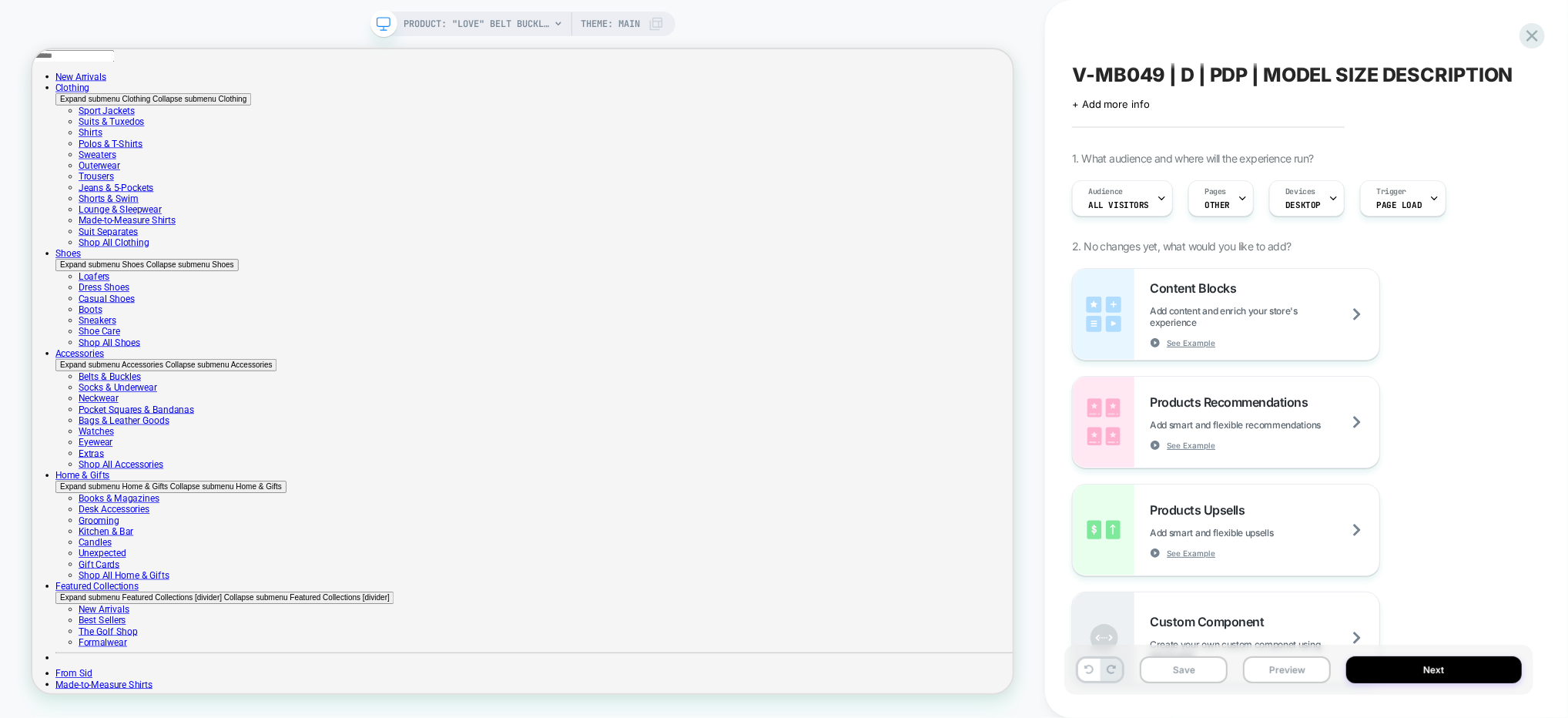
click at [1219, 78] on span "V-MB049 | D | PDP | MODEL SIZE DESCRIPTION" at bounding box center [1293, 74] width 441 height 23
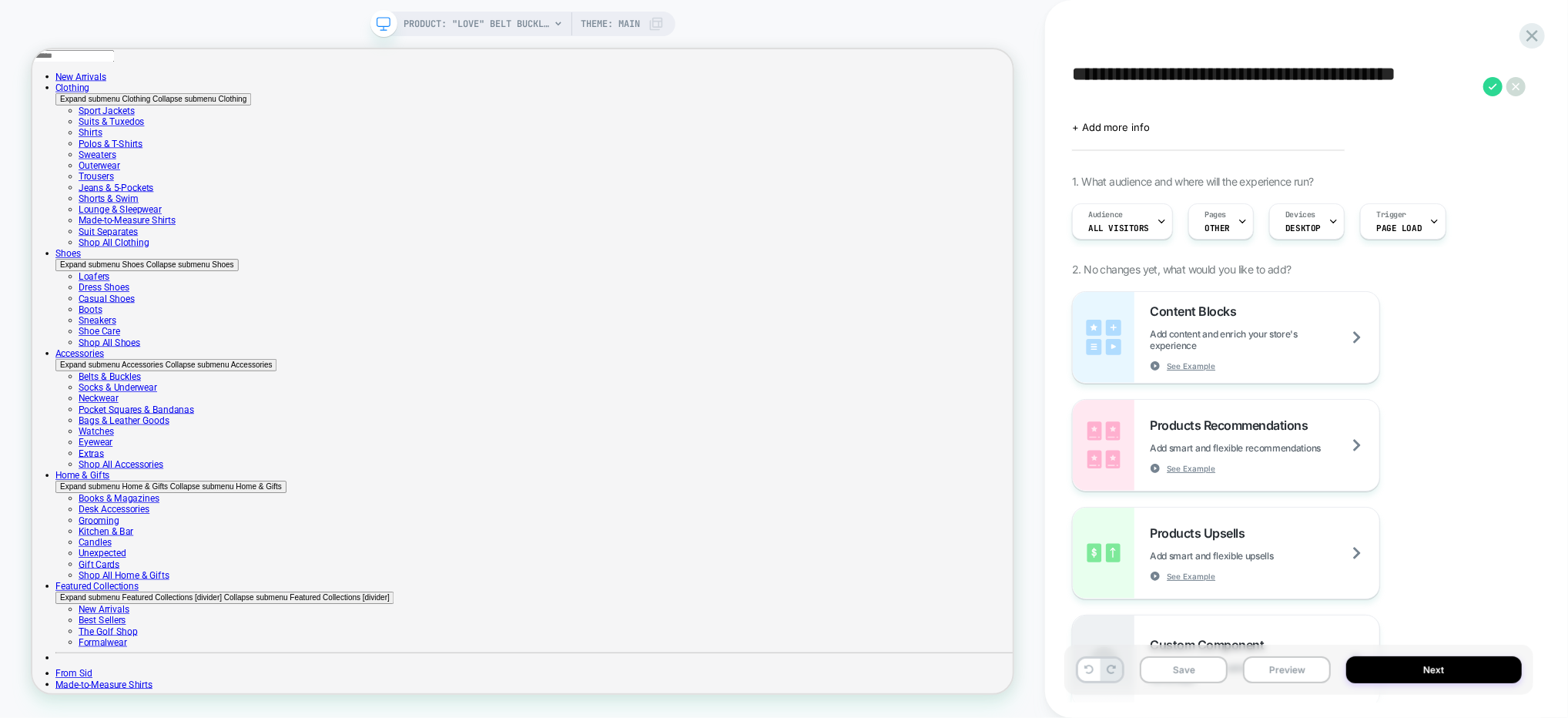
click at [1205, 69] on textarea "**********" at bounding box center [1274, 86] width 404 height 46
click at [1191, 76] on textarea "**********" at bounding box center [1274, 86] width 404 height 46
type textarea "**********"
click at [1493, 85] on icon at bounding box center [1493, 86] width 19 height 19
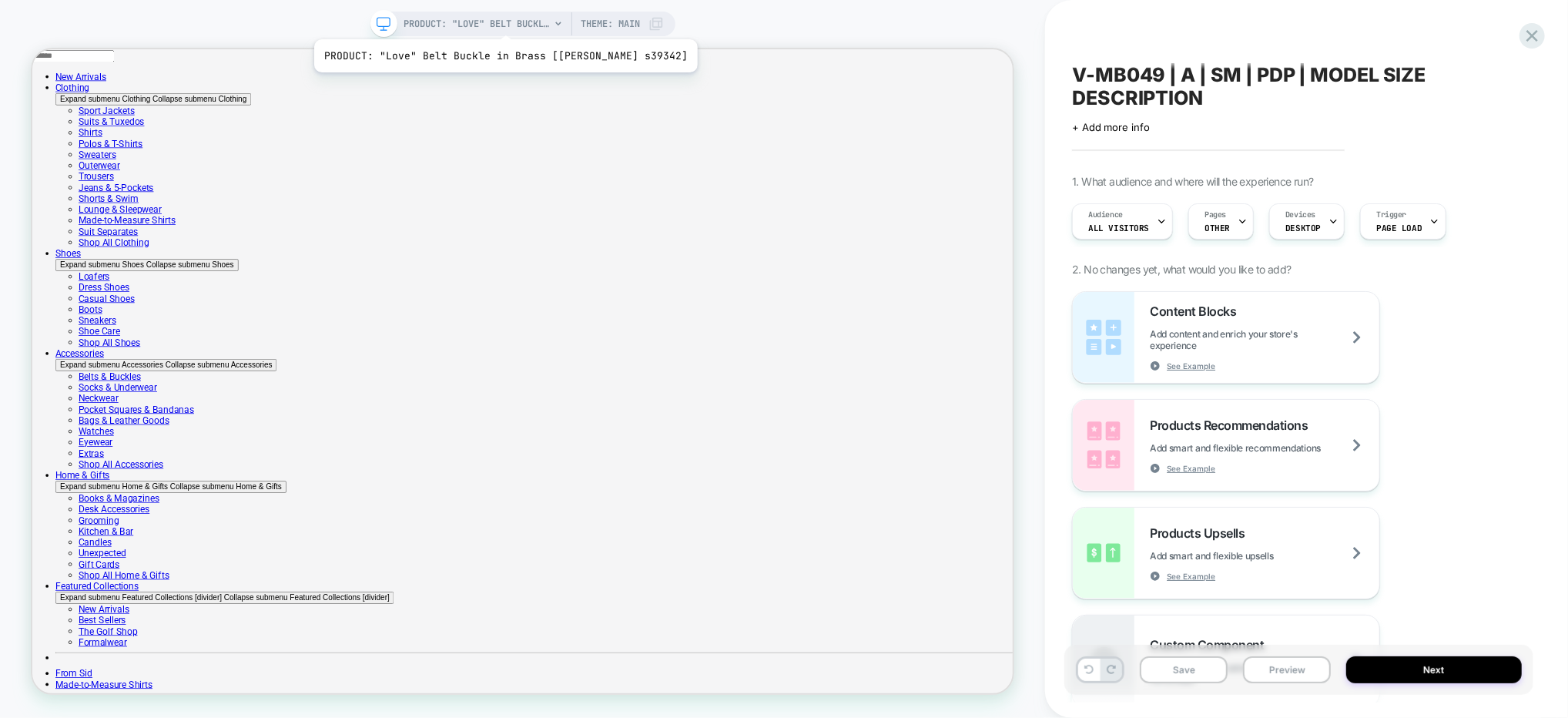
click at [487, 20] on span "PRODUCT: "Love" Belt Buckle in Brass [[PERSON_NAME] s39342]" at bounding box center [476, 23] width 146 height 25
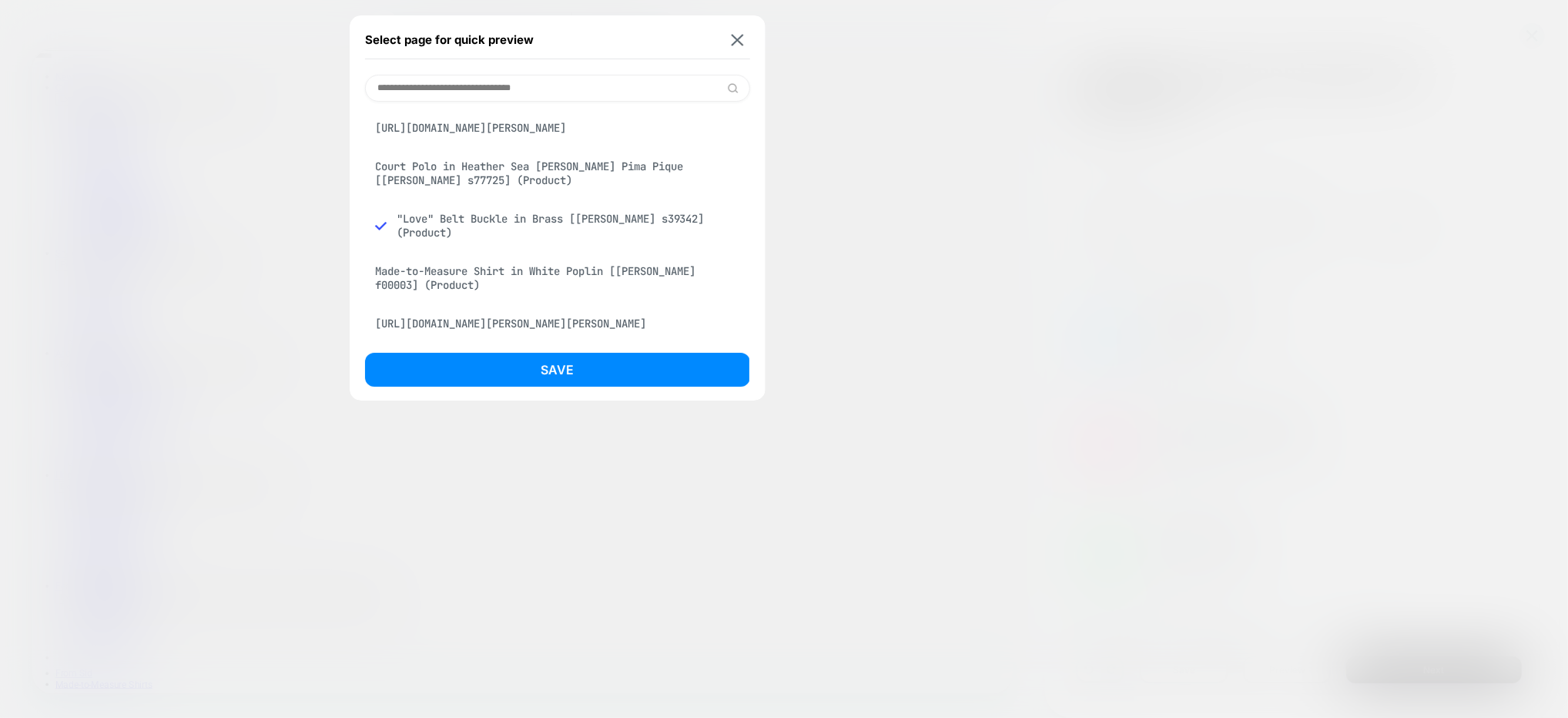
click at [531, 171] on div "Court Polo in Heather Sea [PERSON_NAME] Pima Pique [[PERSON_NAME] s77725] (Prod…" at bounding box center [557, 173] width 385 height 43
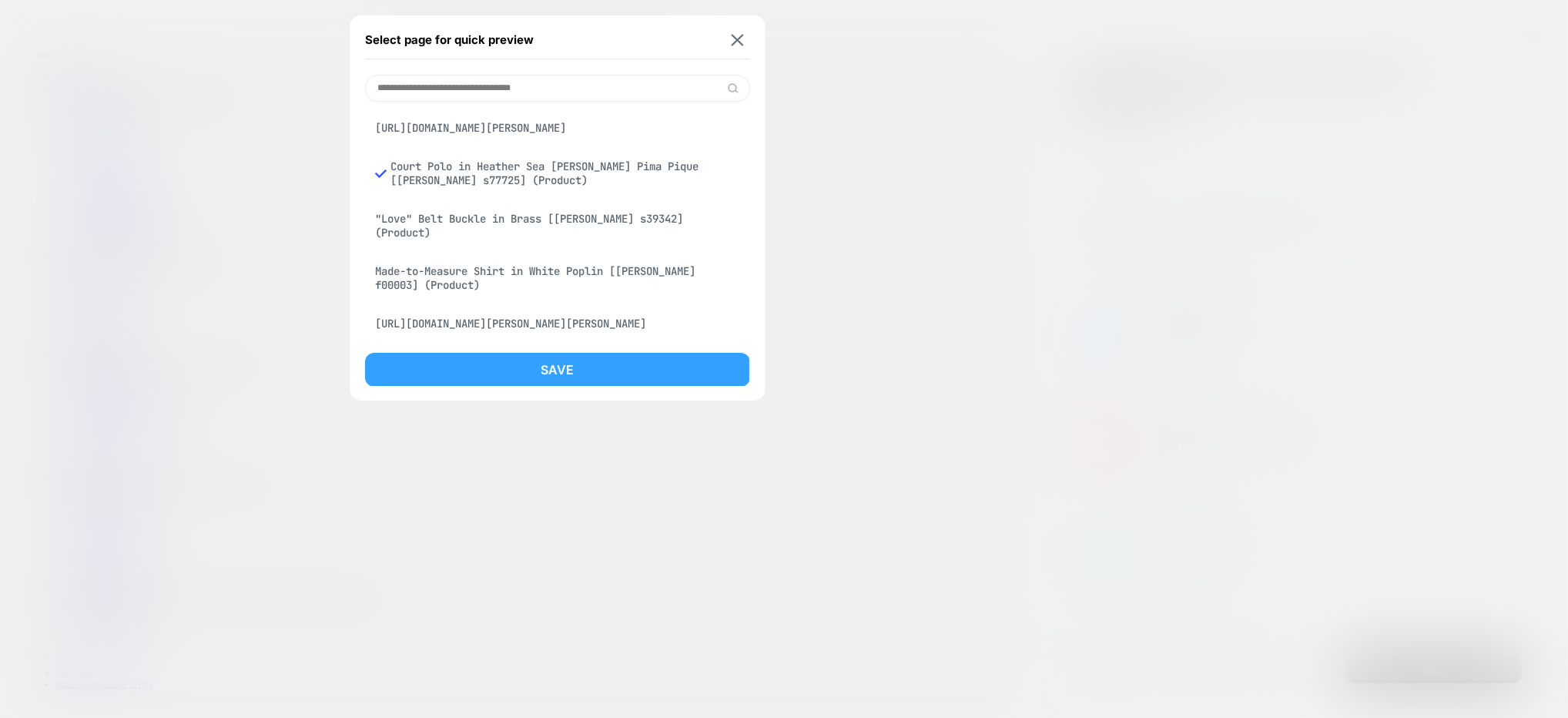
click at [519, 360] on button "Save" at bounding box center [557, 370] width 385 height 34
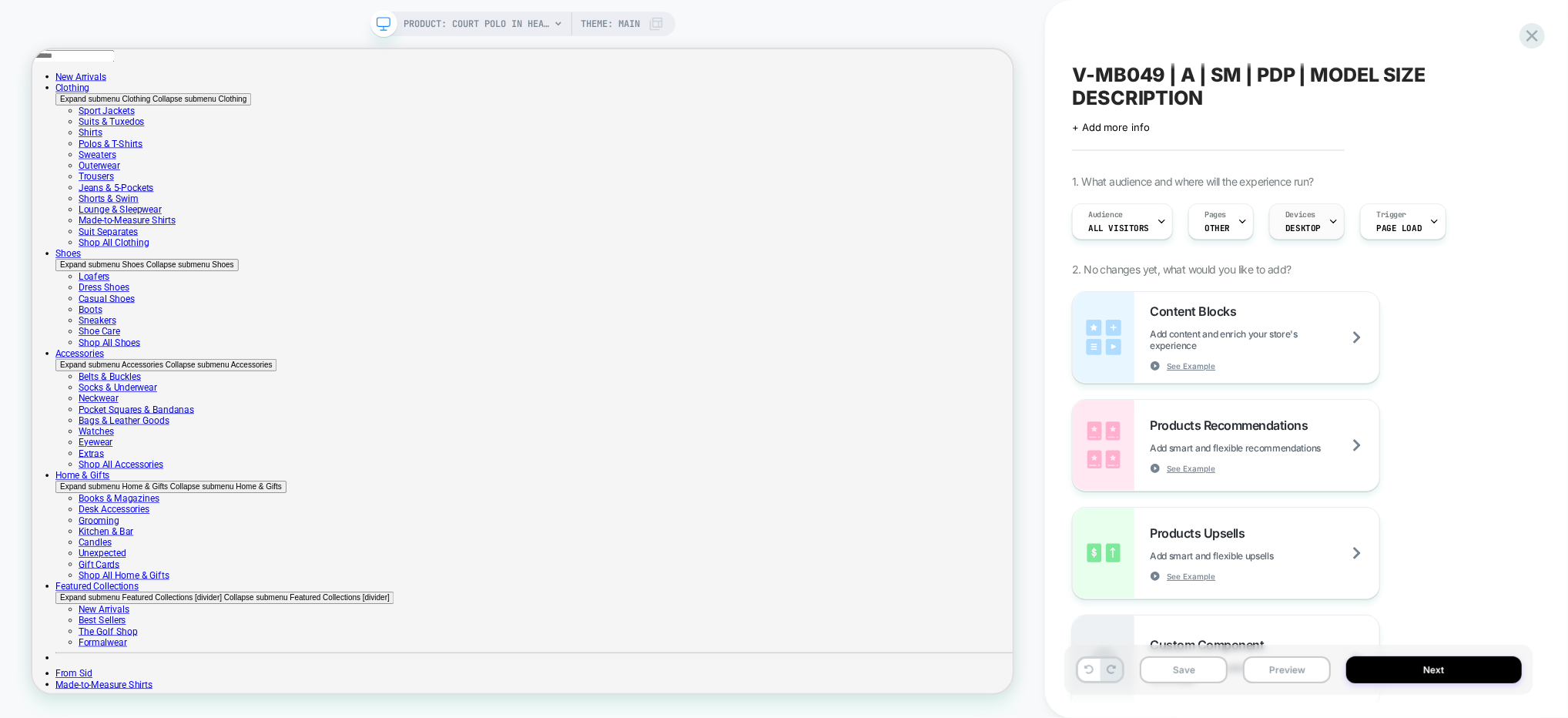
click at [1293, 233] on div "Devices DESKTOP" at bounding box center [1303, 221] width 66 height 35
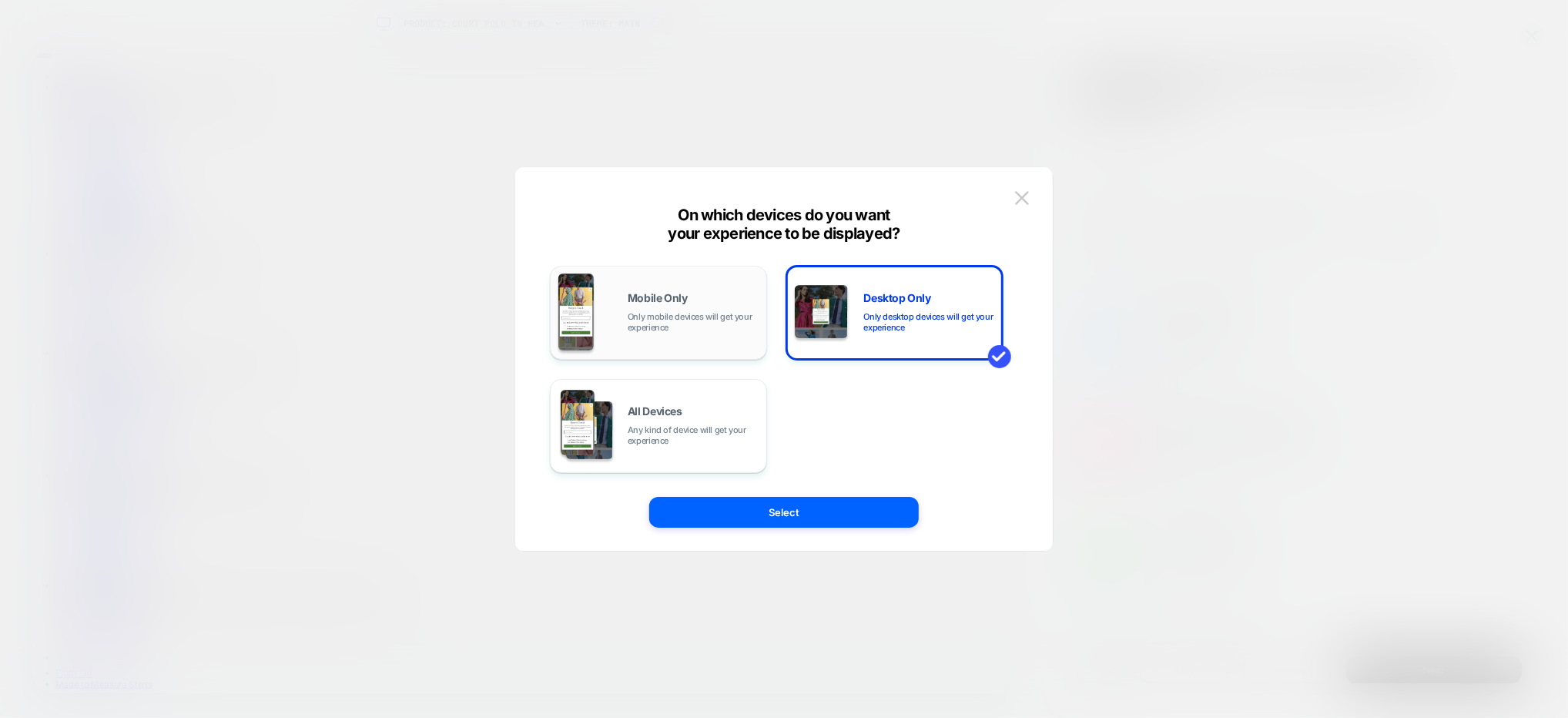
click at [676, 326] on span "Only mobile devices will get your experience" at bounding box center [693, 321] width 131 height 22
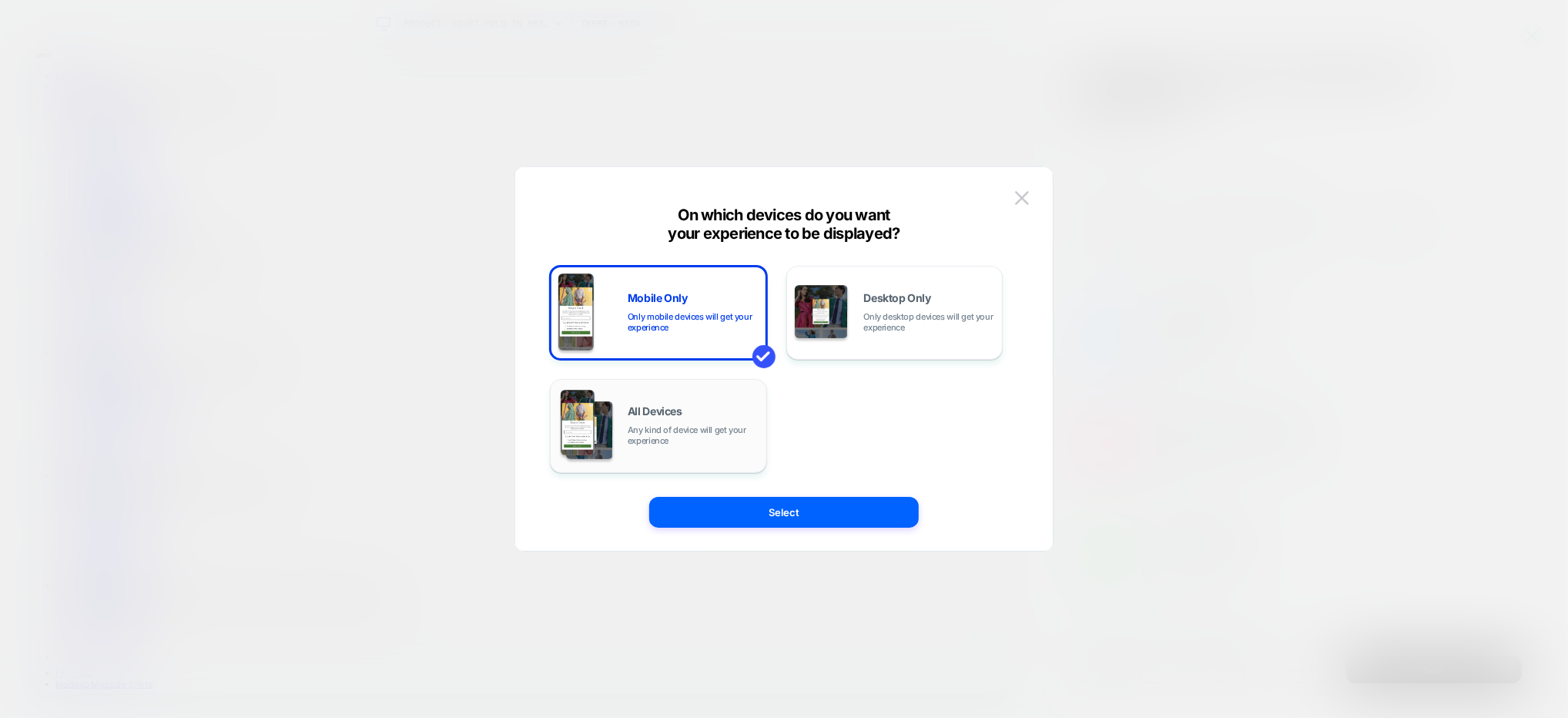
click at [681, 430] on span "Any kind of device will get your experience" at bounding box center [693, 435] width 131 height 22
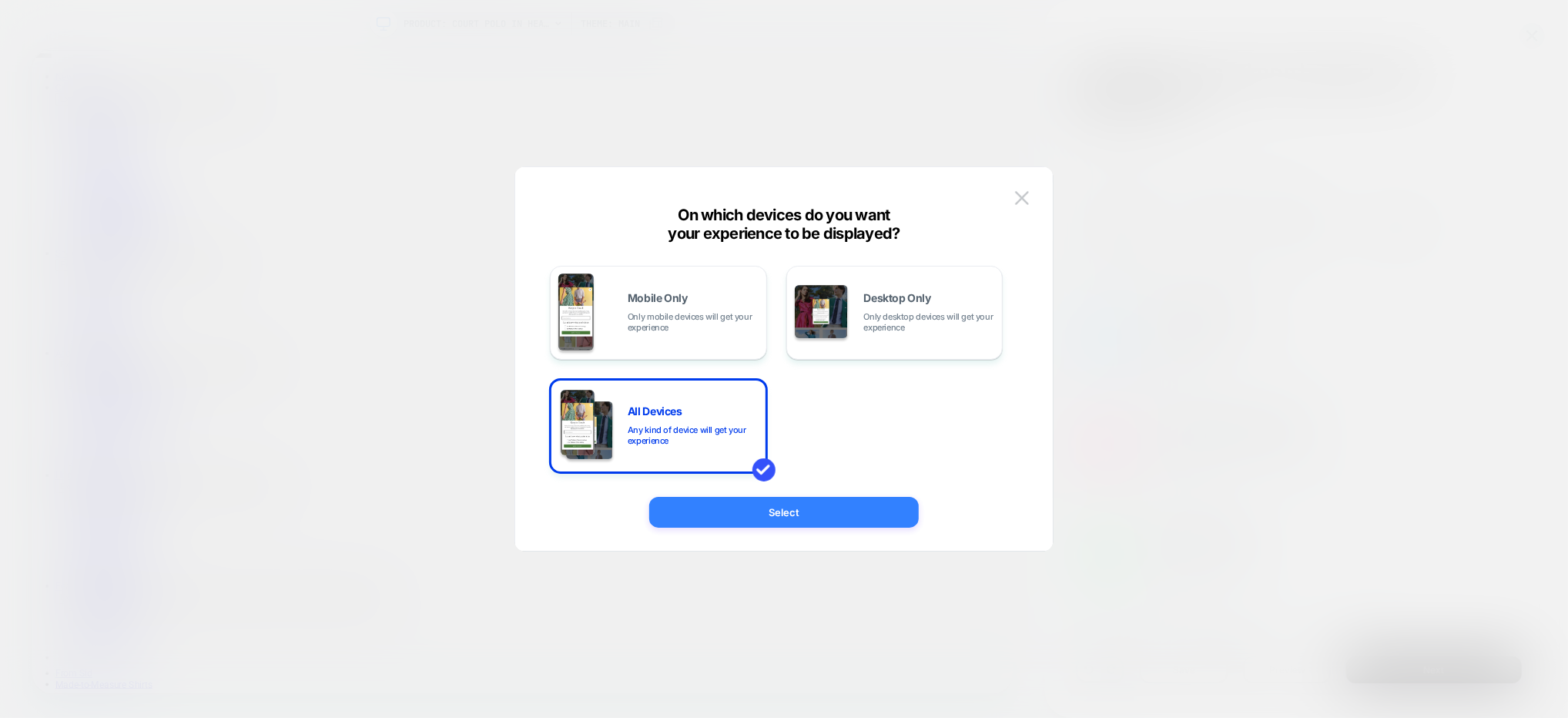
click at [766, 512] on button "Select" at bounding box center [784, 512] width 270 height 31
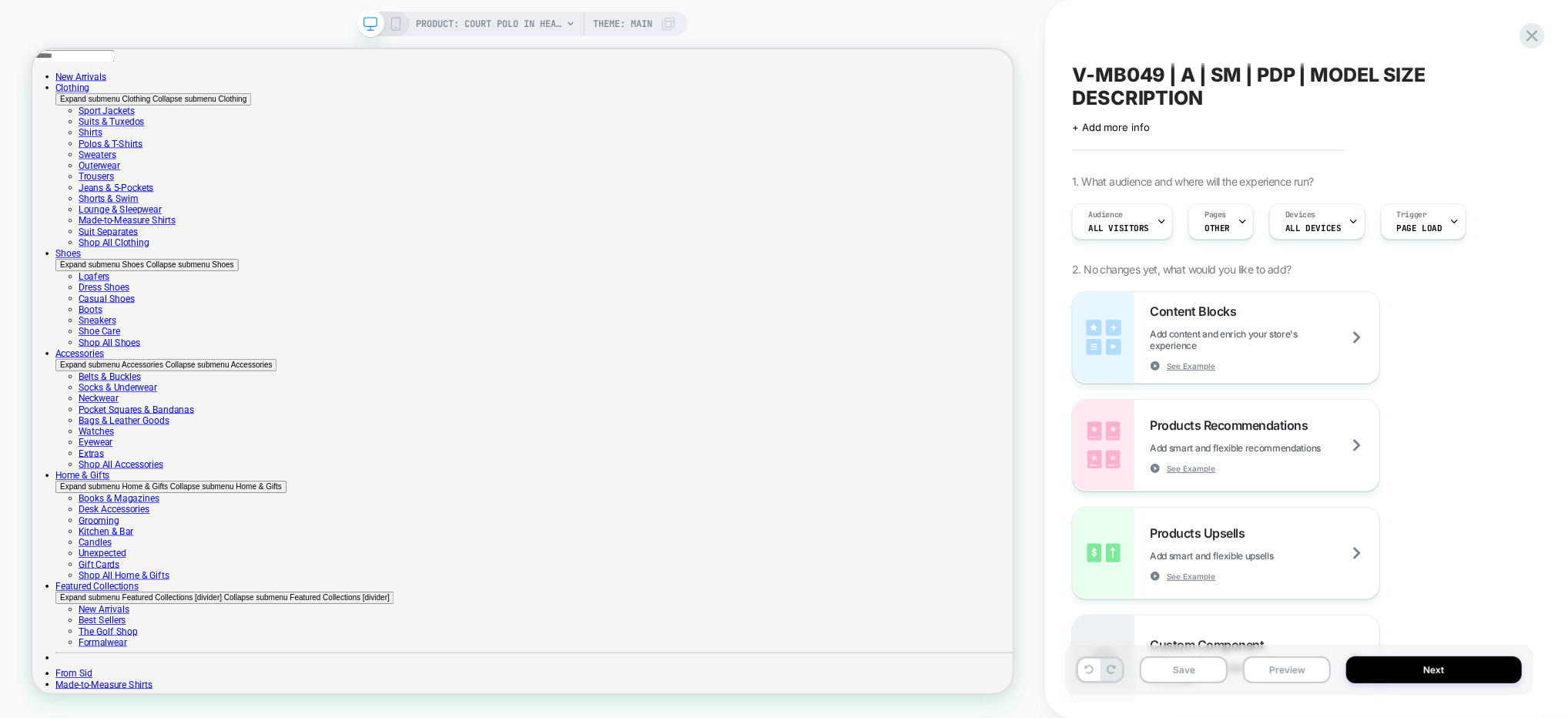
click at [1516, 438] on div "Content Blocks Add content and enrich your store's experience See Example Produ…" at bounding box center [1299, 499] width 454 height 416
click at [1187, 670] on button "Save" at bounding box center [1184, 670] width 88 height 27
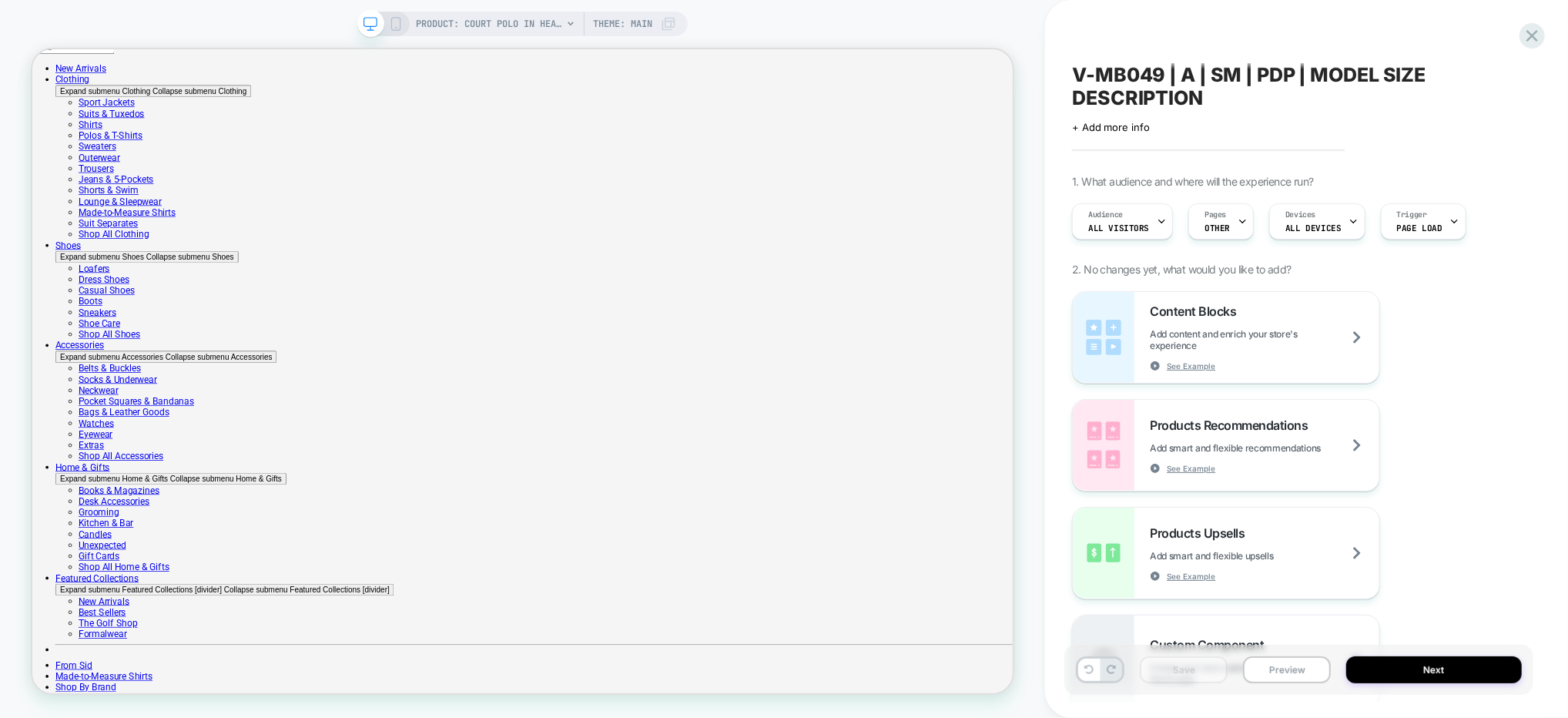
drag, startPoint x: 1527, startPoint y: 42, endPoint x: 1536, endPoint y: 44, distance: 9.2
click at [1527, 42] on icon at bounding box center [1532, 36] width 21 height 21
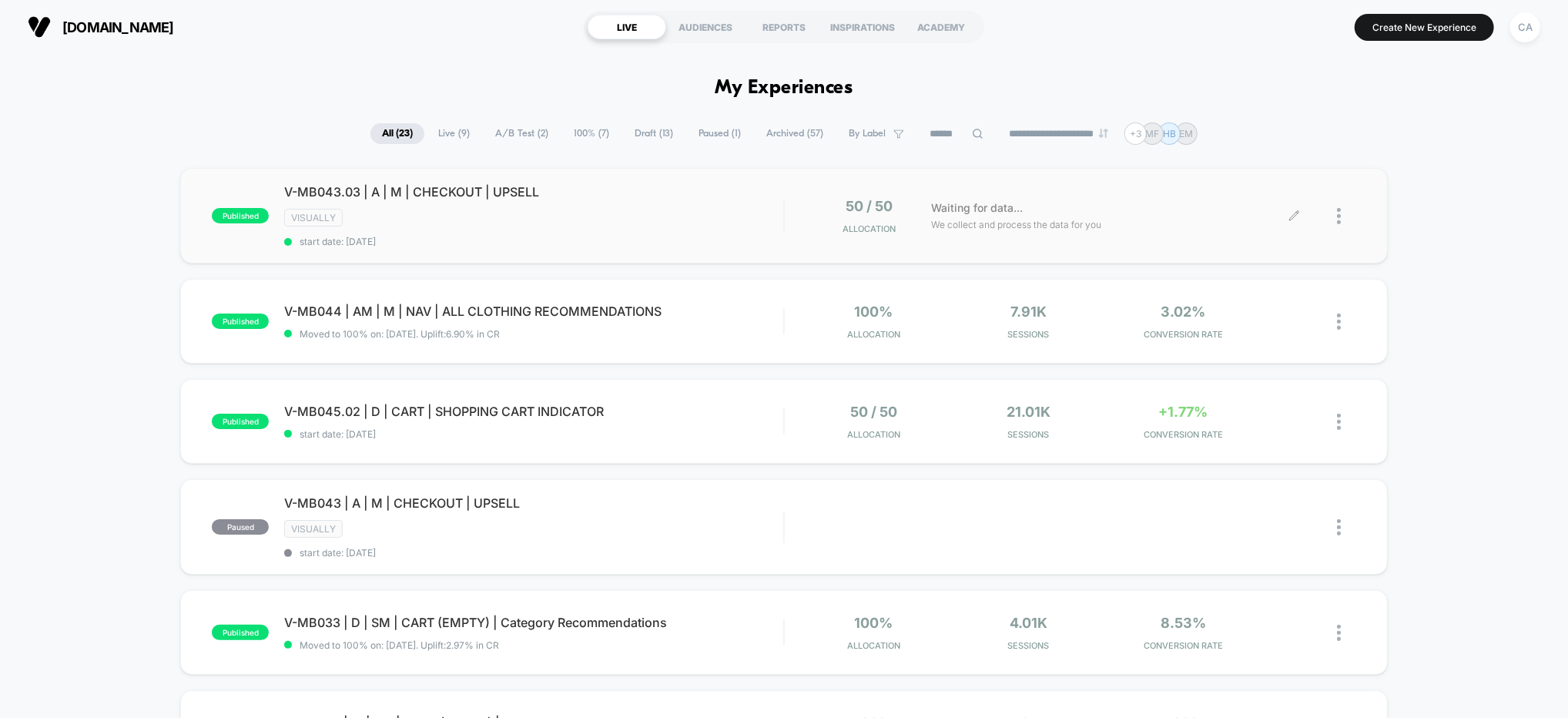
click at [1337, 216] on img at bounding box center [1339, 216] width 4 height 16
click at [636, 135] on span "Draft ( 13 )" at bounding box center [654, 134] width 61 height 21
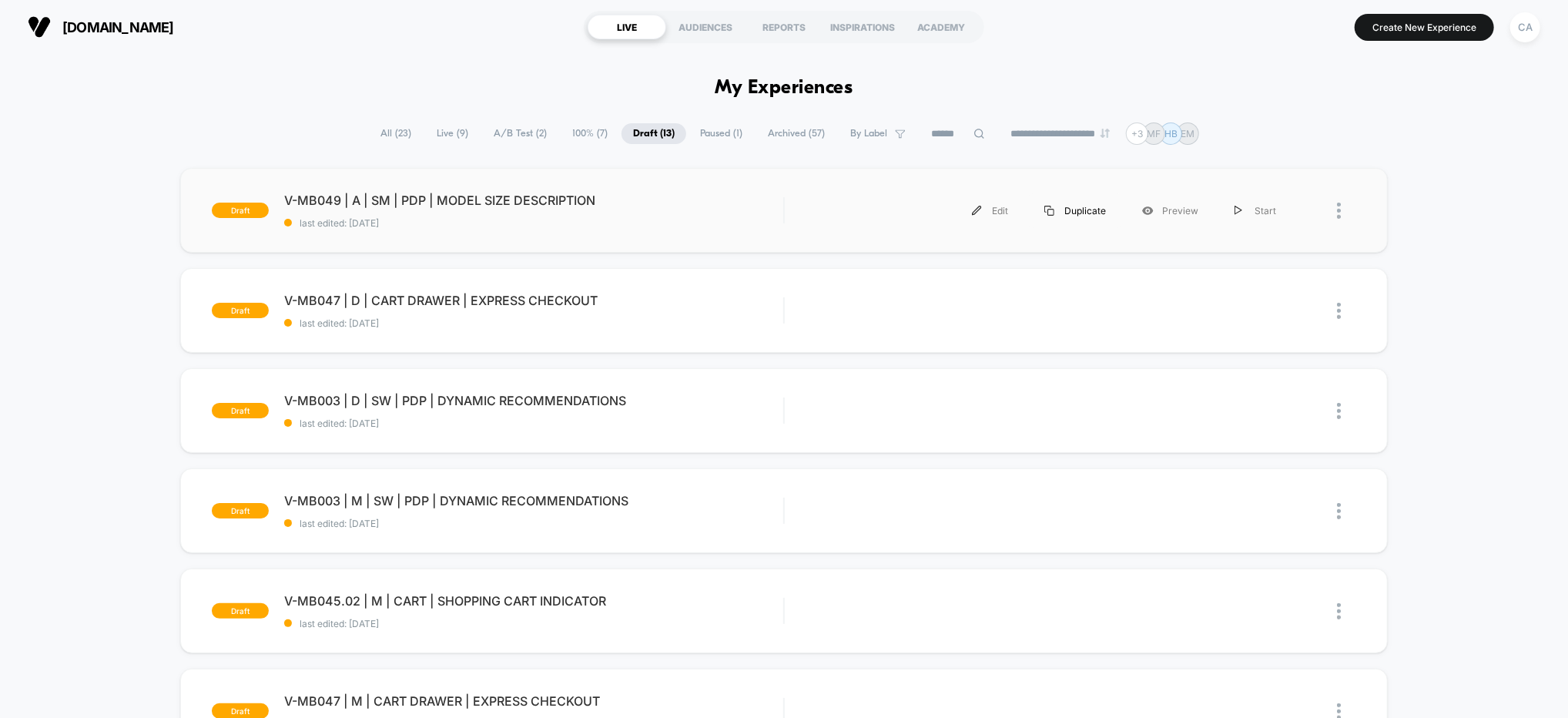
click at [1063, 208] on div "Duplicate" at bounding box center [1075, 210] width 98 height 35
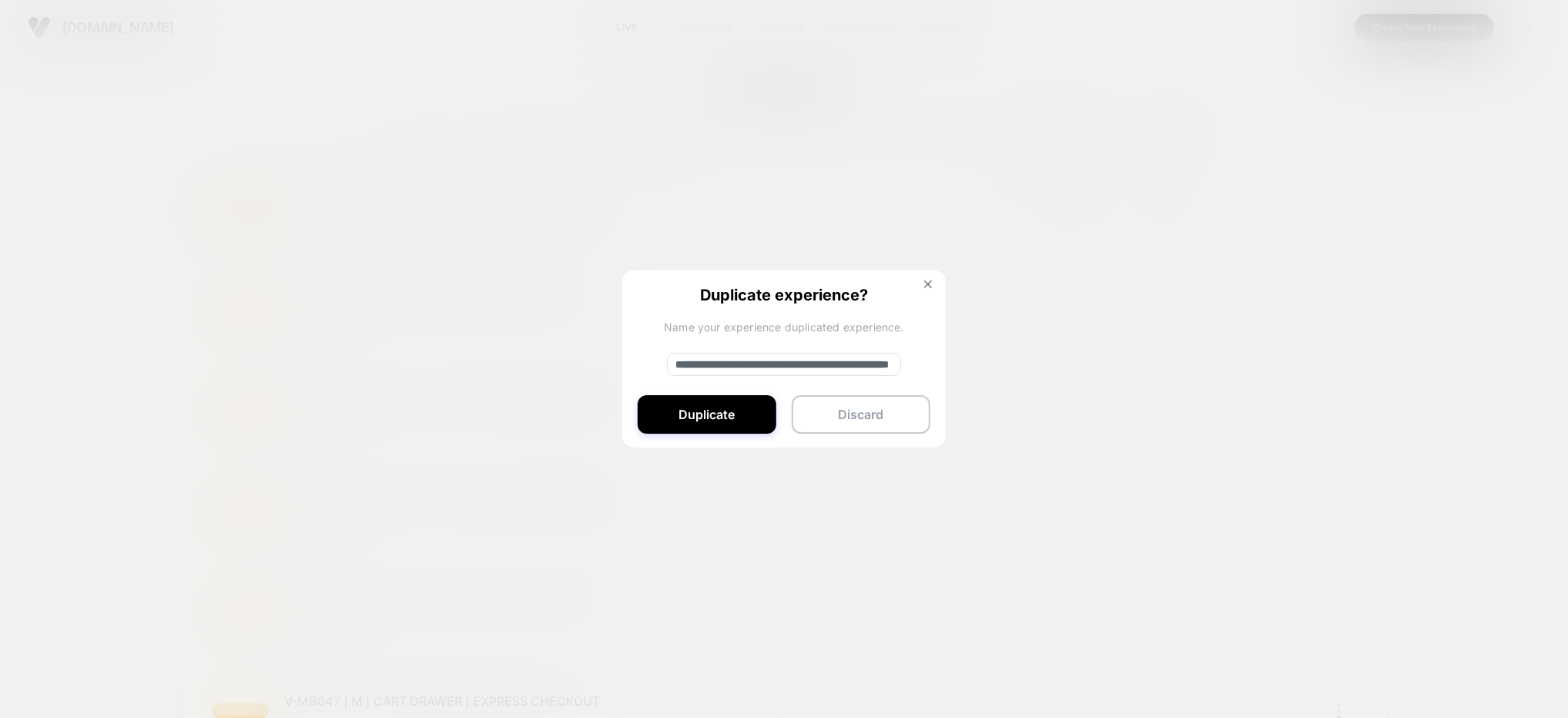
drag, startPoint x: 639, startPoint y: 359, endPoint x: 541, endPoint y: 355, distance: 98.1
click at [800, 228] on div "**********" at bounding box center [1047, 210] width 494 height 35
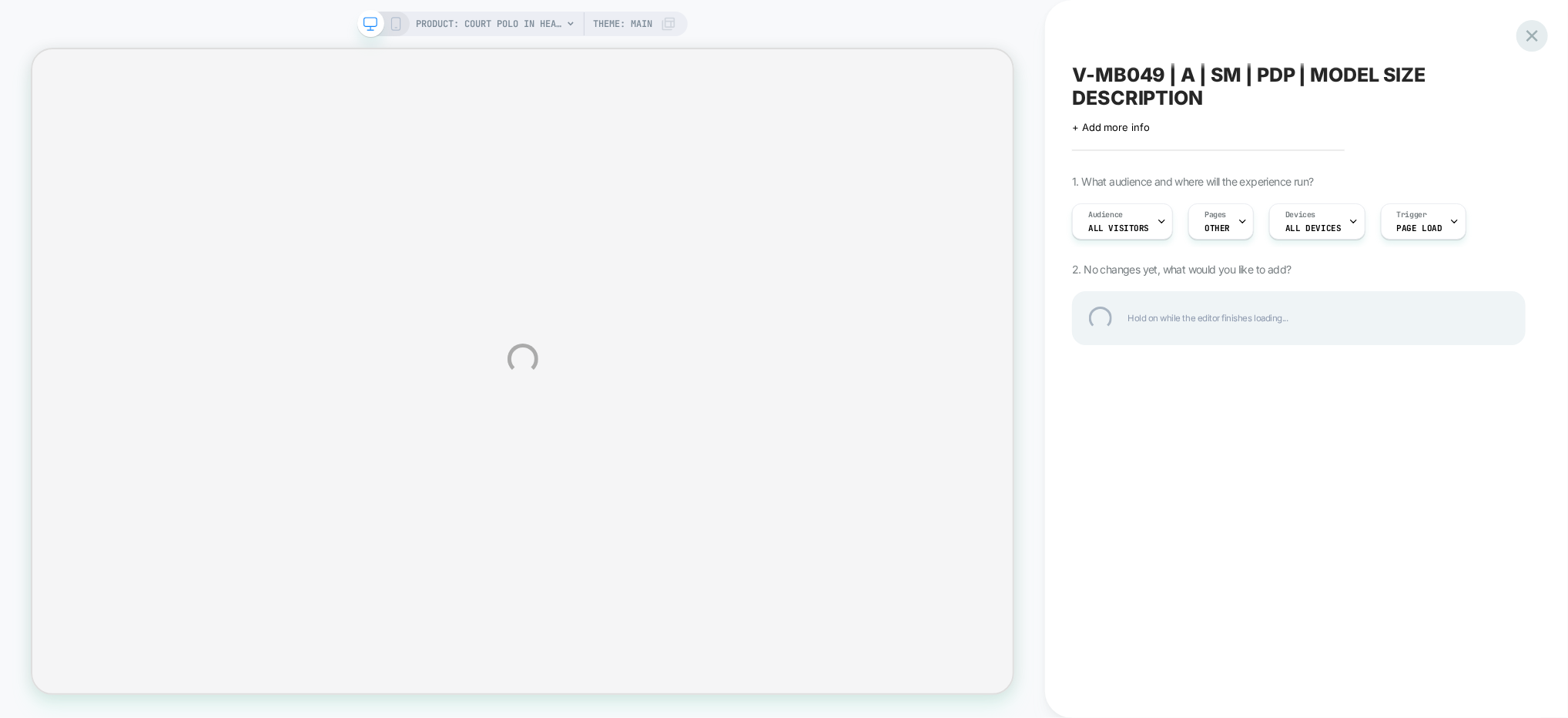
click at [1529, 40] on div at bounding box center [1532, 36] width 31 height 31
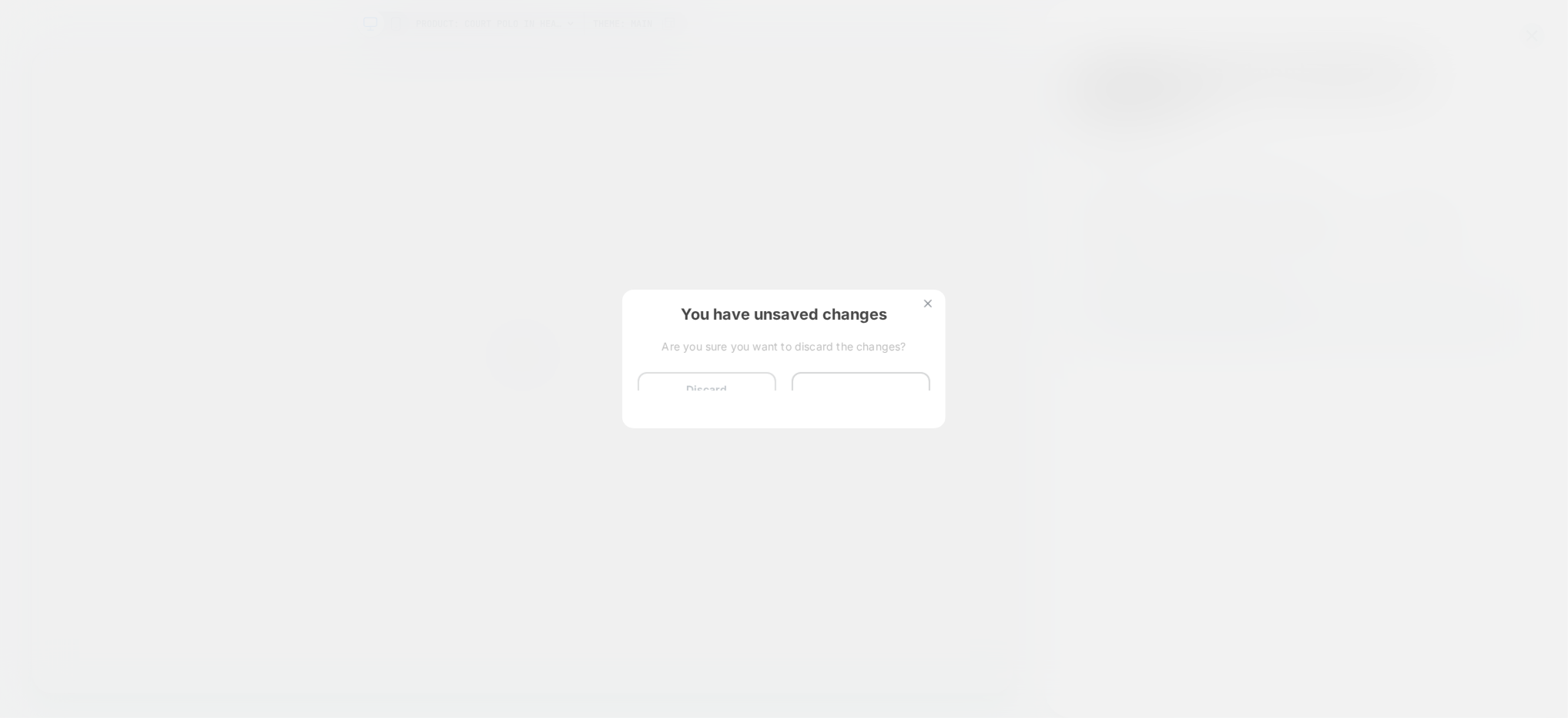
click at [702, 397] on div "You have unsaved changes Are you sure you want to discard the changes? Discard …" at bounding box center [784, 359] width 324 height 139
click at [703, 397] on button "Discard Changes" at bounding box center [707, 396] width 139 height 48
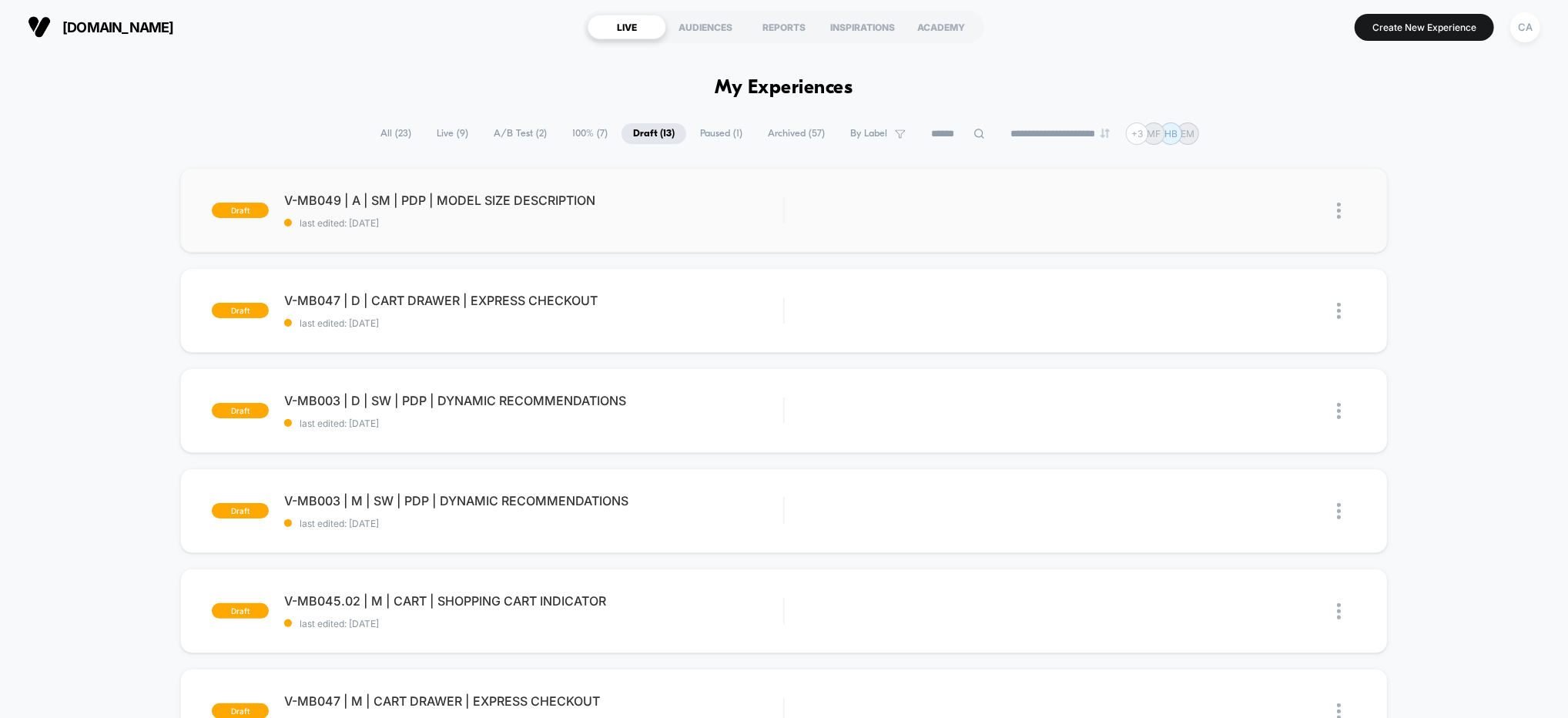
click at [1340, 208] on img at bounding box center [1339, 211] width 4 height 16
click at [1251, 170] on div "Duplicate" at bounding box center [1260, 175] width 139 height 35
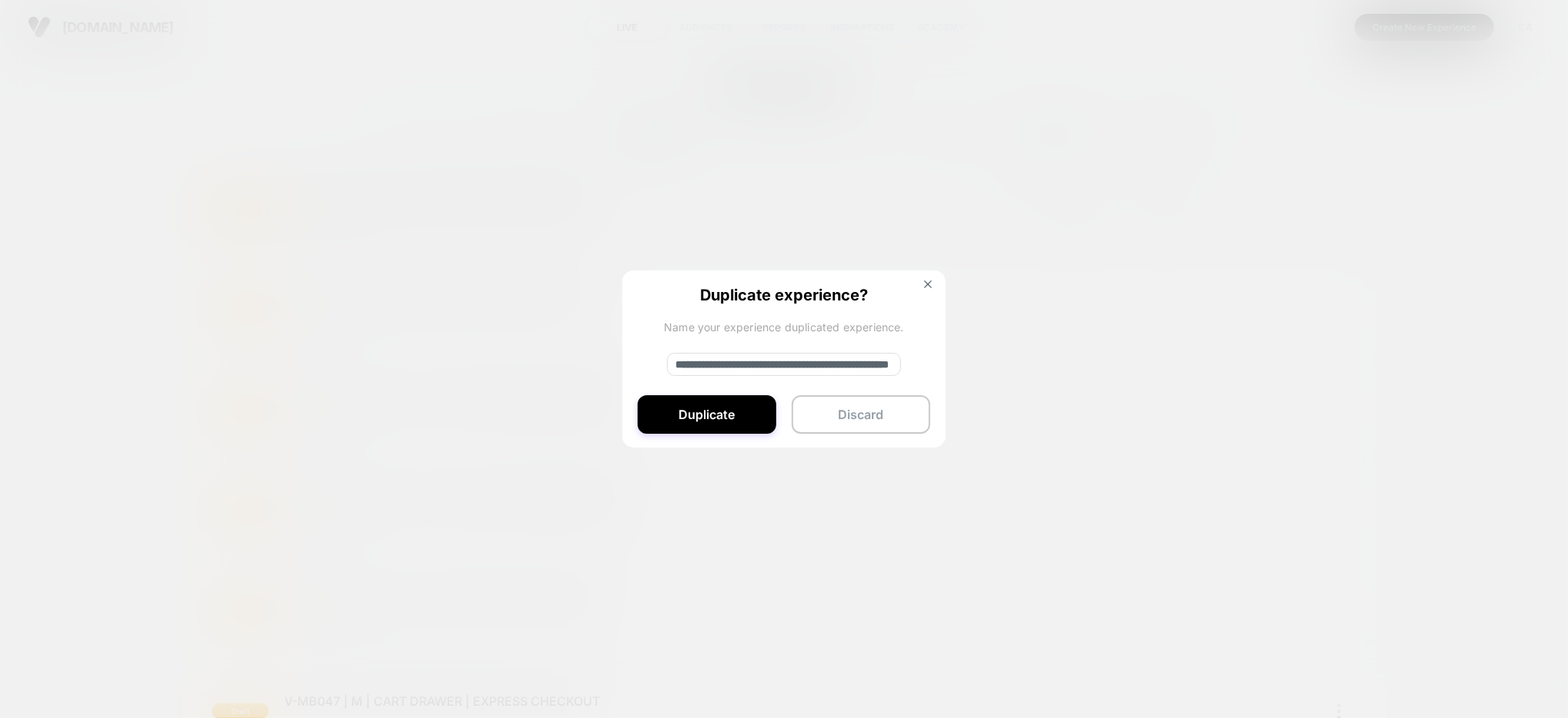
drag, startPoint x: 729, startPoint y: 359, endPoint x: 670, endPoint y: 359, distance: 59.0
click at [670, 359] on input "**********" at bounding box center [784, 364] width 234 height 23
click at [773, 360] on input "**********" at bounding box center [784, 364] width 234 height 23
type input "**********"
click at [733, 421] on button "Duplicate" at bounding box center [707, 414] width 139 height 39
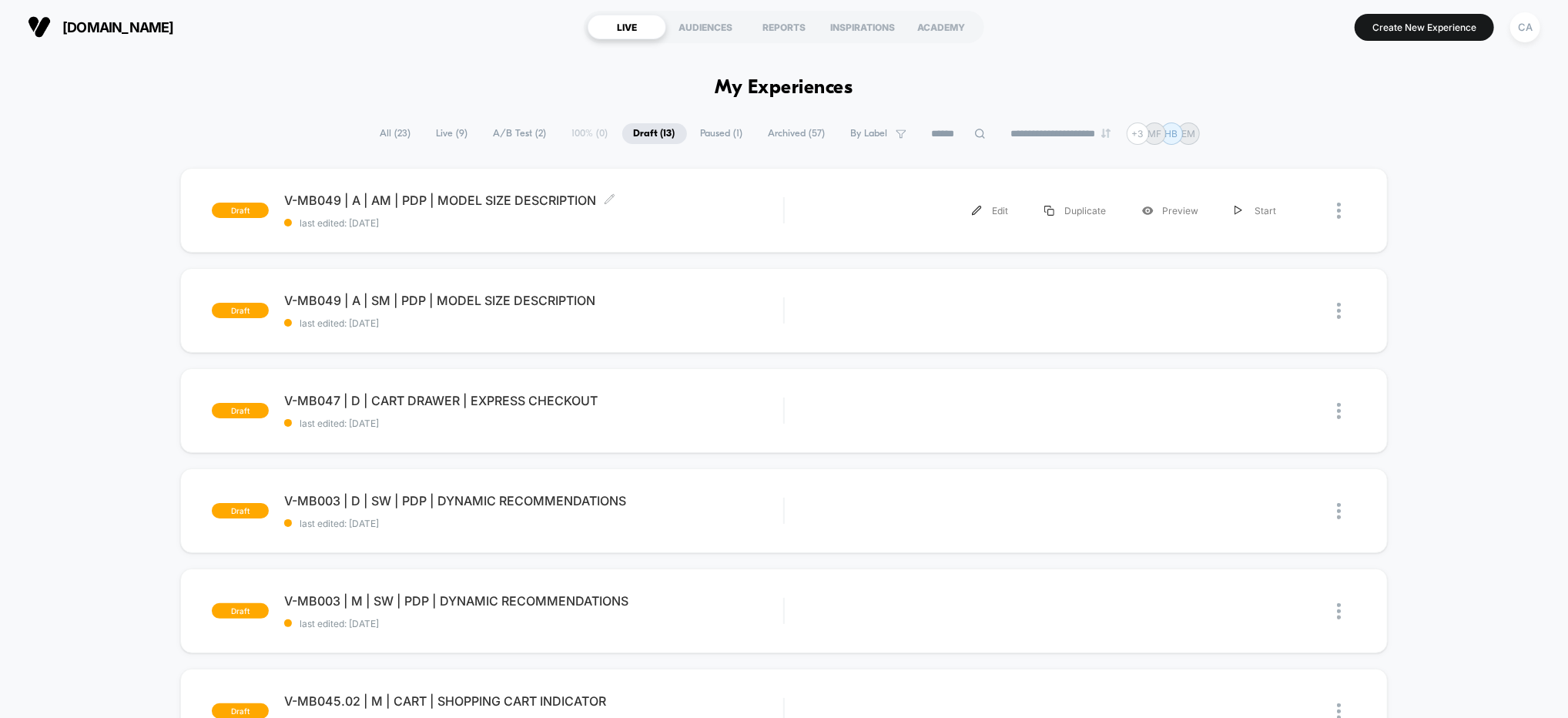
click at [725, 216] on div "V-MB049 | A | AM | PDP | MODEL SIZE DESCRIPTION Click to edit experience detail…" at bounding box center [534, 210] width 499 height 36
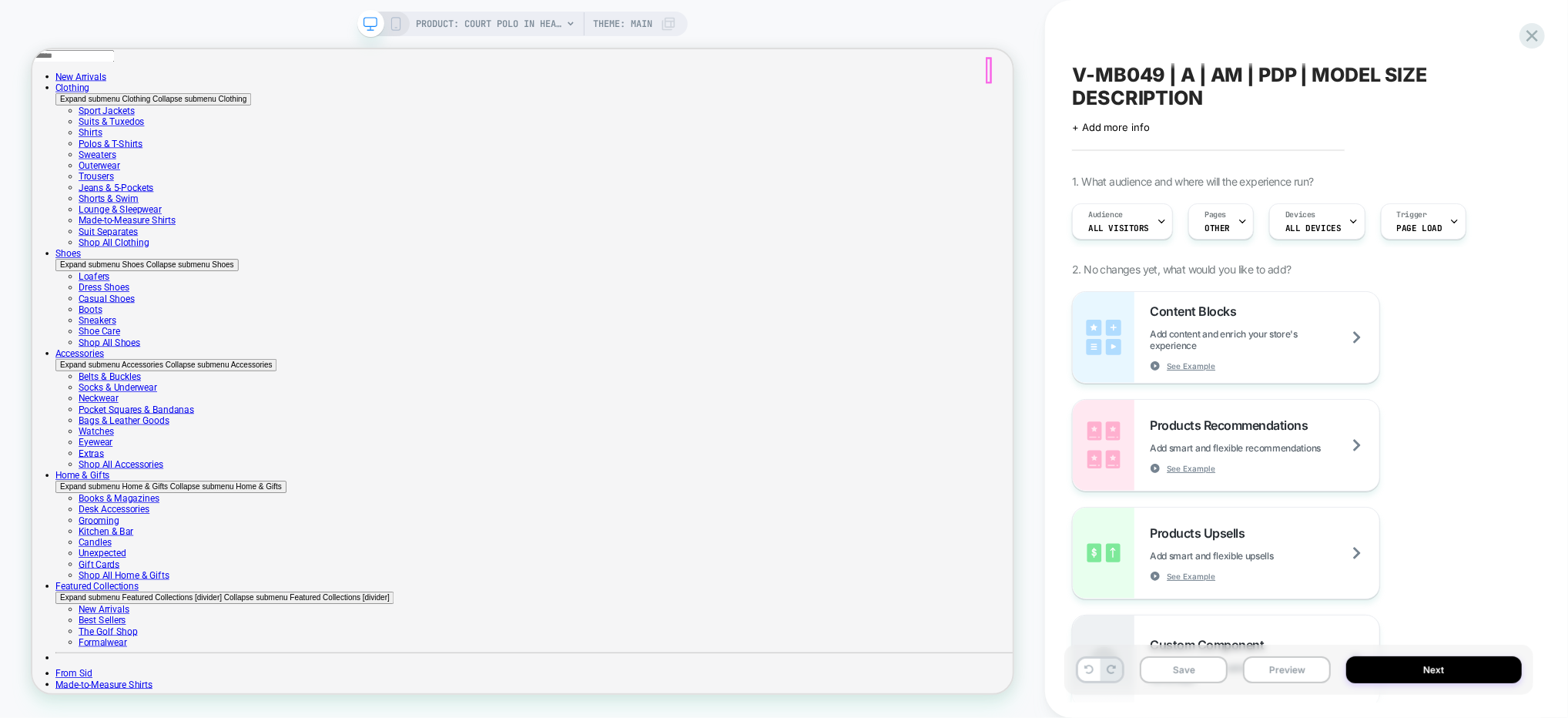
click at [1221, 224] on span "OTHER" at bounding box center [1217, 228] width 25 height 10
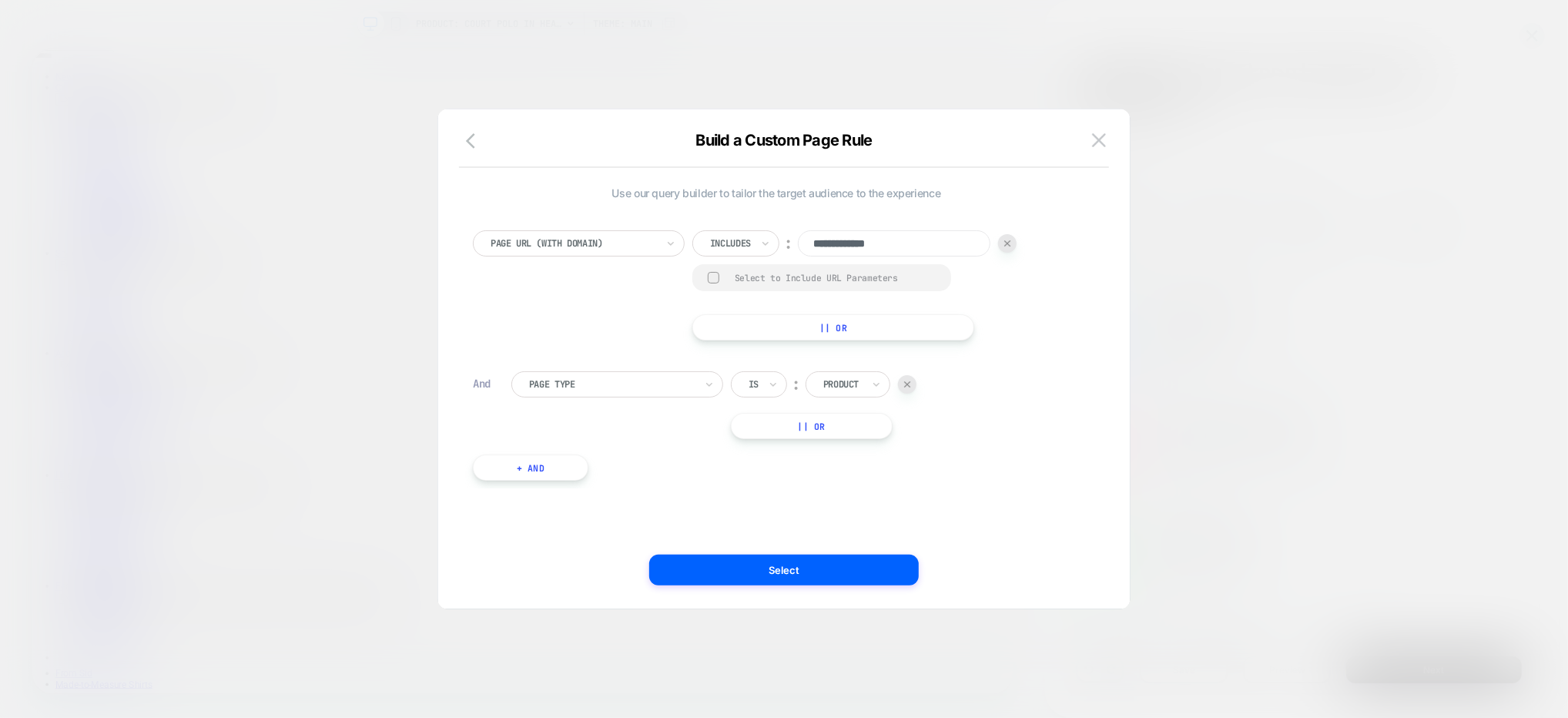
click at [832, 242] on input "**********" at bounding box center [894, 243] width 192 height 26
click at [822, 241] on input "**********" at bounding box center [894, 243] width 192 height 26
type input "**********"
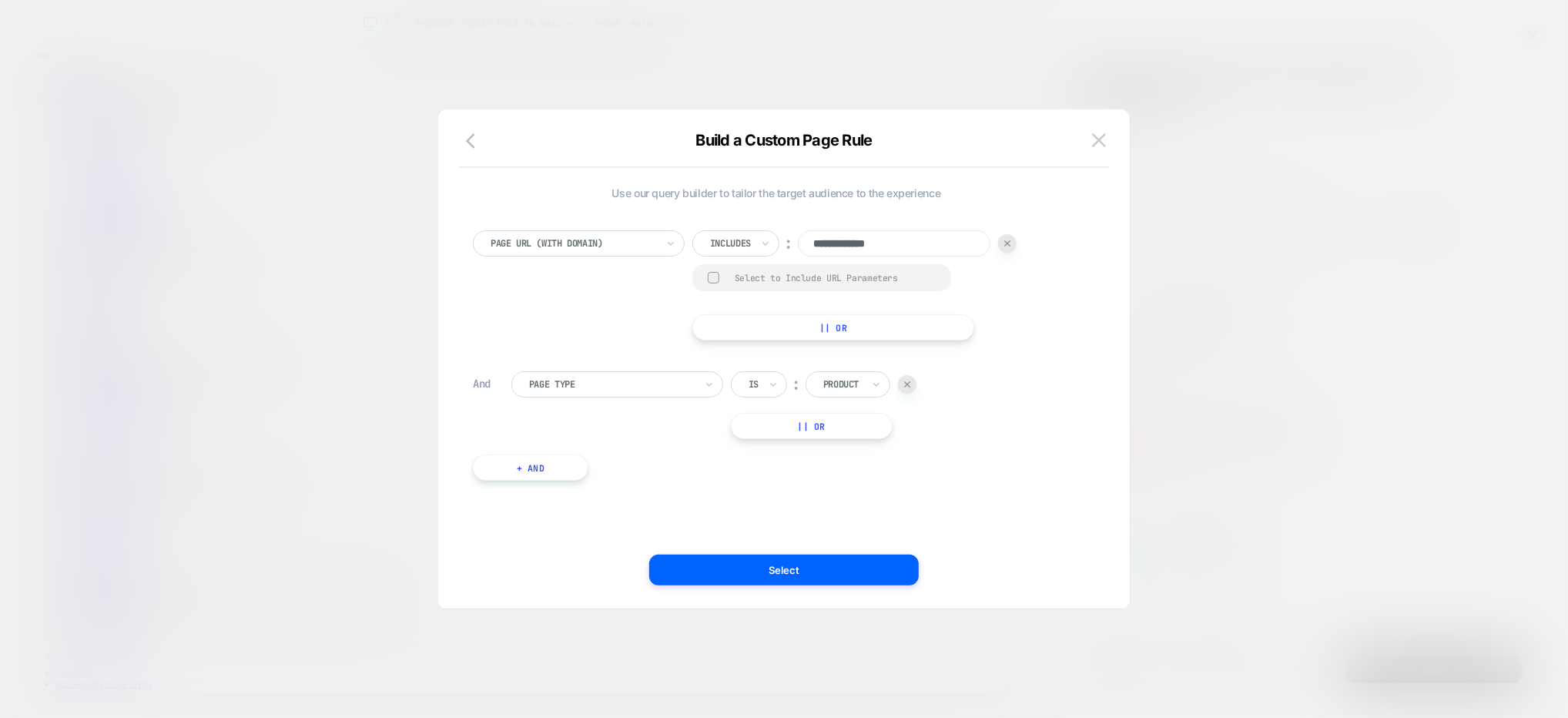
click at [841, 562] on button "Select" at bounding box center [784, 570] width 270 height 31
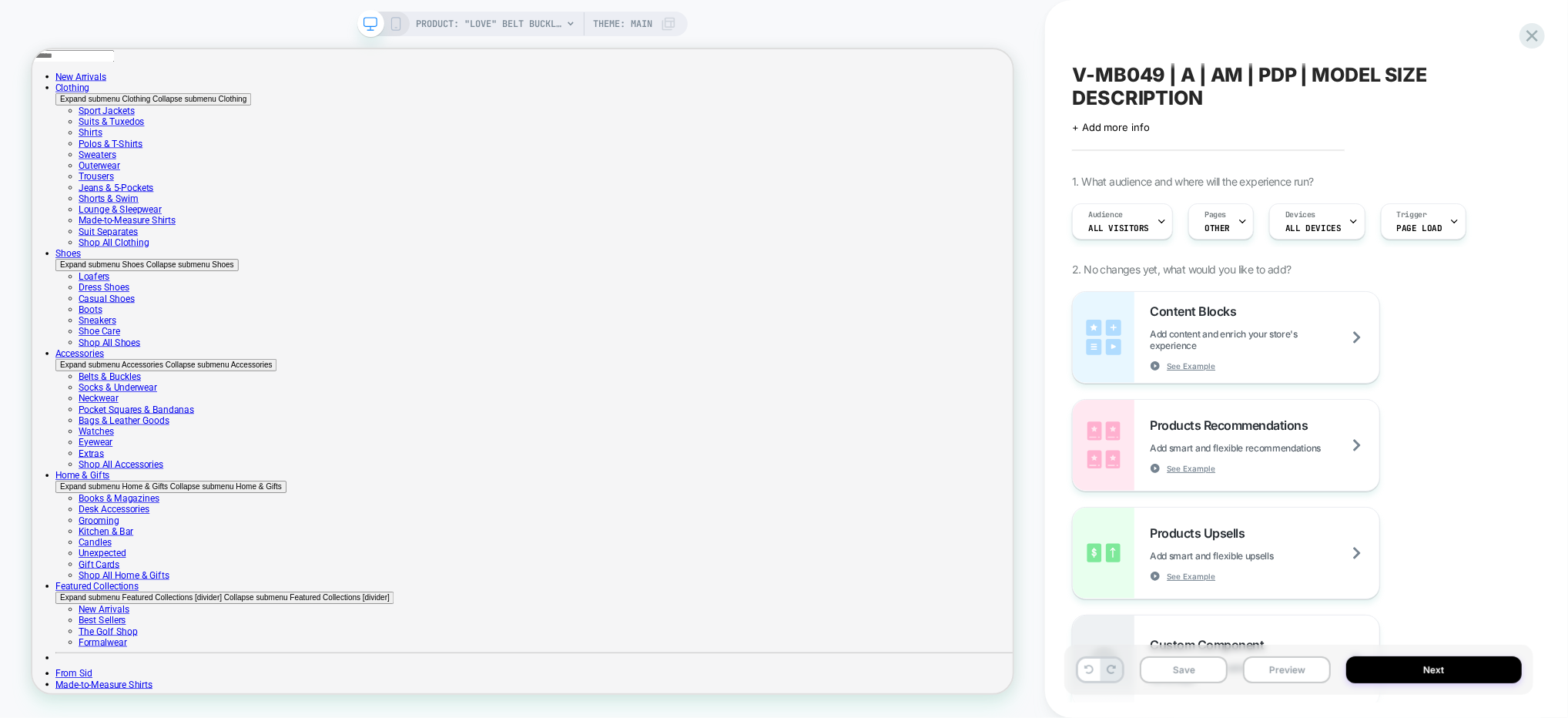
click at [1516, 426] on div "Content Blocks Add content and enrich your store's experience See Example Produ…" at bounding box center [1299, 499] width 454 height 416
click at [1201, 666] on button "Save" at bounding box center [1184, 670] width 88 height 27
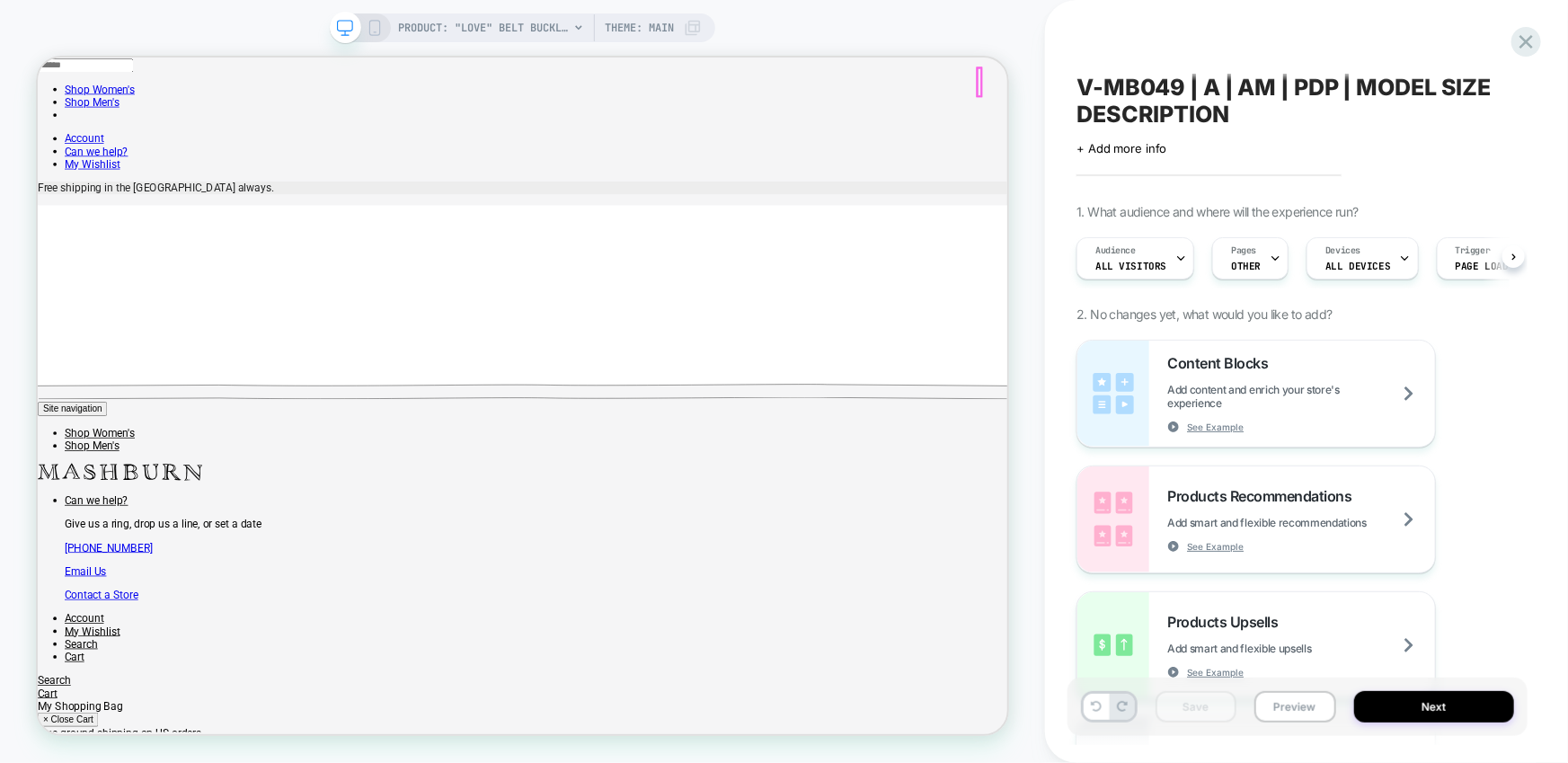
click at [580, 28] on icon at bounding box center [579, 27] width 10 height 10
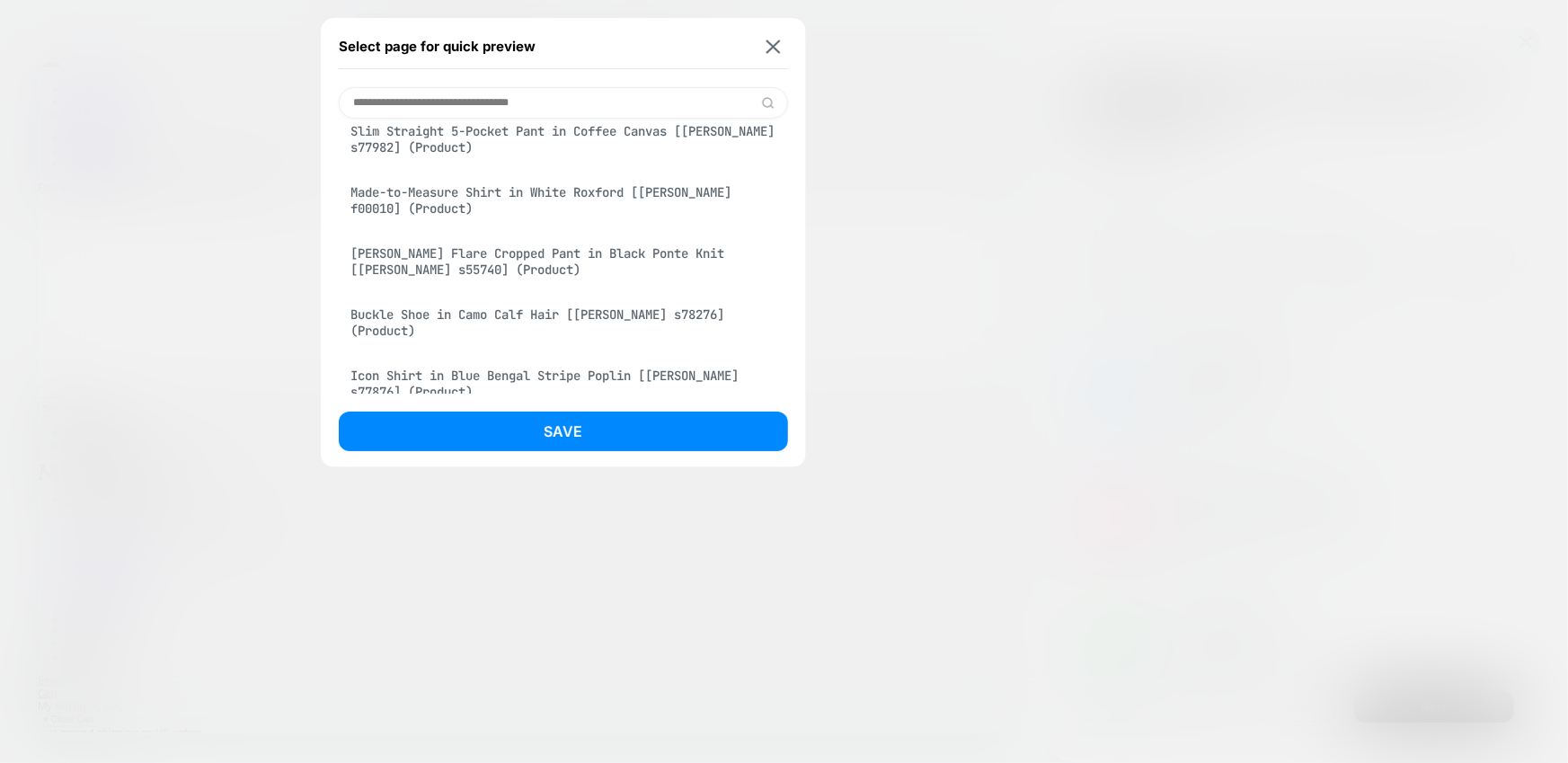
scroll to position [1153, 0]
click at [530, 285] on div "[PERSON_NAME] Flare Cropped Pant in Black Ponte Knit [[PERSON_NAME] s55740] (Pr…" at bounding box center [564, 260] width 449 height 50
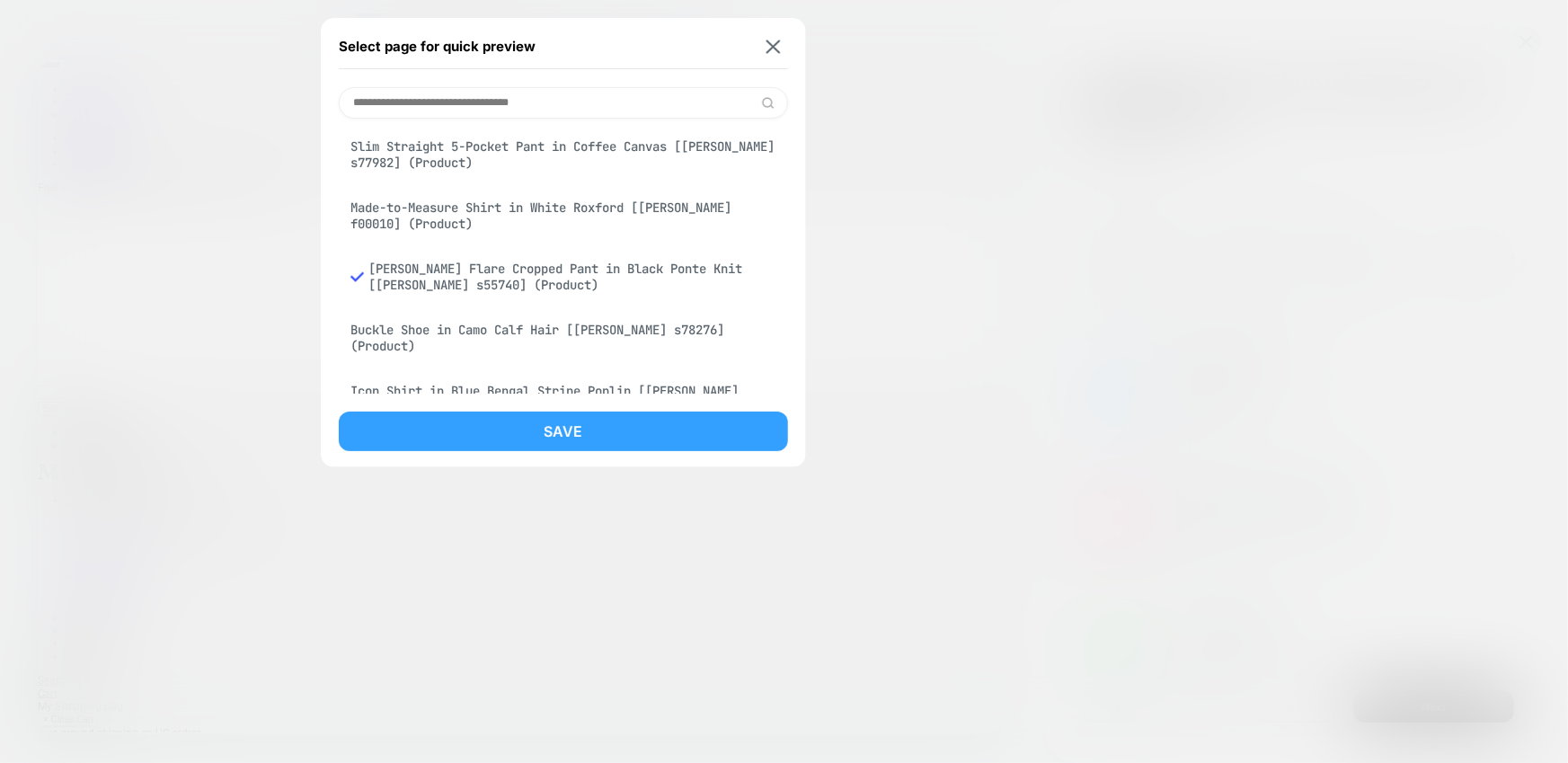
click at [655, 432] on button "Save" at bounding box center [564, 431] width 449 height 40
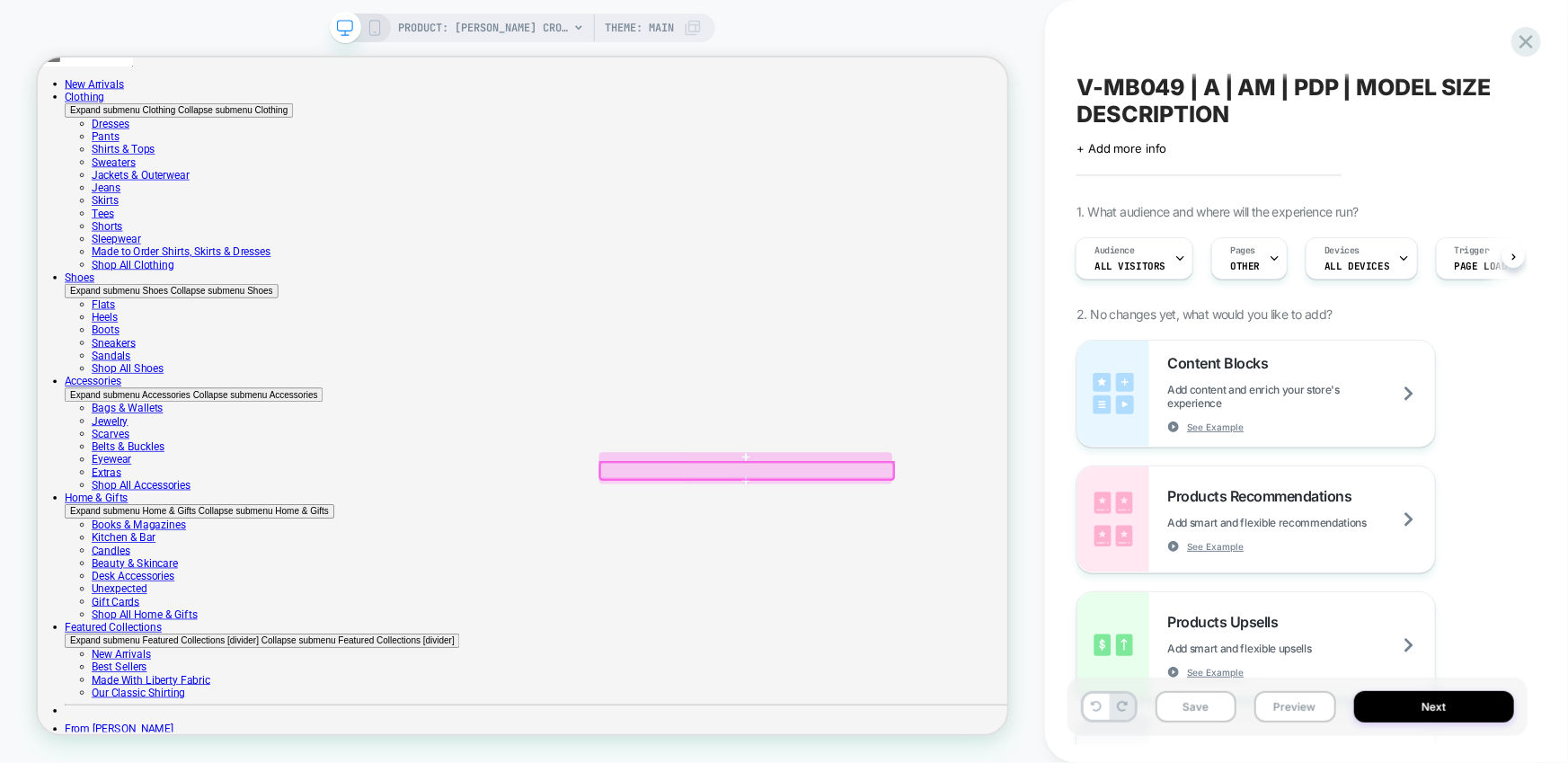
scroll to position [0, 0]
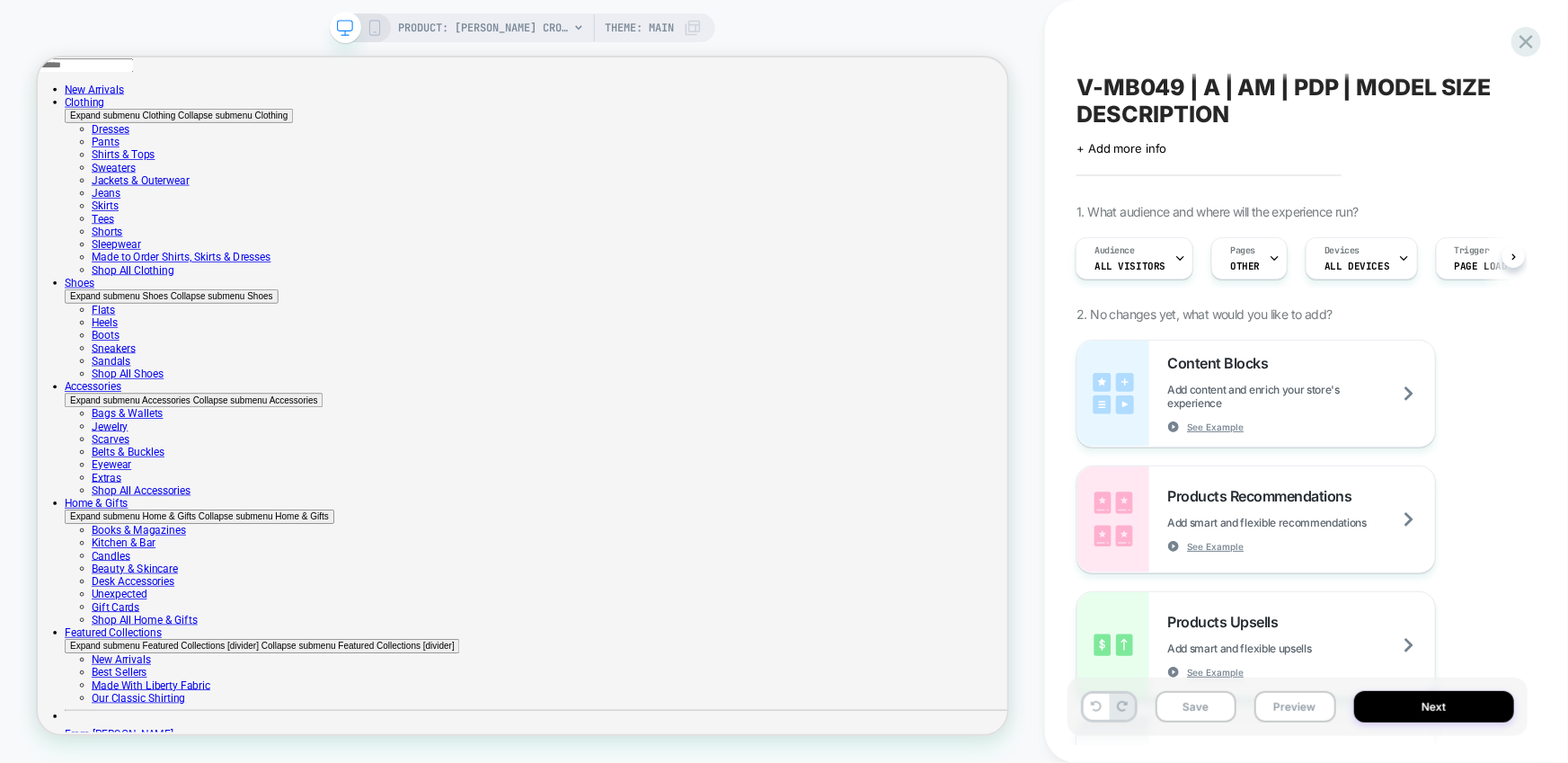
click at [1488, 467] on div "Content Blocks Add content and enrich your store's experience See Example Produ…" at bounding box center [1298, 582] width 442 height 485
click at [1181, 713] on button "Save" at bounding box center [1196, 706] width 80 height 31
